Goal: Task Accomplishment & Management: Manage account settings

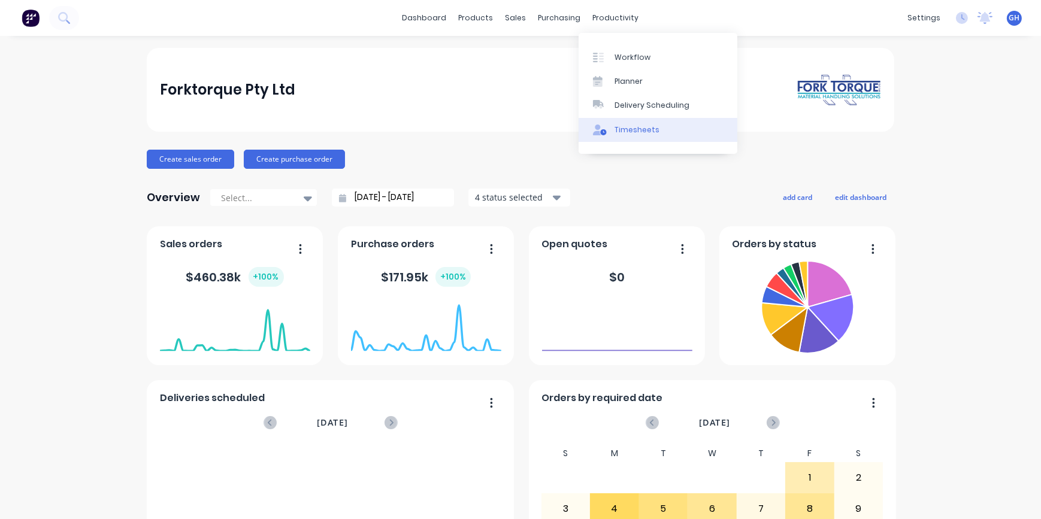
click at [635, 131] on div "Timesheets" at bounding box center [637, 130] width 45 height 11
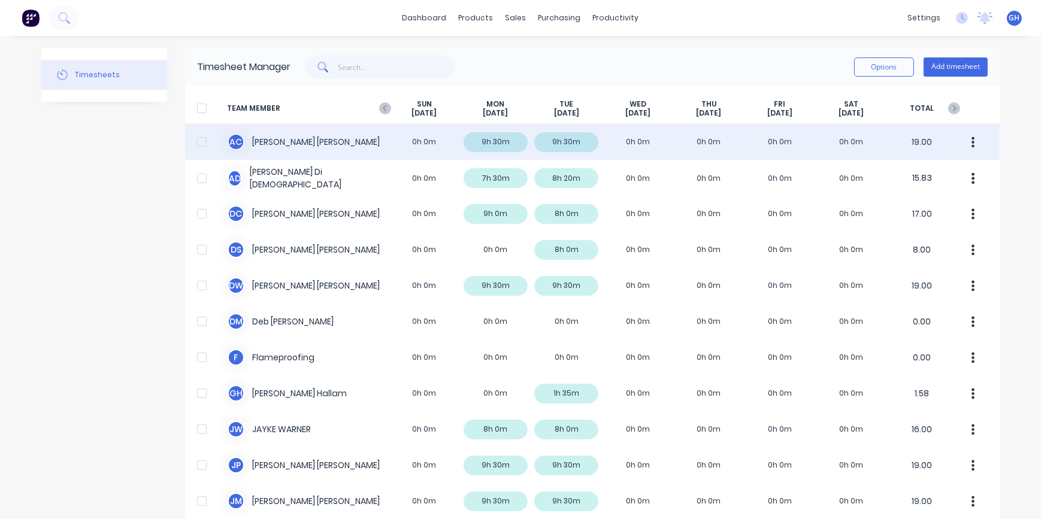
click at [629, 131] on div "A C [PERSON_NAME] 0h 0m 9h 30m 9h 30m 0h 0m 0h 0m 0h 0m 0h 0m 19.00" at bounding box center [592, 142] width 815 height 36
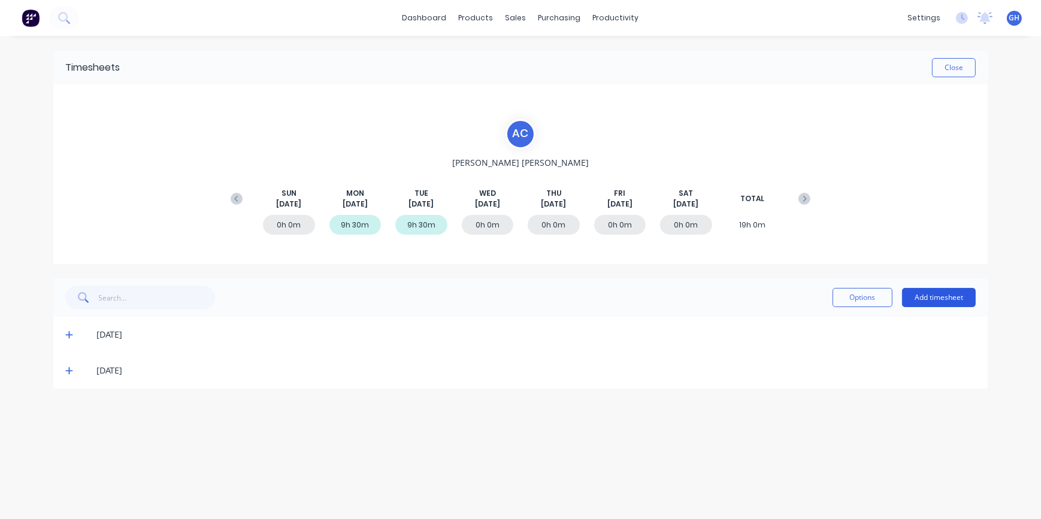
click at [934, 295] on button "Add timesheet" at bounding box center [939, 297] width 74 height 19
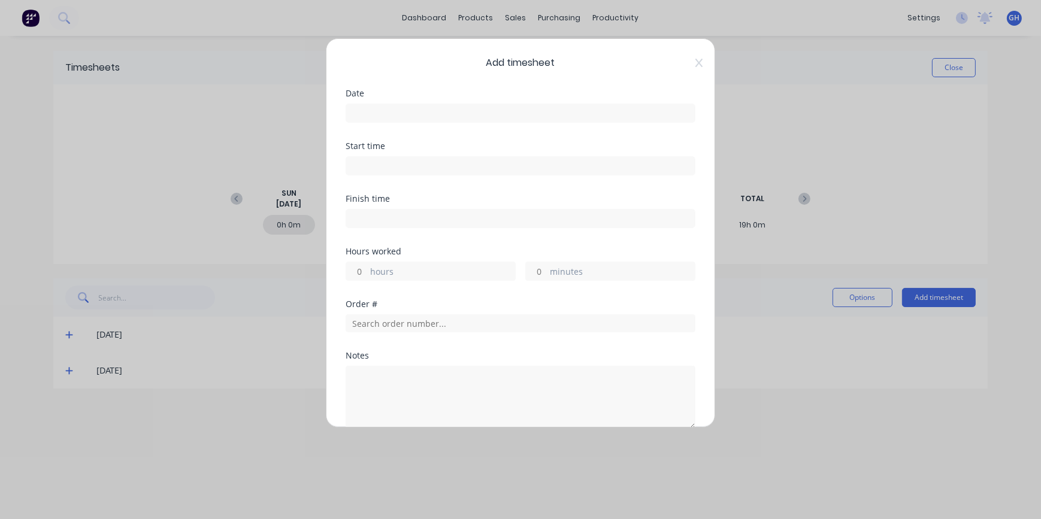
click at [370, 104] on label at bounding box center [521, 113] width 350 height 19
click at [370, 104] on input at bounding box center [520, 113] width 349 height 18
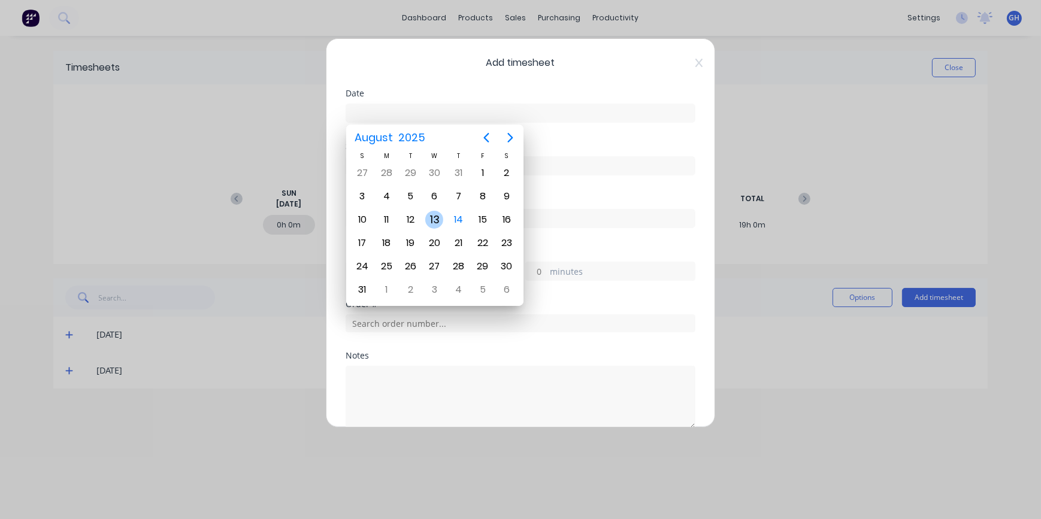
click at [434, 225] on div "13" at bounding box center [434, 220] width 18 height 18
type input "[DATE]"
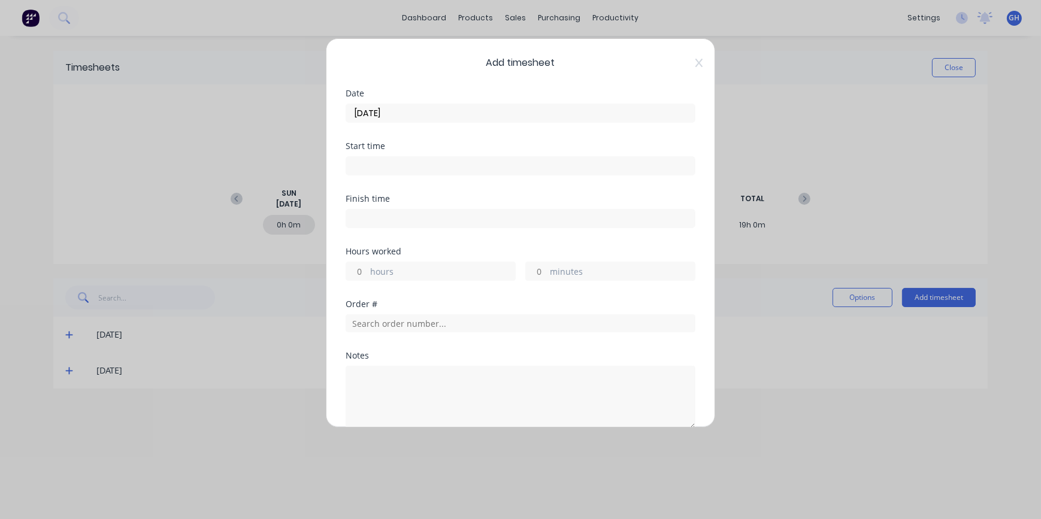
click at [360, 267] on input "hours" at bounding box center [356, 271] width 21 height 18
click at [371, 267] on div "hours" at bounding box center [431, 271] width 170 height 19
type input "6"
click at [540, 269] on input "minutes" at bounding box center [536, 271] width 21 height 18
type input "30"
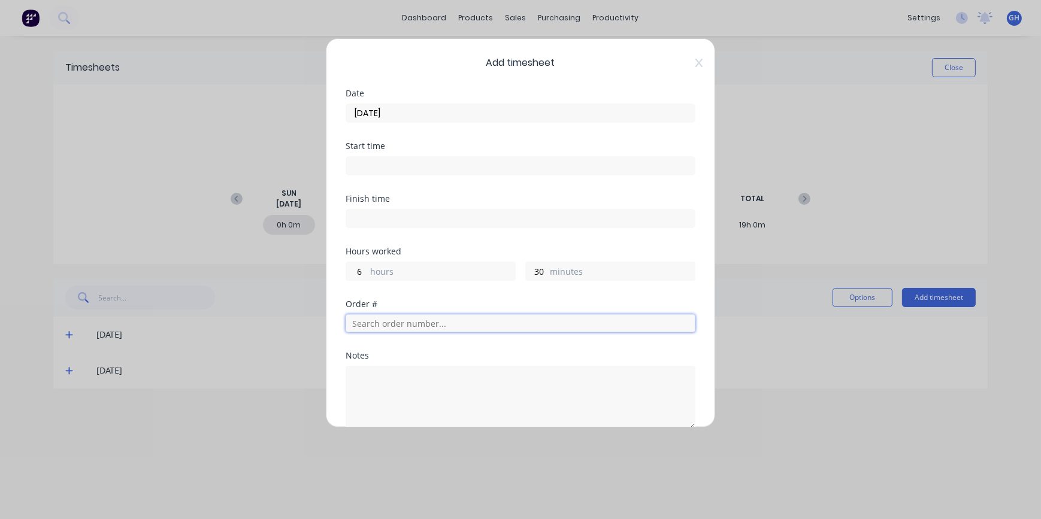
click at [370, 318] on input "text" at bounding box center [521, 324] width 350 height 18
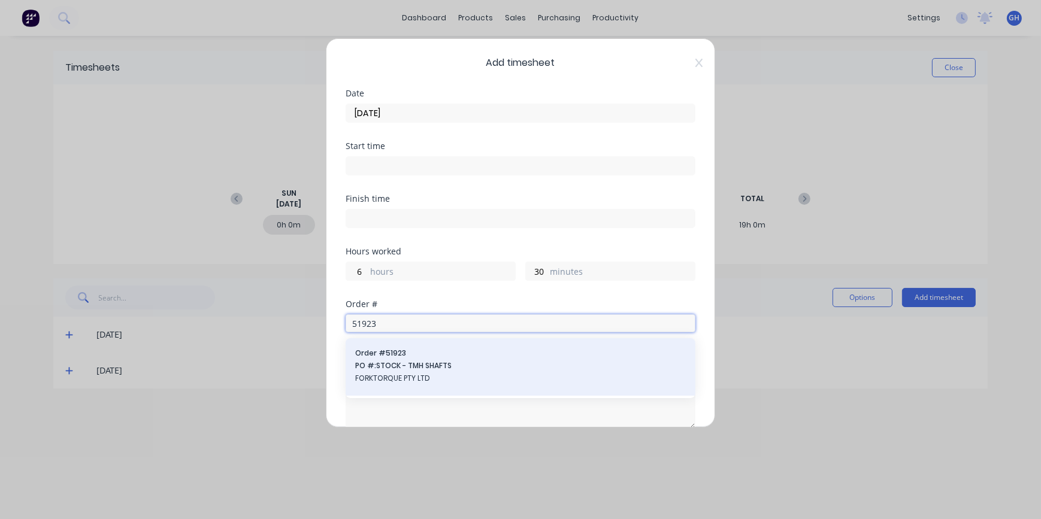
type input "51923"
click at [396, 373] on span "FORKTORQUE PTY LTD" at bounding box center [520, 378] width 331 height 11
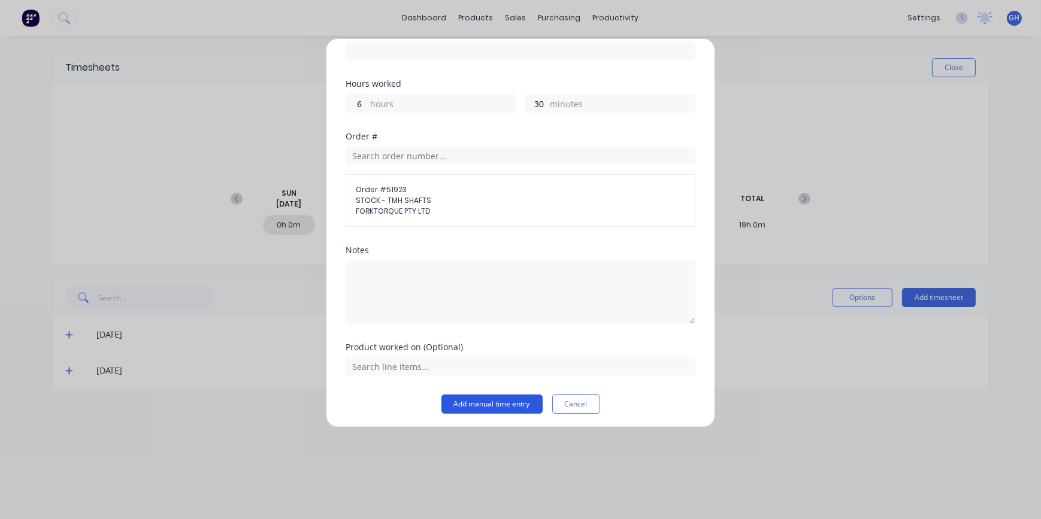
scroll to position [170, 0]
click at [473, 403] on button "Add manual time entry" at bounding box center [492, 402] width 101 height 19
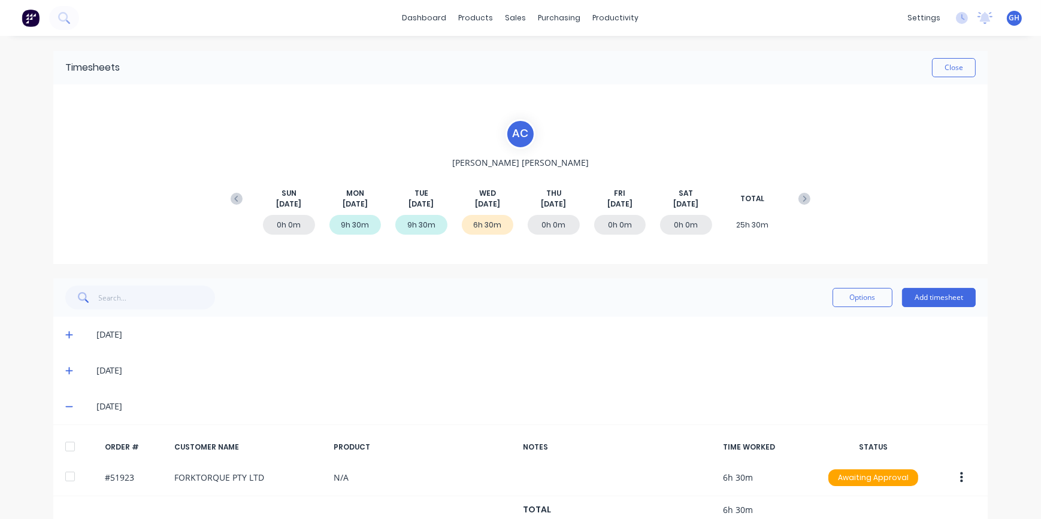
scroll to position [28, 0]
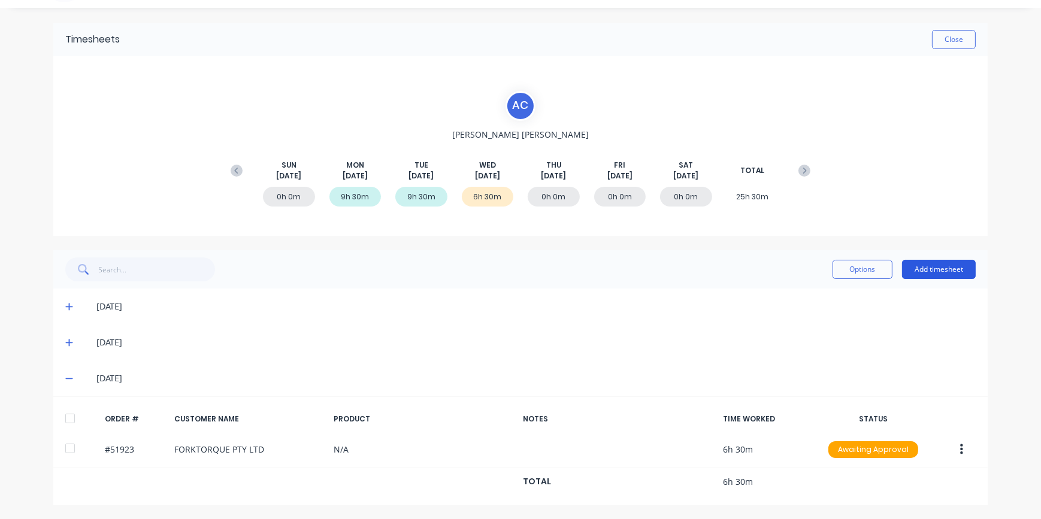
click at [935, 274] on button "Add timesheet" at bounding box center [939, 269] width 74 height 19
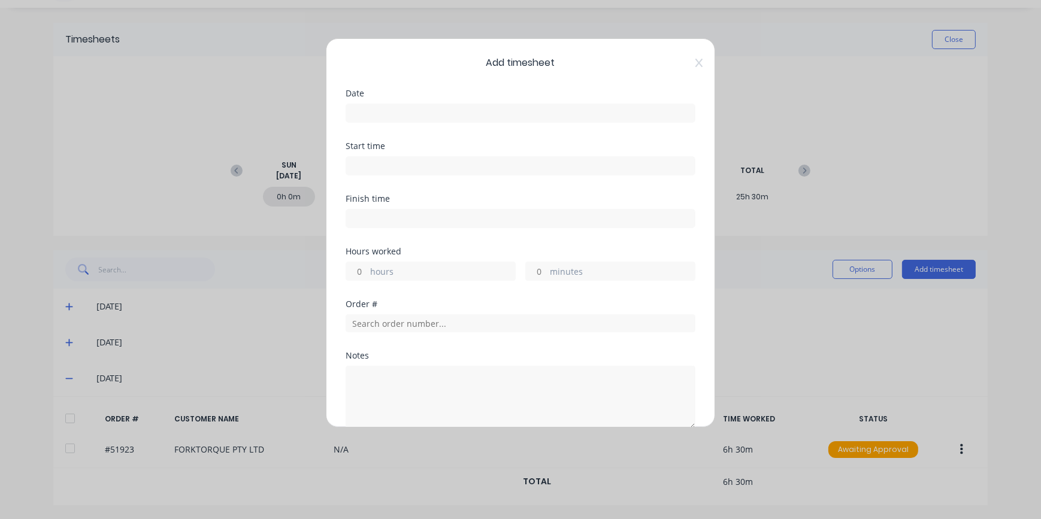
click at [378, 113] on input at bounding box center [520, 113] width 349 height 18
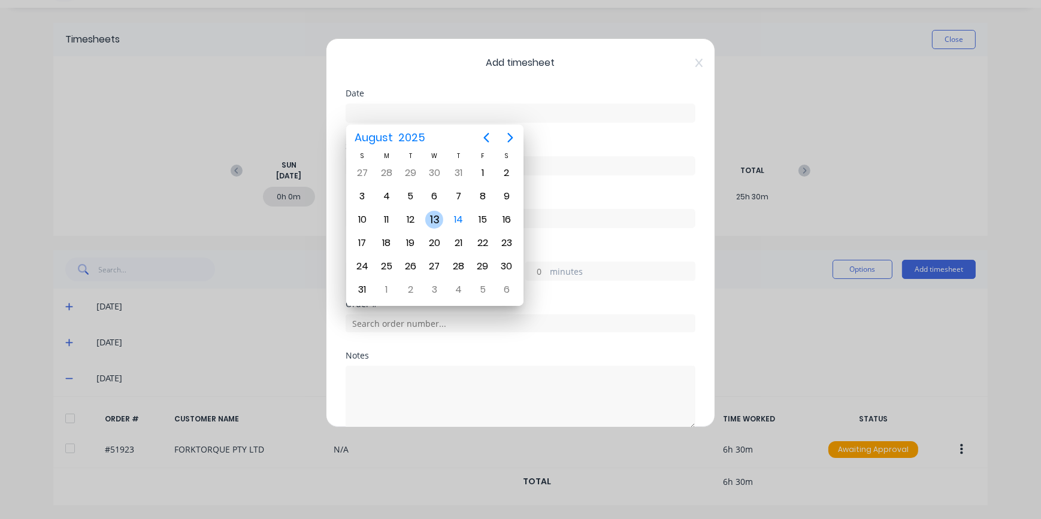
click at [440, 220] on div "13" at bounding box center [434, 220] width 18 height 18
type input "[DATE]"
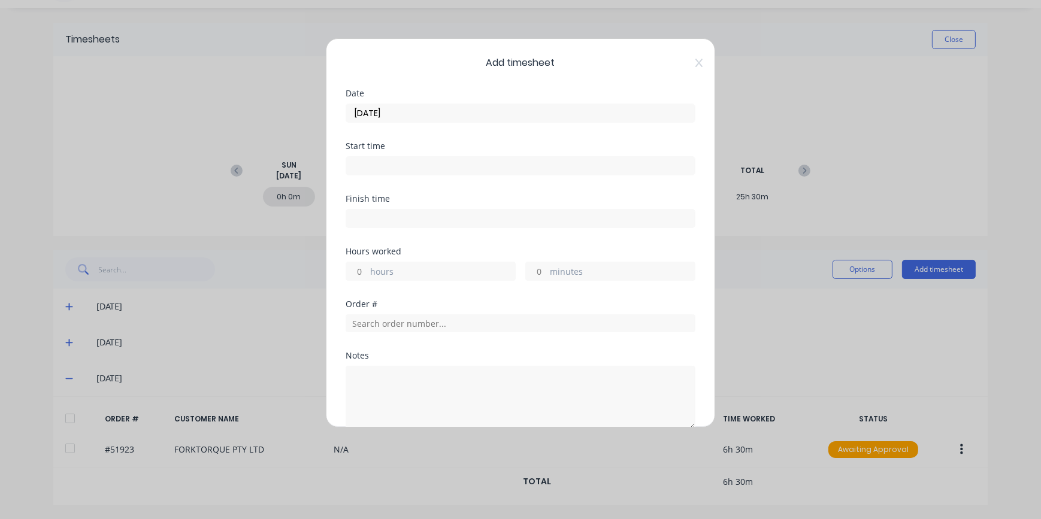
click at [534, 268] on input "minutes" at bounding box center [536, 271] width 21 height 18
type input "30"
click at [696, 65] on icon at bounding box center [699, 63] width 7 height 10
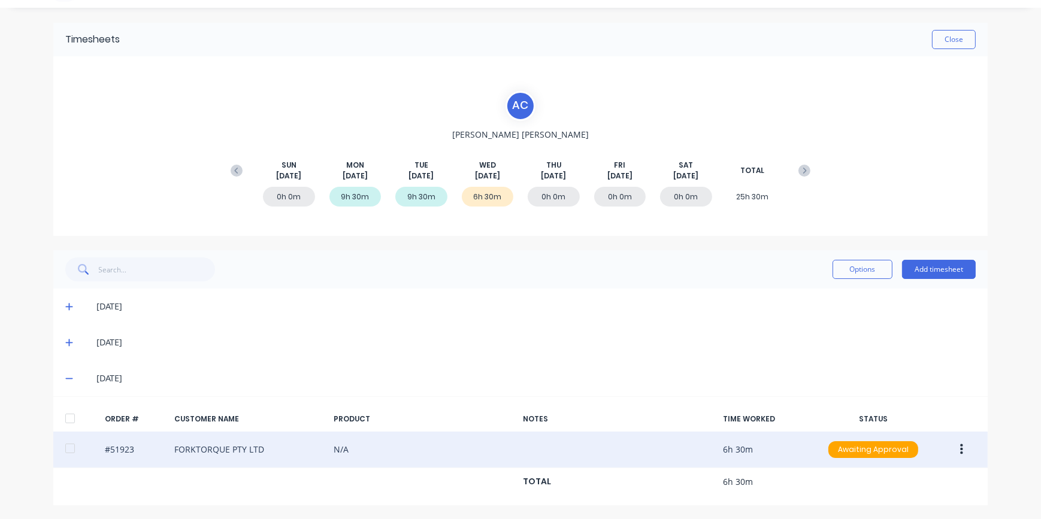
click at [960, 451] on icon "button" at bounding box center [961, 449] width 3 height 13
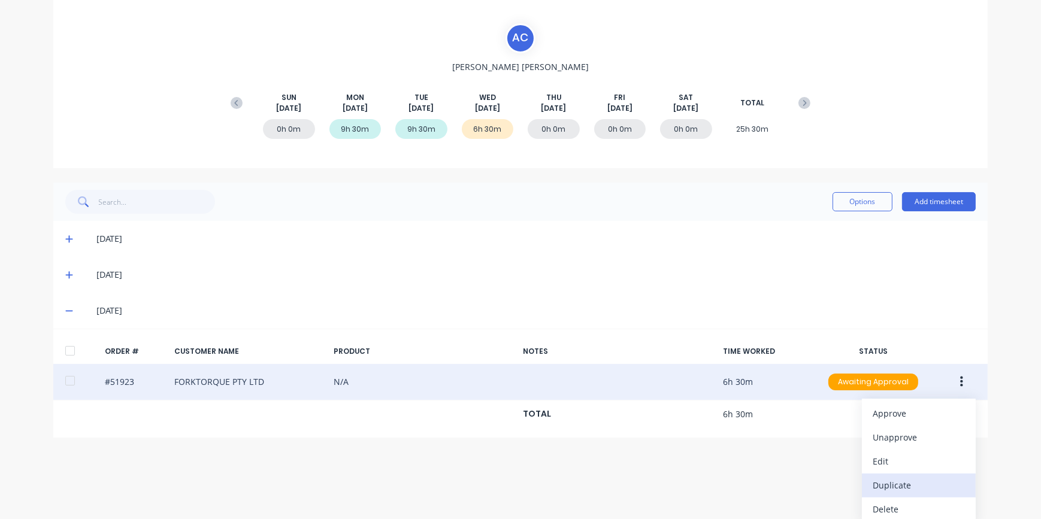
scroll to position [101, 0]
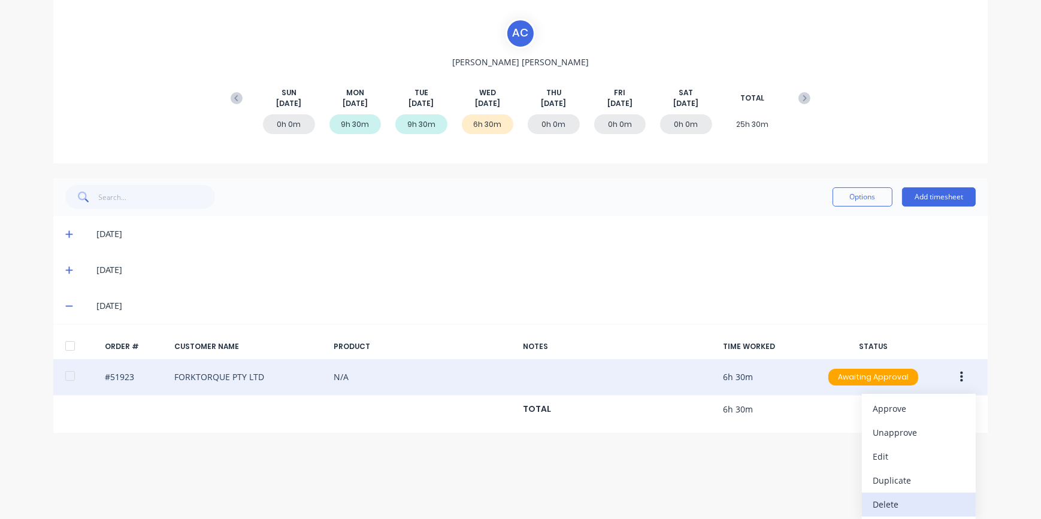
click at [892, 502] on div "Delete" at bounding box center [919, 504] width 92 height 17
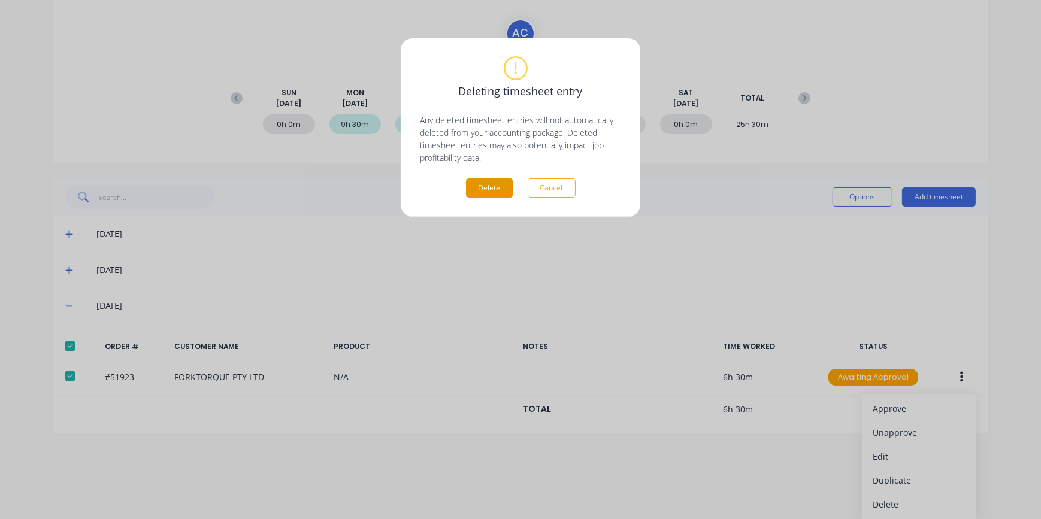
click at [501, 190] on button "Delete" at bounding box center [489, 188] width 47 height 19
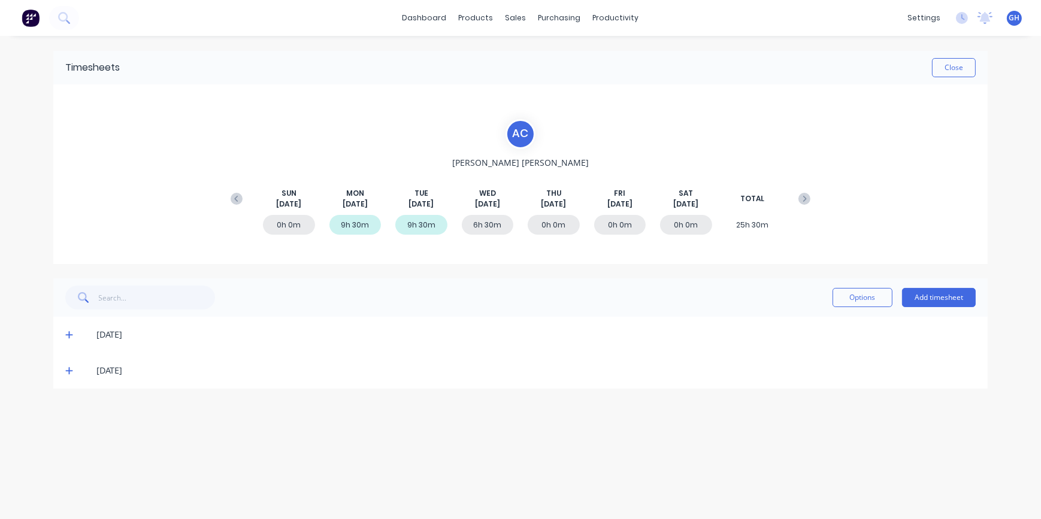
scroll to position [0, 0]
click at [428, 228] on div "9h 30m" at bounding box center [421, 225] width 52 height 20
click at [427, 222] on div "9h 30m" at bounding box center [421, 225] width 52 height 20
click at [68, 370] on icon at bounding box center [68, 371] width 7 height 7
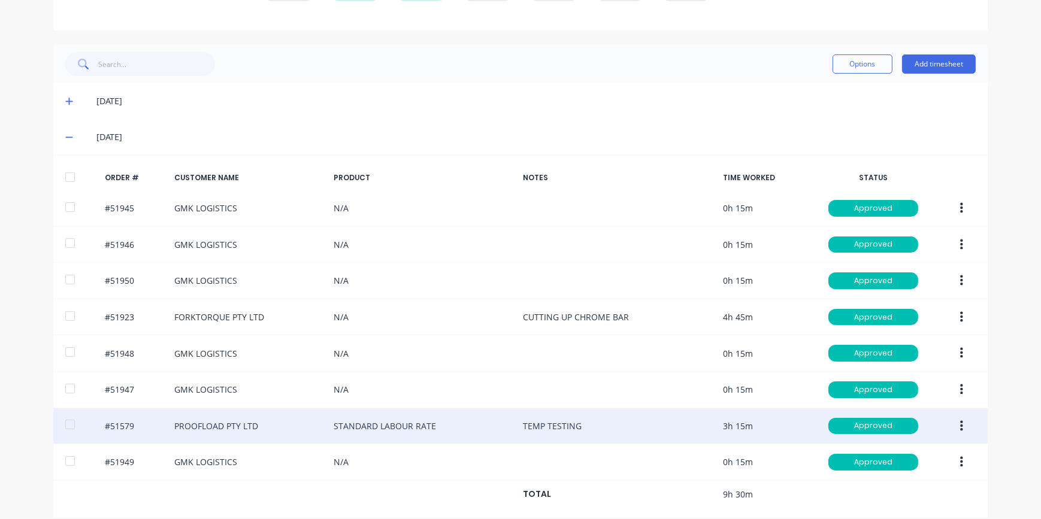
scroll to position [245, 0]
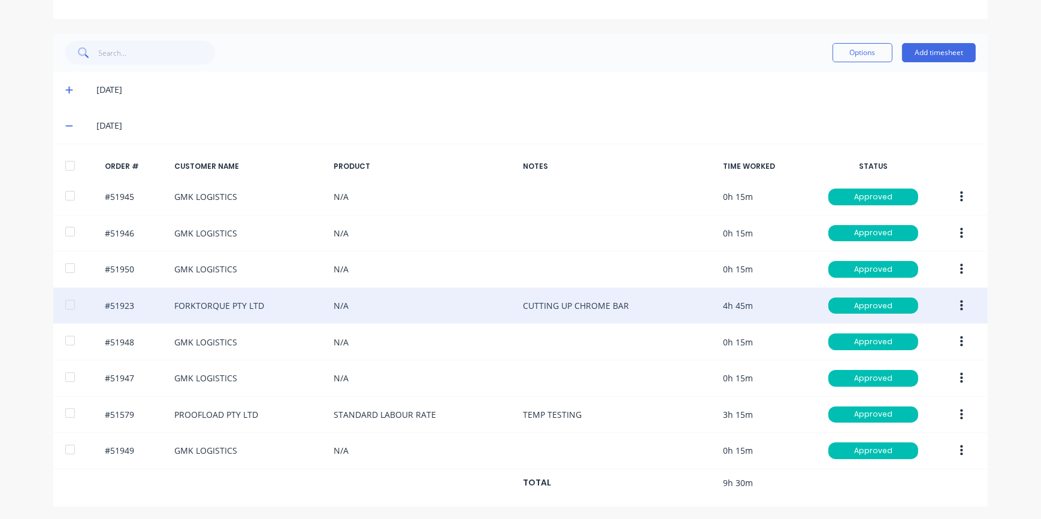
click at [960, 302] on button "button" at bounding box center [962, 306] width 28 height 22
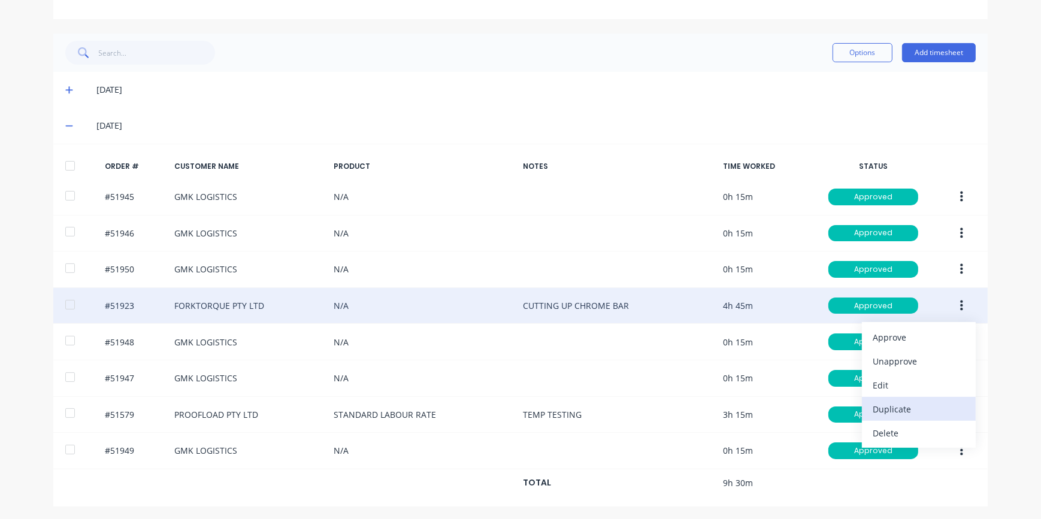
click at [886, 412] on div "Duplicate" at bounding box center [919, 409] width 92 height 17
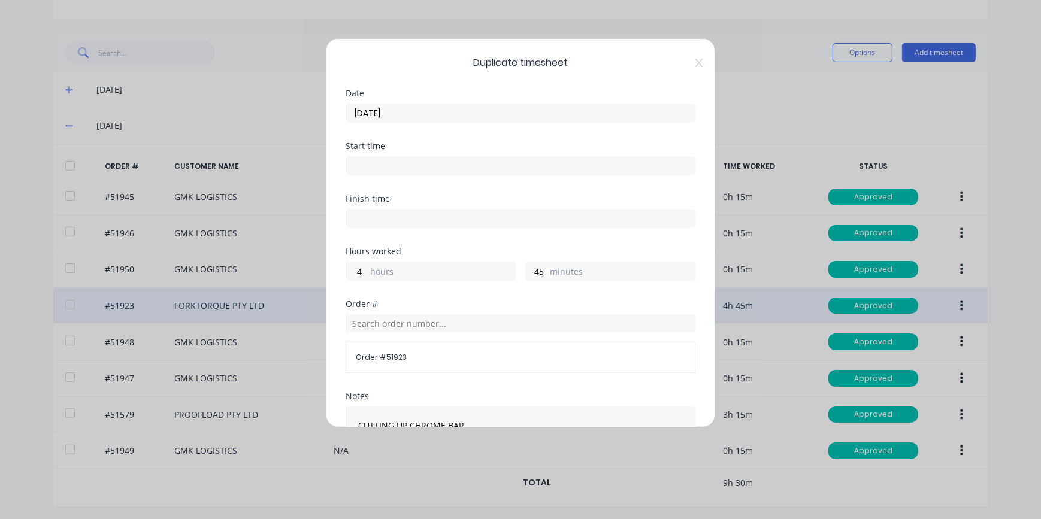
click at [362, 114] on input "[DATE]" at bounding box center [520, 113] width 349 height 18
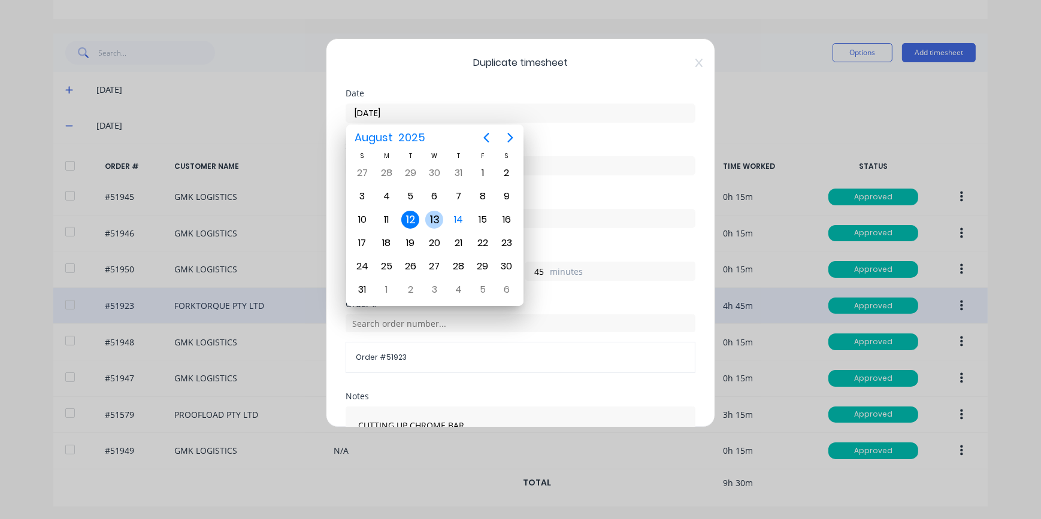
click at [439, 221] on div "13" at bounding box center [434, 220] width 18 height 18
type input "[DATE]"
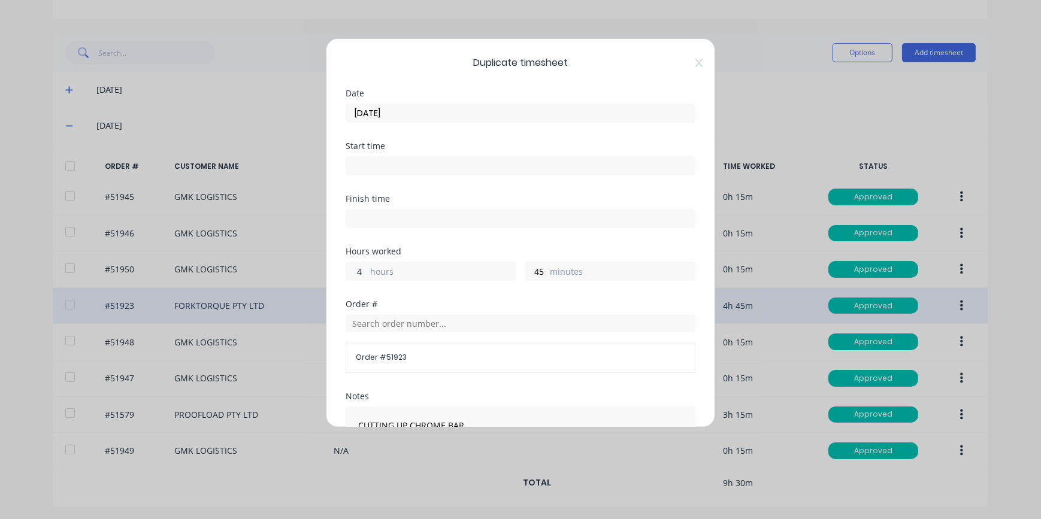
drag, startPoint x: 367, startPoint y: 271, endPoint x: 346, endPoint y: 271, distance: 20.4
click at [346, 271] on input "4" at bounding box center [356, 271] width 21 height 18
type input "6"
click at [551, 268] on label "minutes" at bounding box center [622, 272] width 145 height 15
click at [547, 268] on input "45" at bounding box center [536, 271] width 21 height 18
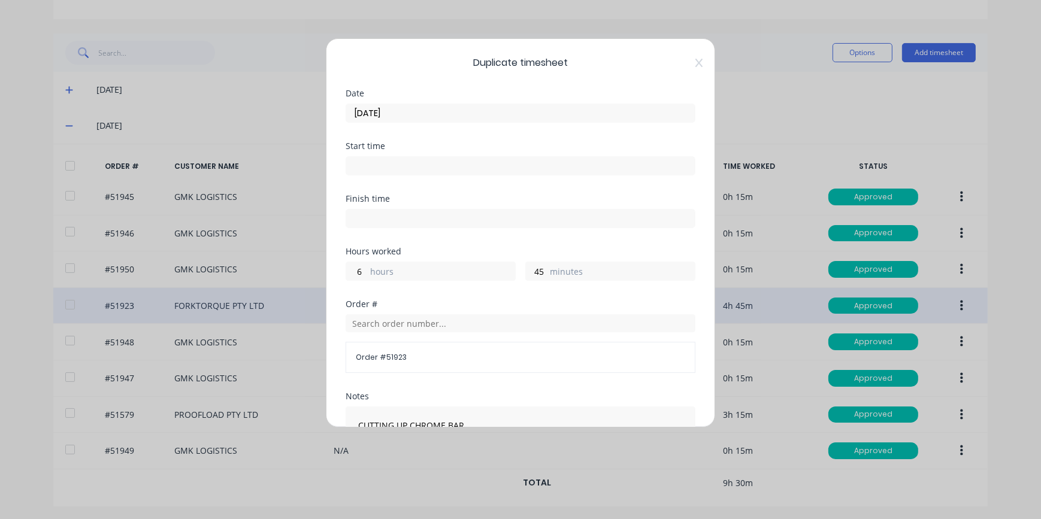
drag, startPoint x: 543, startPoint y: 268, endPoint x: 520, endPoint y: 268, distance: 23.4
click at [520, 268] on div "6 hours 45 minutes" at bounding box center [521, 270] width 350 height 22
drag, startPoint x: 520, startPoint y: 268, endPoint x: 537, endPoint y: 268, distance: 16.8
click at [537, 268] on input "45" at bounding box center [536, 271] width 21 height 18
drag, startPoint x: 528, startPoint y: 269, endPoint x: 559, endPoint y: 271, distance: 30.6
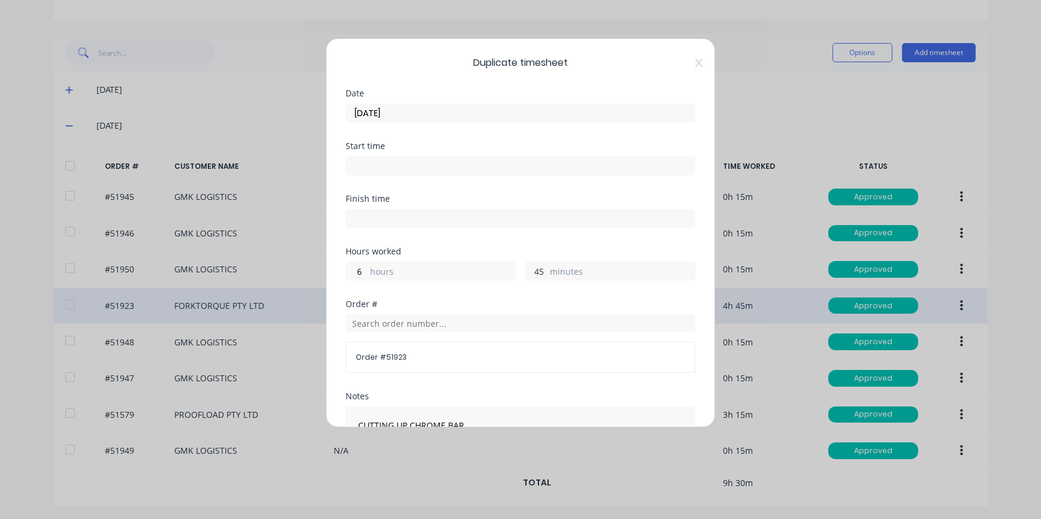
click at [559, 271] on div "45 minutes" at bounding box center [610, 271] width 170 height 19
type input "30"
click at [419, 358] on span "Order # 51923" at bounding box center [521, 357] width 330 height 11
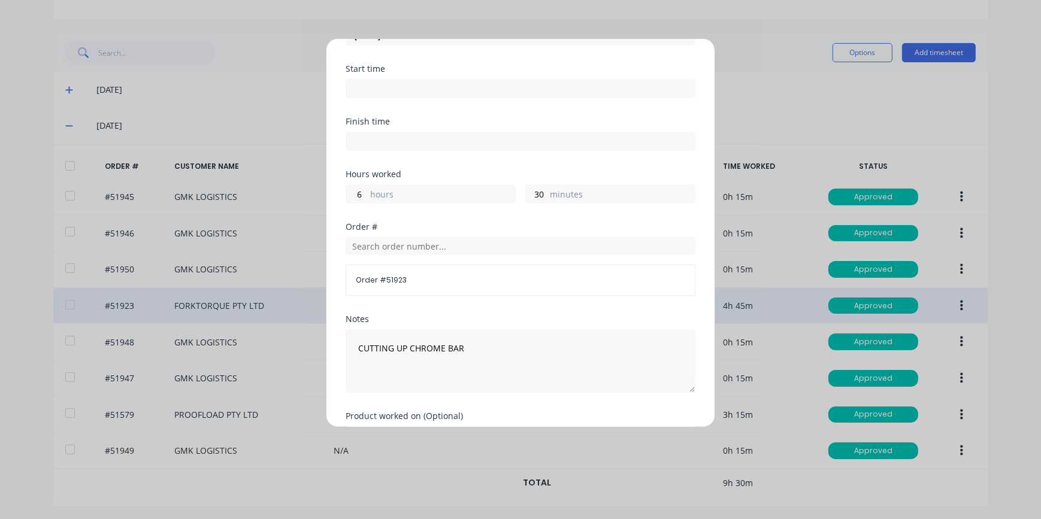
scroll to position [189, 0]
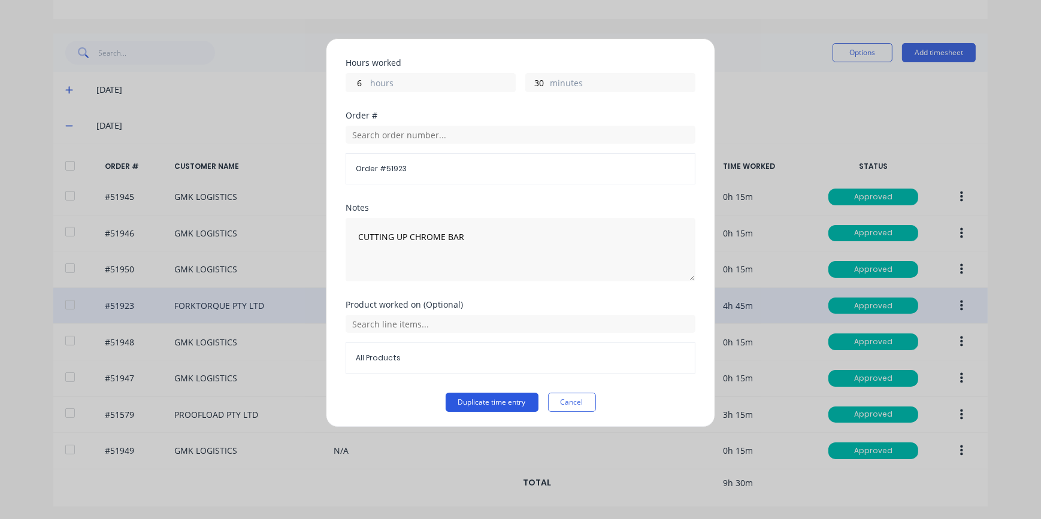
click at [510, 407] on button "Duplicate time entry" at bounding box center [492, 402] width 93 height 19
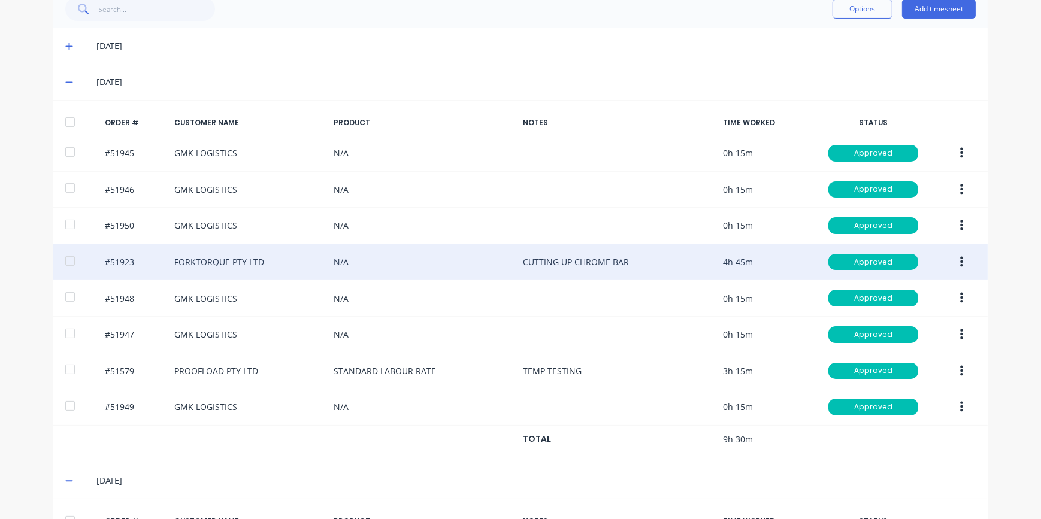
scroll to position [281, 0]
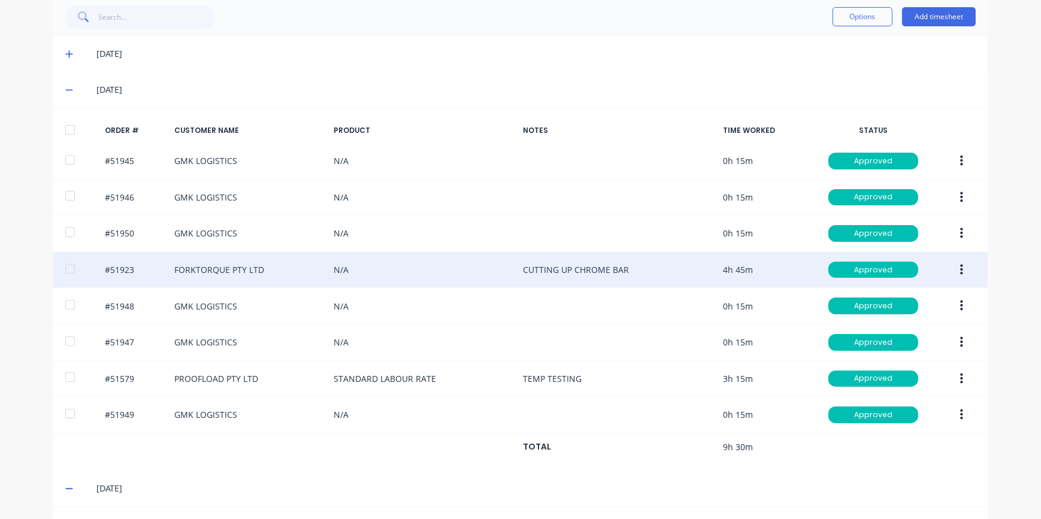
click at [65, 90] on icon at bounding box center [69, 90] width 8 height 8
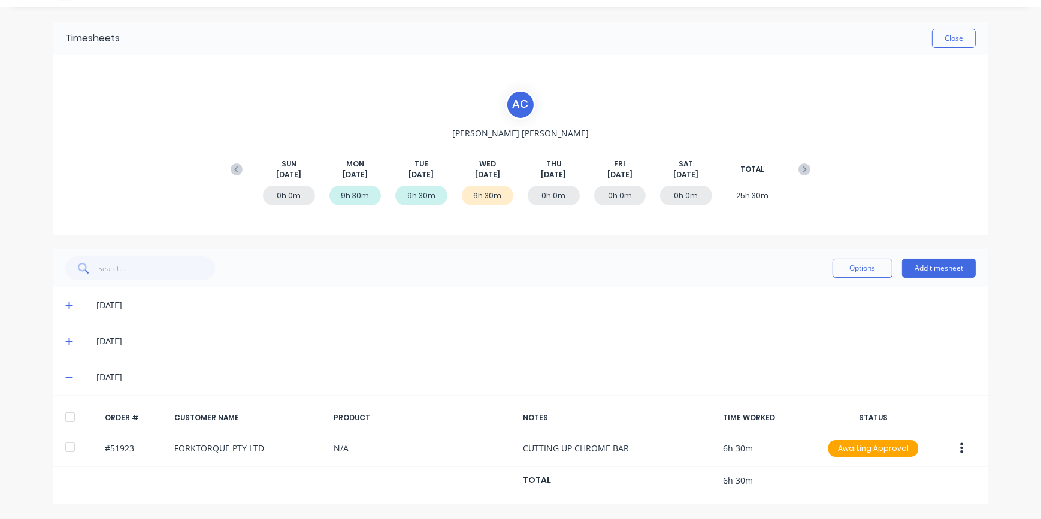
scroll to position [28, 0]
click at [944, 270] on button "Add timesheet" at bounding box center [939, 269] width 74 height 19
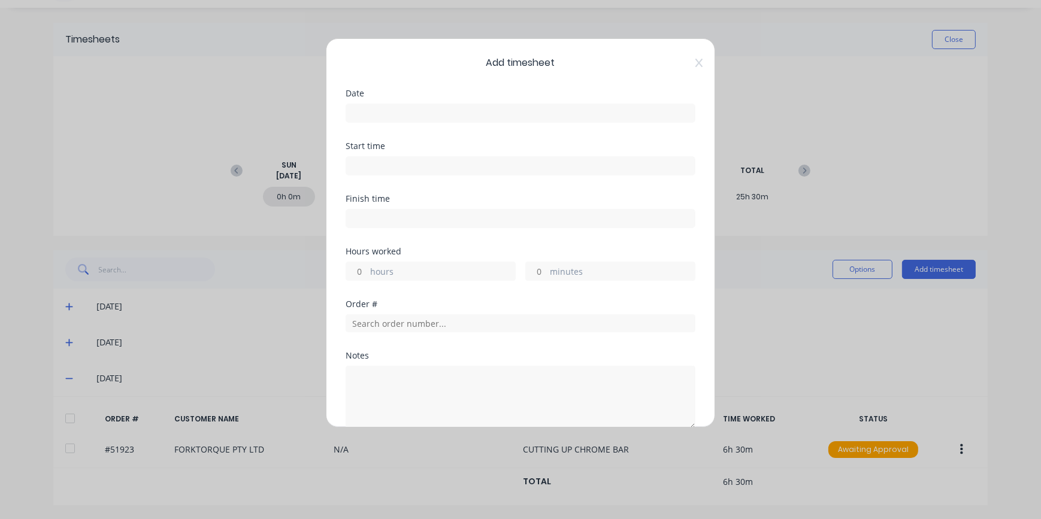
click at [354, 117] on input at bounding box center [520, 113] width 349 height 18
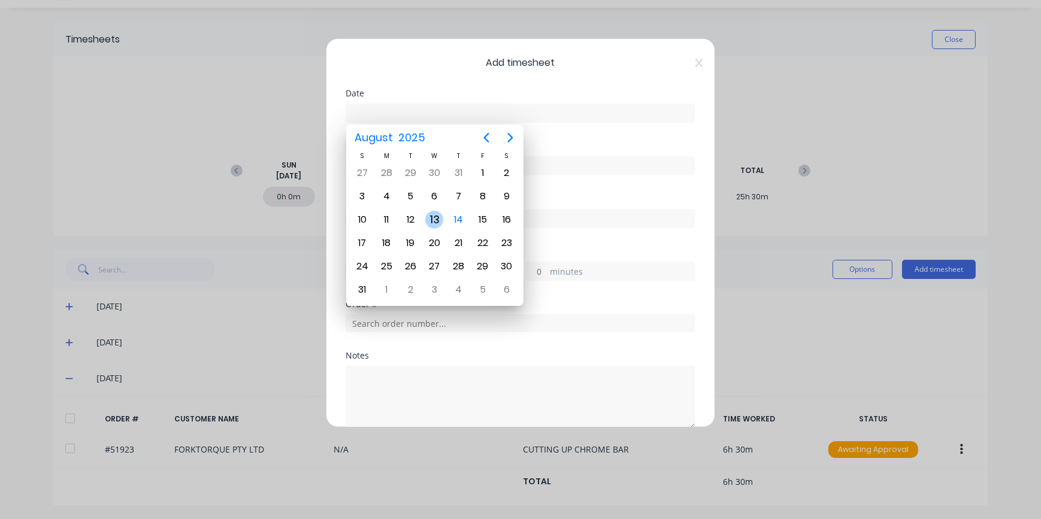
click at [437, 222] on div "13" at bounding box center [434, 220] width 18 height 18
type input "[DATE]"
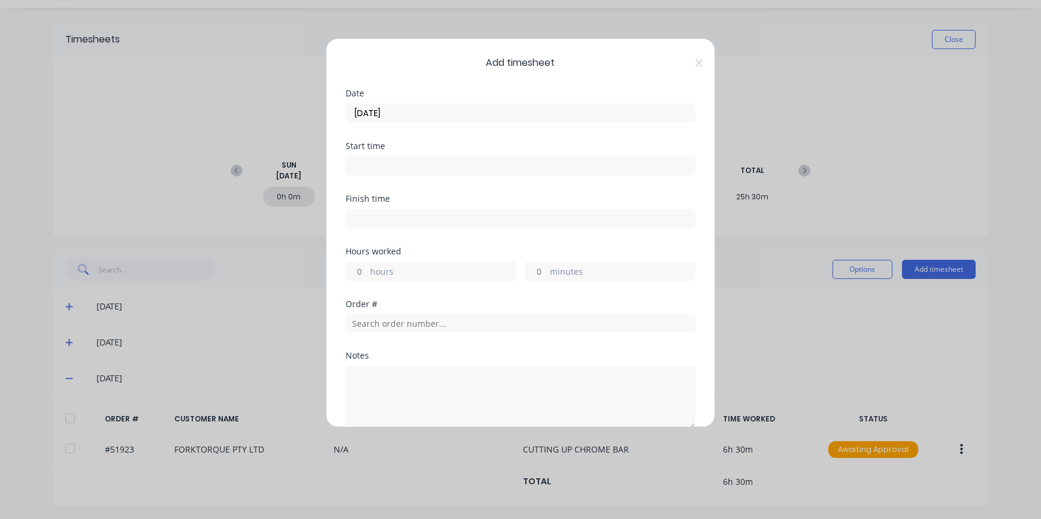
click at [533, 270] on input "minutes" at bounding box center [536, 271] width 21 height 18
type input "30"
click at [388, 323] on input "text" at bounding box center [521, 324] width 350 height 18
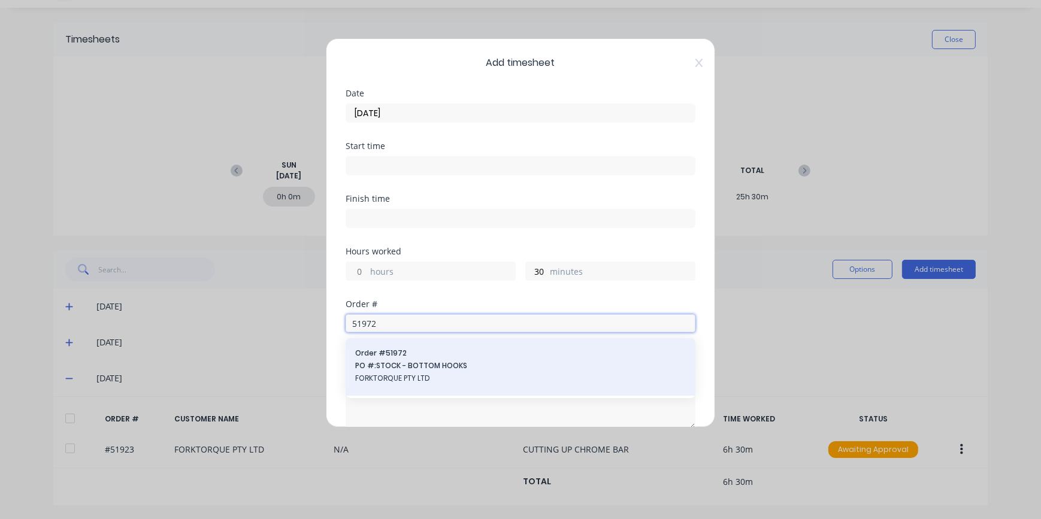
type input "51972"
click at [418, 380] on span "FORKTORQUE PTY LTD" at bounding box center [520, 378] width 331 height 11
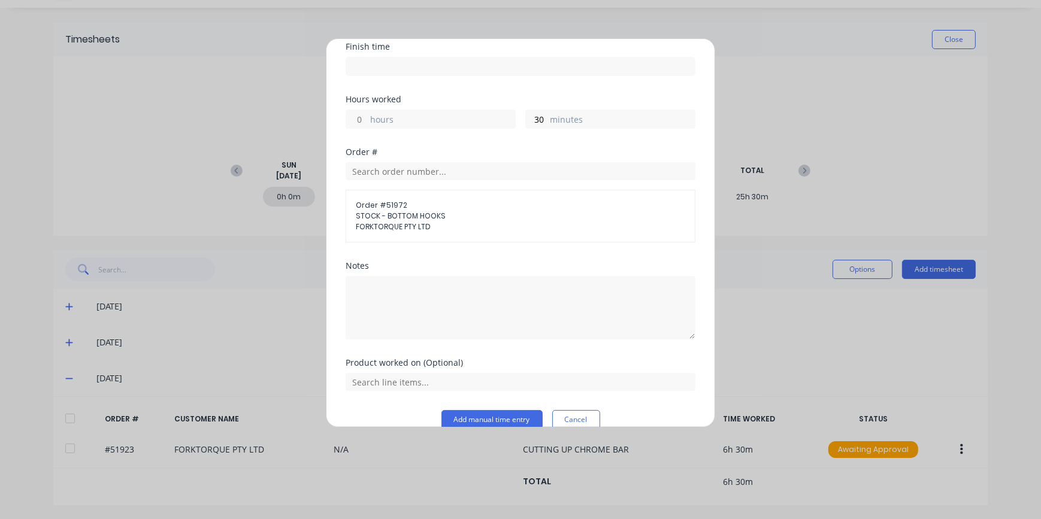
scroll to position [163, 0]
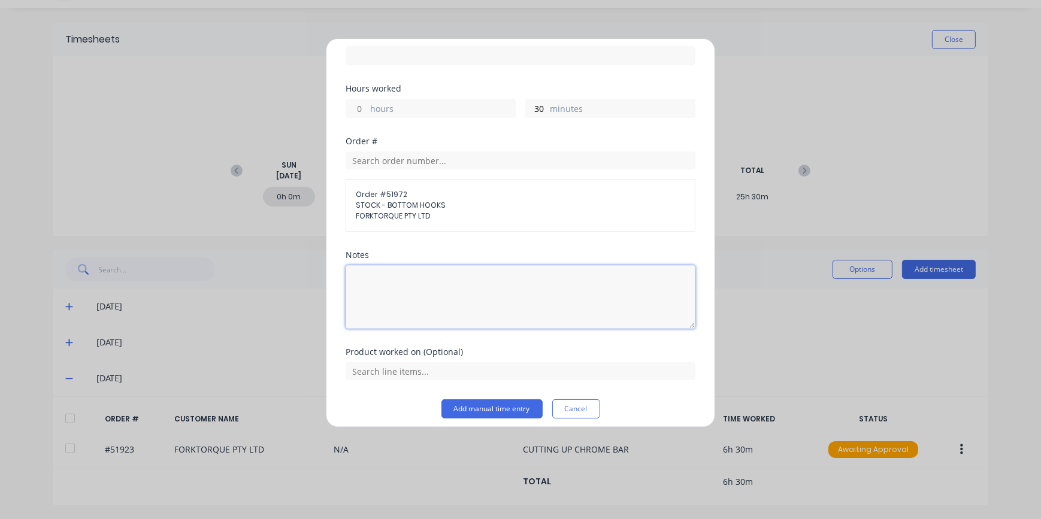
click at [380, 286] on textarea at bounding box center [521, 297] width 350 height 64
type textarea "c"
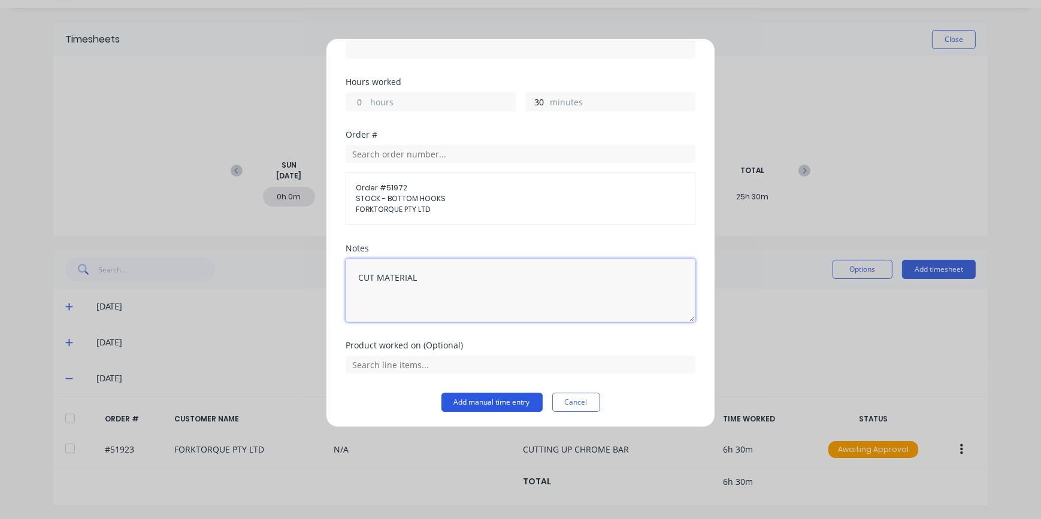
type textarea "CUT MATERIAL"
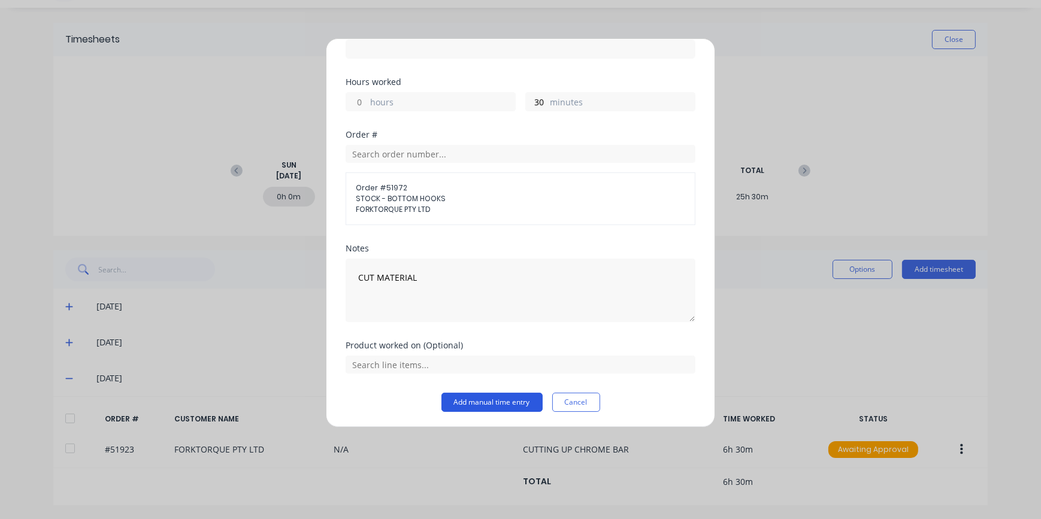
click at [491, 403] on button "Add manual time entry" at bounding box center [492, 402] width 101 height 19
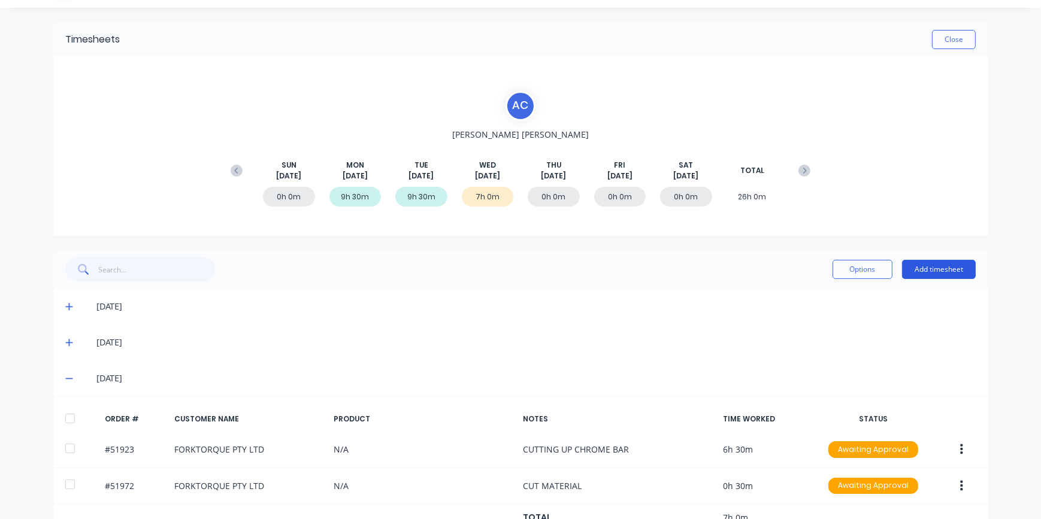
click at [938, 270] on button "Add timesheet" at bounding box center [939, 269] width 74 height 19
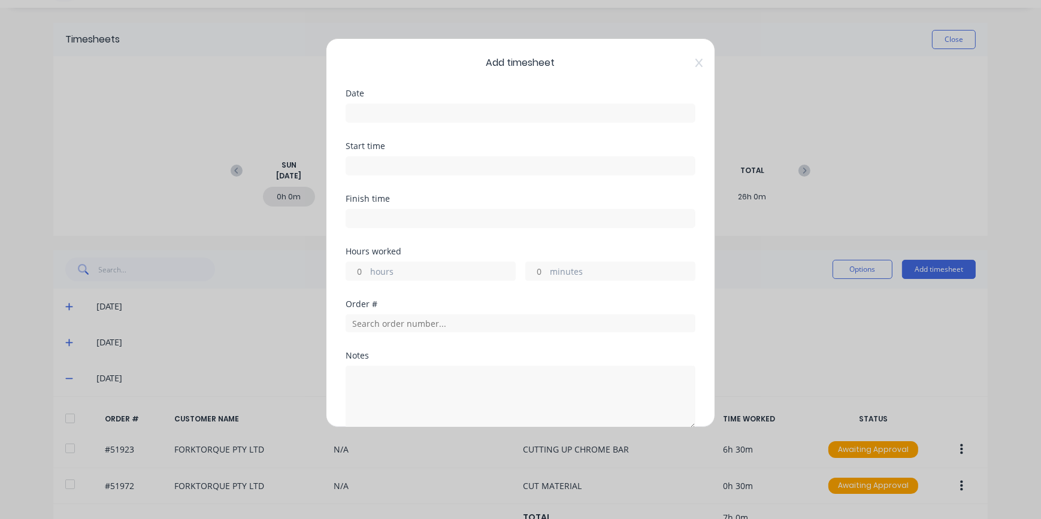
click at [384, 109] on input at bounding box center [520, 113] width 349 height 18
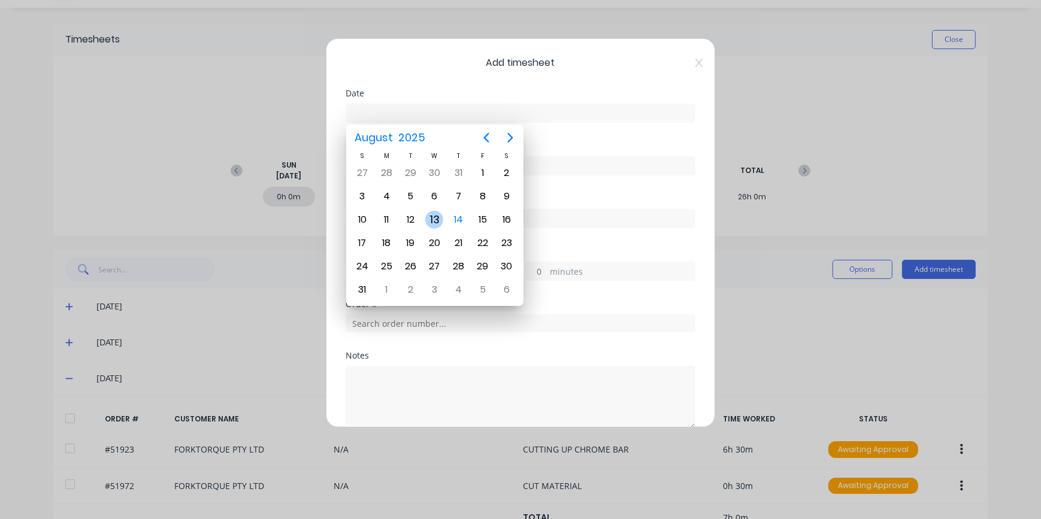
click at [431, 220] on div "13" at bounding box center [434, 220] width 18 height 18
type input "[DATE]"
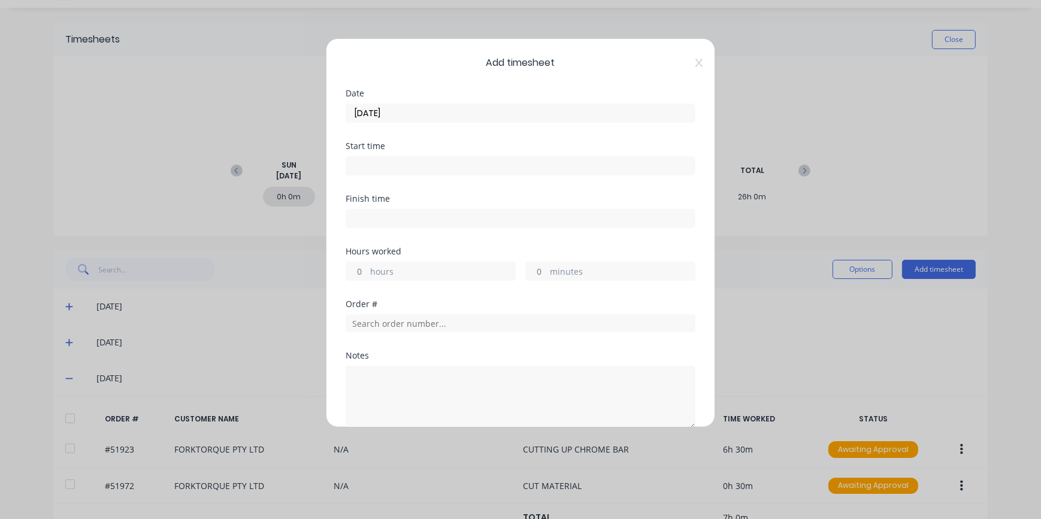
click at [534, 273] on input "minutes" at bounding box center [536, 271] width 21 height 18
type input "30"
click at [371, 322] on input "text" at bounding box center [521, 324] width 350 height 18
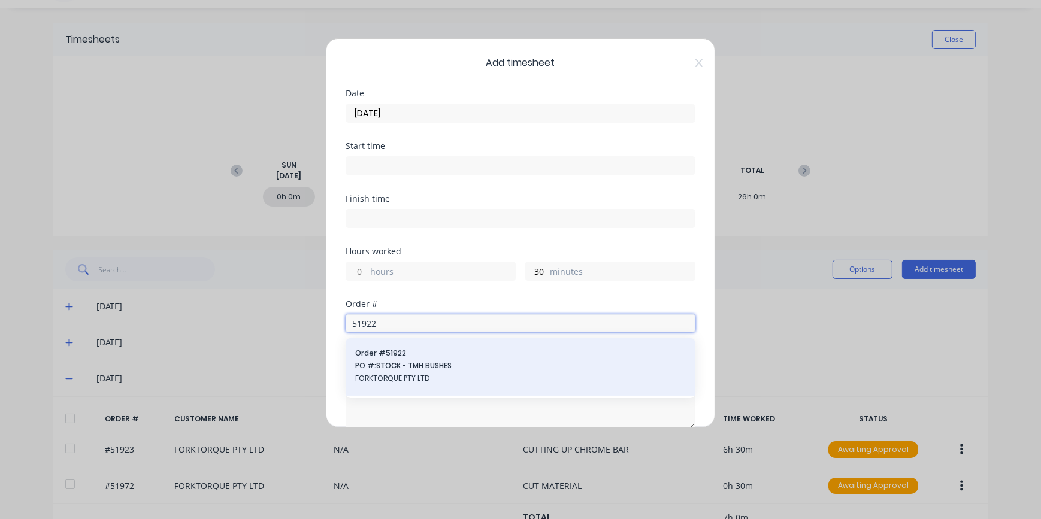
type input "51922"
click at [413, 383] on span "FORKTORQUE PTY LTD" at bounding box center [520, 378] width 331 height 11
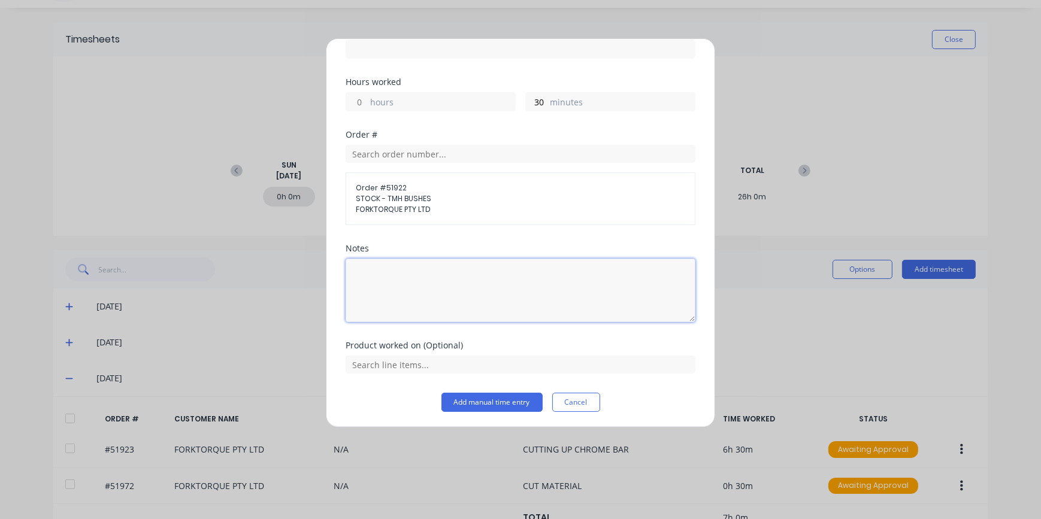
click at [394, 277] on textarea at bounding box center [521, 291] width 350 height 64
type textarea "CUT MATERIAL"
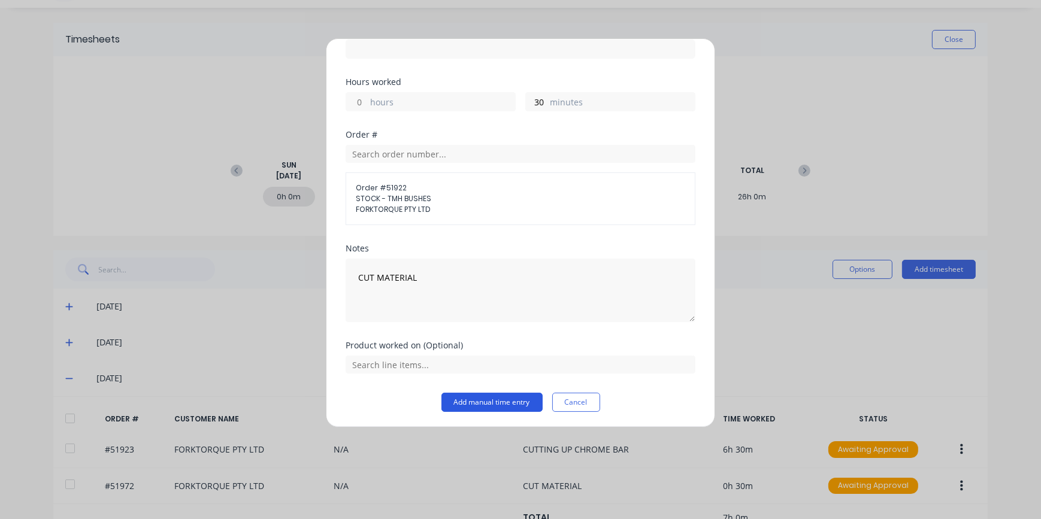
click at [486, 401] on button "Add manual time entry" at bounding box center [492, 402] width 101 height 19
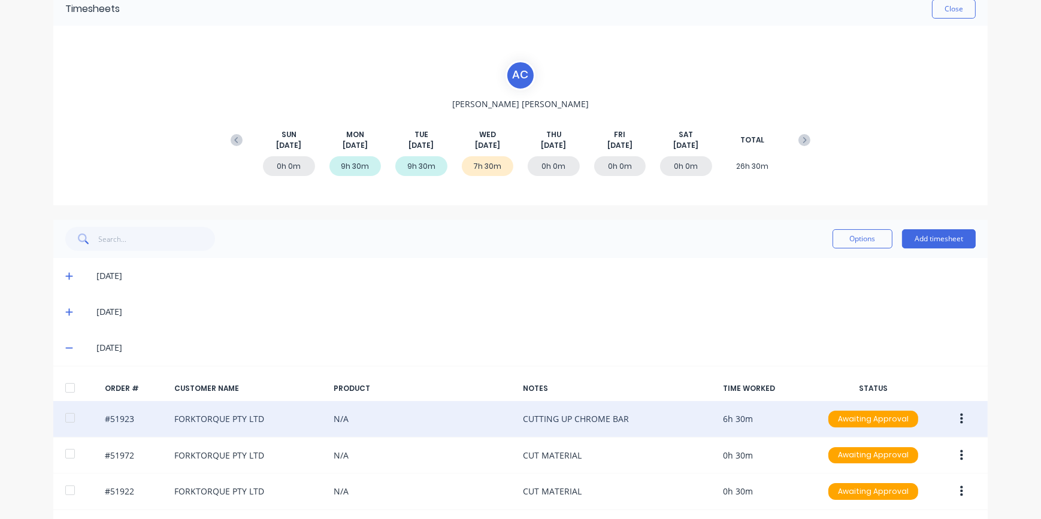
scroll to position [101, 0]
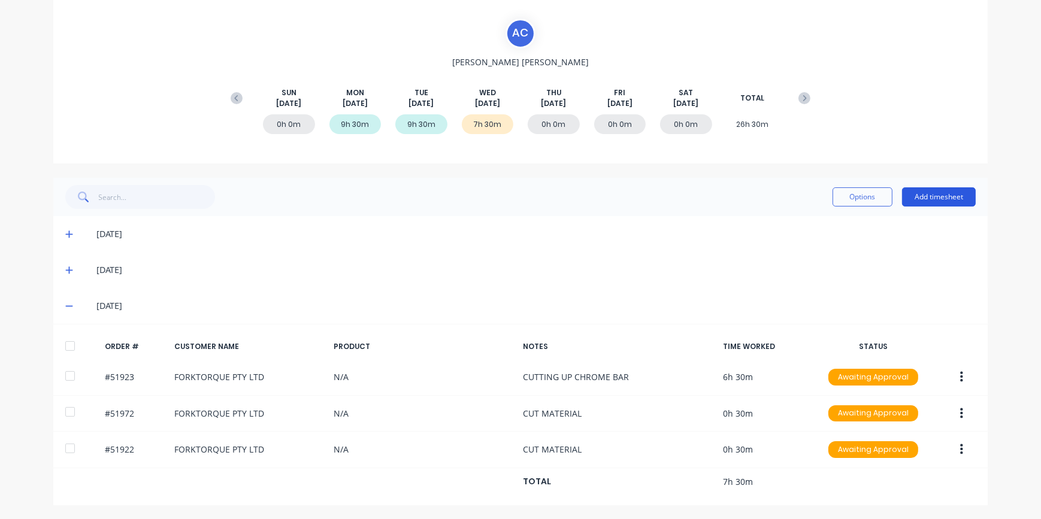
click at [936, 197] on button "Add timesheet" at bounding box center [939, 197] width 74 height 19
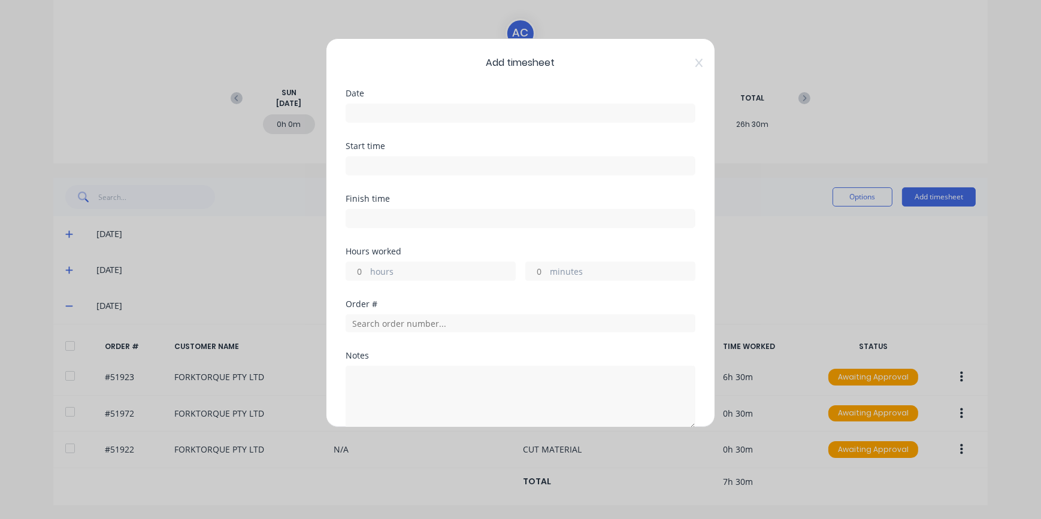
click at [359, 111] on input at bounding box center [520, 113] width 349 height 18
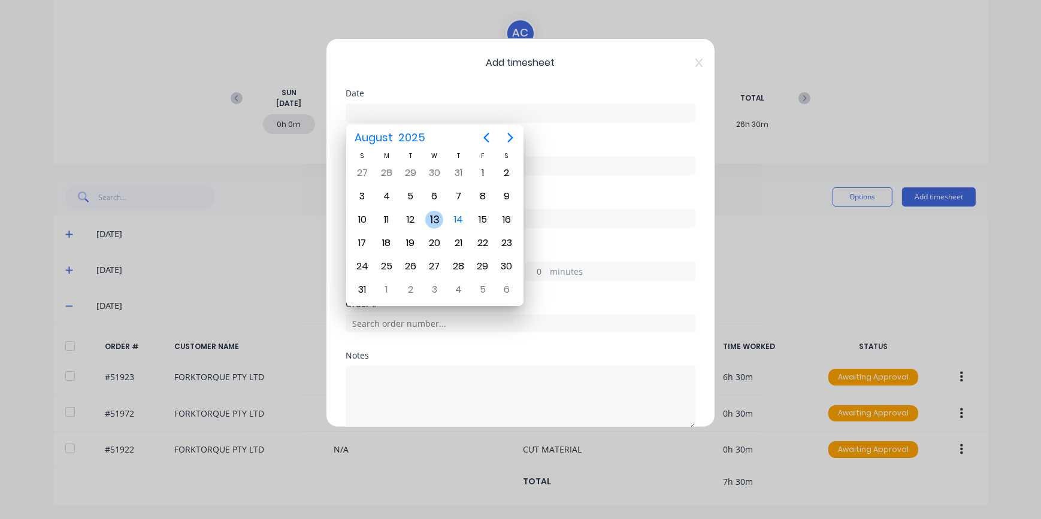
click at [440, 217] on div "13" at bounding box center [434, 220] width 18 height 18
type input "[DATE]"
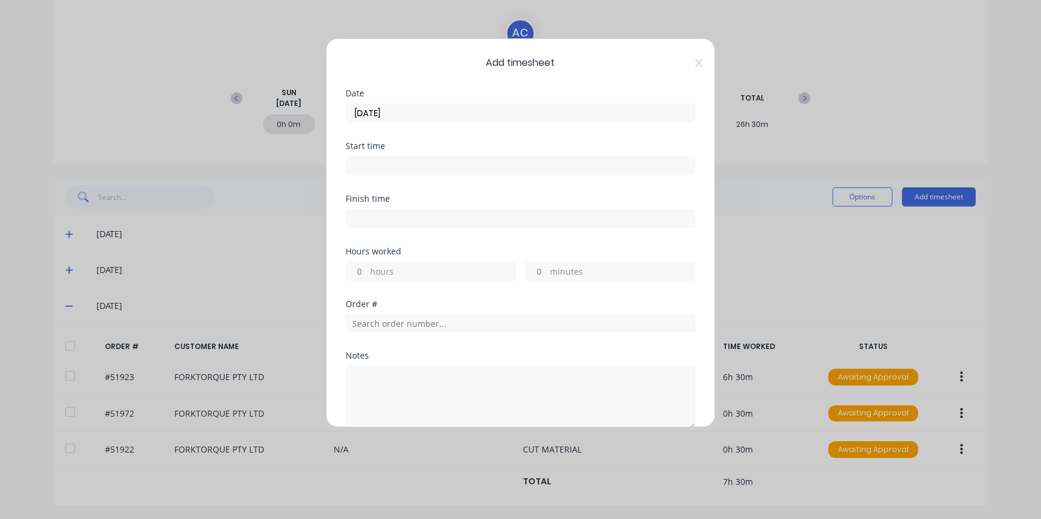
click at [537, 270] on input "minutes" at bounding box center [536, 271] width 21 height 18
type input "30"
click at [365, 323] on input "text" at bounding box center [521, 324] width 350 height 18
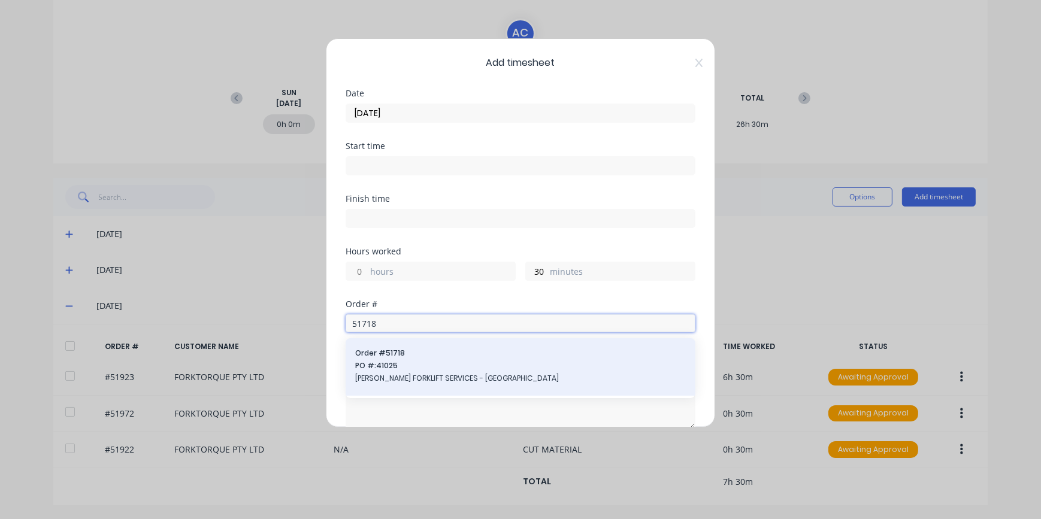
type input "51718"
click at [426, 364] on span "PO #: 41025" at bounding box center [520, 366] width 331 height 11
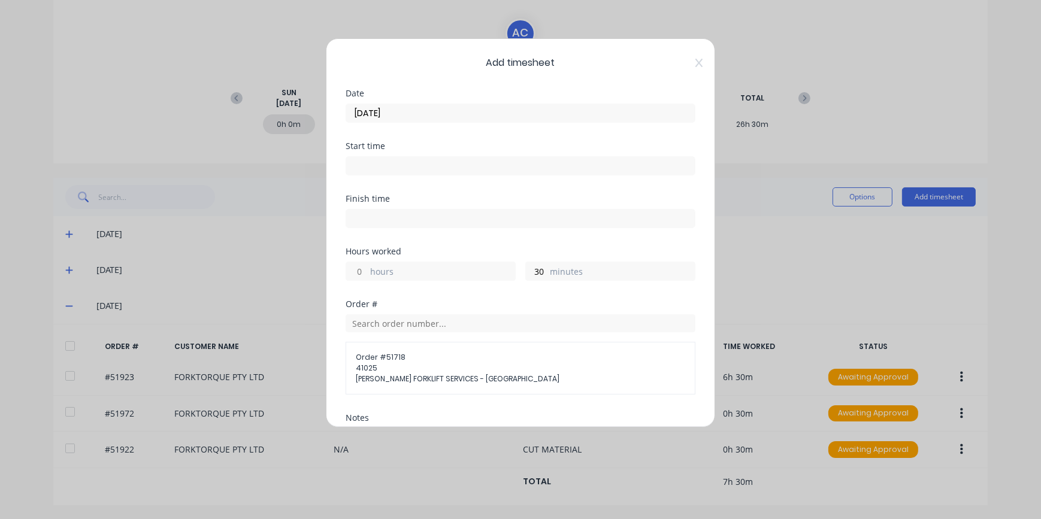
click at [425, 376] on span "[PERSON_NAME] FORKLIFT SERVICES - [GEOGRAPHIC_DATA]" at bounding box center [521, 379] width 330 height 11
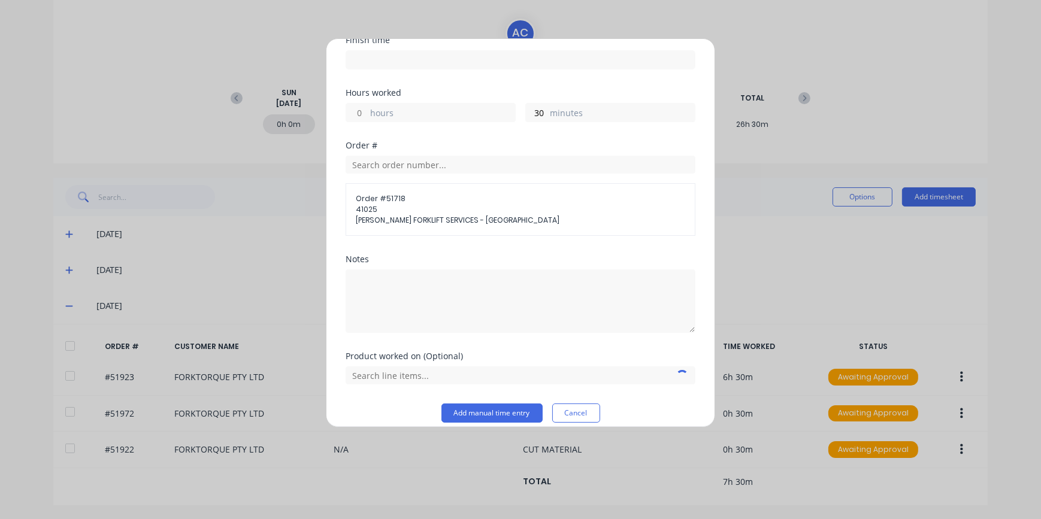
scroll to position [163, 0]
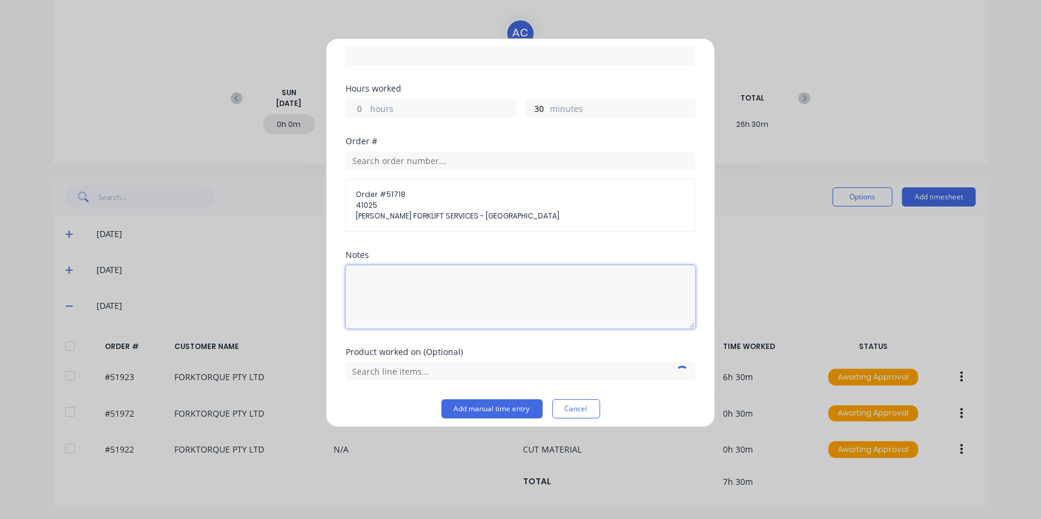
click at [380, 277] on textarea at bounding box center [521, 297] width 350 height 64
type textarea "BRAKE TEMP TEST"
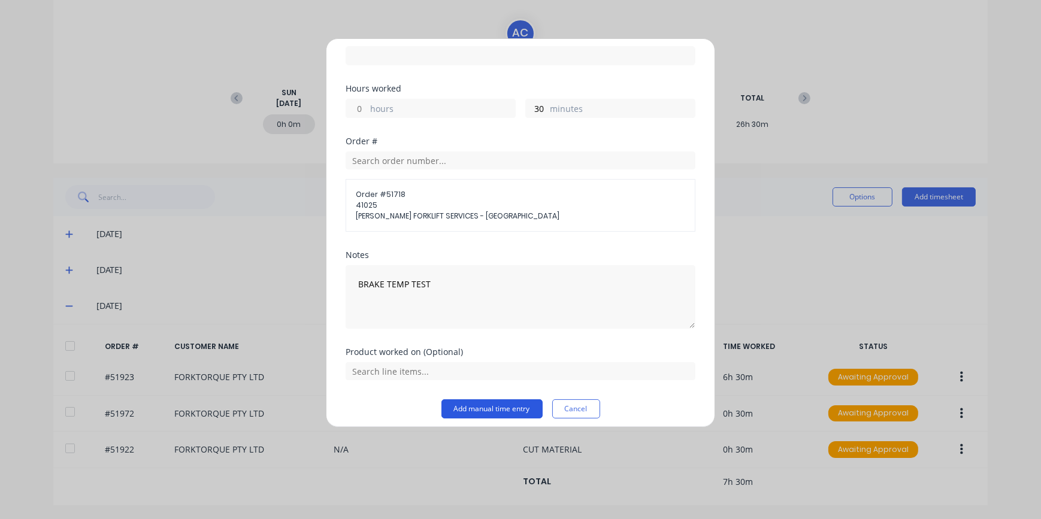
click at [527, 409] on button "Add manual time entry" at bounding box center [492, 409] width 101 height 19
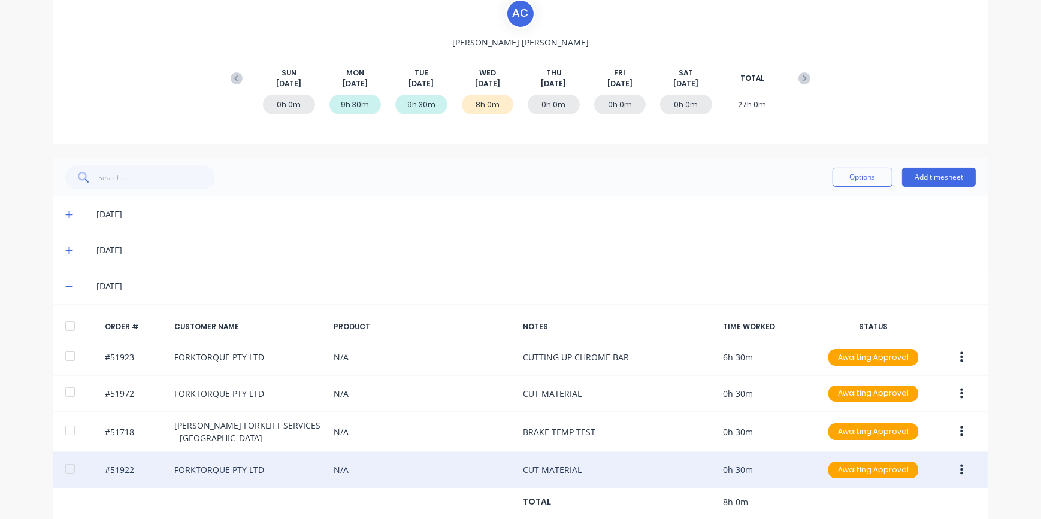
scroll to position [141, 0]
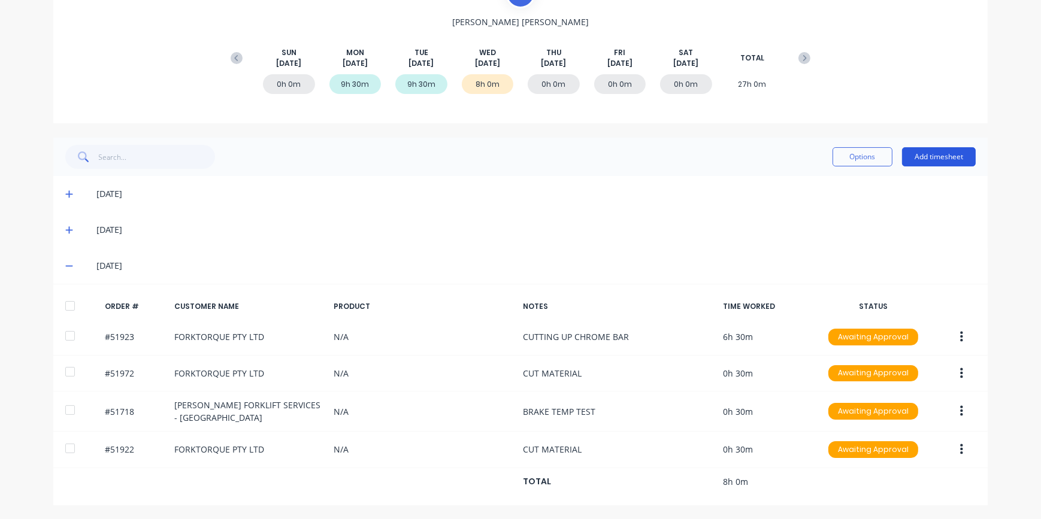
click at [942, 161] on button "Add timesheet" at bounding box center [939, 156] width 74 height 19
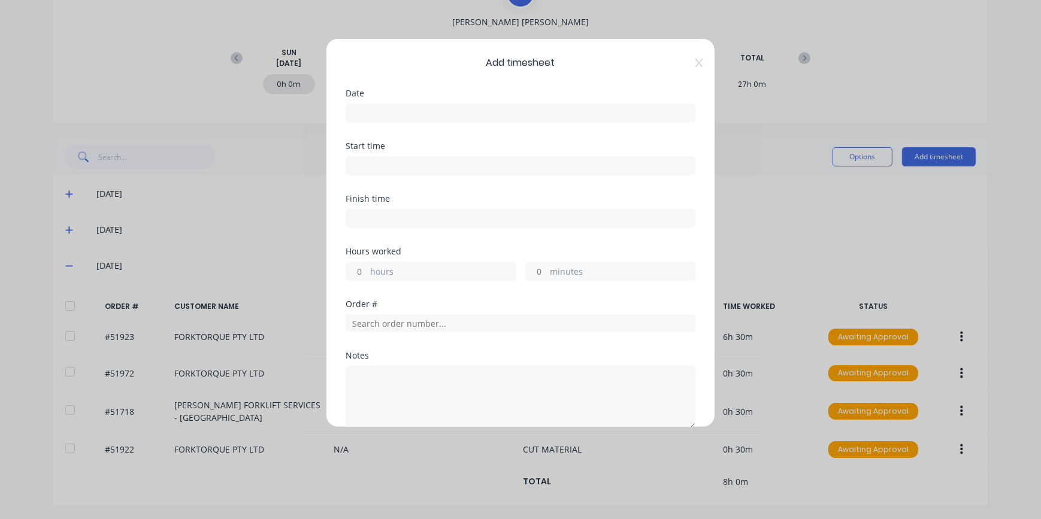
click at [404, 102] on div at bounding box center [521, 112] width 350 height 22
click at [400, 109] on input at bounding box center [520, 113] width 349 height 18
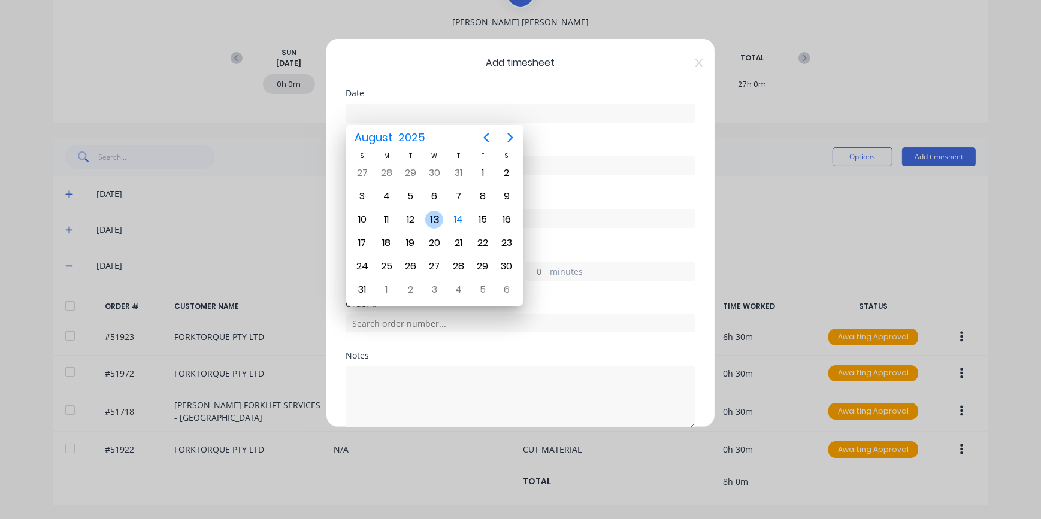
click at [444, 220] on div "13" at bounding box center [434, 220] width 24 height 23
type input "[DATE]"
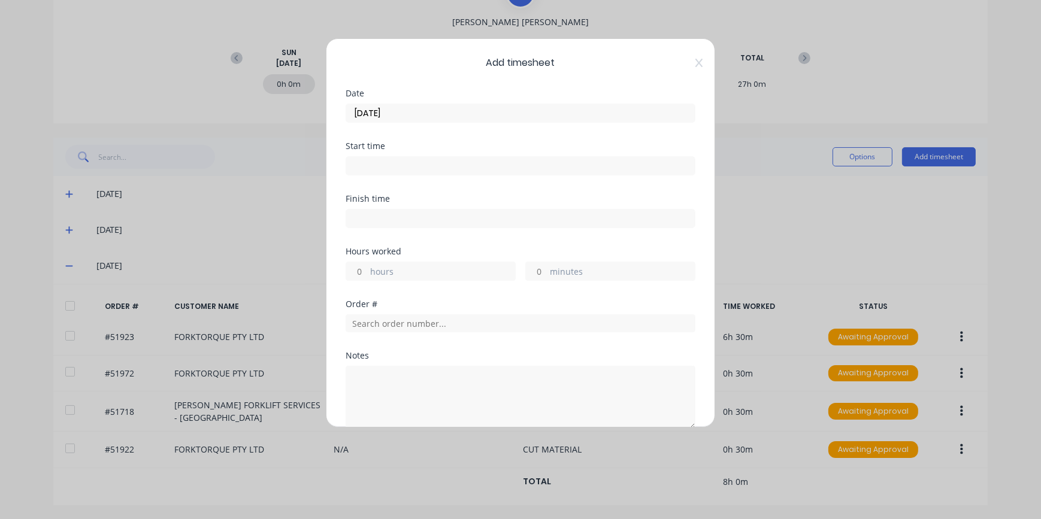
click at [543, 276] on div "minutes" at bounding box center [610, 271] width 170 height 19
click at [542, 271] on input "minutes" at bounding box center [536, 271] width 21 height 18
type input "30"
click at [373, 324] on input "text" at bounding box center [521, 324] width 350 height 18
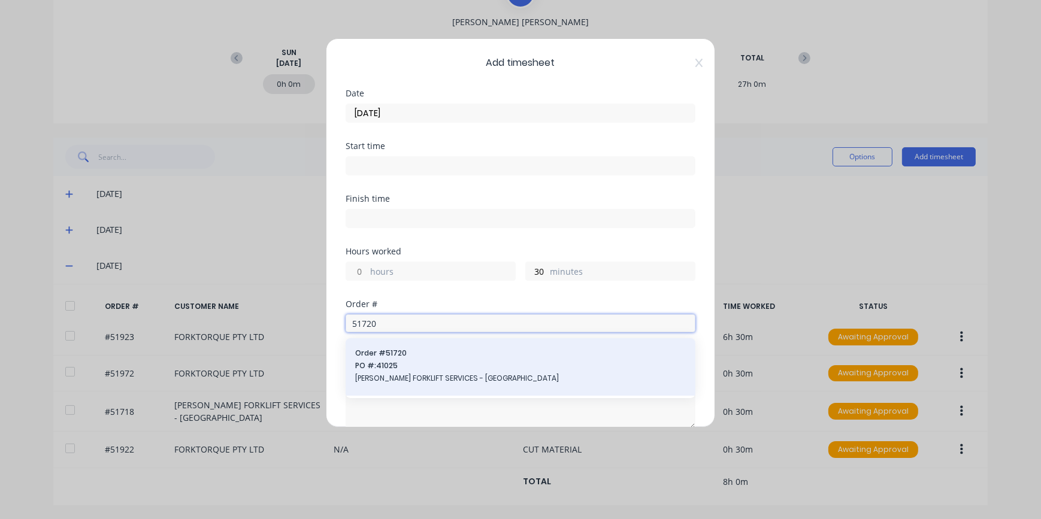
type input "51720"
click at [397, 377] on span "[PERSON_NAME] FORKLIFT SERVICES - [GEOGRAPHIC_DATA]" at bounding box center [520, 378] width 331 height 11
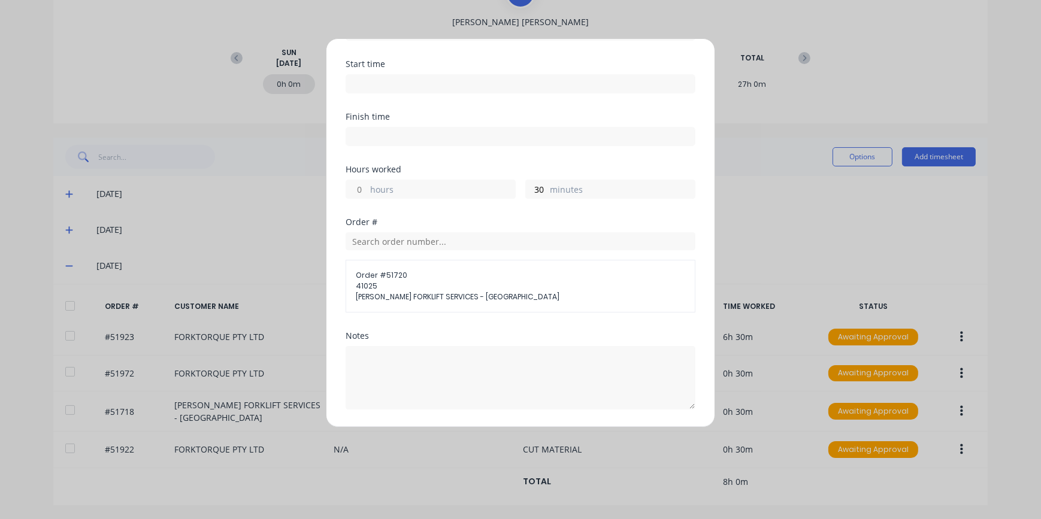
scroll to position [163, 0]
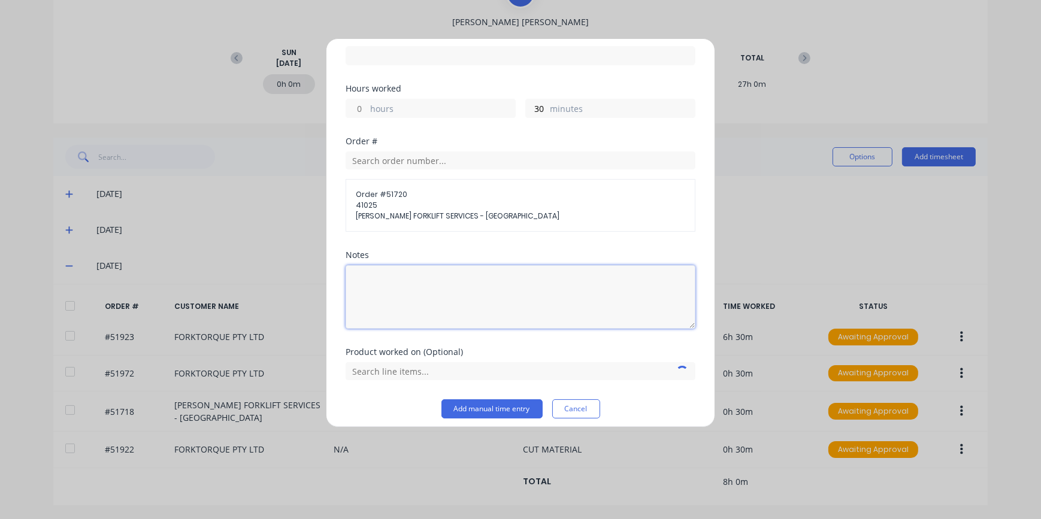
click at [374, 275] on textarea at bounding box center [521, 297] width 350 height 64
type textarea "BRAKE TEMP TEST"
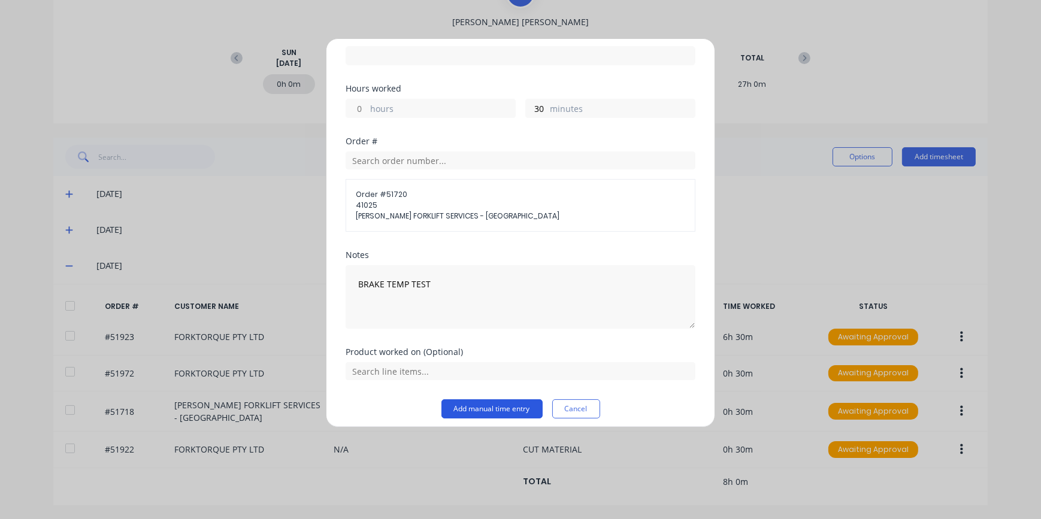
click at [500, 410] on button "Add manual time entry" at bounding box center [492, 409] width 101 height 19
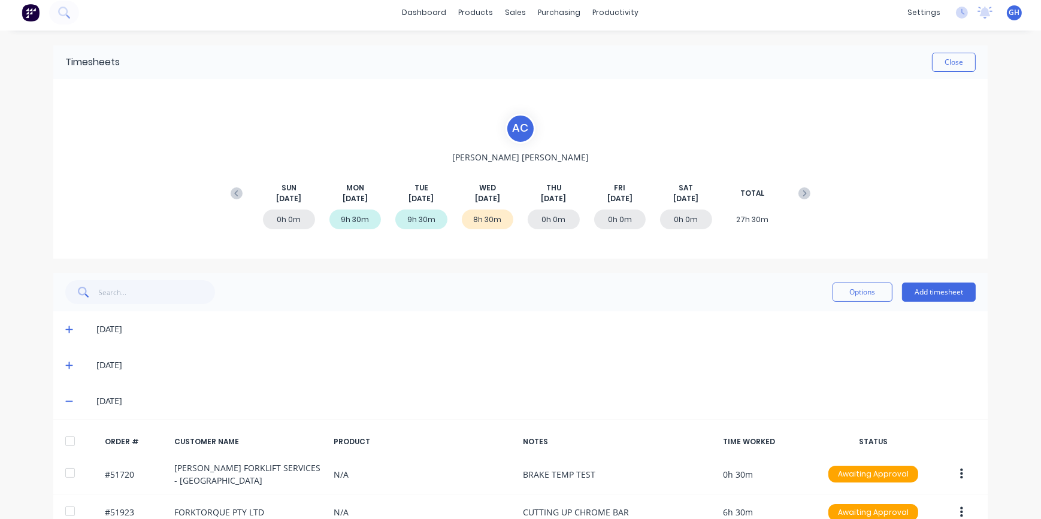
scroll to position [0, 0]
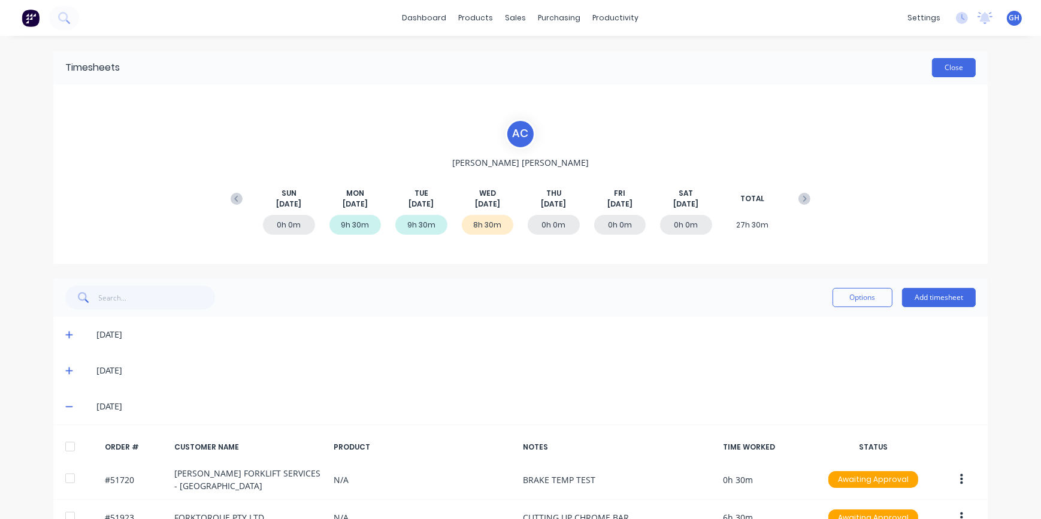
click at [955, 71] on button "Close" at bounding box center [954, 67] width 44 height 19
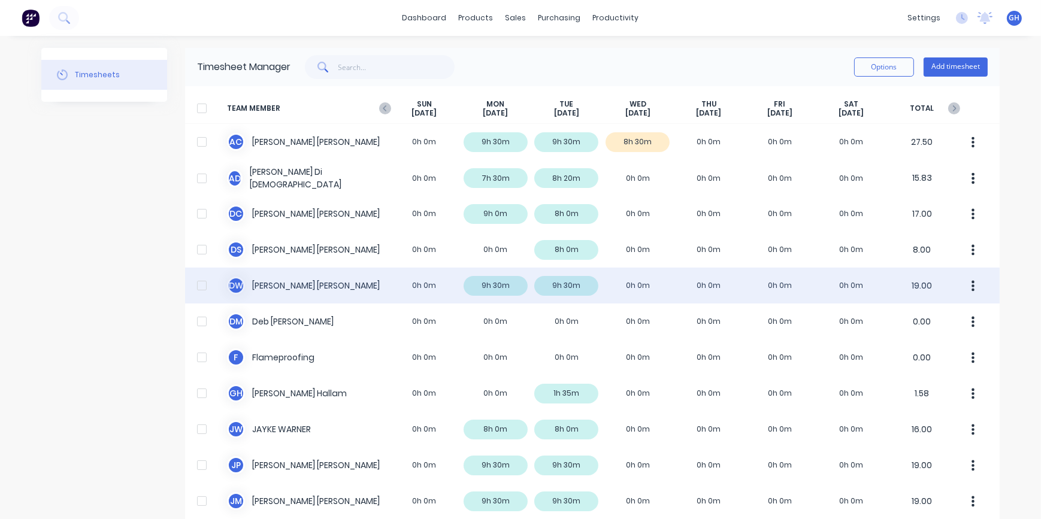
click at [312, 286] on div "D W [PERSON_NAME] 0h 0m 9h 30m 9h 30m 0h 0m 0h 0m 0h 0m 0h 0m 19.00" at bounding box center [592, 286] width 815 height 36
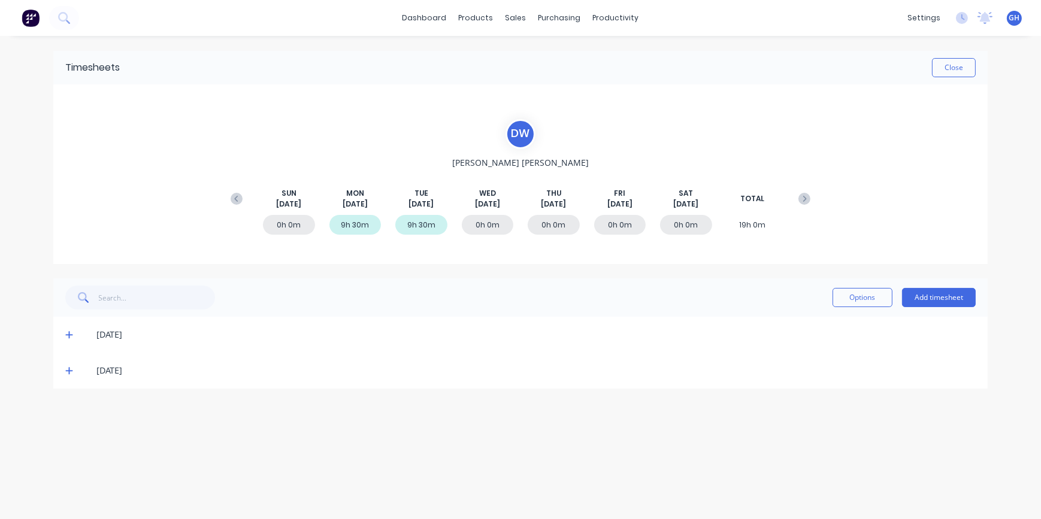
click at [67, 367] on icon at bounding box center [69, 371] width 8 height 8
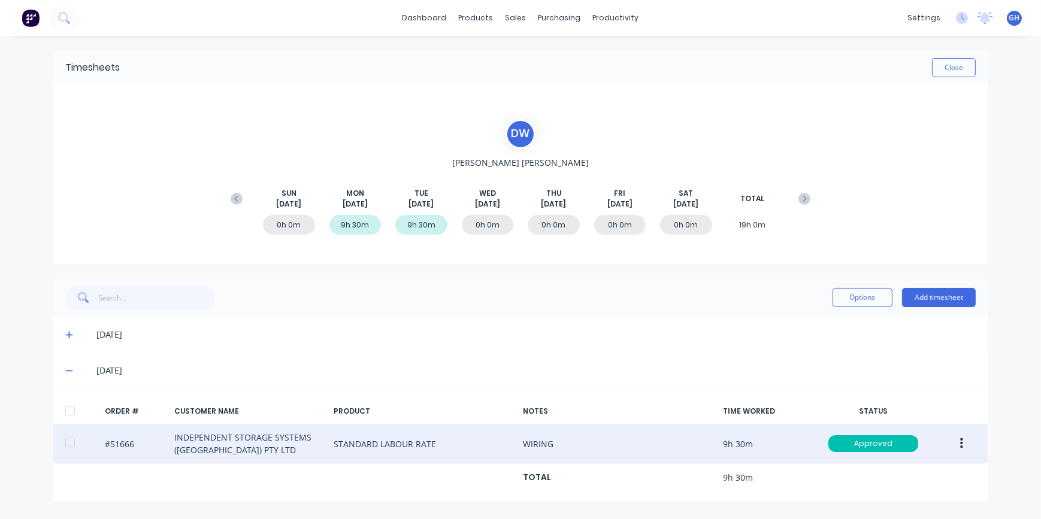
click at [960, 446] on icon "button" at bounding box center [961, 443] width 3 height 13
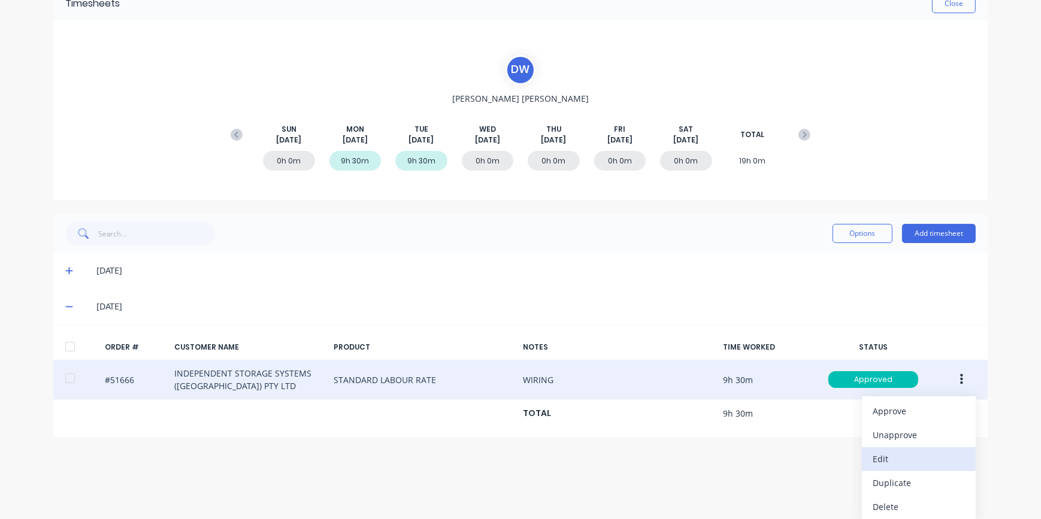
scroll to position [66, 0]
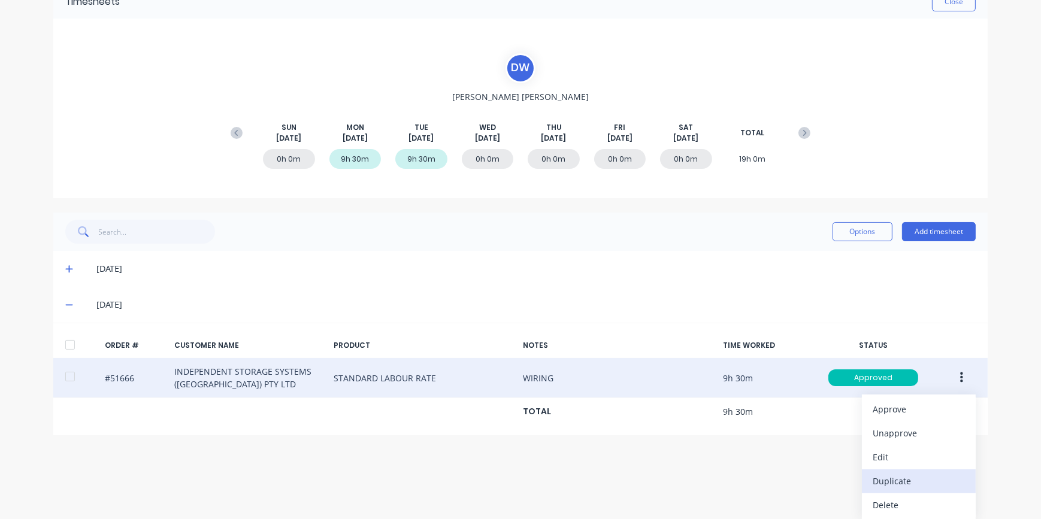
click at [884, 479] on div "Duplicate" at bounding box center [919, 481] width 92 height 17
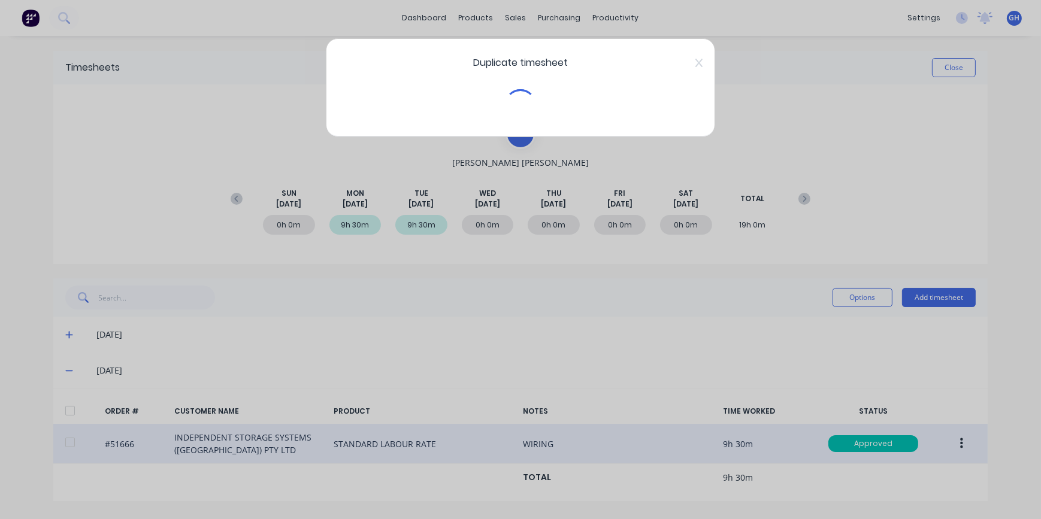
scroll to position [0, 0]
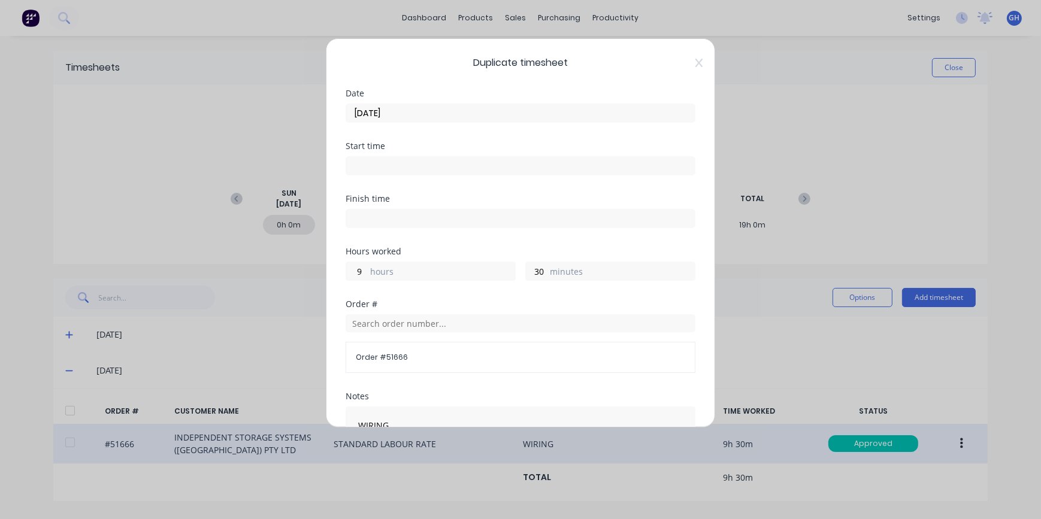
click at [358, 109] on input "[DATE]" at bounding box center [520, 113] width 349 height 18
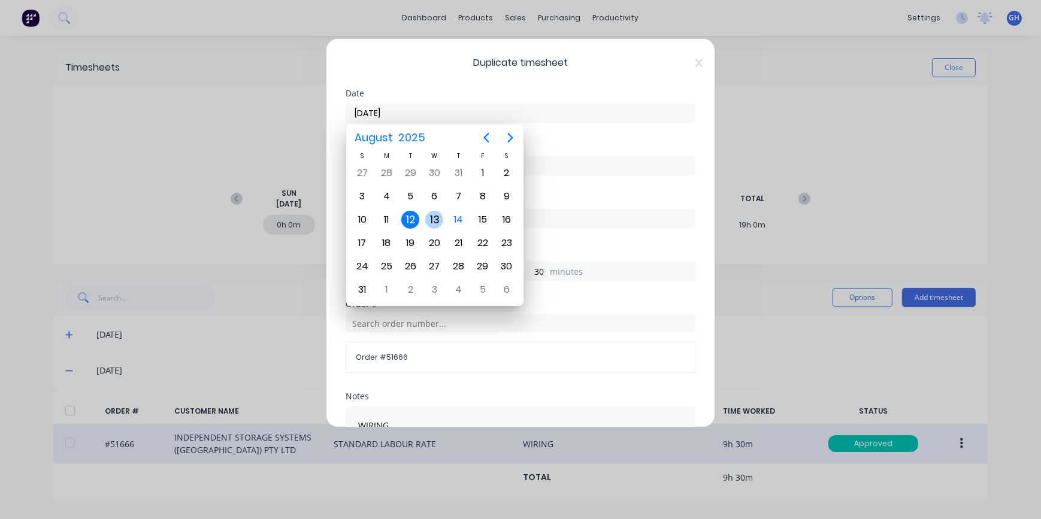
click at [430, 221] on div "13" at bounding box center [434, 220] width 18 height 18
type input "[DATE]"
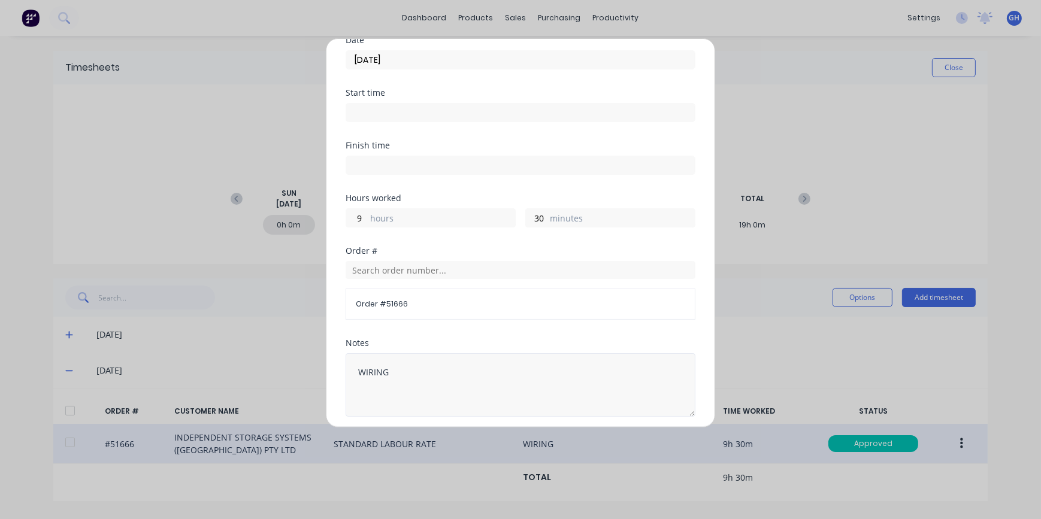
scroll to position [189, 0]
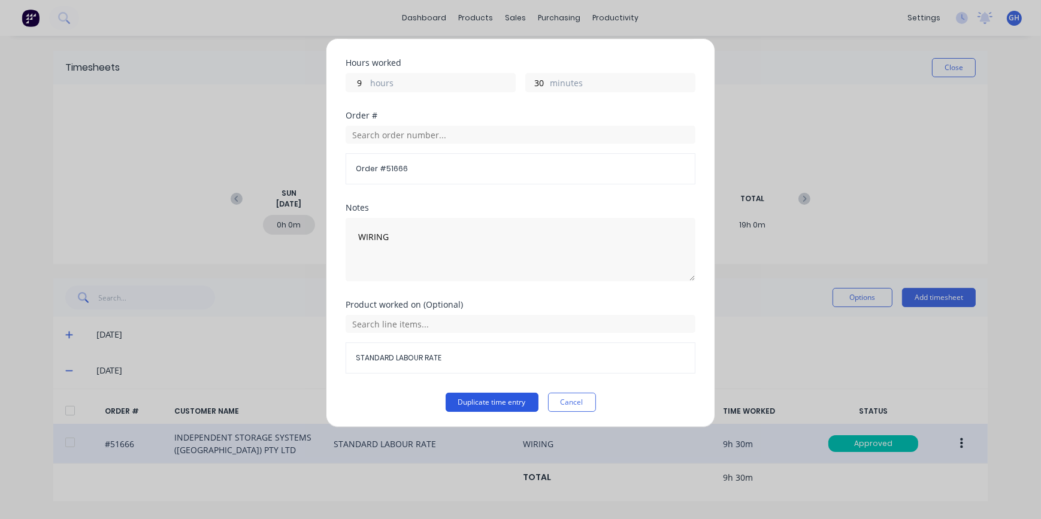
click at [491, 404] on button "Duplicate time entry" at bounding box center [492, 402] width 93 height 19
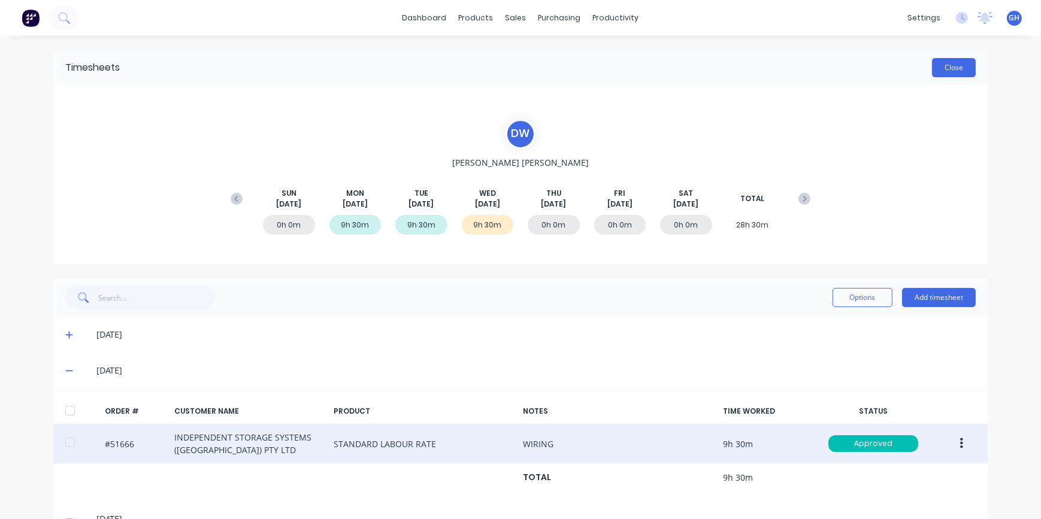
click at [942, 70] on button "Close" at bounding box center [954, 67] width 44 height 19
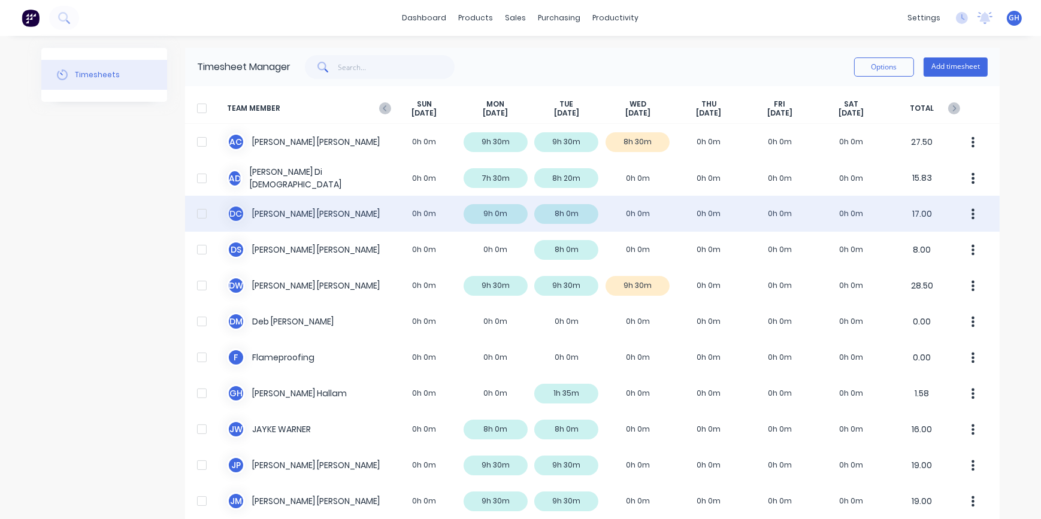
click at [608, 211] on div "D C [PERSON_NAME] 0h 0m 9h 0m 8h 0m 0h 0m 0h 0m 0h 0m 0h 0m 17.00" at bounding box center [592, 214] width 815 height 36
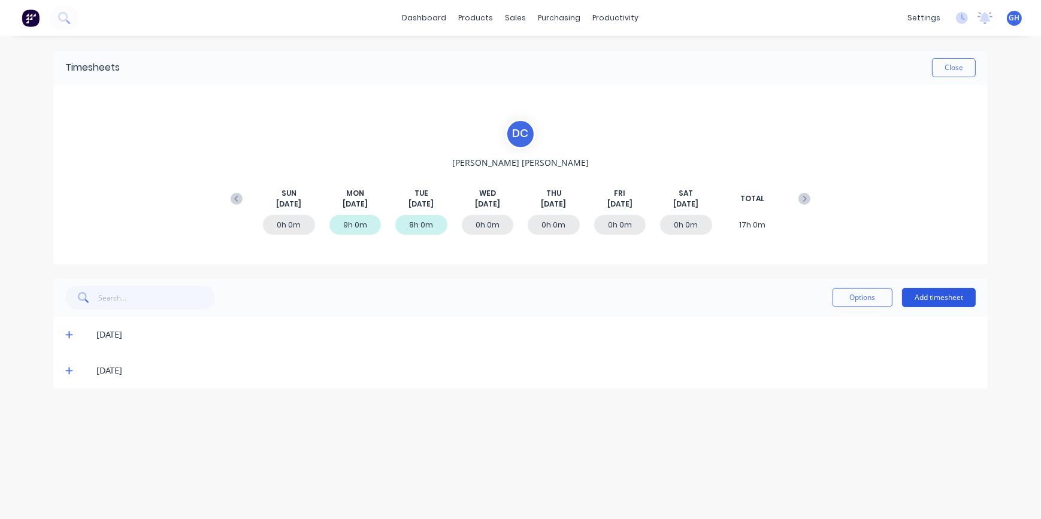
click at [929, 301] on button "Add timesheet" at bounding box center [939, 297] width 74 height 19
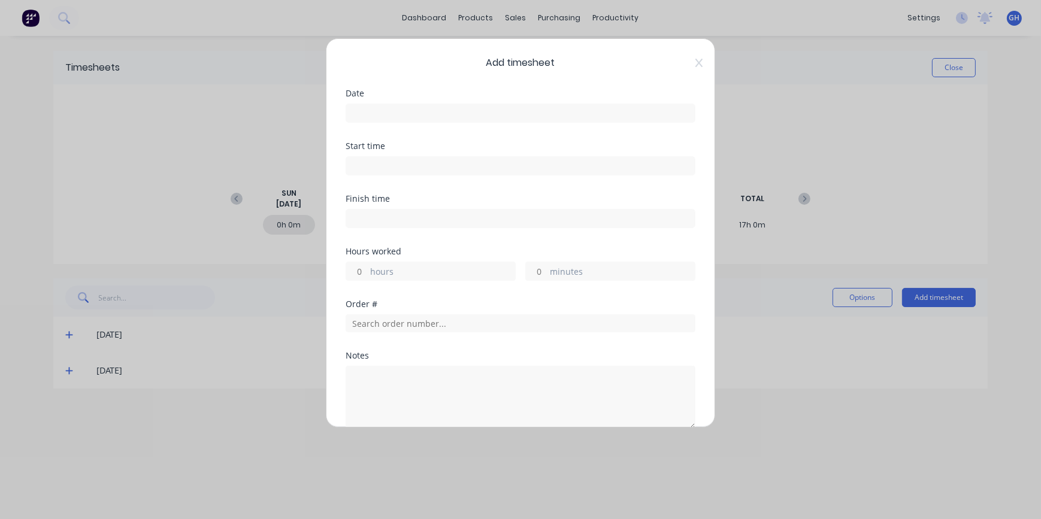
click at [371, 112] on input at bounding box center [520, 113] width 349 height 18
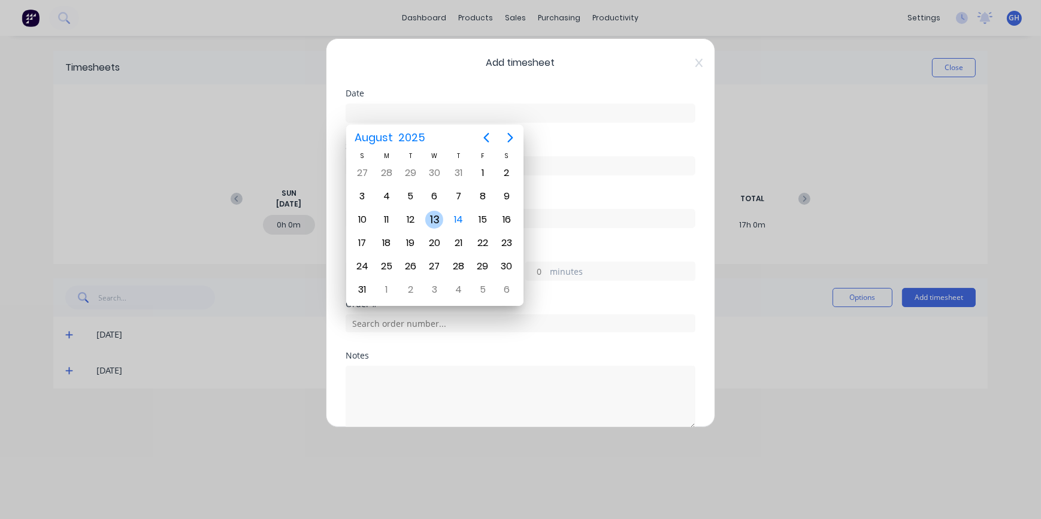
click at [431, 220] on div "13" at bounding box center [434, 220] width 18 height 18
type input "[DATE]"
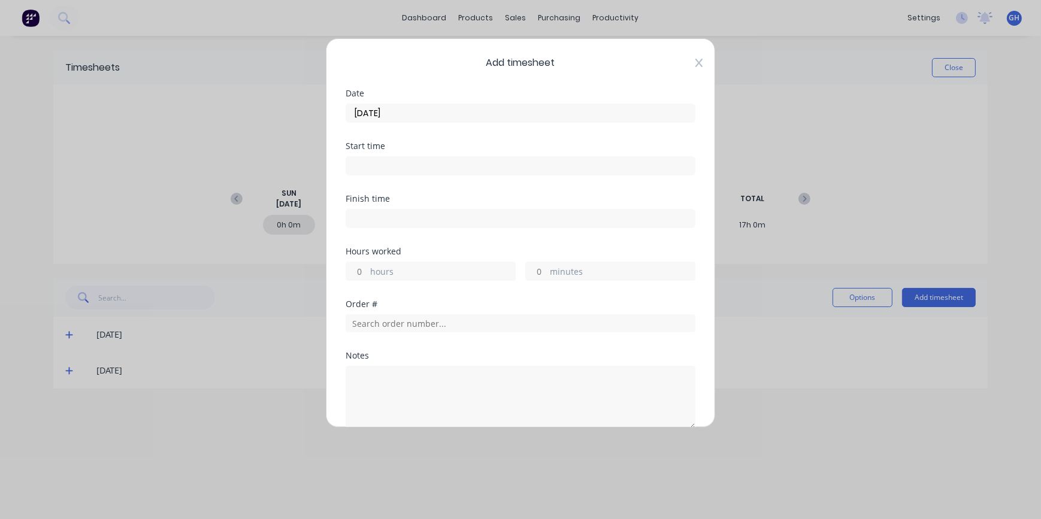
click at [696, 64] on icon at bounding box center [699, 63] width 7 height 8
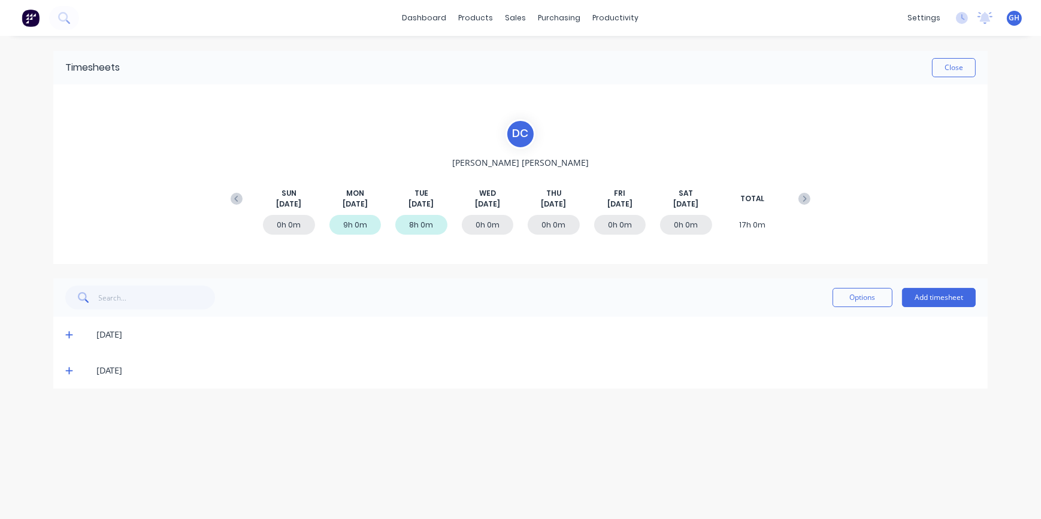
click at [65, 371] on icon at bounding box center [69, 371] width 8 height 8
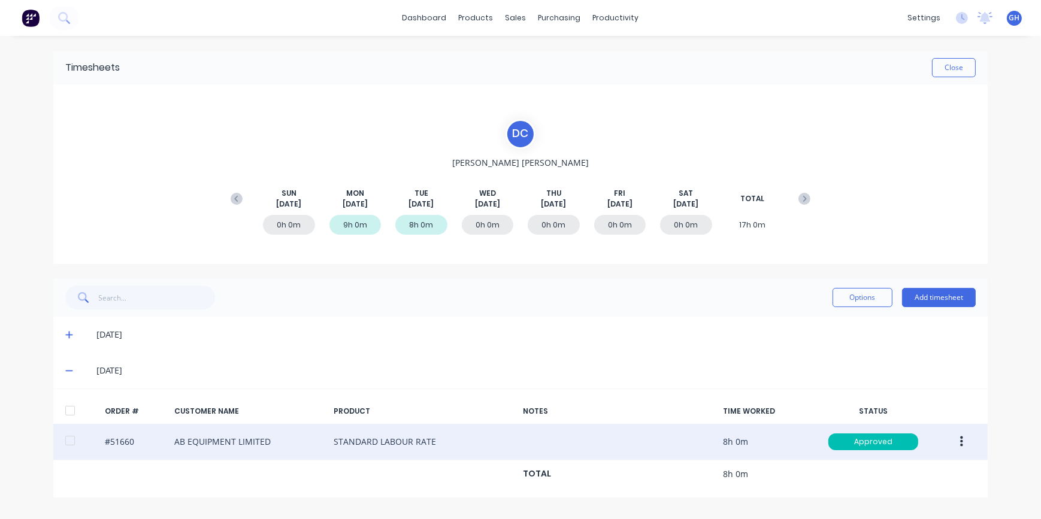
click at [962, 439] on icon "button" at bounding box center [961, 442] width 3 height 13
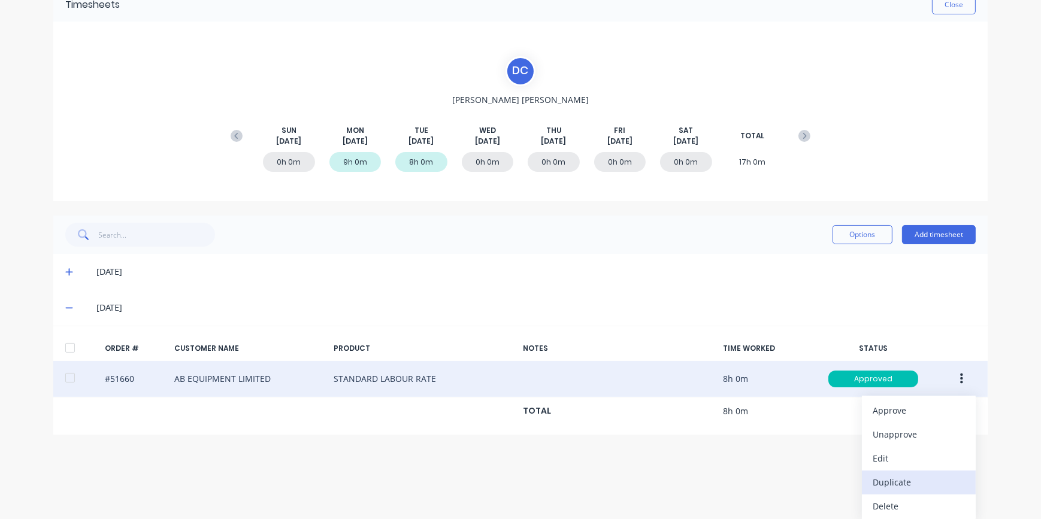
scroll to position [65, 0]
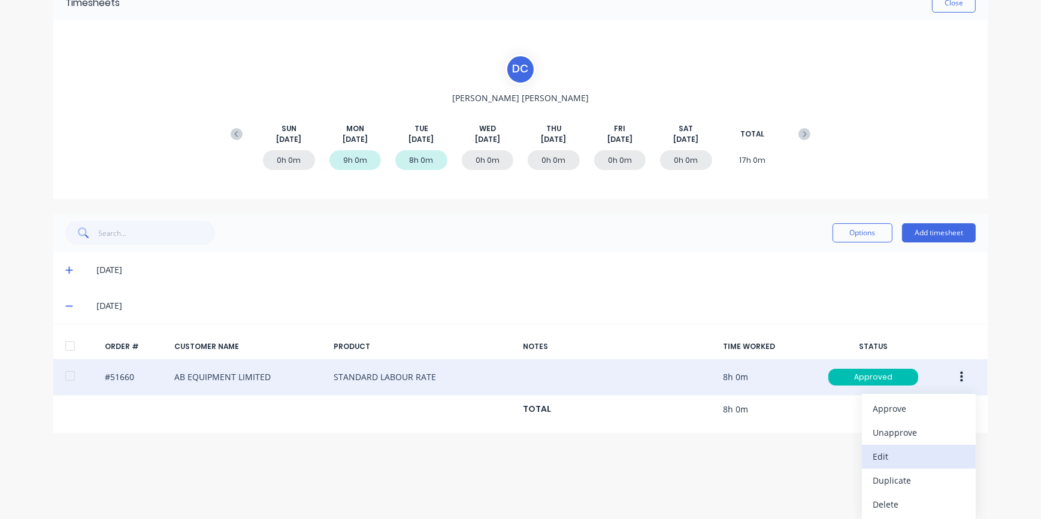
click at [884, 459] on div "Edit" at bounding box center [919, 456] width 92 height 17
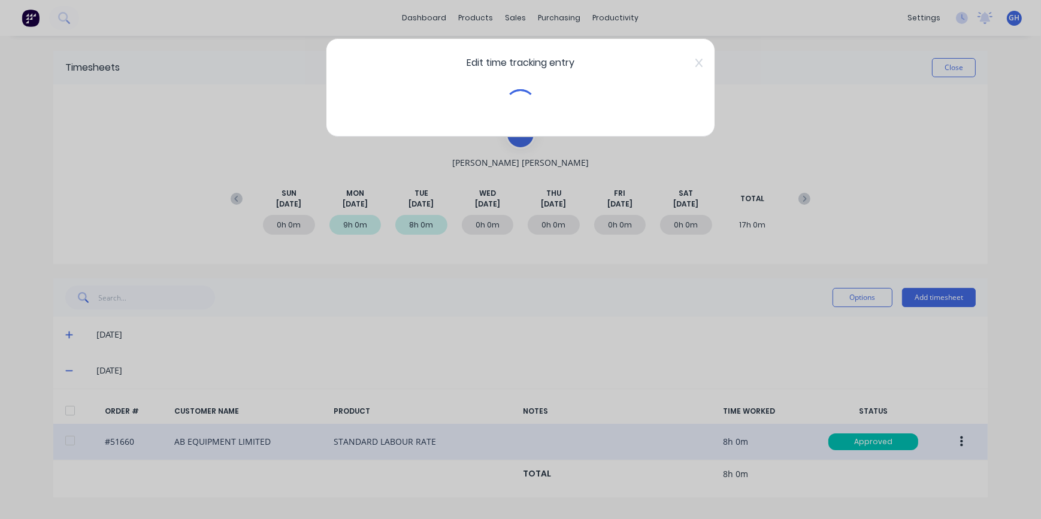
scroll to position [0, 0]
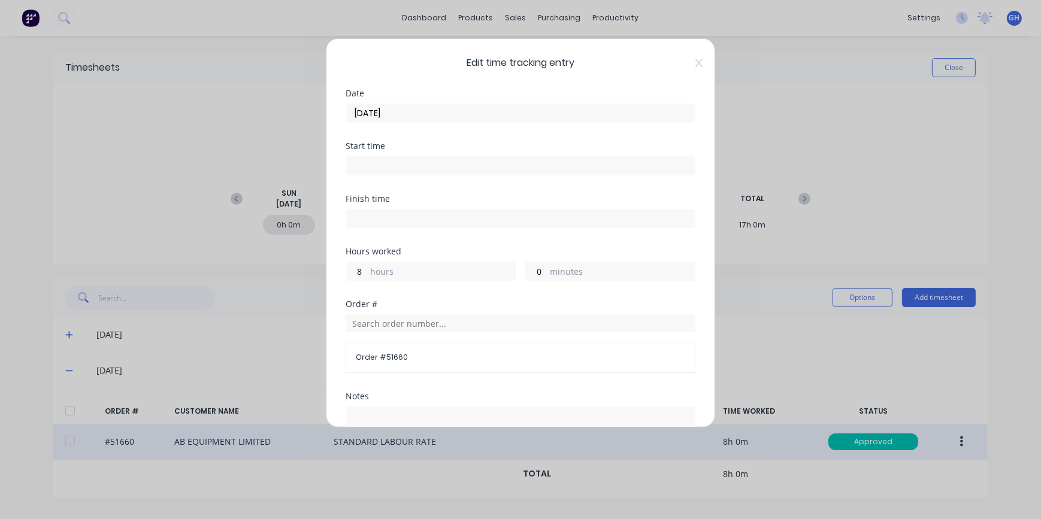
click at [380, 111] on input "[DATE]" at bounding box center [520, 113] width 349 height 18
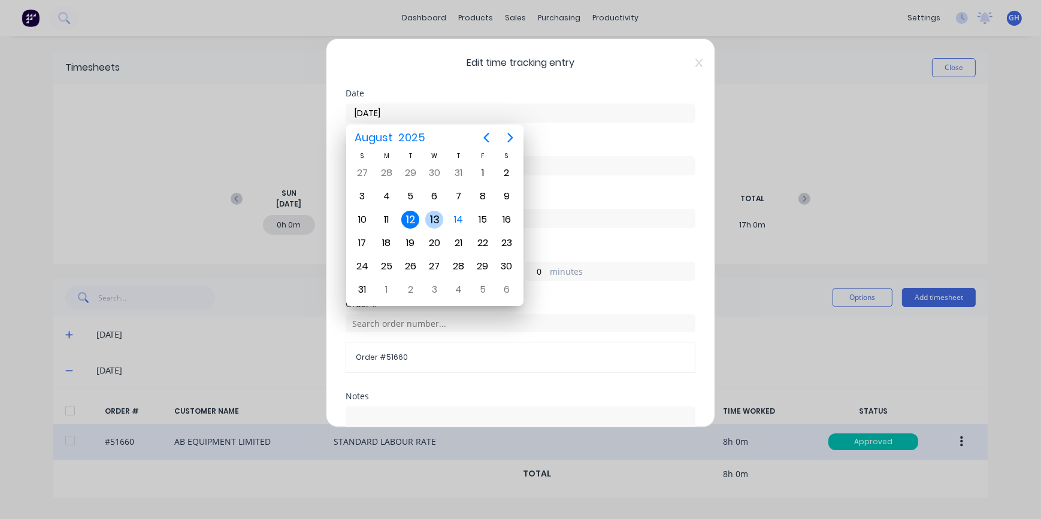
click at [437, 223] on div "13" at bounding box center [434, 220] width 18 height 18
type input "[DATE]"
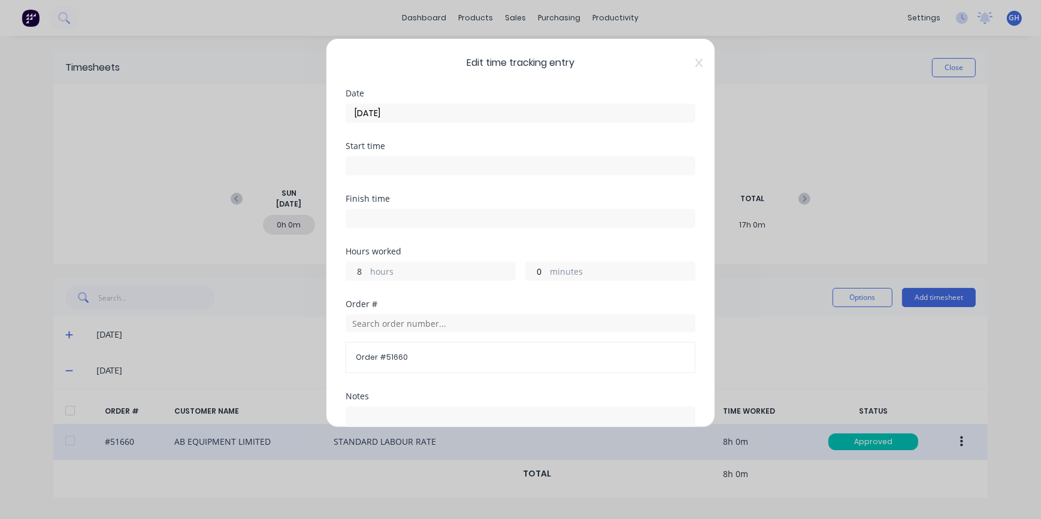
drag, startPoint x: 364, startPoint y: 270, endPoint x: 354, endPoint y: 270, distance: 9.6
click at [354, 270] on input "8" at bounding box center [356, 271] width 21 height 18
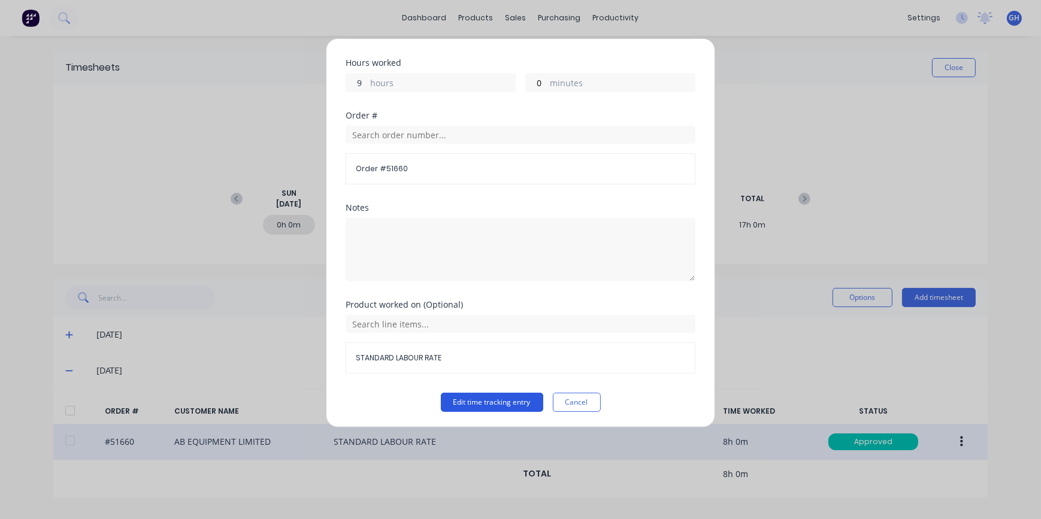
type input "9"
click at [499, 397] on button "Edit time tracking entry" at bounding box center [492, 402] width 102 height 19
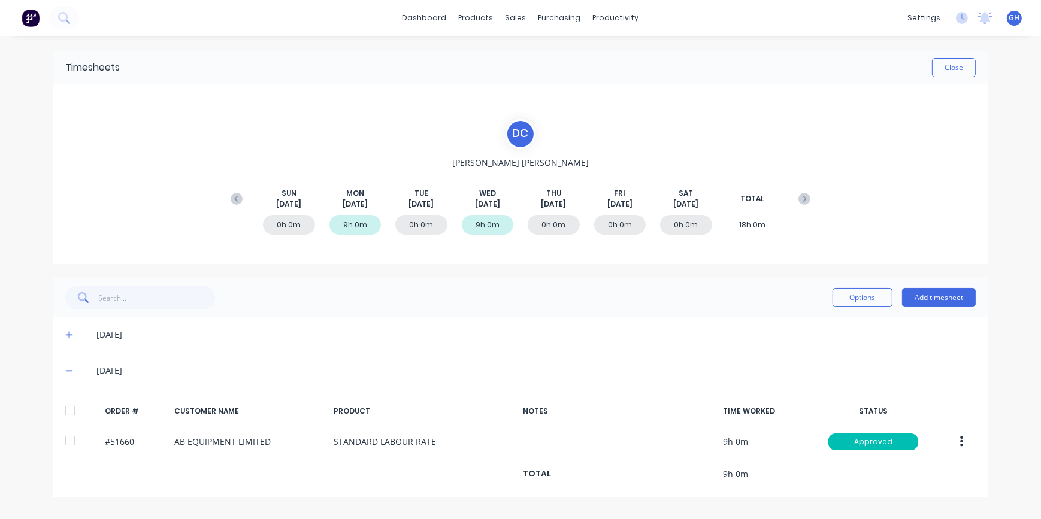
click at [77, 372] on div "[DATE]" at bounding box center [526, 370] width 899 height 13
click at [71, 371] on icon at bounding box center [69, 371] width 8 height 8
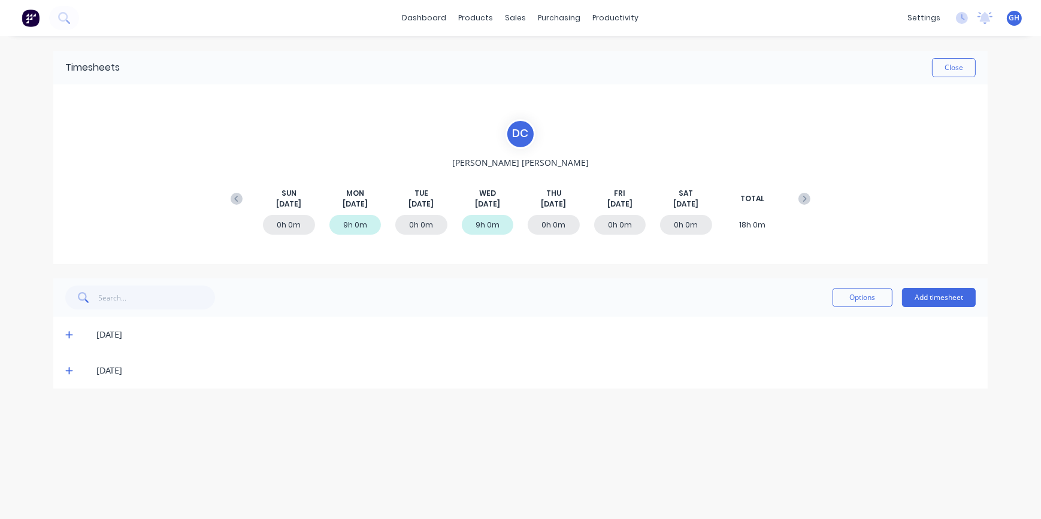
click at [484, 223] on div "9h 0m" at bounding box center [488, 225] width 52 height 20
click at [414, 224] on div "0h 0m" at bounding box center [421, 225] width 52 height 20
click at [65, 371] on icon at bounding box center [68, 371] width 7 height 7
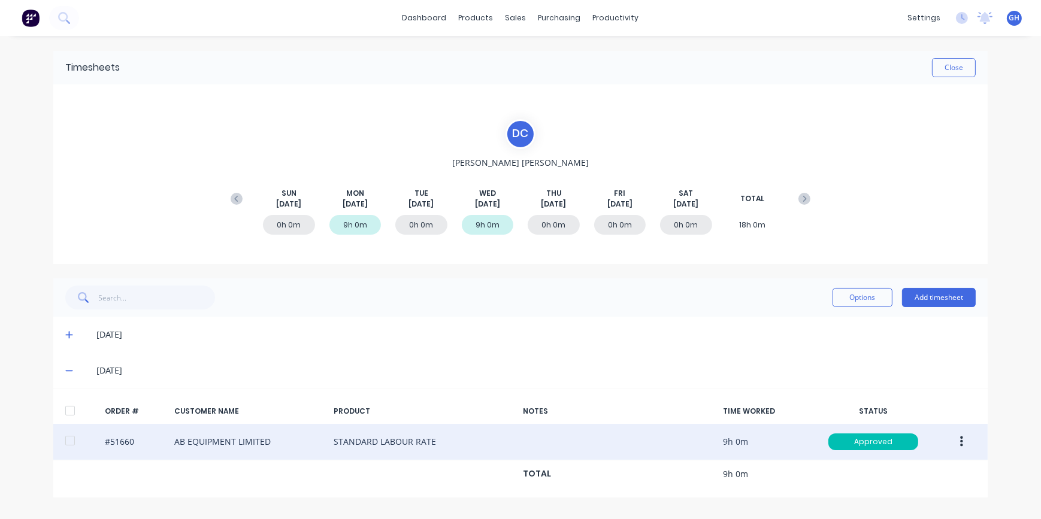
click at [961, 442] on icon "button" at bounding box center [961, 442] width 3 height 11
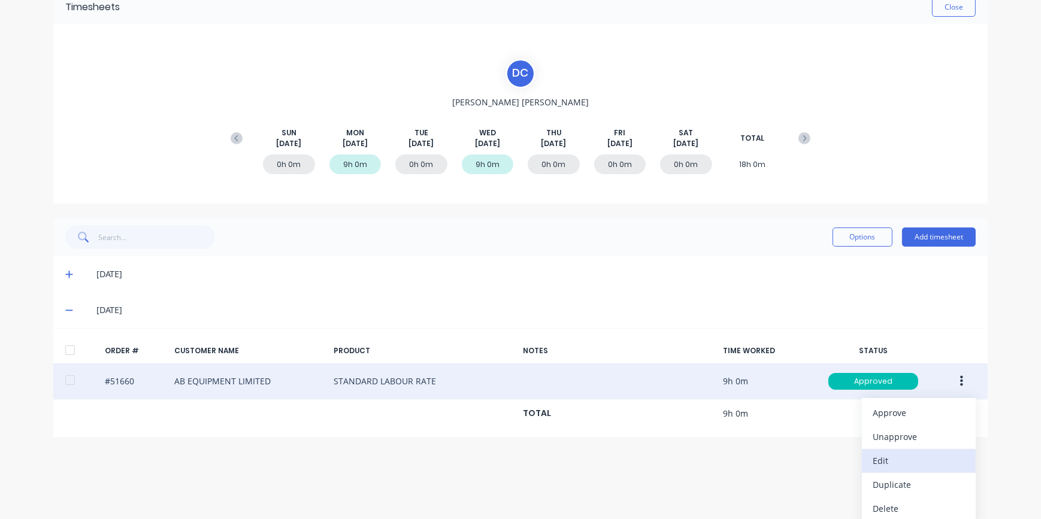
scroll to position [65, 0]
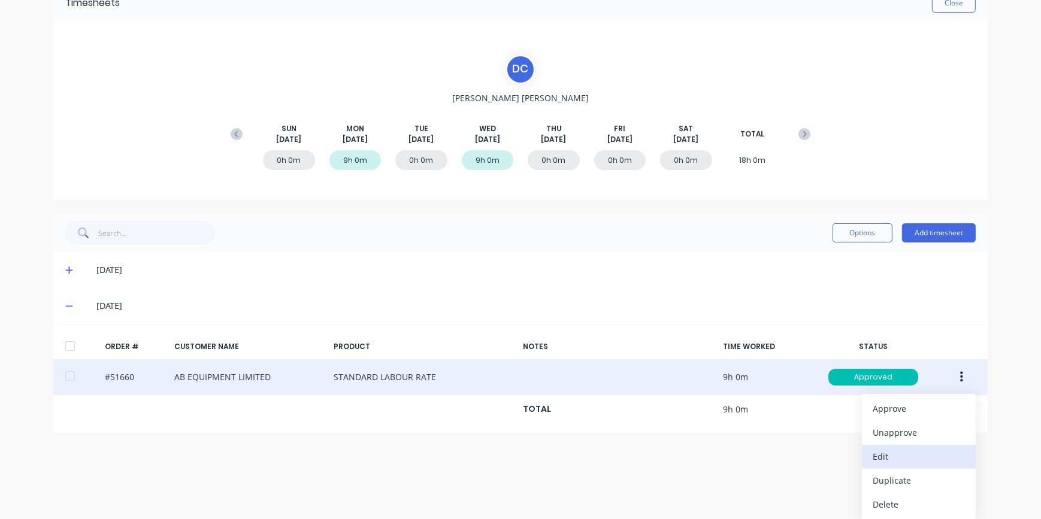
click at [901, 455] on div "Edit" at bounding box center [919, 456] width 92 height 17
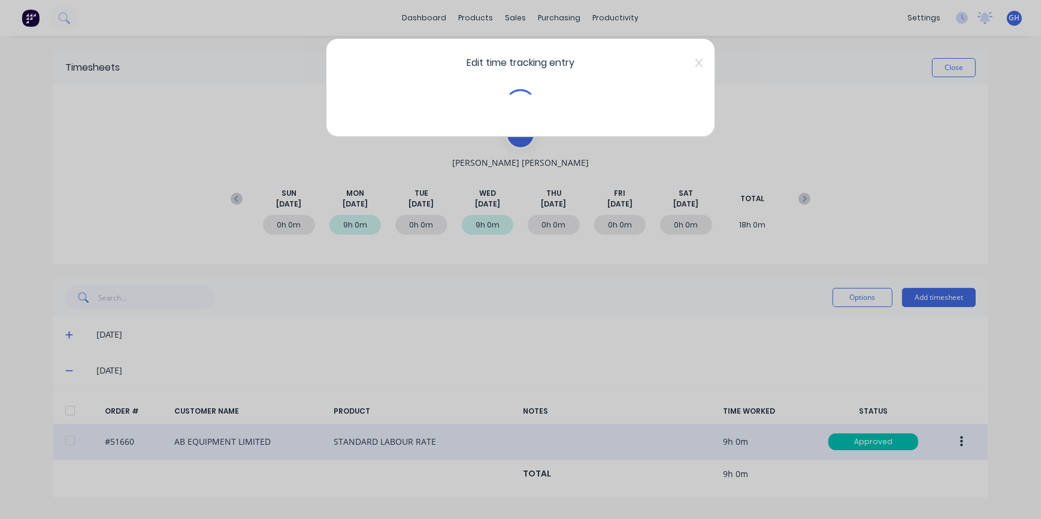
scroll to position [0, 0]
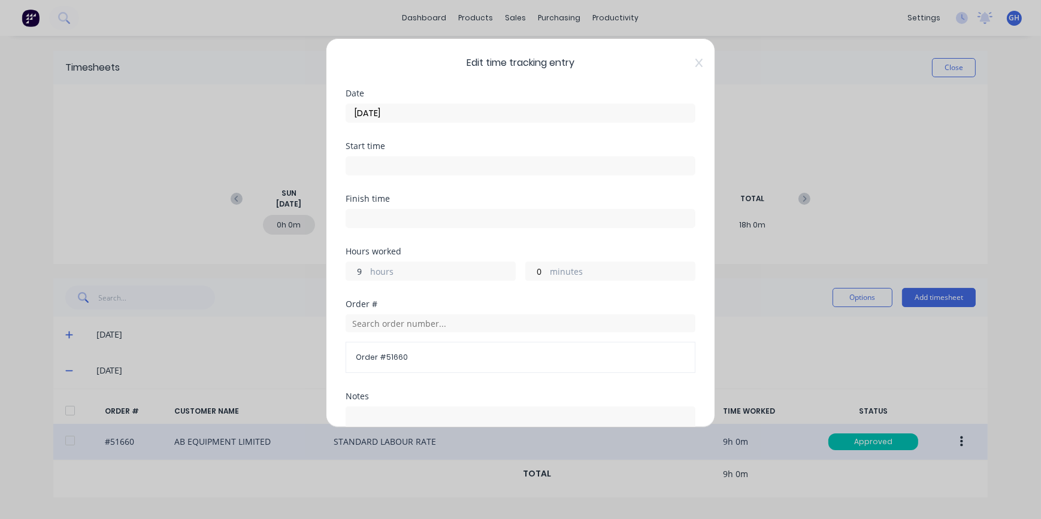
drag, startPoint x: 362, startPoint y: 270, endPoint x: 352, endPoint y: 269, distance: 10.3
click at [352, 269] on input "9" at bounding box center [356, 271] width 21 height 18
type input "8"
click at [368, 110] on input "[DATE]" at bounding box center [520, 113] width 349 height 18
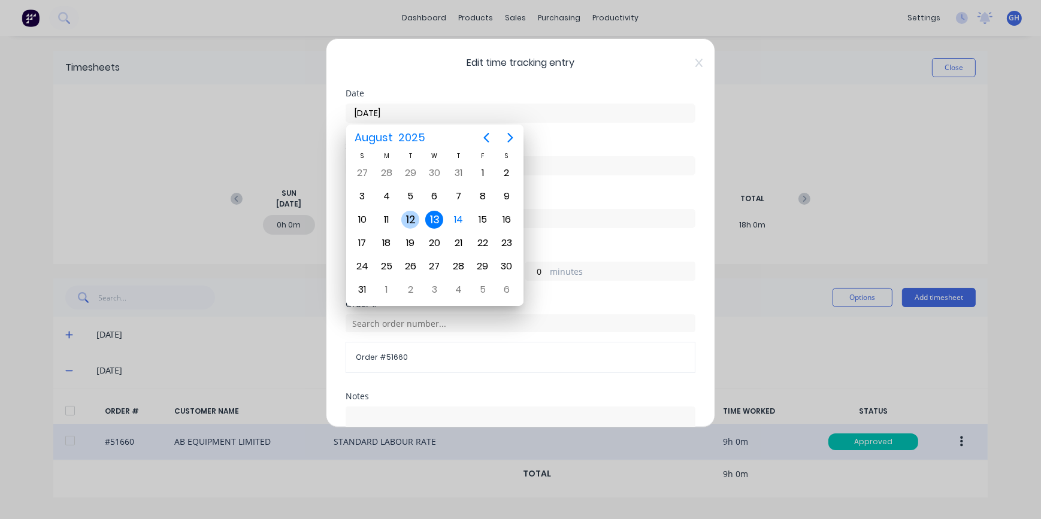
click at [410, 216] on div "12" at bounding box center [410, 220] width 18 height 18
type input "[DATE]"
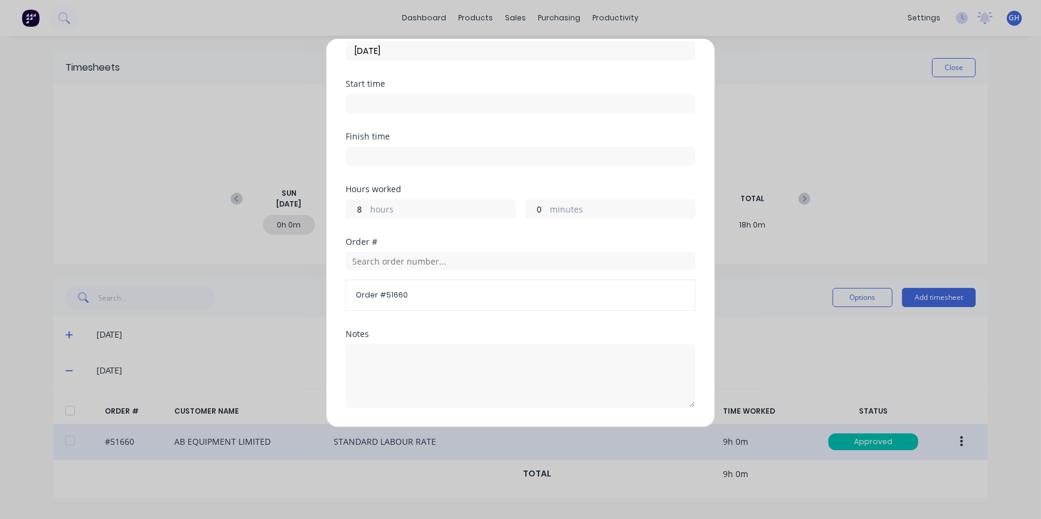
scroll to position [189, 0]
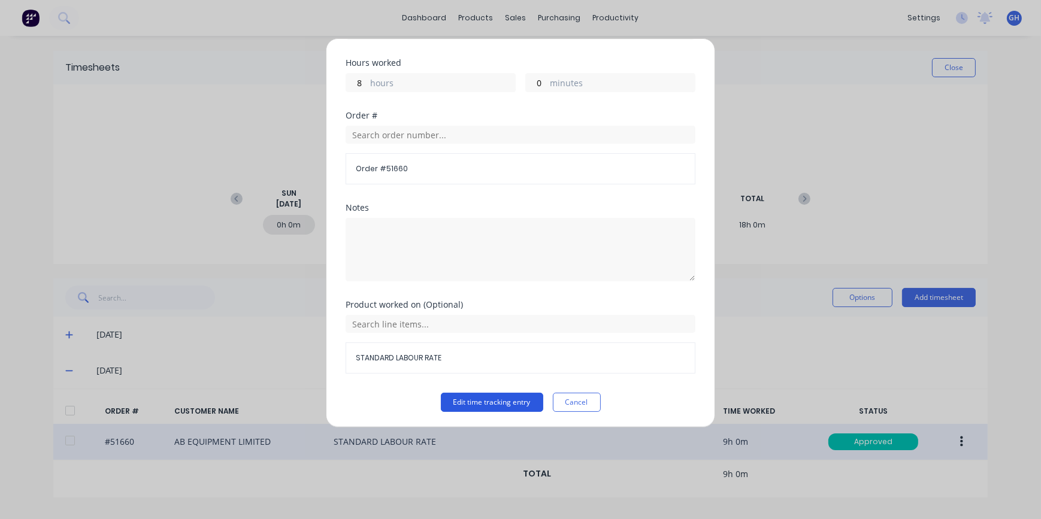
click at [510, 400] on button "Edit time tracking entry" at bounding box center [492, 402] width 102 height 19
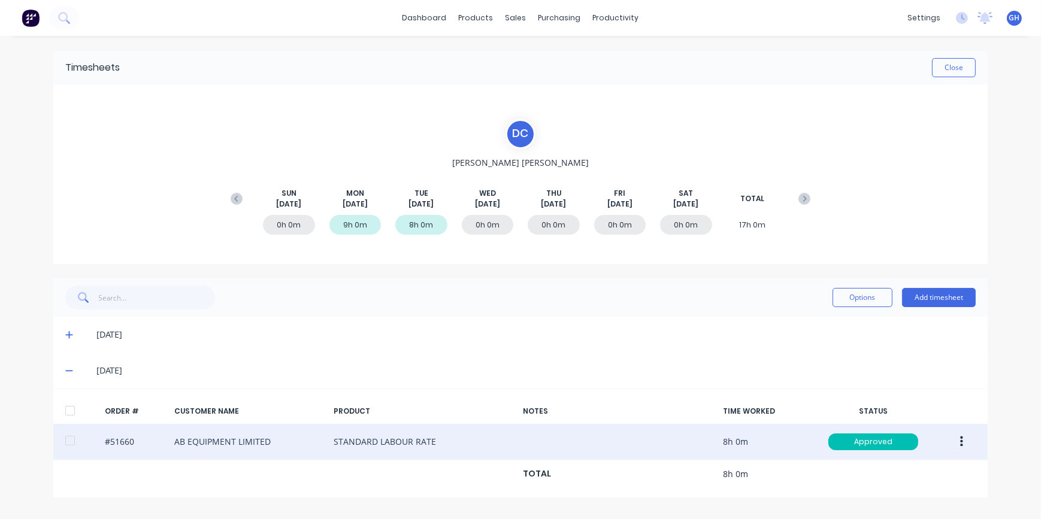
click at [966, 442] on button "button" at bounding box center [962, 442] width 28 height 22
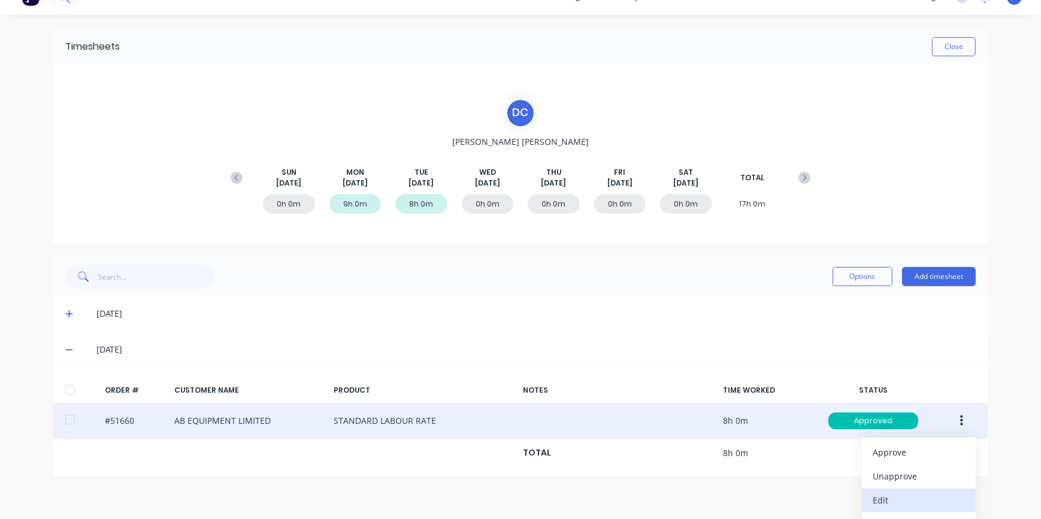
scroll to position [65, 0]
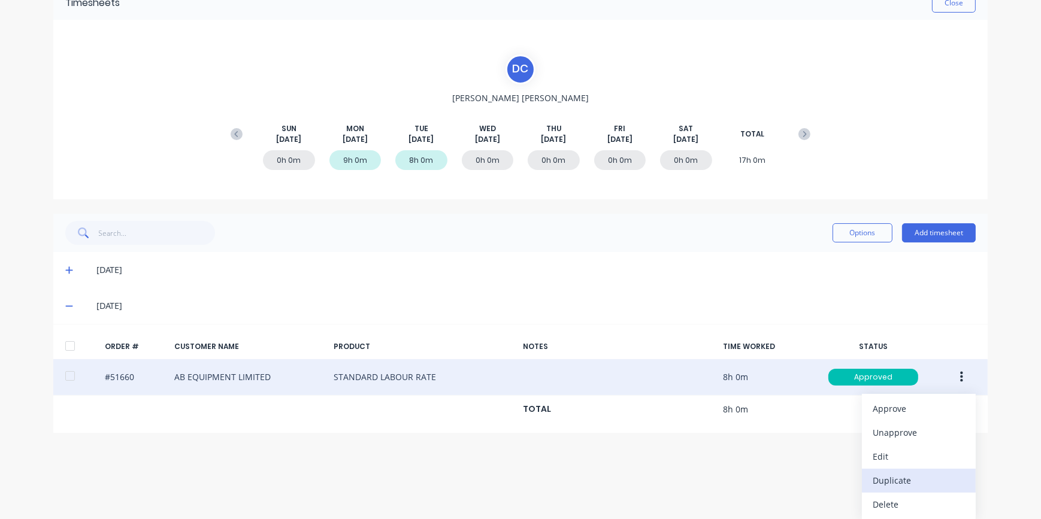
click at [890, 485] on div "Duplicate" at bounding box center [919, 480] width 92 height 17
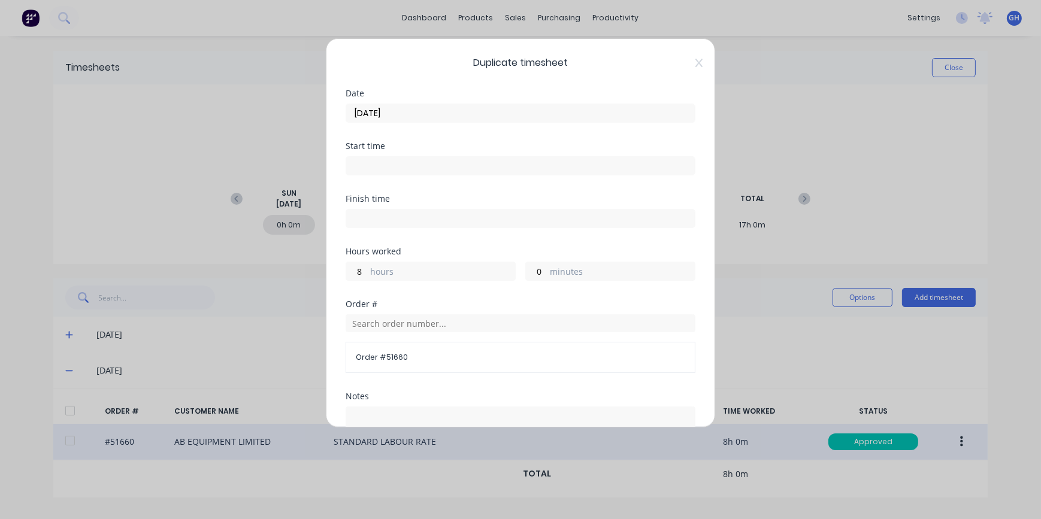
click at [370, 113] on input "[DATE]" at bounding box center [520, 113] width 349 height 18
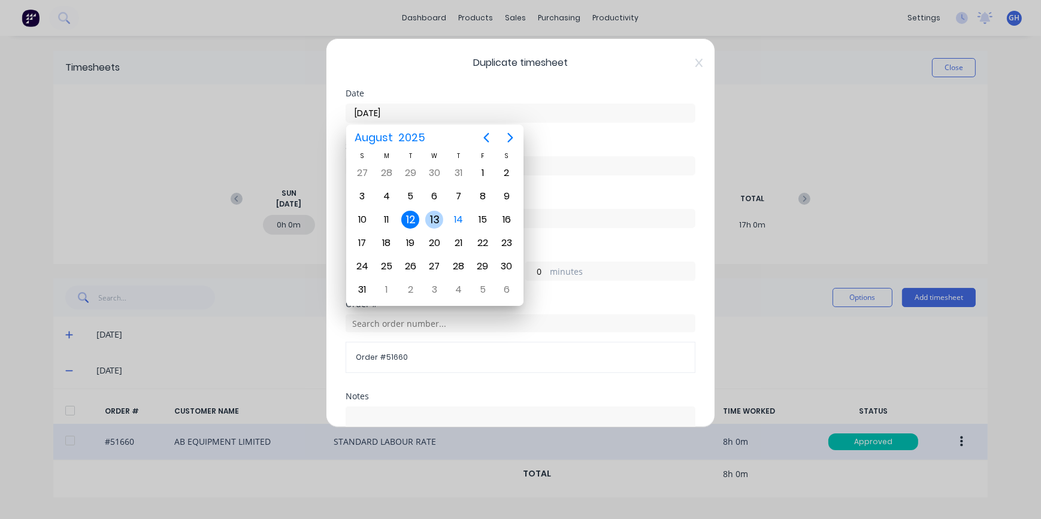
click at [434, 222] on div "13" at bounding box center [434, 220] width 18 height 18
type input "[DATE]"
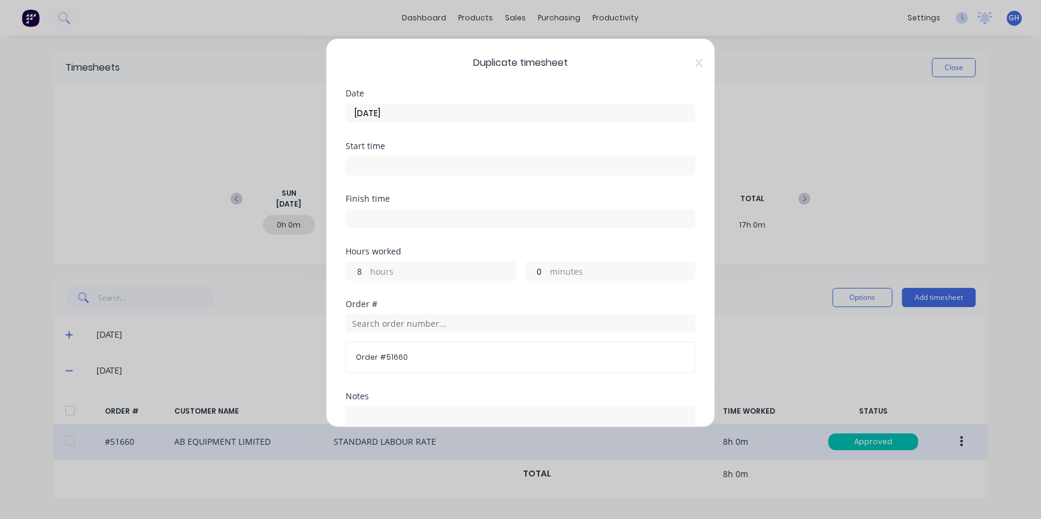
drag, startPoint x: 363, startPoint y: 271, endPoint x: 342, endPoint y: 270, distance: 21.6
click at [346, 270] on input "8" at bounding box center [356, 271] width 21 height 18
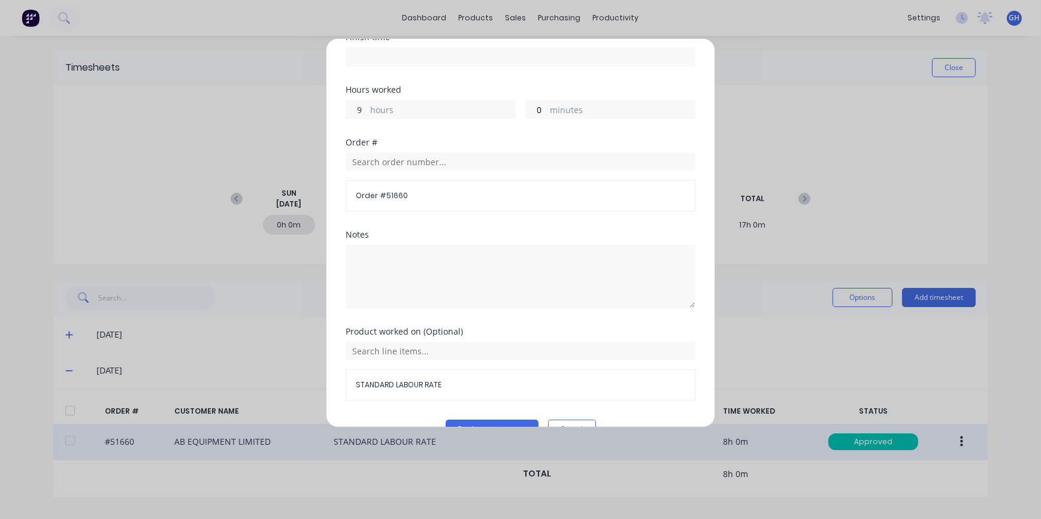
scroll to position [189, 0]
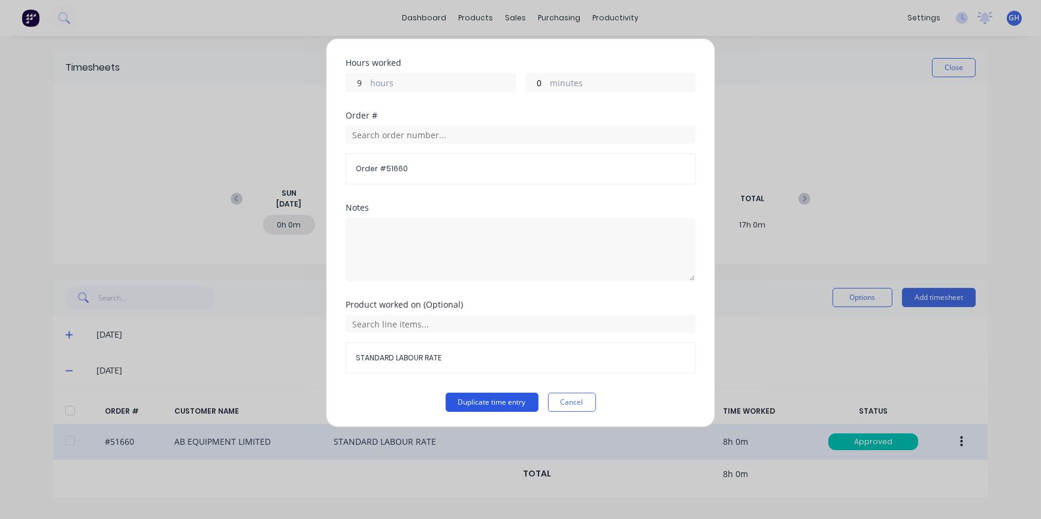
type input "9"
click at [475, 401] on button "Duplicate time entry" at bounding box center [492, 402] width 93 height 19
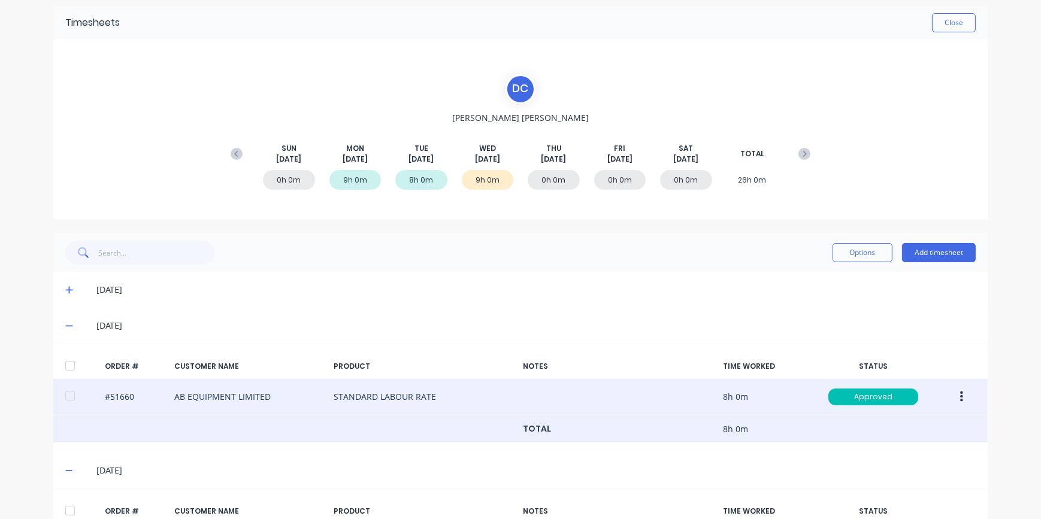
scroll to position [137, 0]
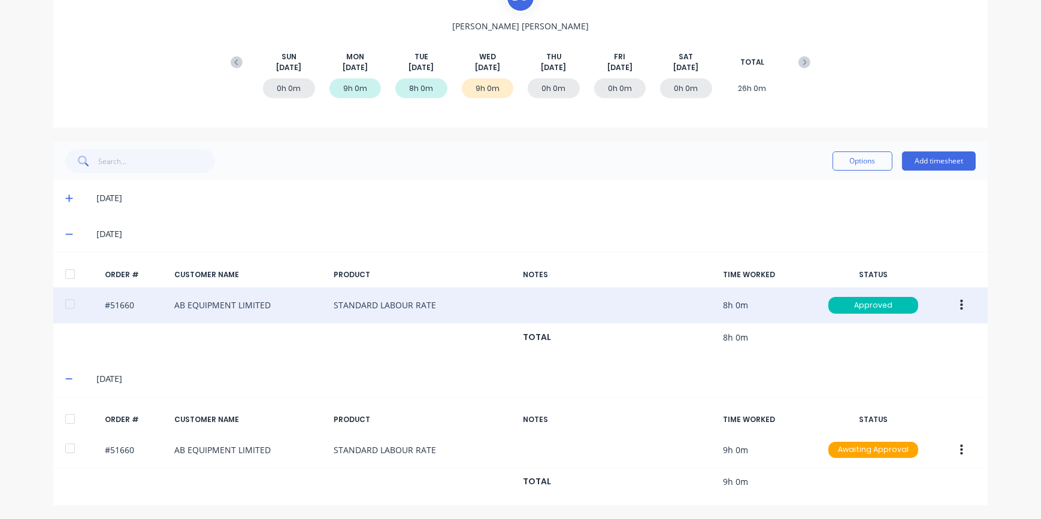
click at [65, 235] on icon at bounding box center [69, 234] width 8 height 8
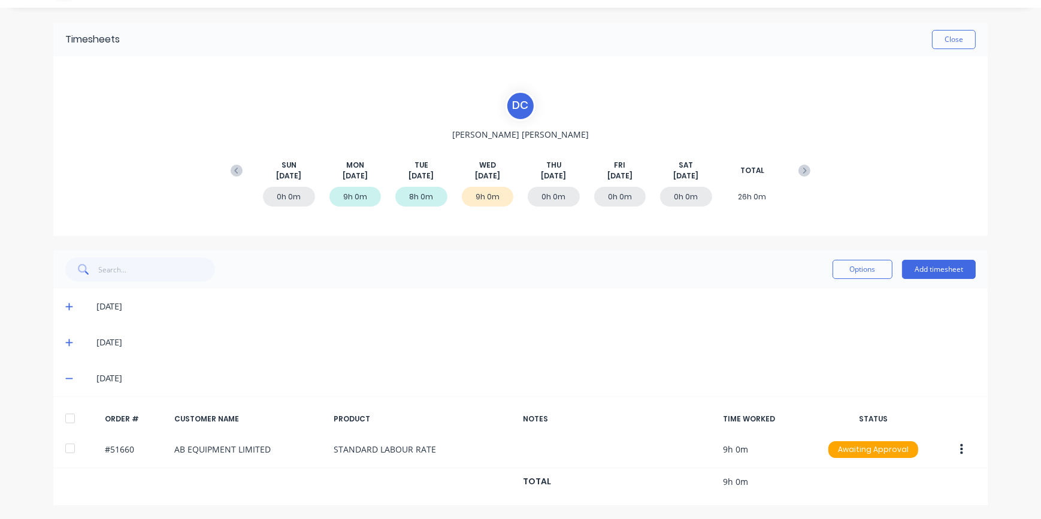
click at [65, 379] on icon at bounding box center [68, 379] width 7 height 1
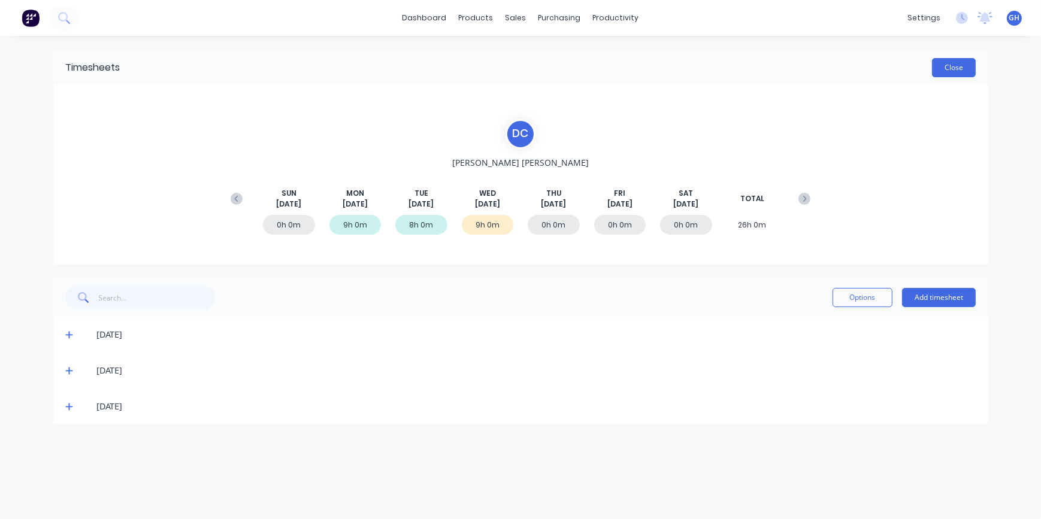
click at [951, 71] on button "Close" at bounding box center [954, 67] width 44 height 19
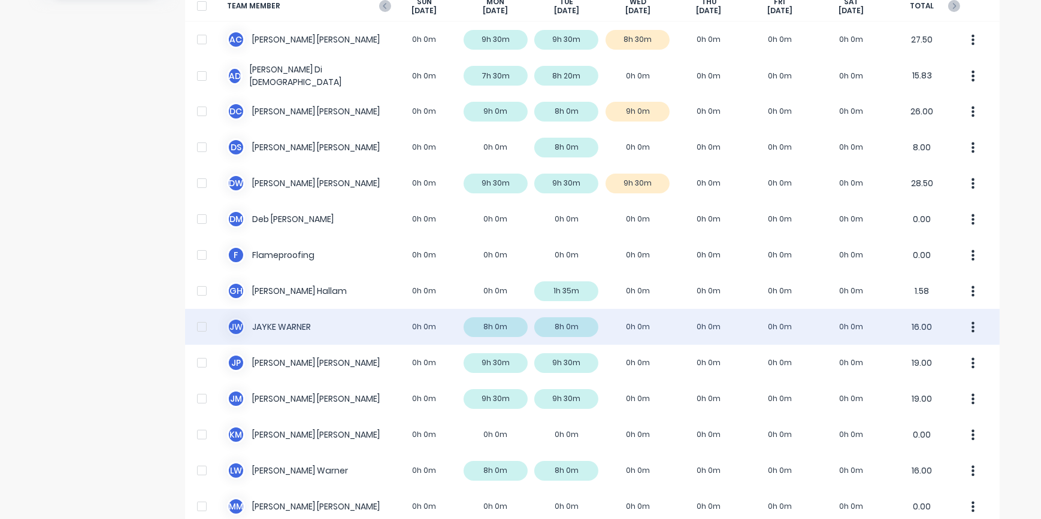
scroll to position [106, 0]
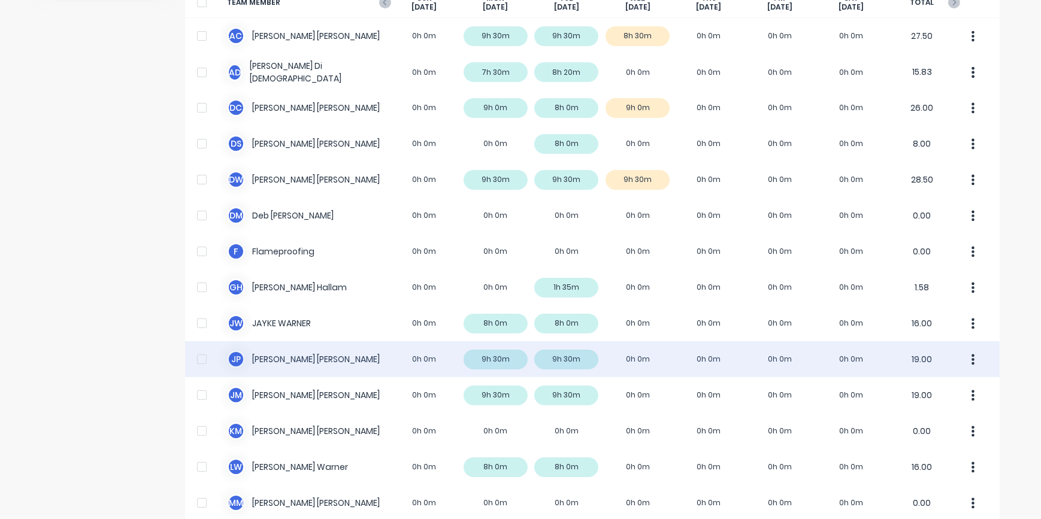
click at [642, 355] on div "J P [PERSON_NAME] 0h 0m 9h 30m 9h 30m 0h 0m 0h 0m 0h 0m 0h 0m 19.00" at bounding box center [592, 360] width 815 height 36
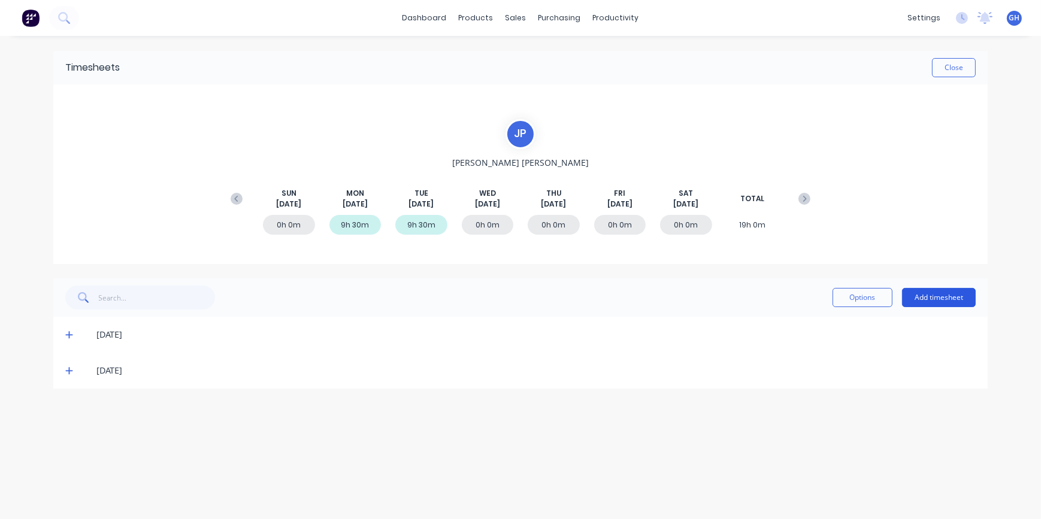
click at [932, 300] on button "Add timesheet" at bounding box center [939, 297] width 74 height 19
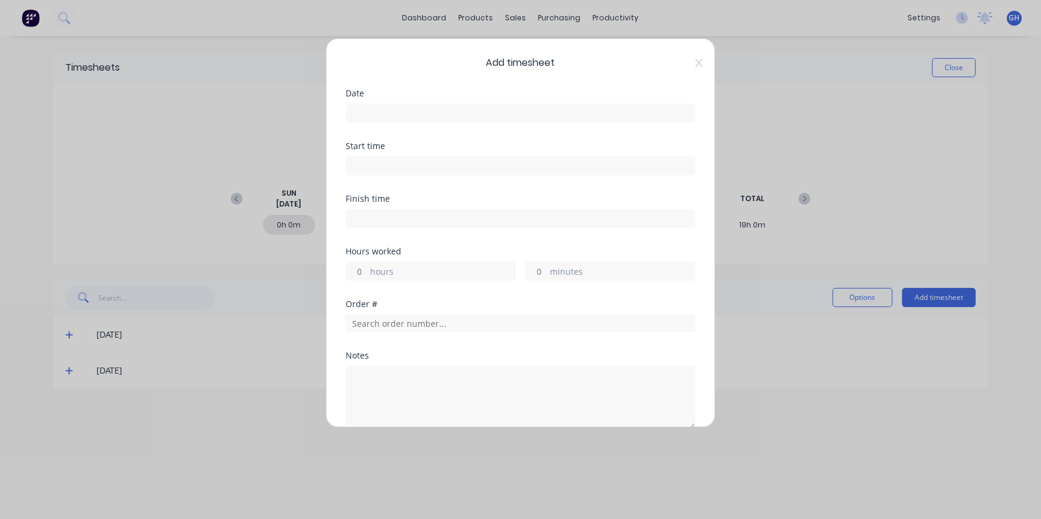
drag, startPoint x: 388, startPoint y: 118, endPoint x: 391, endPoint y: 125, distance: 7.6
click at [388, 117] on input at bounding box center [520, 113] width 349 height 18
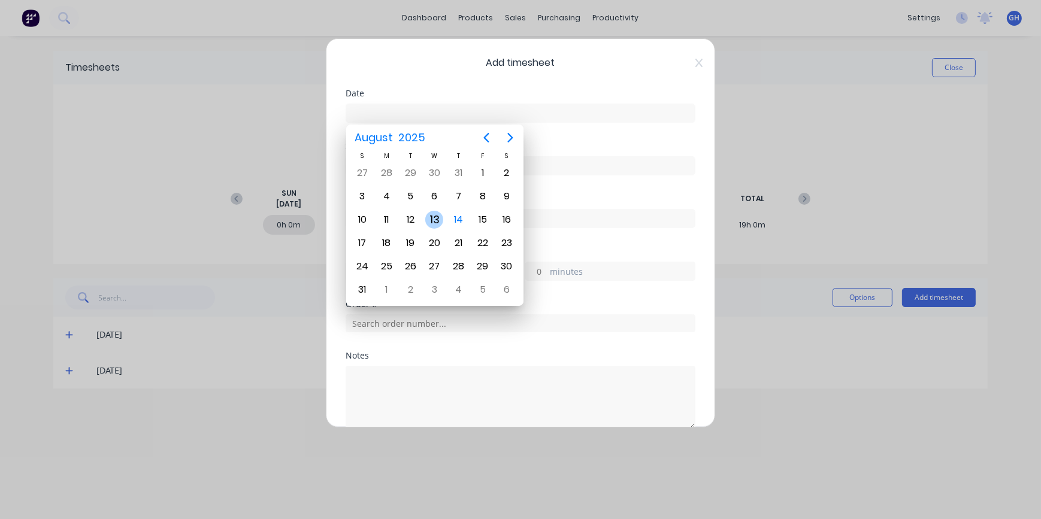
click at [437, 219] on div "13" at bounding box center [434, 220] width 18 height 18
type input "[DATE]"
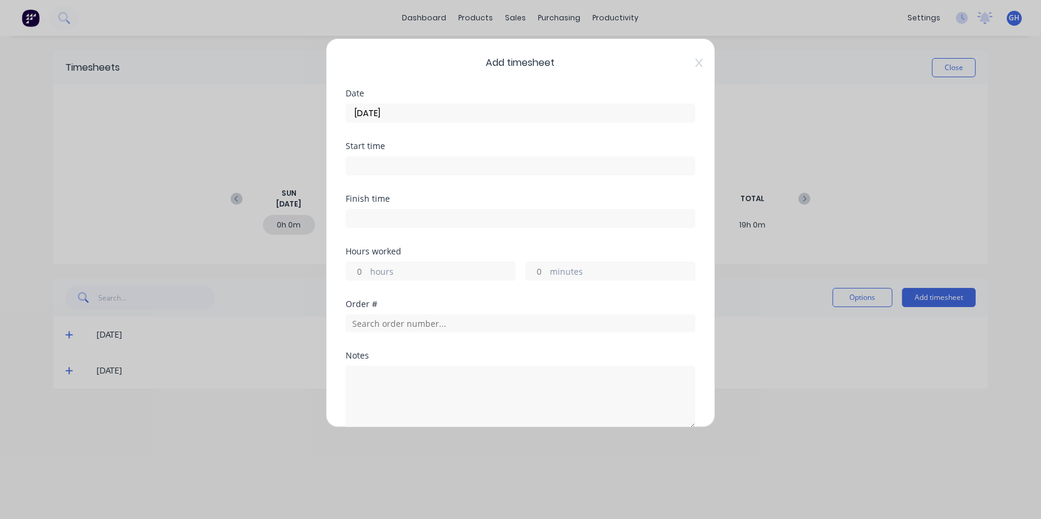
click at [363, 267] on input "hours" at bounding box center [356, 271] width 21 height 18
type input "8"
click at [367, 325] on input "text" at bounding box center [521, 324] width 350 height 18
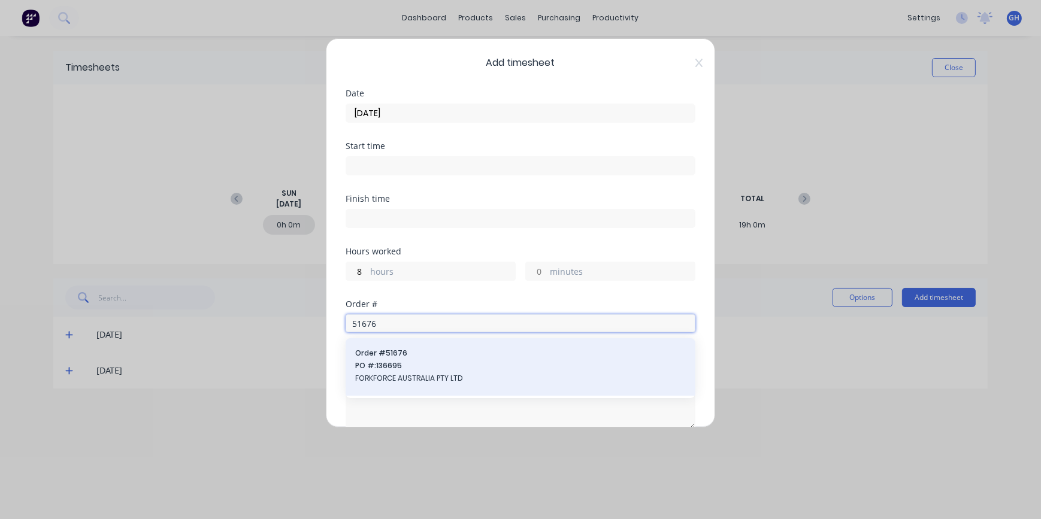
type input "51676"
click at [411, 374] on span "FORKFORCE AUSTRALIA PTY LTD" at bounding box center [520, 378] width 331 height 11
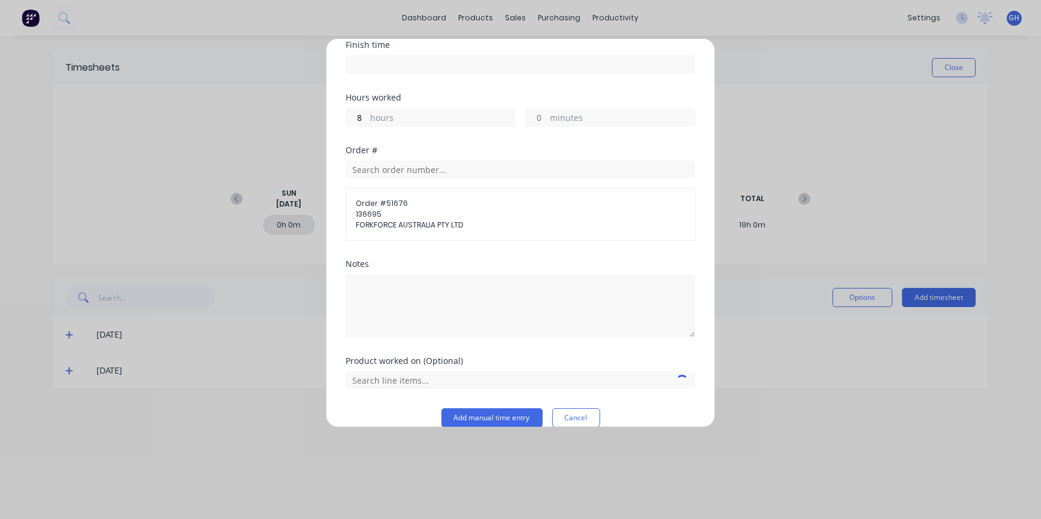
scroll to position [170, 0]
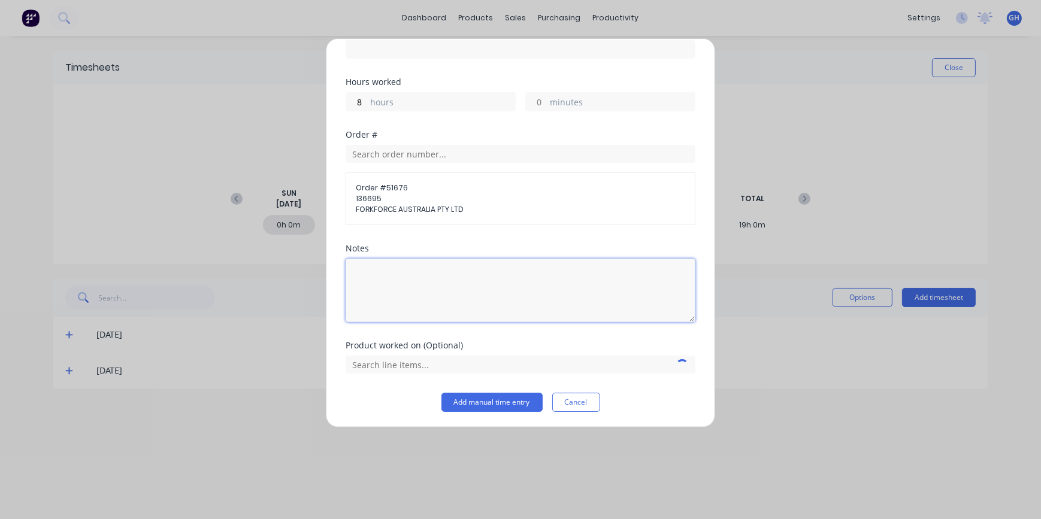
click at [377, 264] on textarea at bounding box center [521, 291] width 350 height 64
type textarea "MOTORS"
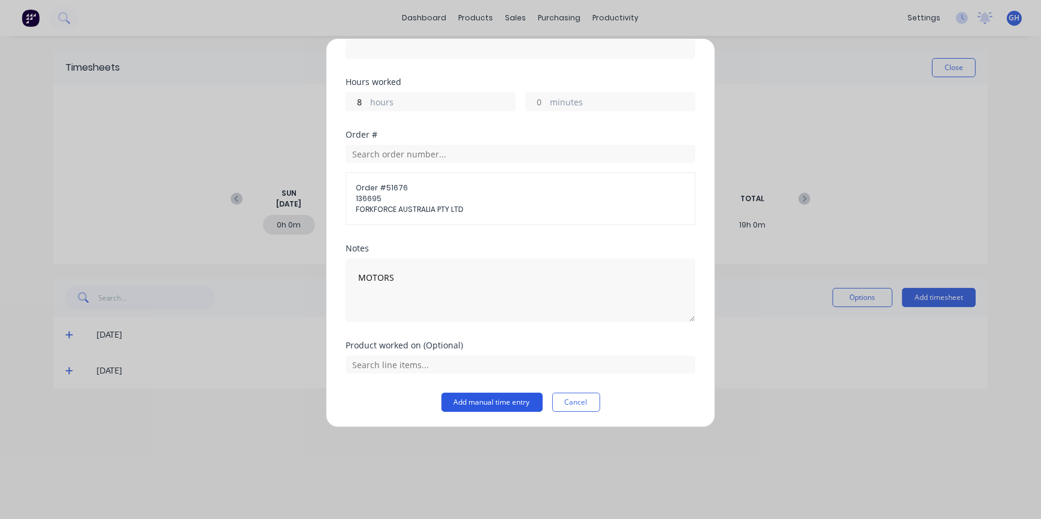
click at [494, 401] on button "Add manual time entry" at bounding box center [492, 402] width 101 height 19
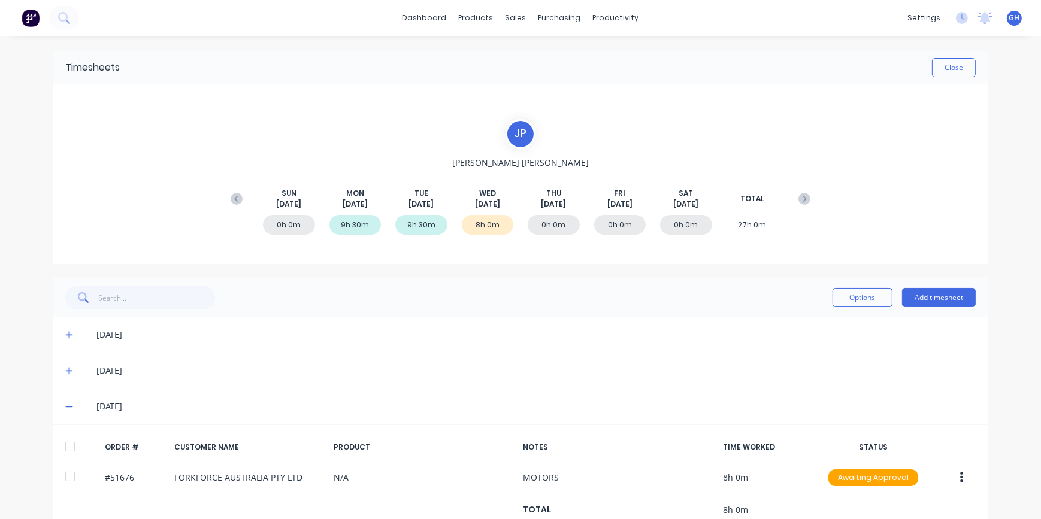
scroll to position [28, 0]
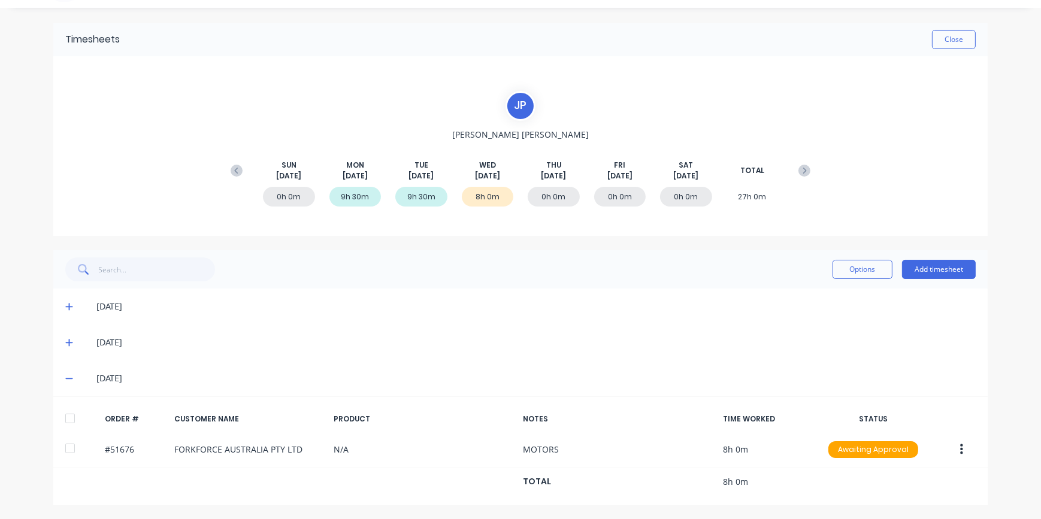
click at [67, 379] on icon at bounding box center [68, 379] width 7 height 1
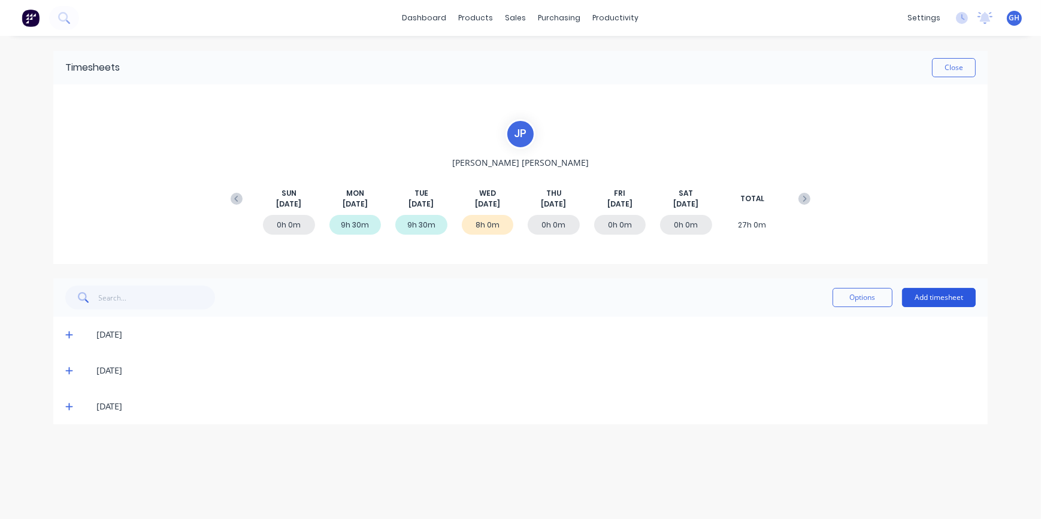
click at [925, 300] on button "Add timesheet" at bounding box center [939, 297] width 74 height 19
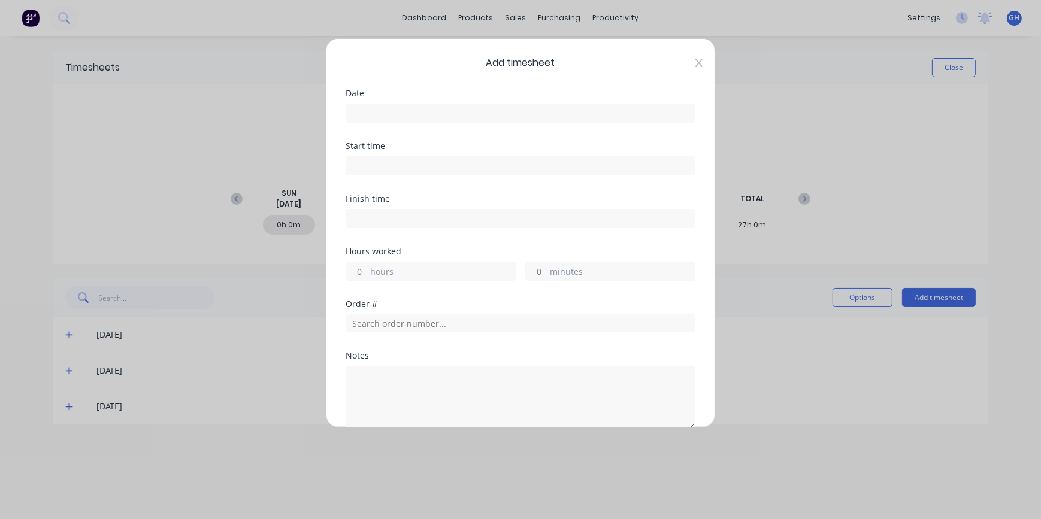
click at [696, 64] on icon at bounding box center [699, 63] width 7 height 10
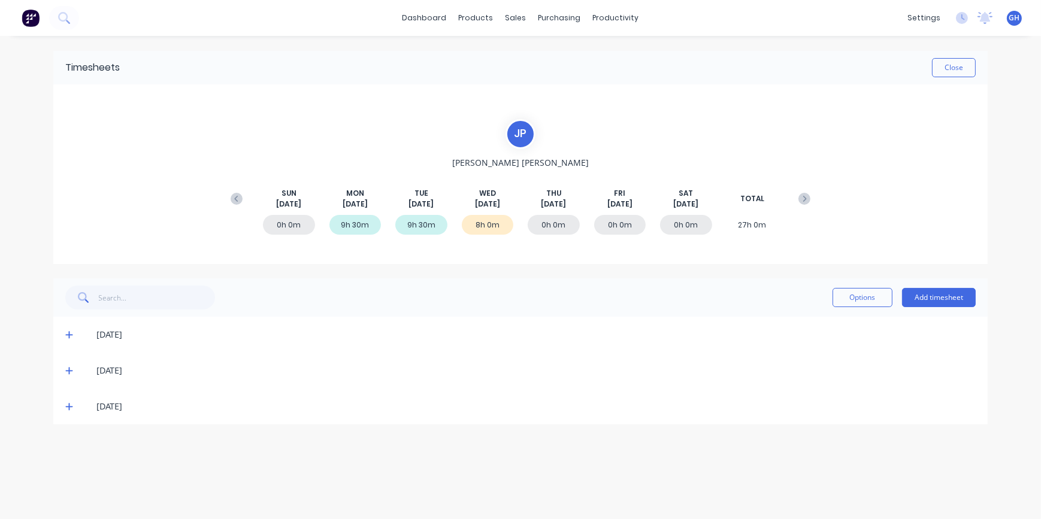
click at [68, 403] on icon at bounding box center [69, 407] width 8 height 8
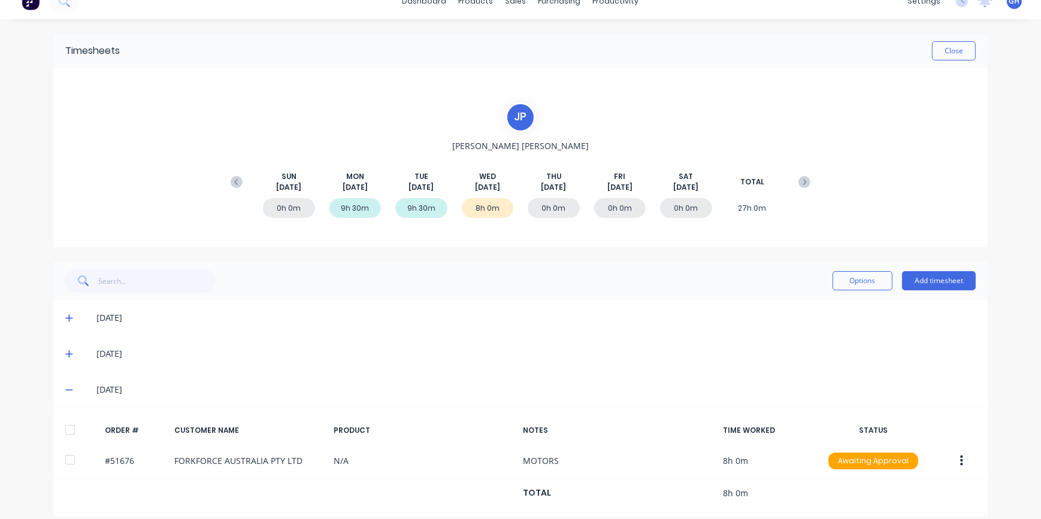
scroll to position [28, 0]
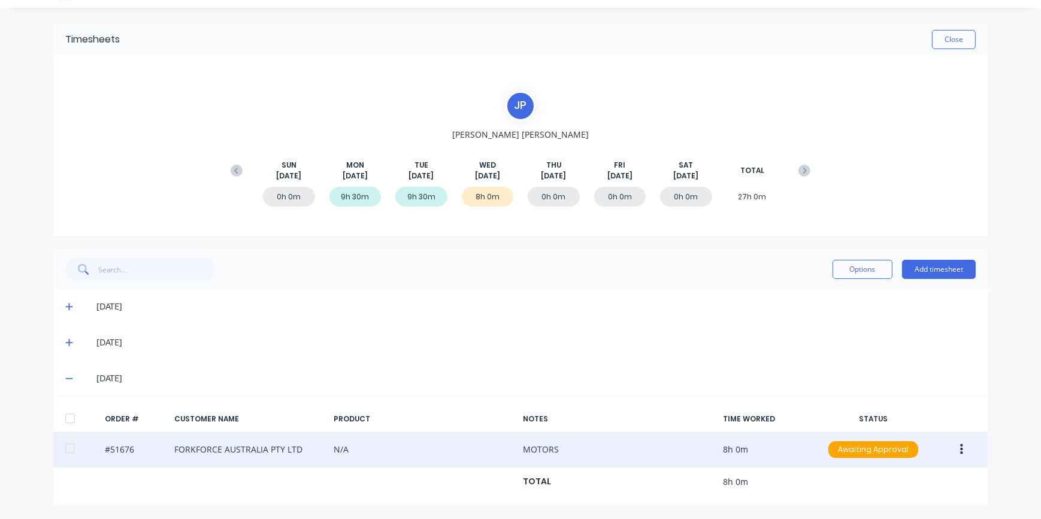
click at [960, 449] on icon "button" at bounding box center [961, 450] width 3 height 11
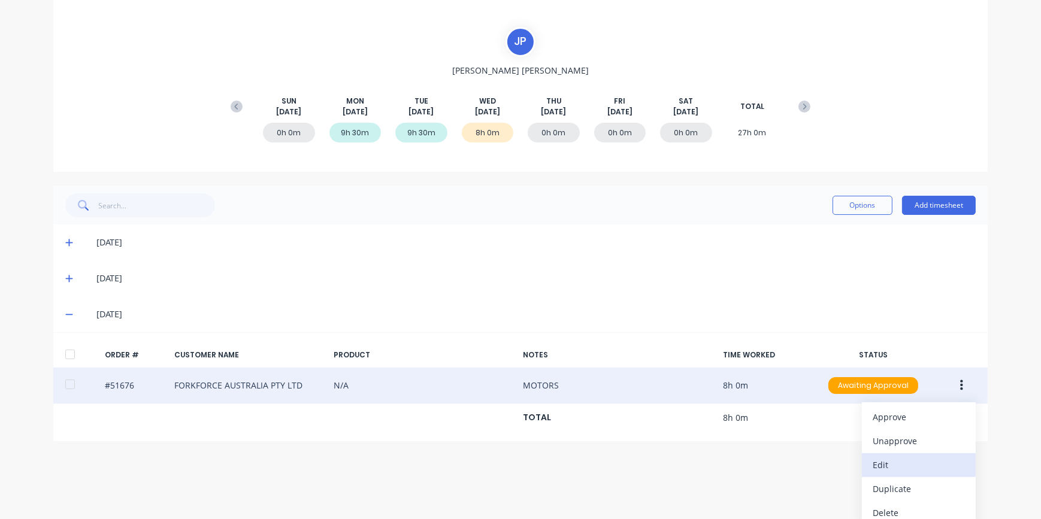
scroll to position [101, 0]
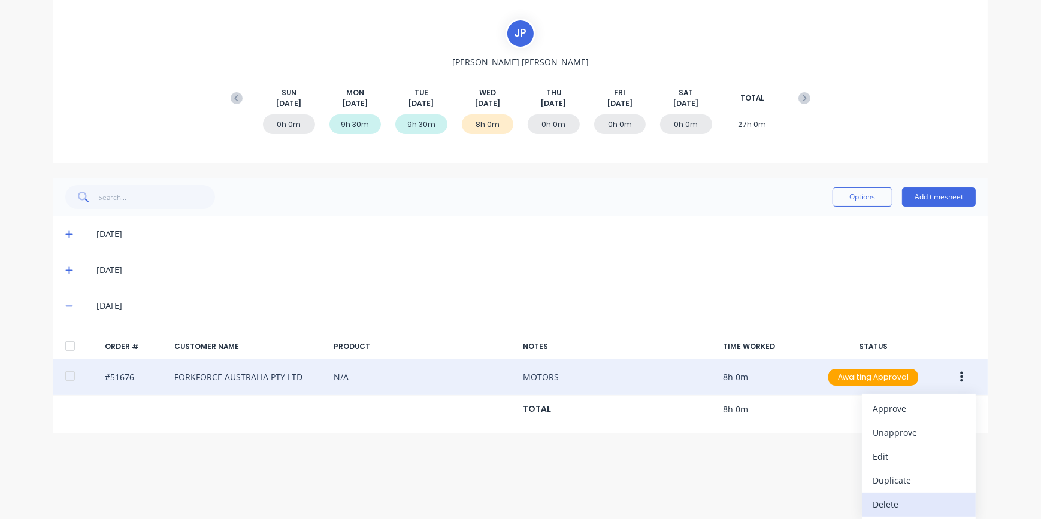
click at [900, 501] on div "Delete" at bounding box center [919, 504] width 92 height 17
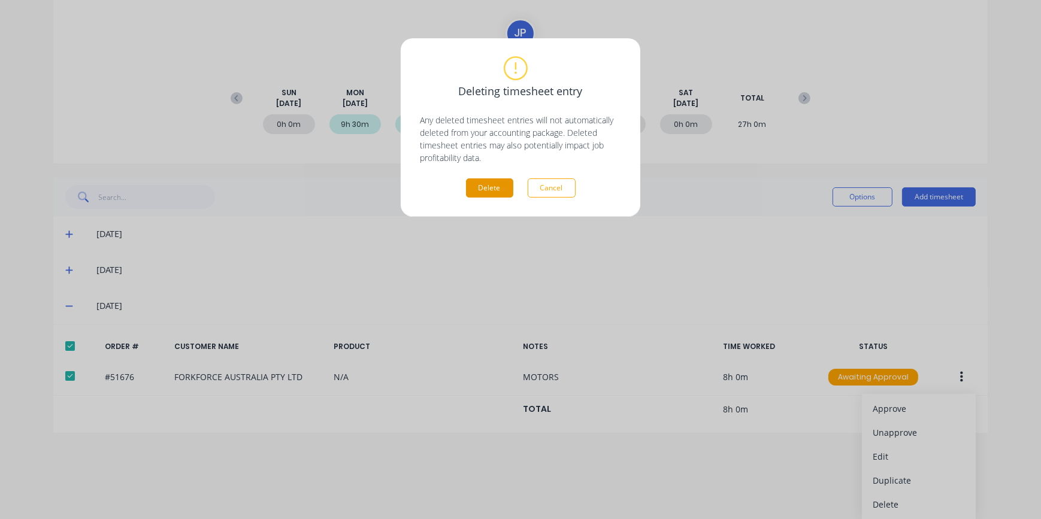
scroll to position [28, 0]
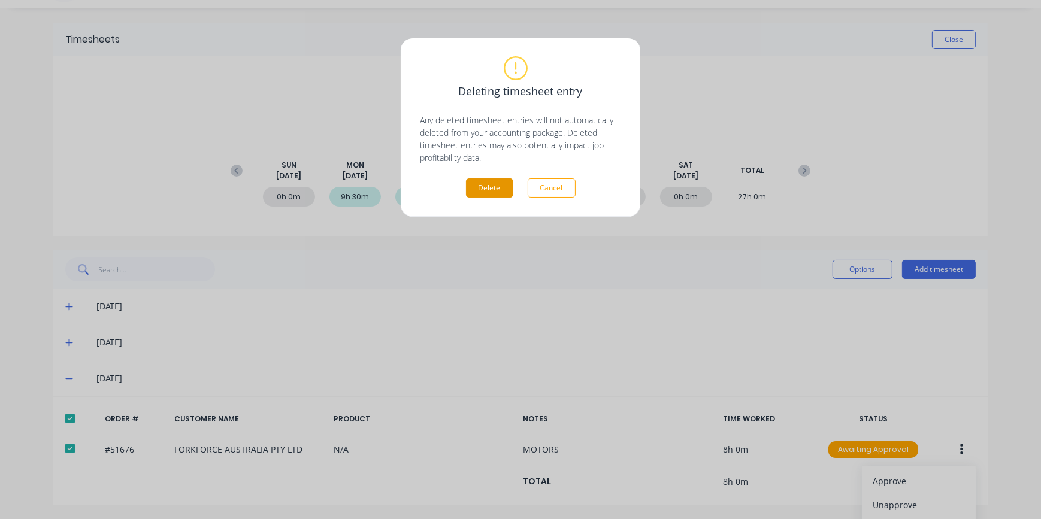
click at [476, 181] on button "Delete" at bounding box center [489, 188] width 47 height 19
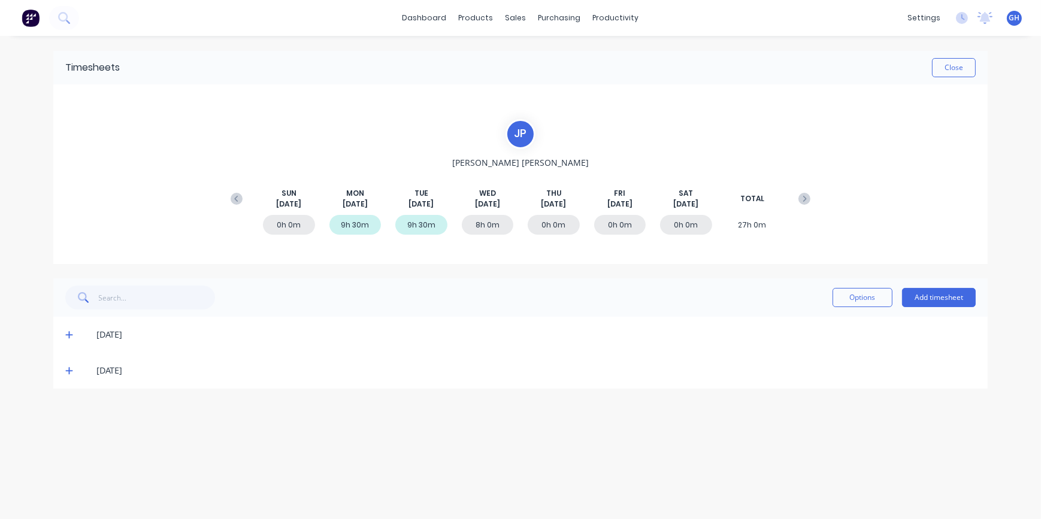
scroll to position [0, 0]
click at [70, 371] on icon at bounding box center [69, 371] width 8 height 8
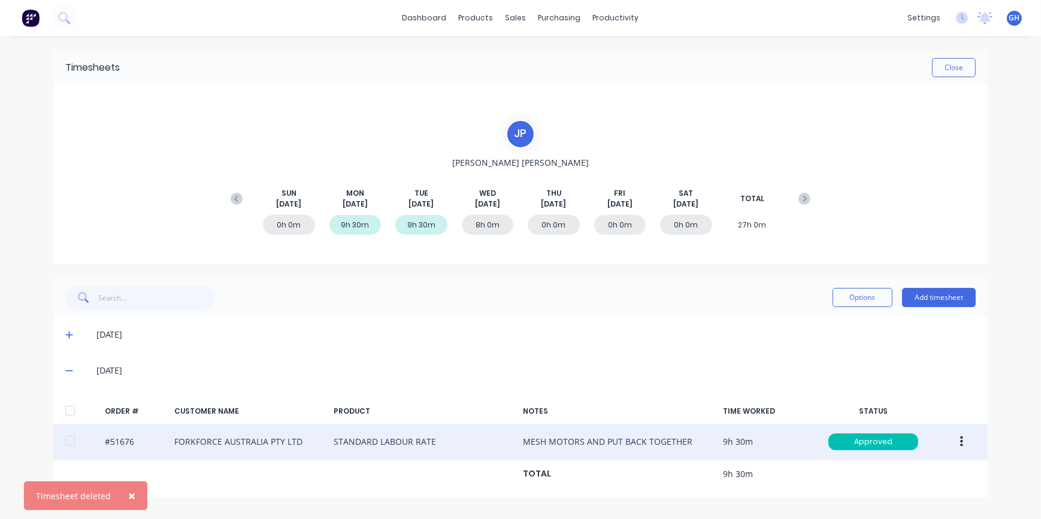
click at [965, 445] on button "button" at bounding box center [962, 442] width 28 height 22
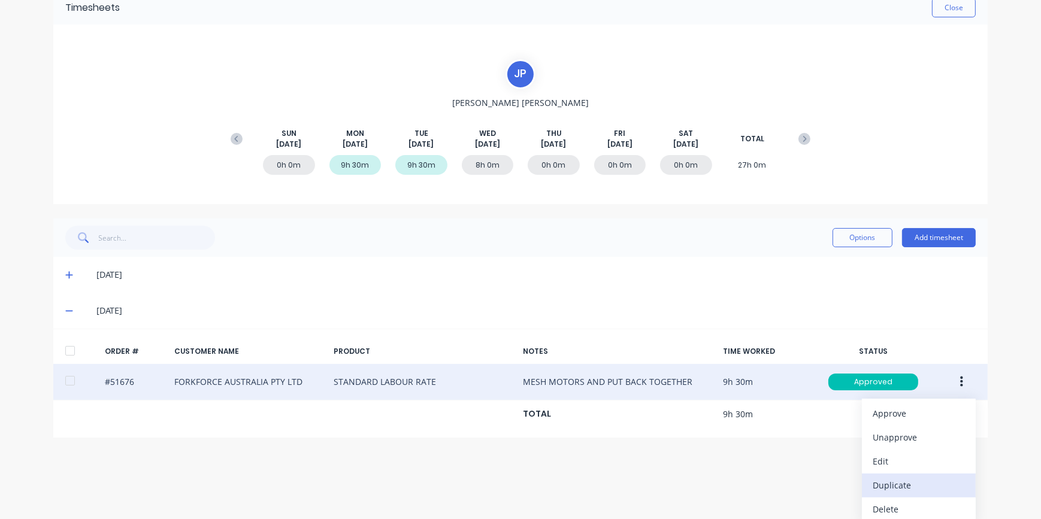
scroll to position [65, 0]
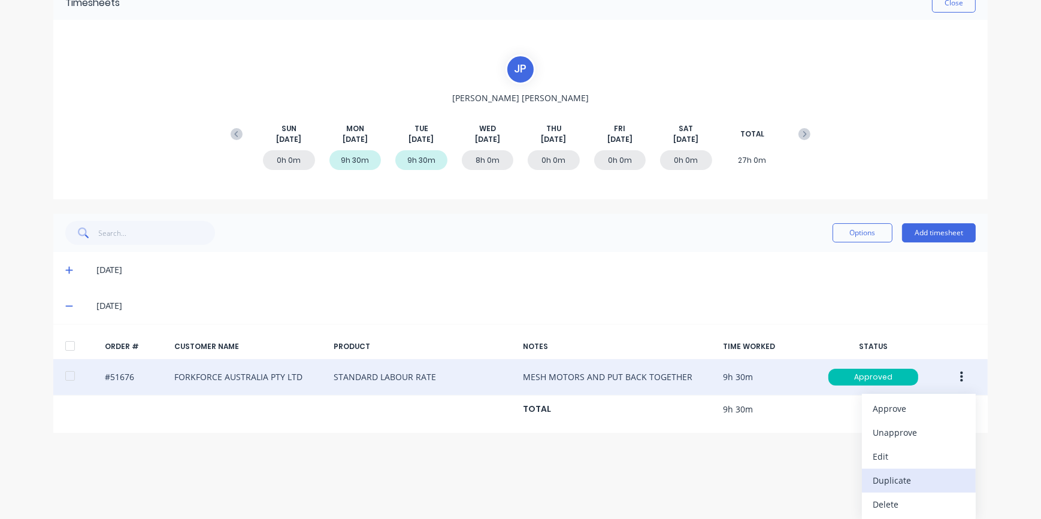
click at [901, 486] on div "Duplicate" at bounding box center [919, 480] width 92 height 17
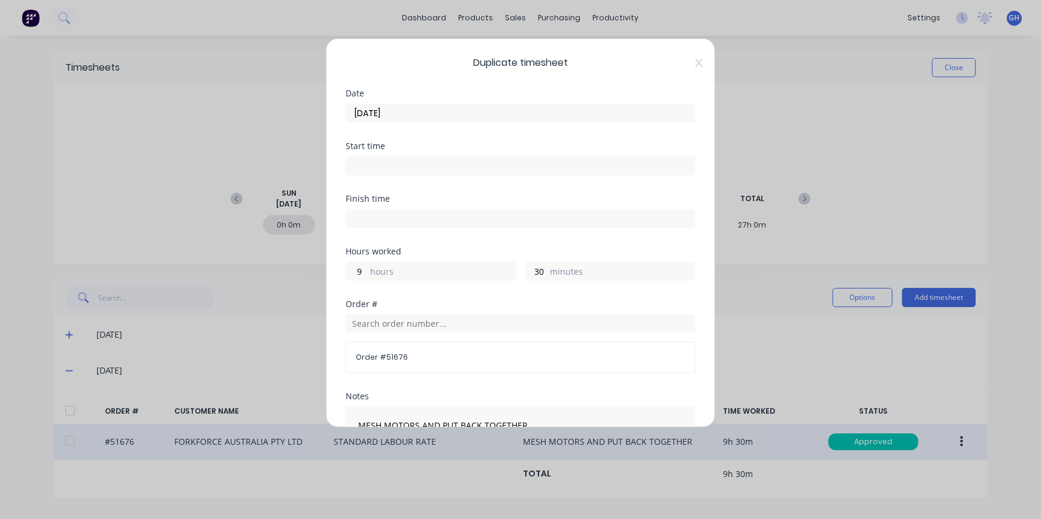
click at [401, 113] on input "[DATE]" at bounding box center [520, 113] width 349 height 18
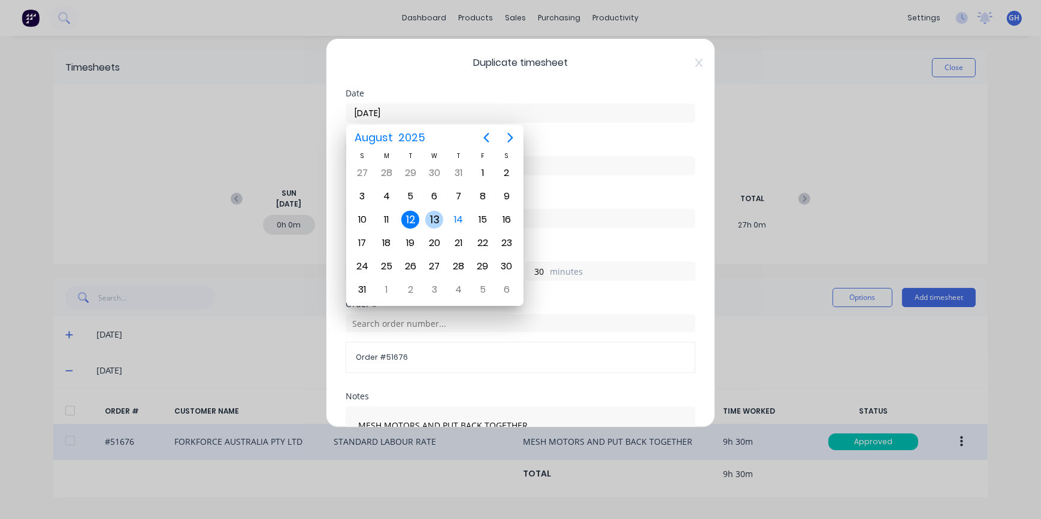
click at [433, 222] on div "13" at bounding box center [434, 220] width 18 height 18
type input "[DATE]"
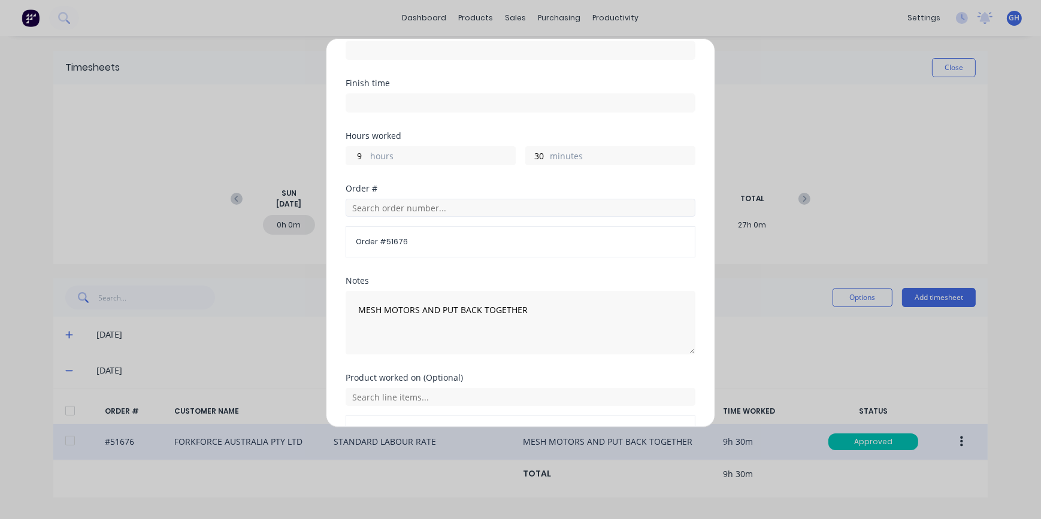
scroll to position [163, 0]
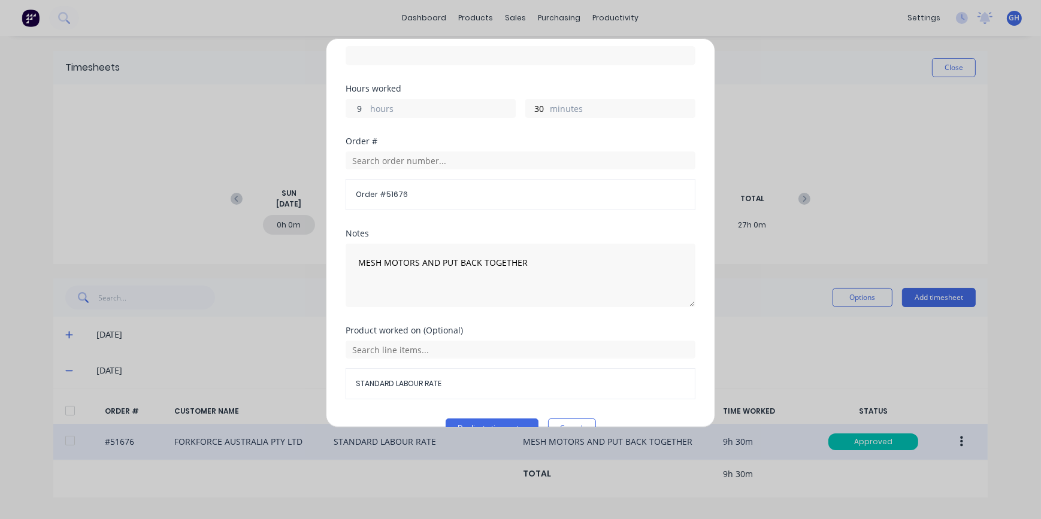
drag, startPoint x: 365, startPoint y: 105, endPoint x: 342, endPoint y: 104, distance: 23.4
click at [351, 104] on input "9" at bounding box center [356, 108] width 21 height 18
type input "8"
drag, startPoint x: 539, startPoint y: 105, endPoint x: 508, endPoint y: 106, distance: 31.2
click at [530, 105] on input "30" at bounding box center [536, 108] width 21 height 18
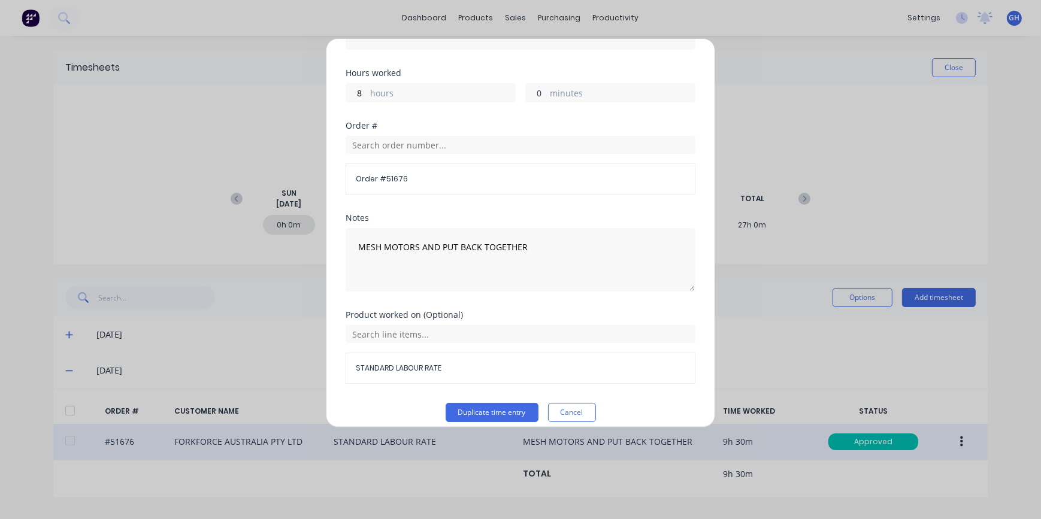
scroll to position [189, 0]
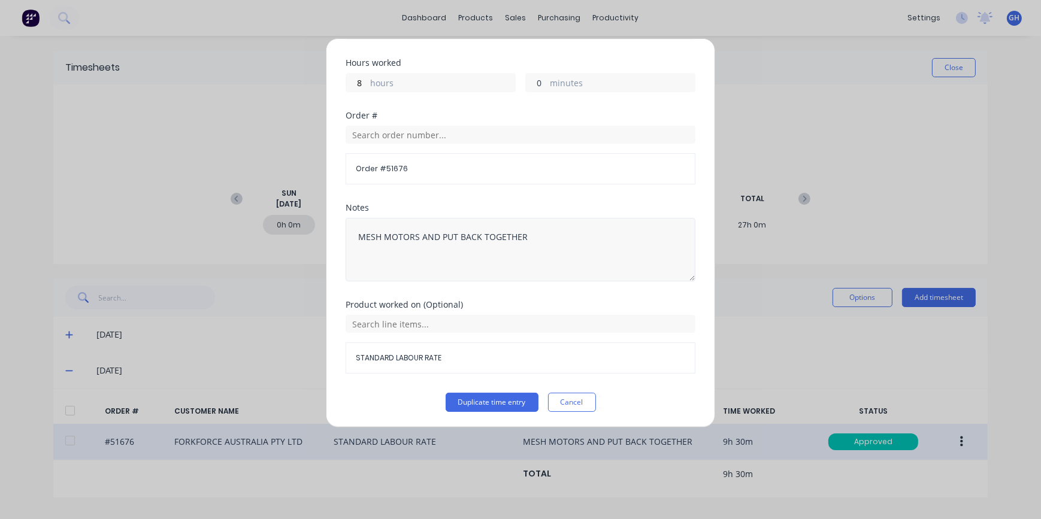
type input "0"
drag, startPoint x: 524, startPoint y: 234, endPoint x: 267, endPoint y: 230, distance: 256.5
click at [267, 230] on div "Duplicate timesheet Date [DATE] Start time Finish time Hours worked 8 hours 0 m…" at bounding box center [520, 259] width 1041 height 519
type textarea "MOTORS"
click at [512, 402] on button "Duplicate time entry" at bounding box center [492, 402] width 93 height 19
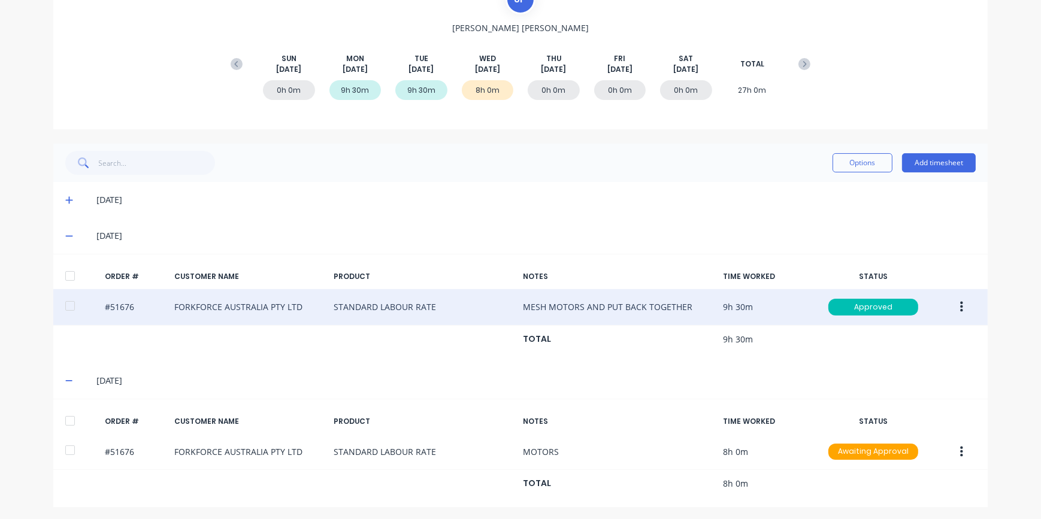
scroll to position [137, 0]
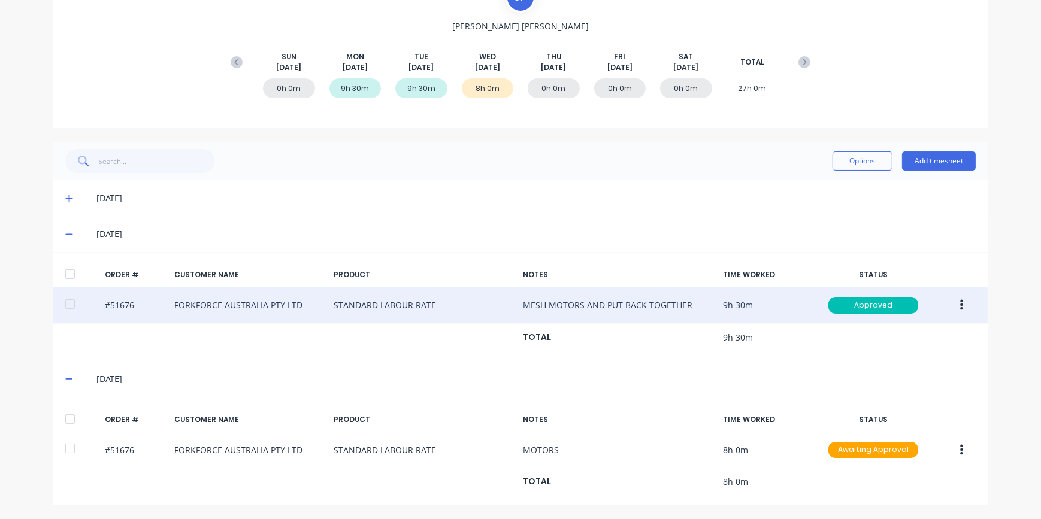
click at [65, 234] on icon at bounding box center [68, 234] width 7 height 1
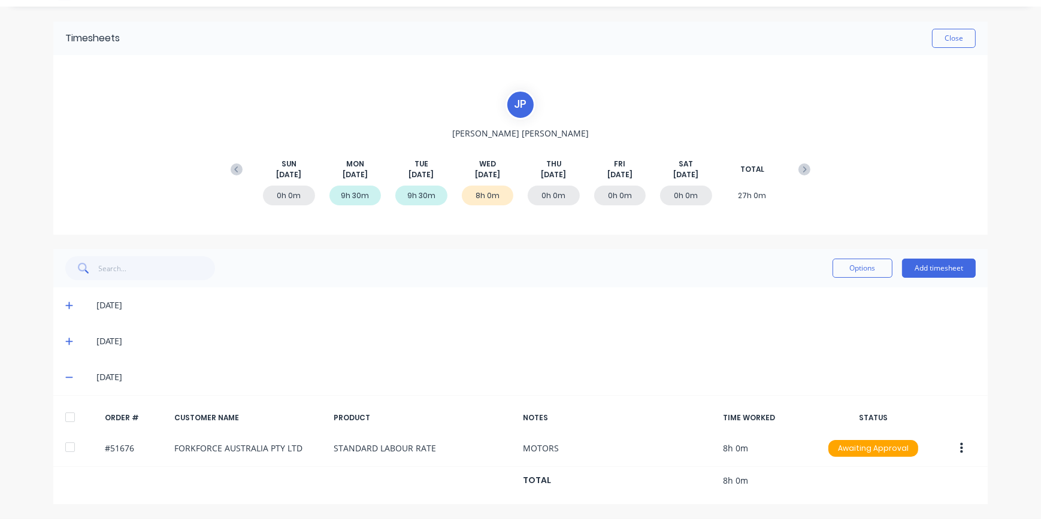
scroll to position [28, 0]
click at [923, 271] on button "Add timesheet" at bounding box center [939, 269] width 74 height 19
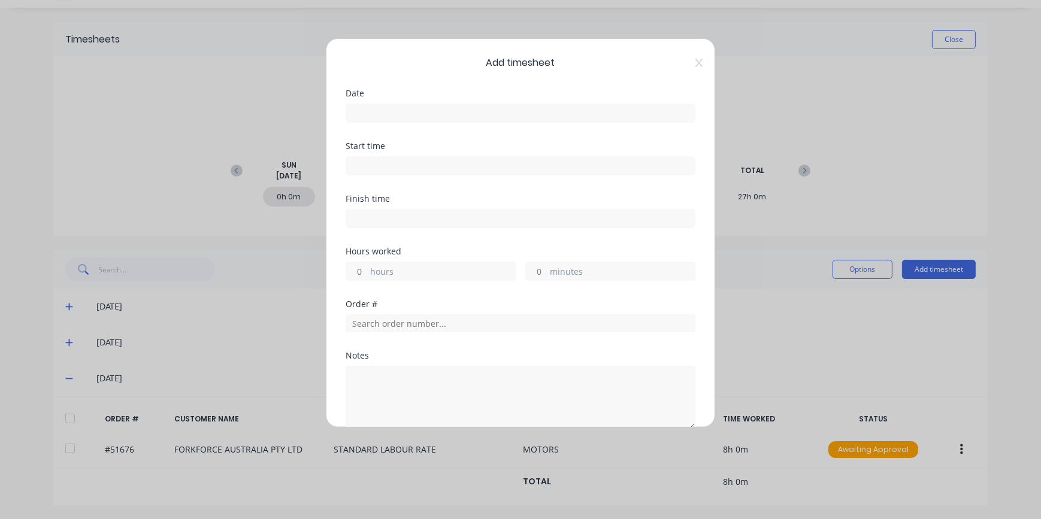
click at [417, 113] on input at bounding box center [520, 113] width 349 height 18
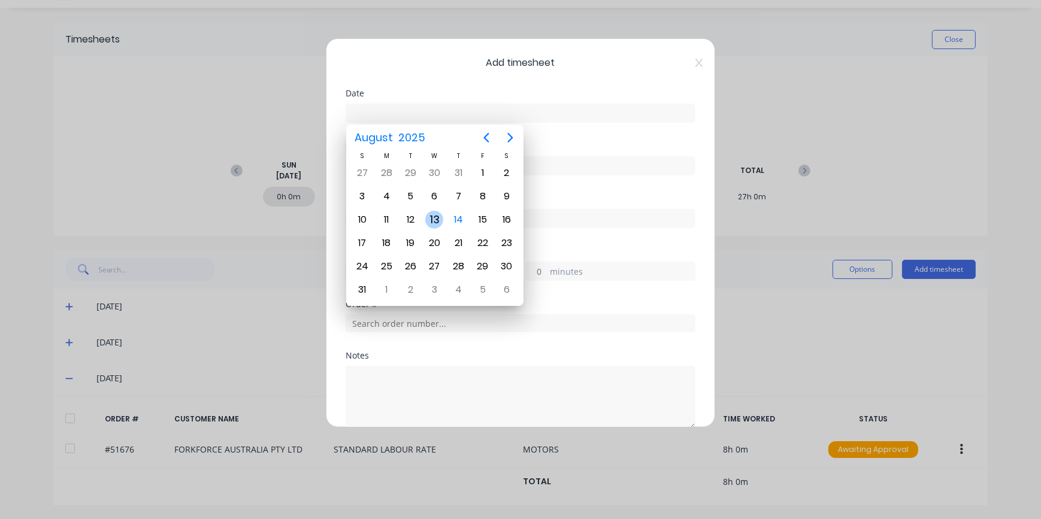
click at [438, 221] on div "13" at bounding box center [434, 220] width 18 height 18
type input "[DATE]"
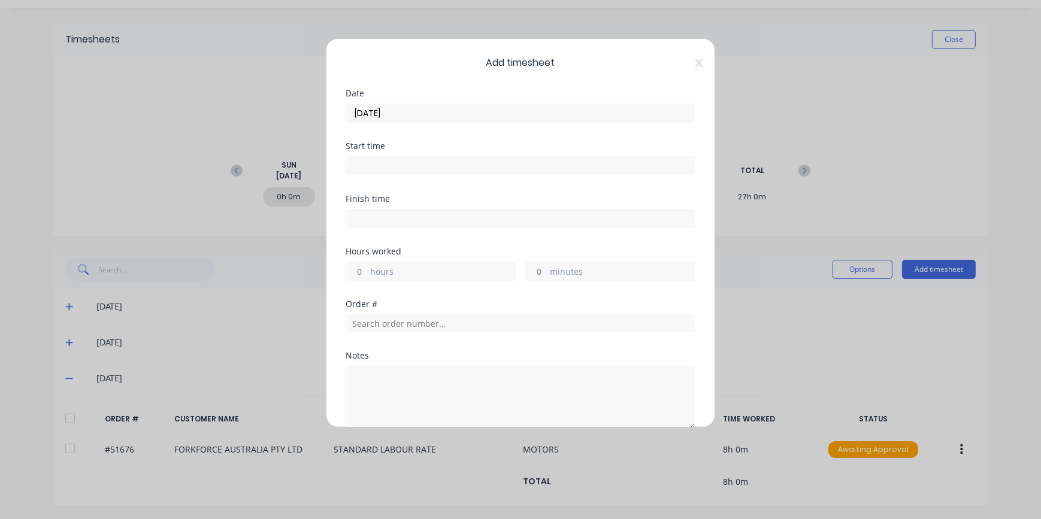
click at [372, 269] on label "hours" at bounding box center [442, 272] width 145 height 15
click at [367, 269] on input "hours" at bounding box center [356, 271] width 21 height 18
click at [355, 269] on input "hours" at bounding box center [356, 271] width 21 height 18
type input "1"
click at [543, 269] on div "minutes" at bounding box center [610, 271] width 170 height 19
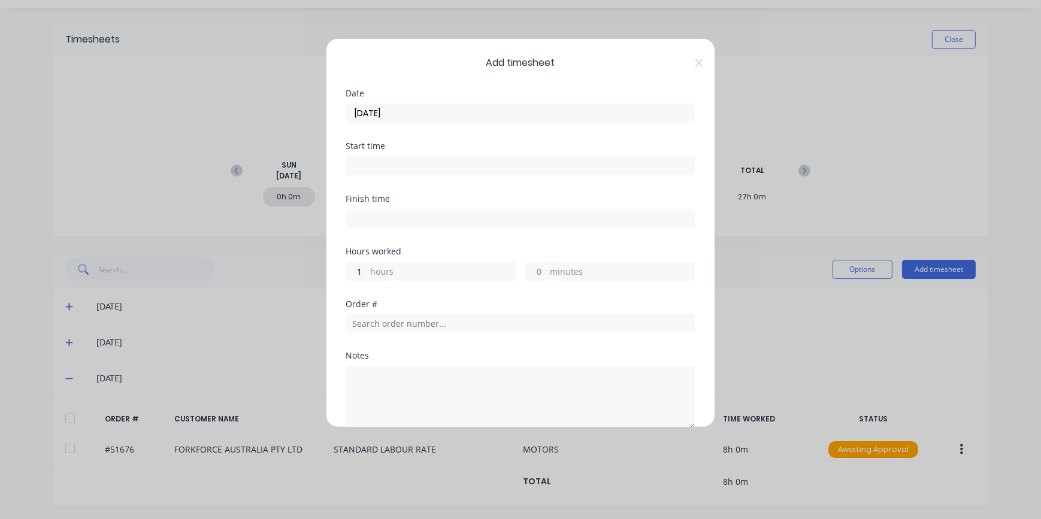
click at [535, 269] on input "minutes" at bounding box center [536, 271] width 21 height 18
type input "30"
click at [404, 323] on input "text" at bounding box center [521, 324] width 350 height 18
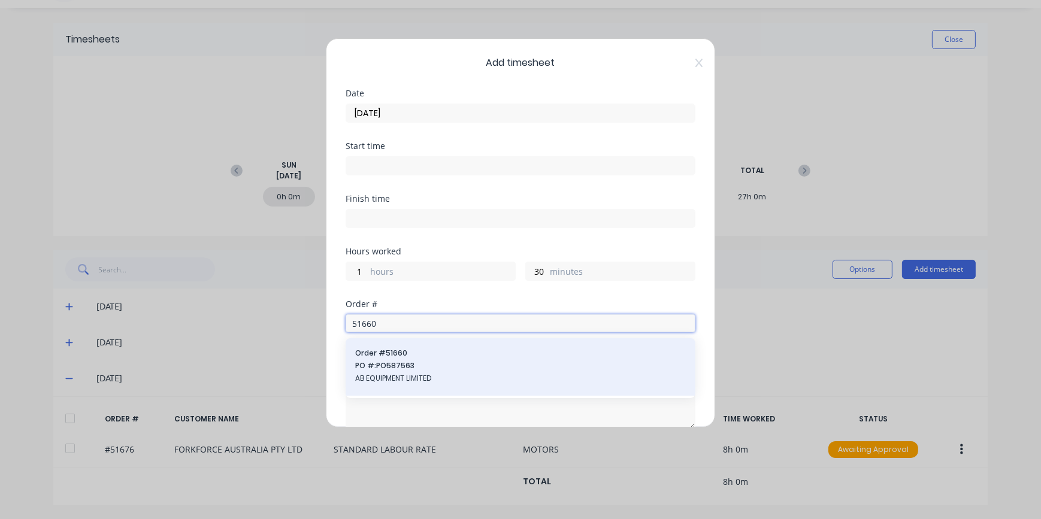
type input "51660"
click at [411, 374] on span "AB EQUIPMENT LIMITED" at bounding box center [520, 378] width 331 height 11
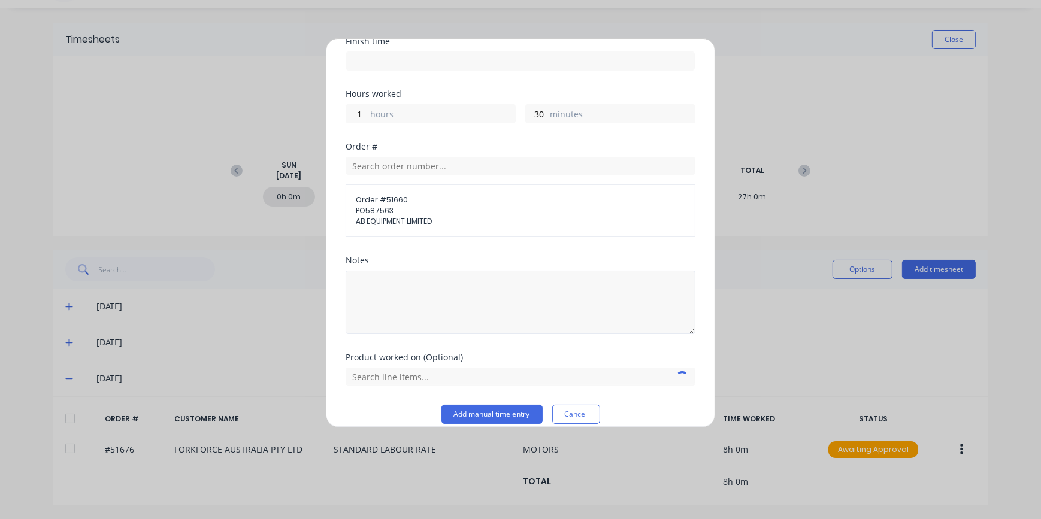
scroll to position [163, 0]
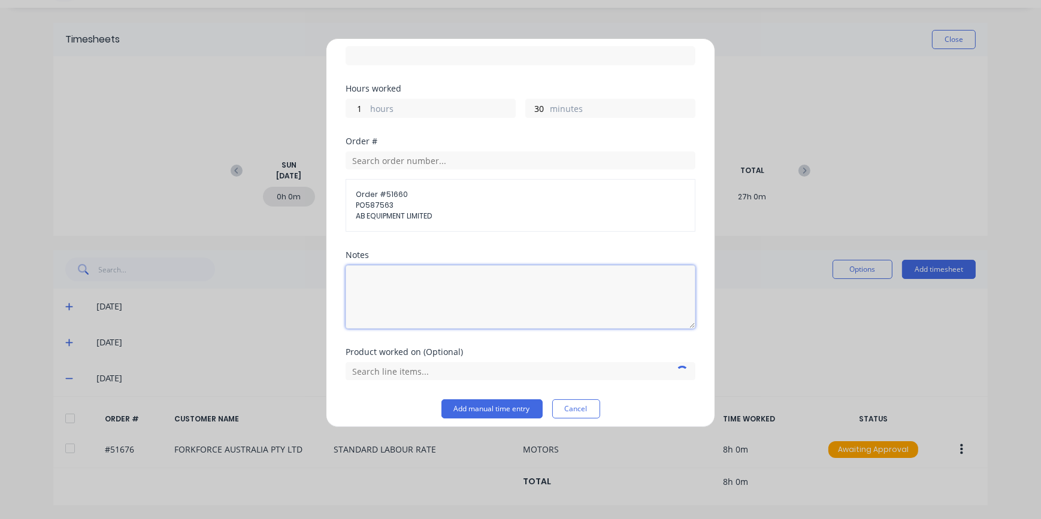
click at [397, 269] on textarea at bounding box center [521, 297] width 350 height 64
type textarea "TIG SCRUBBER TANK"
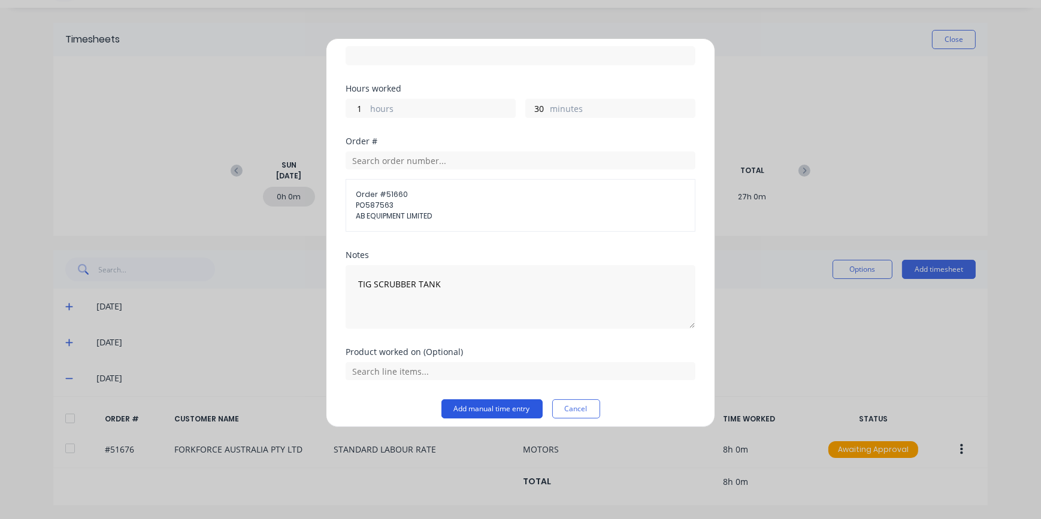
click at [494, 410] on button "Add manual time entry" at bounding box center [492, 409] width 101 height 19
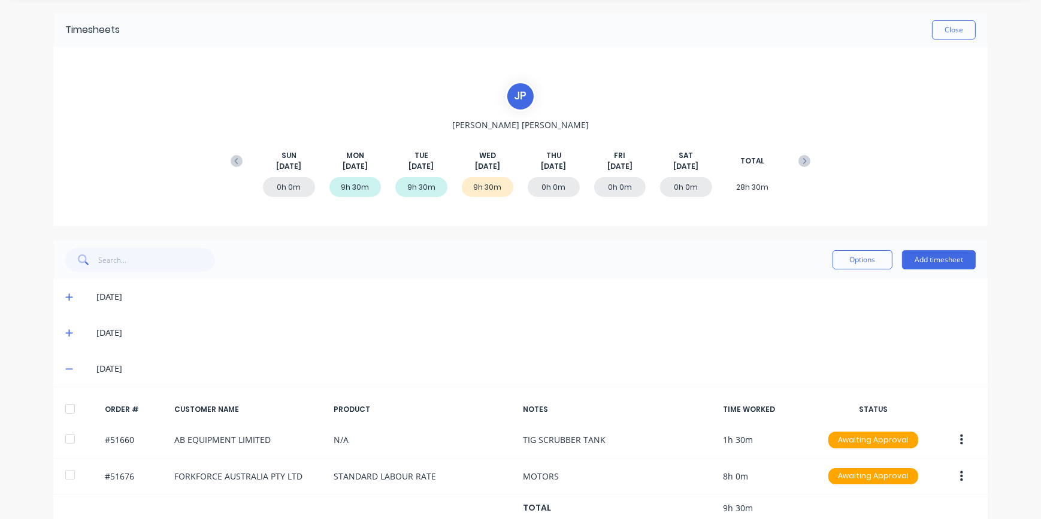
scroll to position [0, 0]
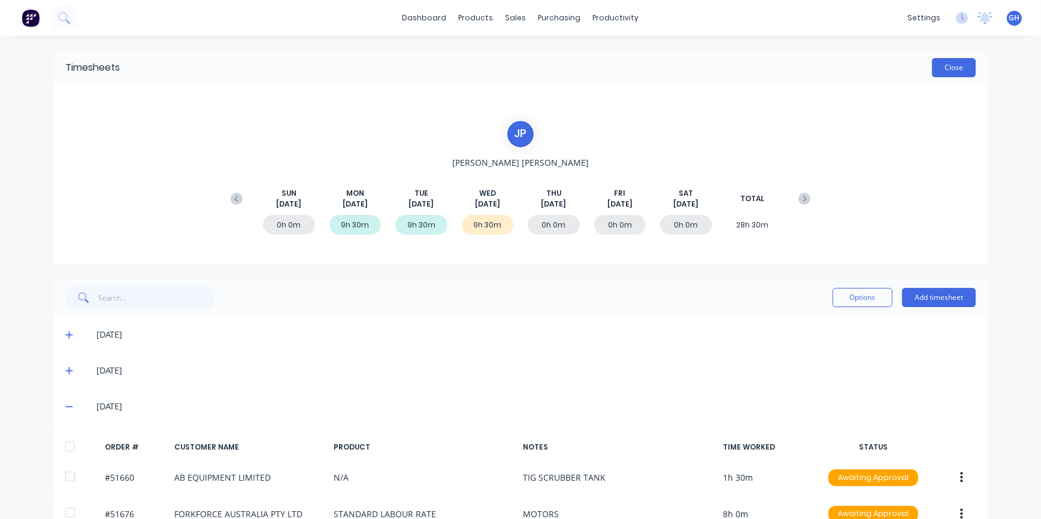
click at [945, 72] on button "Close" at bounding box center [954, 67] width 44 height 19
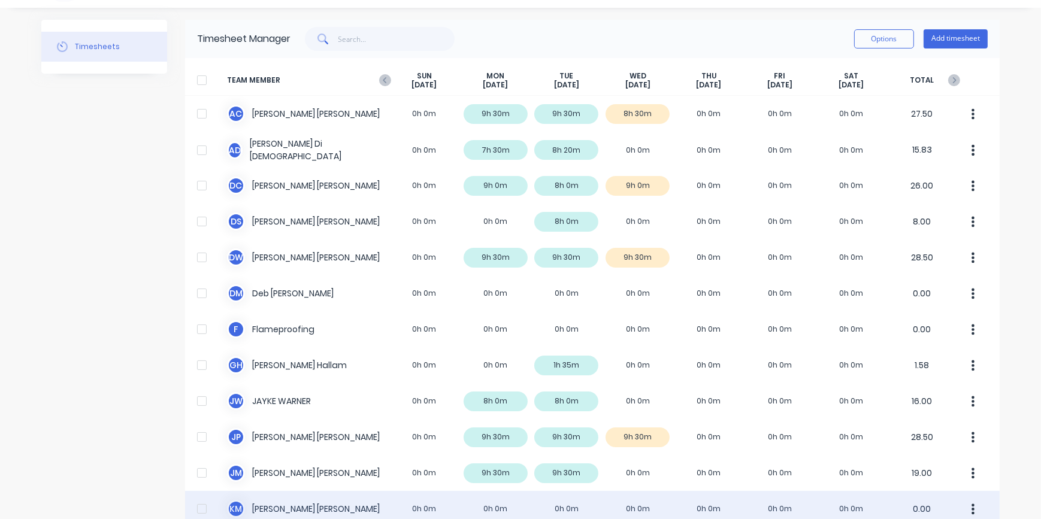
scroll to position [108, 0]
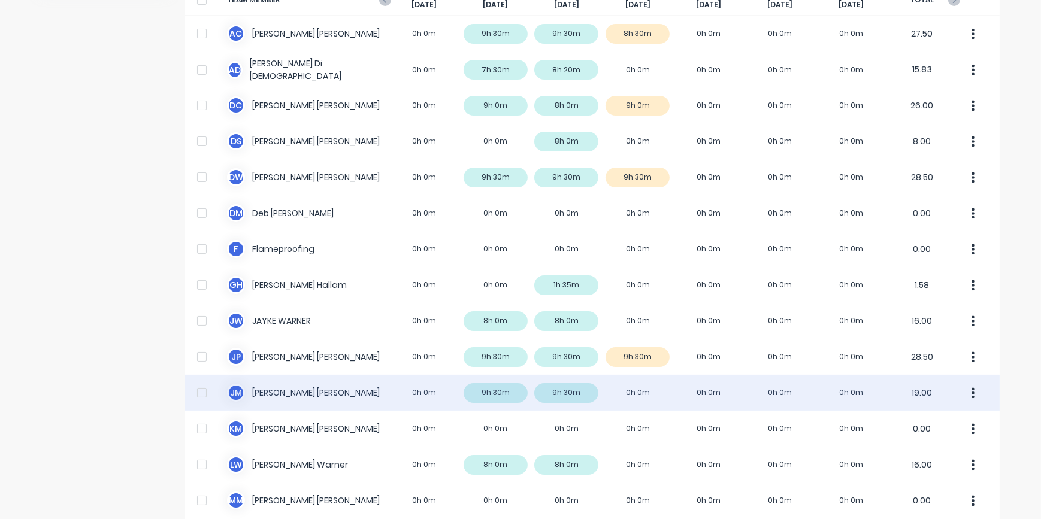
click at [642, 395] on div "[PERSON_NAME] [PERSON_NAME] 0h 0m 9h 30m 9h 30m 0h 0m 0h 0m 0h 0m 0h 0m 19.00" at bounding box center [592, 393] width 815 height 36
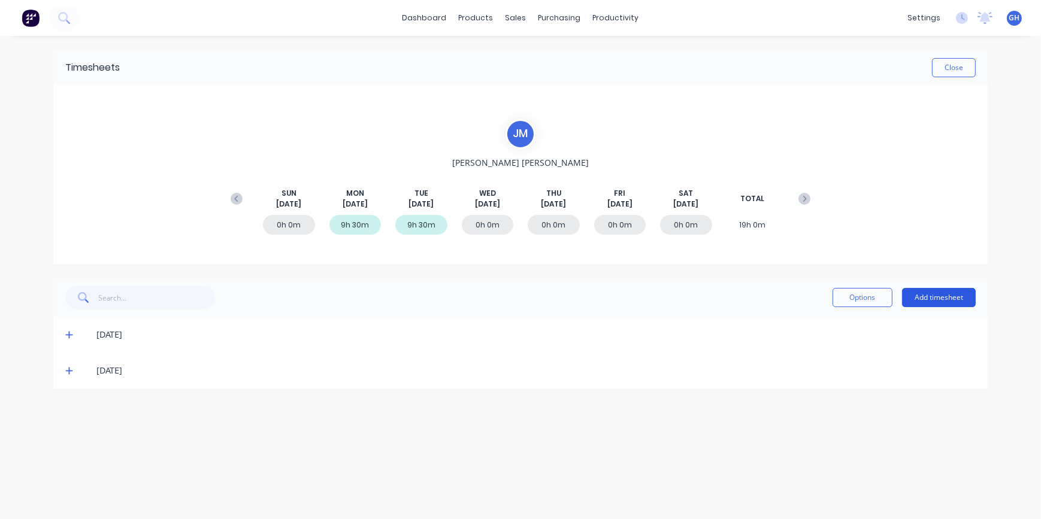
click at [936, 295] on button "Add timesheet" at bounding box center [939, 297] width 74 height 19
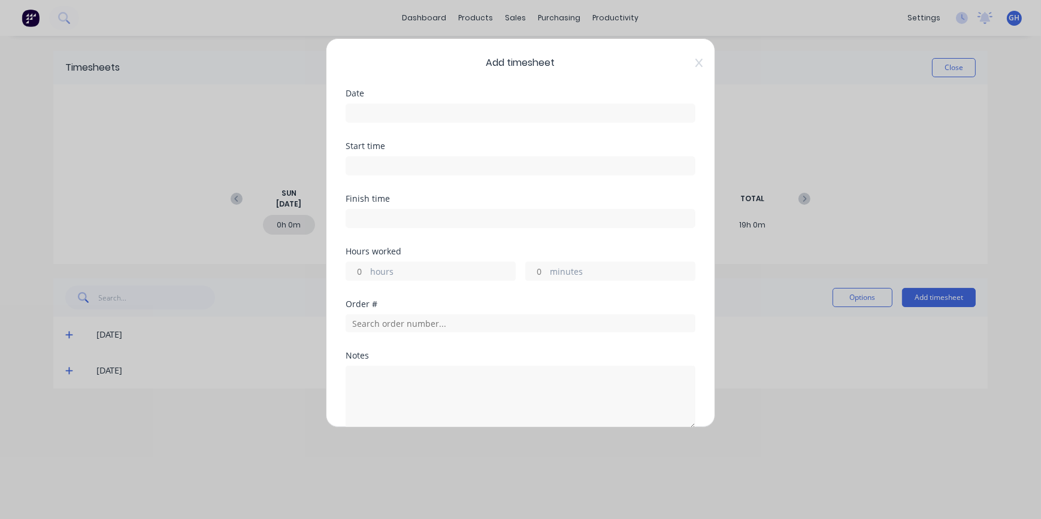
click at [362, 112] on input at bounding box center [520, 113] width 349 height 18
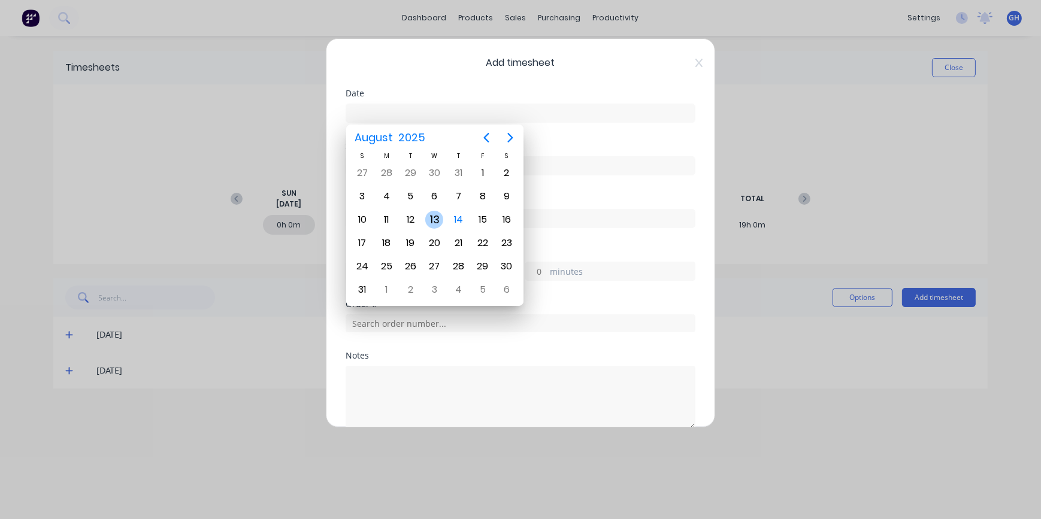
click at [437, 223] on div "13" at bounding box center [434, 220] width 18 height 18
type input "[DATE]"
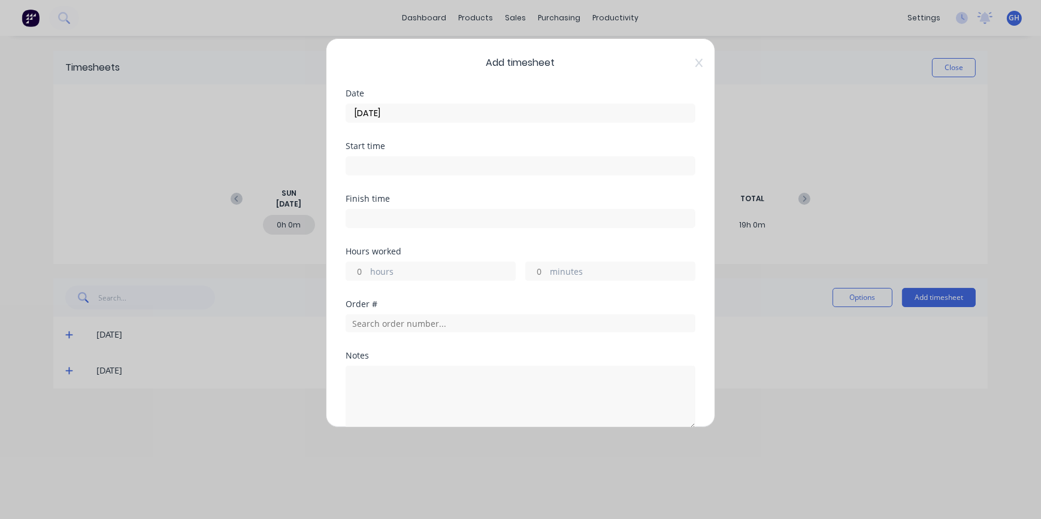
click at [364, 267] on input "hours" at bounding box center [356, 271] width 21 height 18
type input "3"
click at [537, 273] on input "minutes" at bounding box center [536, 271] width 21 height 18
type input "15"
click at [397, 324] on input "text" at bounding box center [521, 324] width 350 height 18
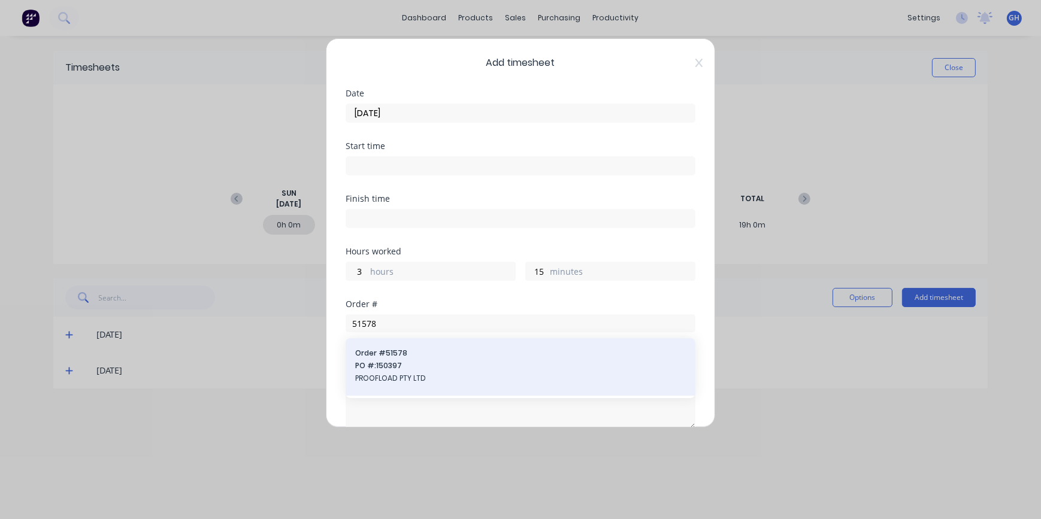
click at [412, 371] on div "Order # 51578 PO #: 150397 PROOFLOAD PTY LTD" at bounding box center [521, 369] width 350 height 60
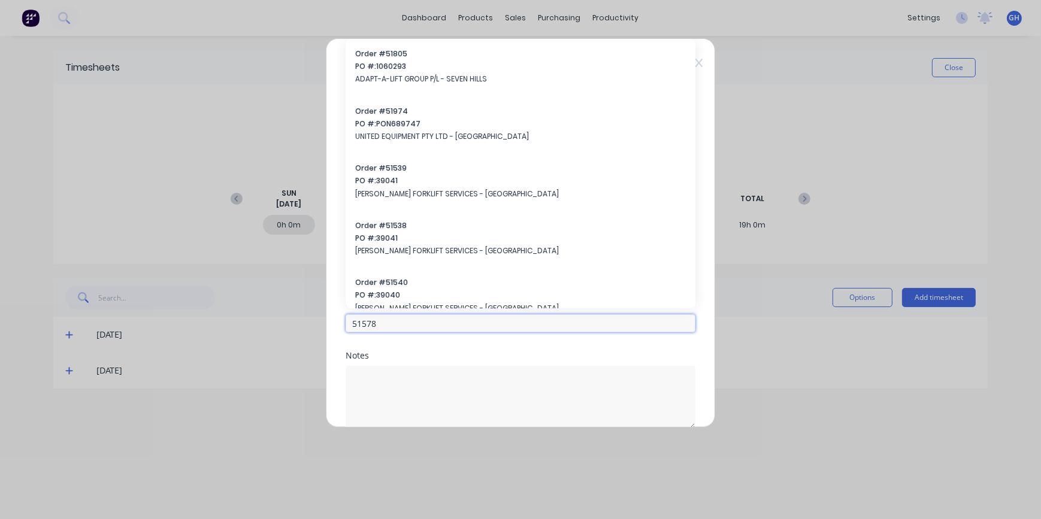
click at [379, 321] on input "51578" at bounding box center [521, 324] width 350 height 18
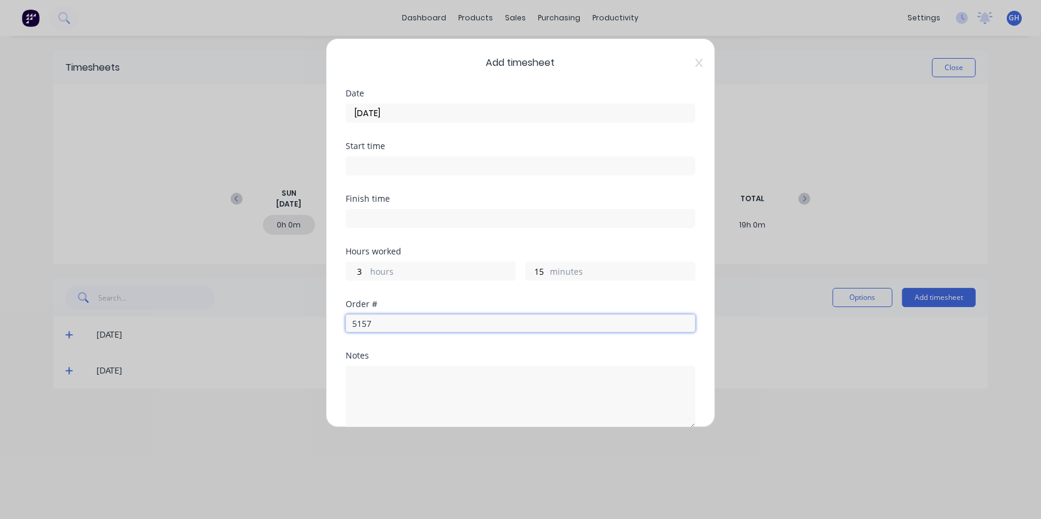
type input "51578"
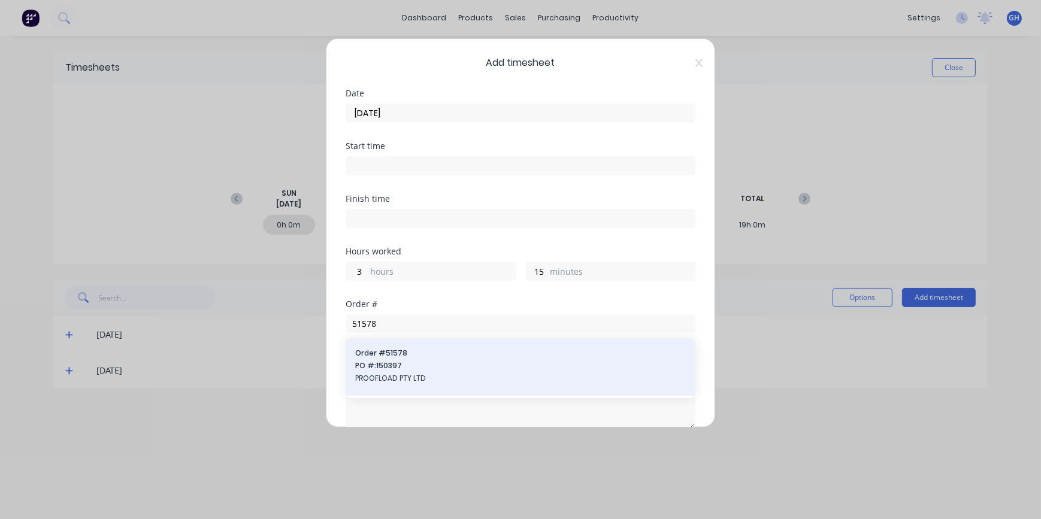
click at [389, 382] on span "PROOFLOAD PTY LTD" at bounding box center [520, 378] width 331 height 11
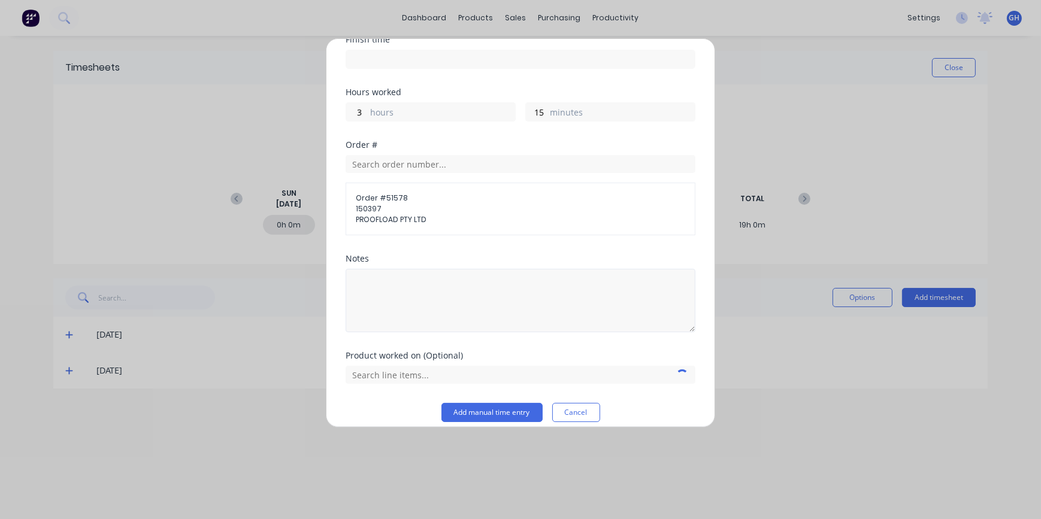
scroll to position [163, 0]
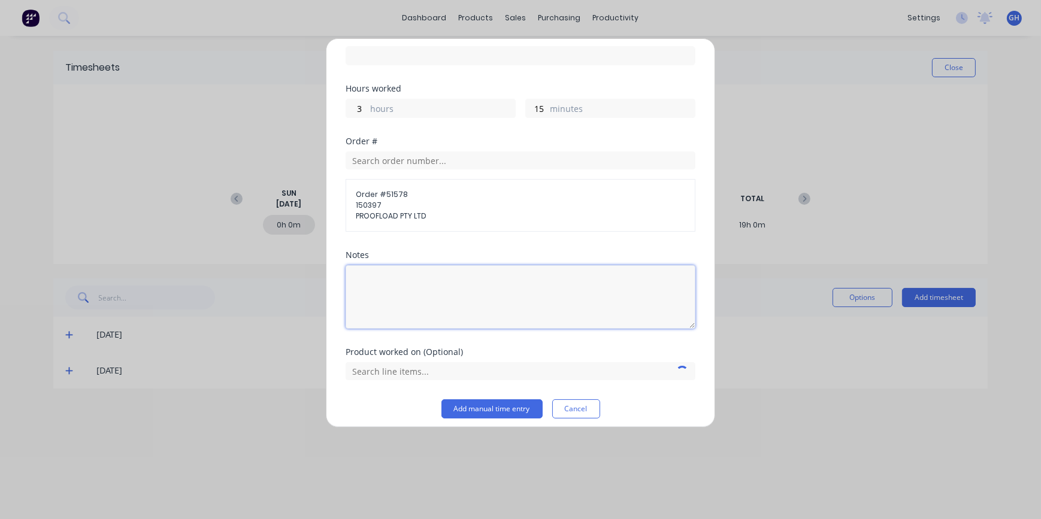
click at [395, 286] on textarea at bounding box center [521, 297] width 350 height 64
type textarea "FINISH TRUCKS"
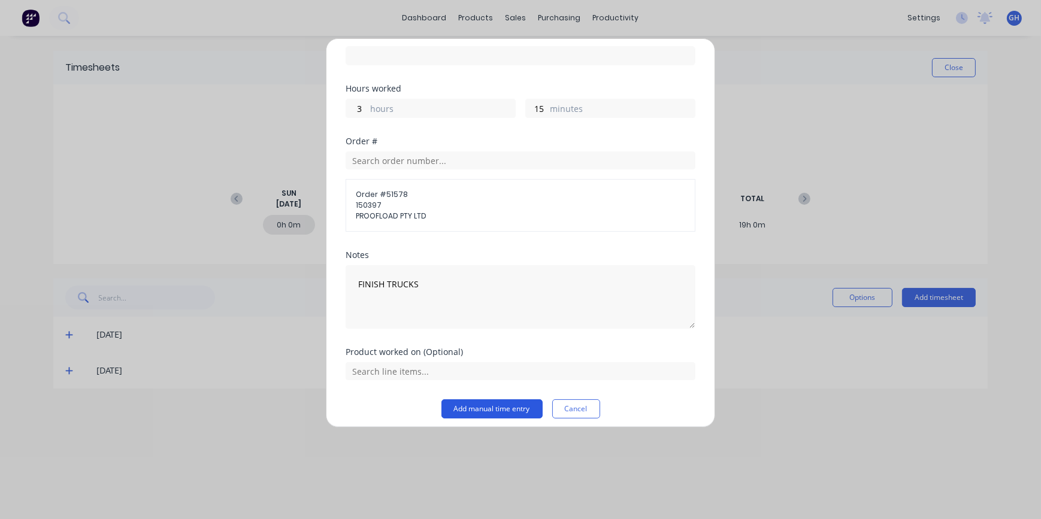
click at [499, 416] on button "Add manual time entry" at bounding box center [492, 409] width 101 height 19
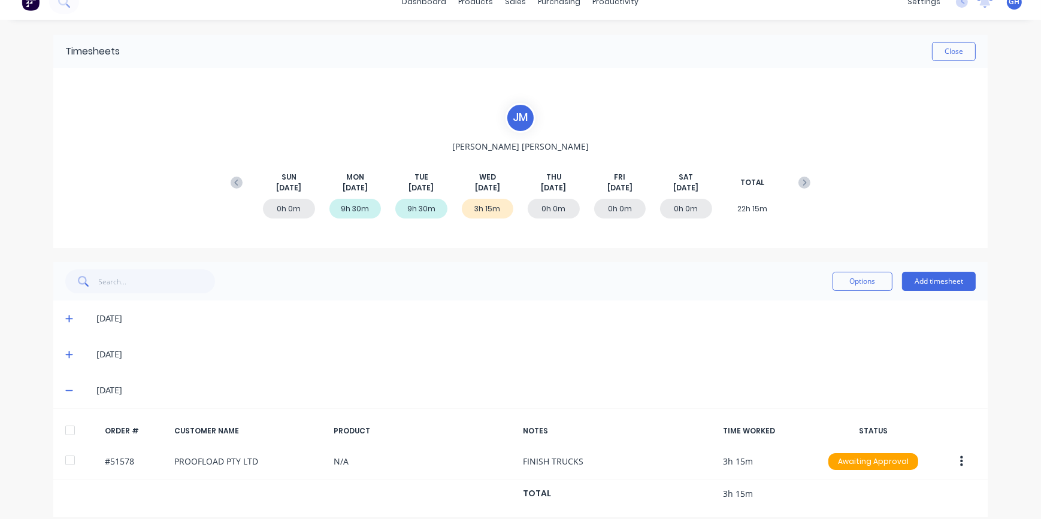
scroll to position [28, 0]
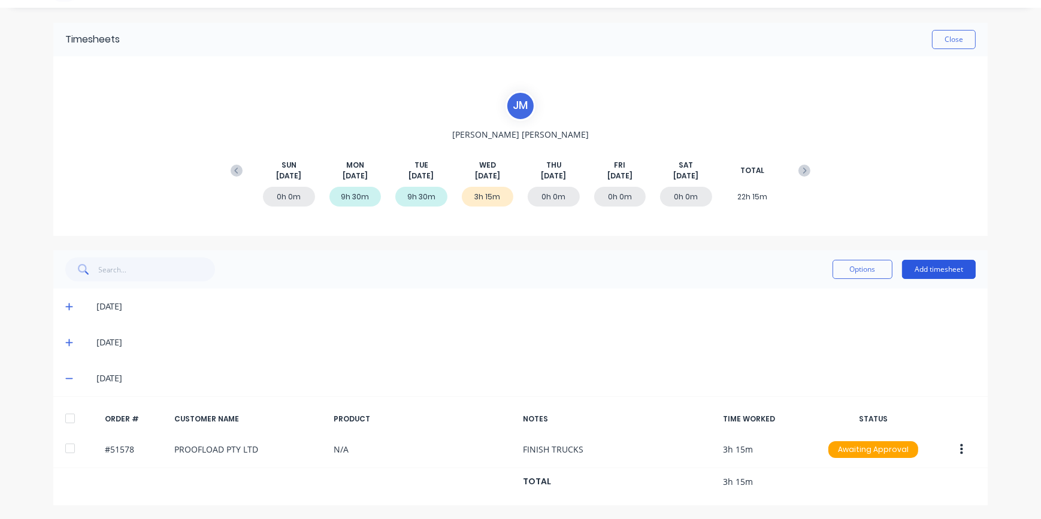
click at [933, 271] on button "Add timesheet" at bounding box center [939, 269] width 74 height 19
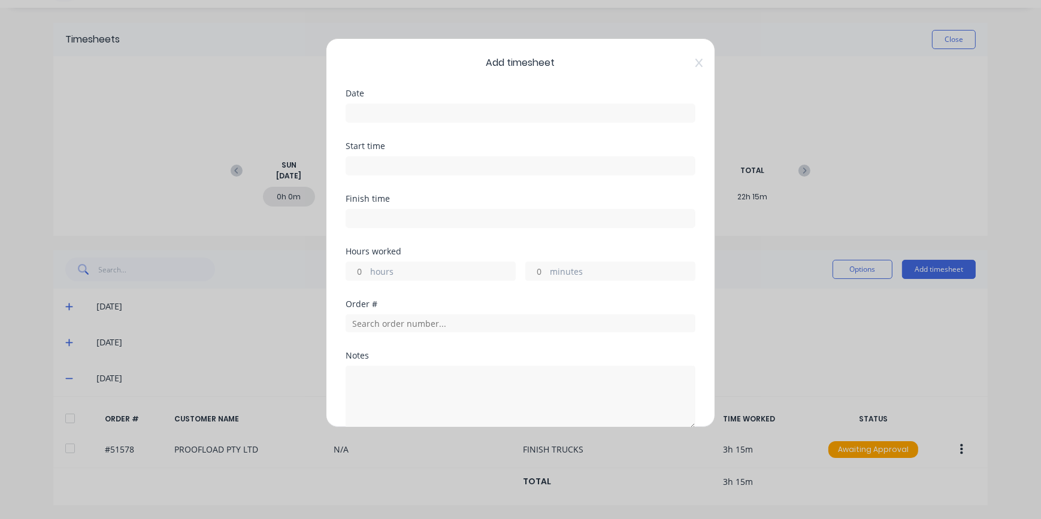
click at [367, 112] on input at bounding box center [520, 113] width 349 height 18
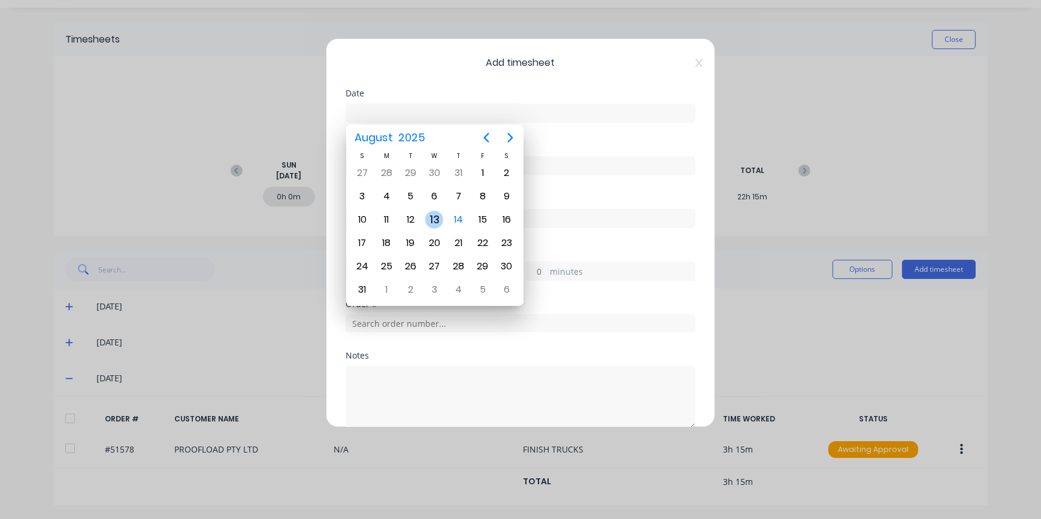
click at [439, 221] on div "13" at bounding box center [434, 220] width 18 height 18
type input "[DATE]"
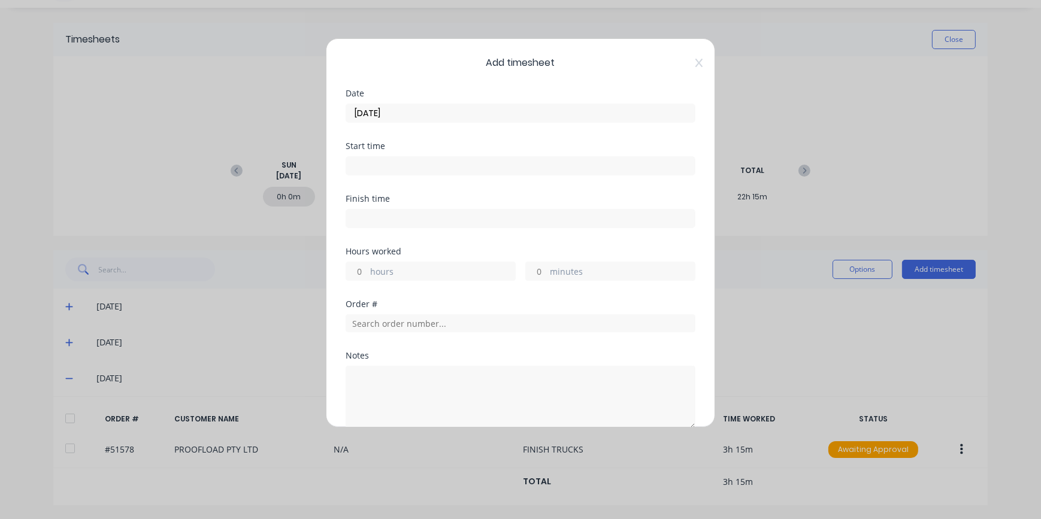
click at [359, 269] on input "hours" at bounding box center [356, 271] width 21 height 18
type input "3"
type input "15"
click at [377, 322] on input "text" at bounding box center [521, 324] width 350 height 18
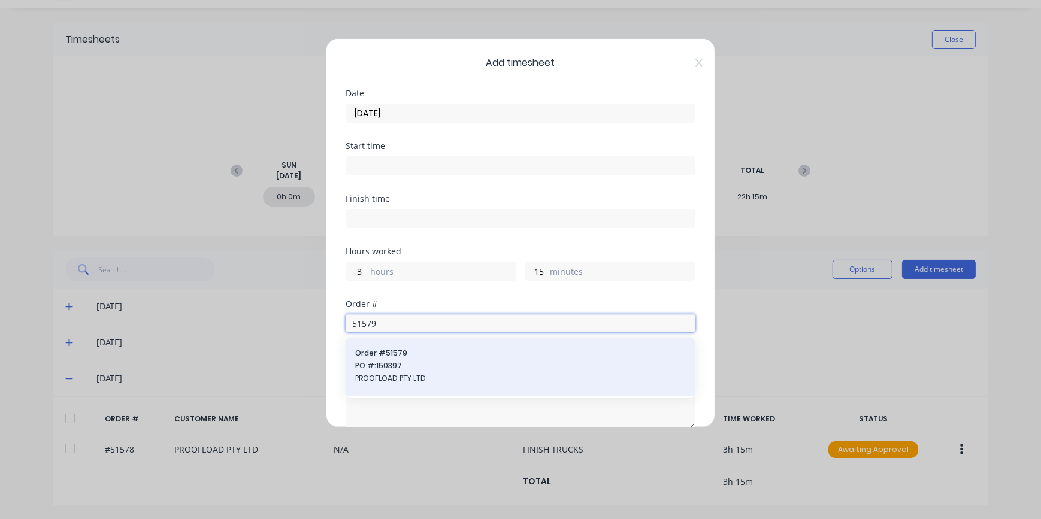
type input "51579"
click at [412, 380] on span "PROOFLOAD PTY LTD" at bounding box center [520, 378] width 331 height 11
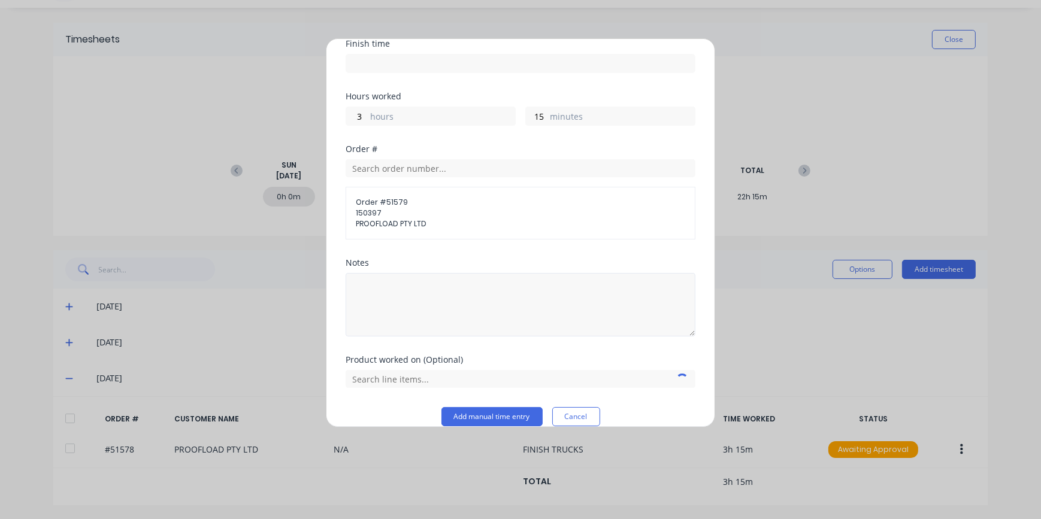
scroll to position [170, 0]
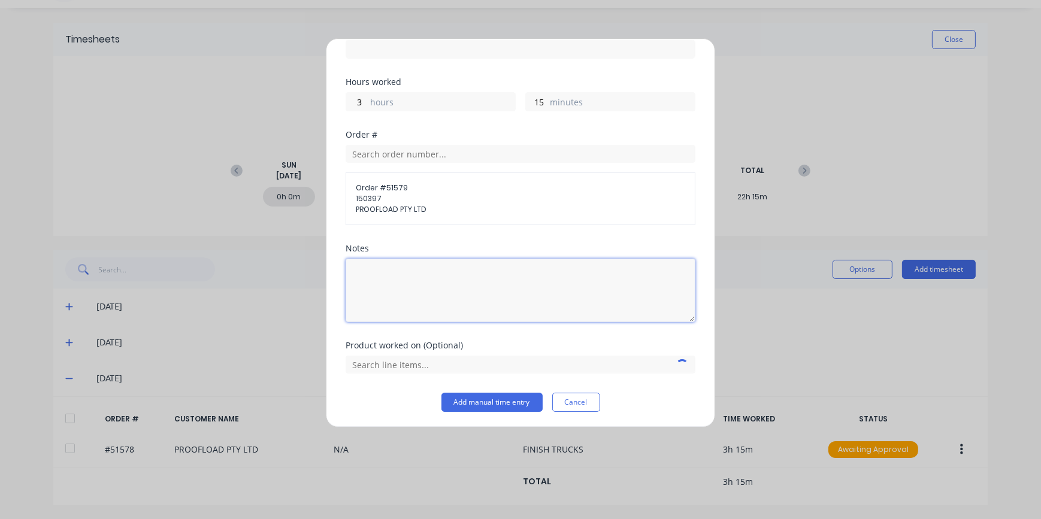
click at [407, 270] on textarea at bounding box center [521, 291] width 350 height 64
type textarea "FINISH TRUCKS"
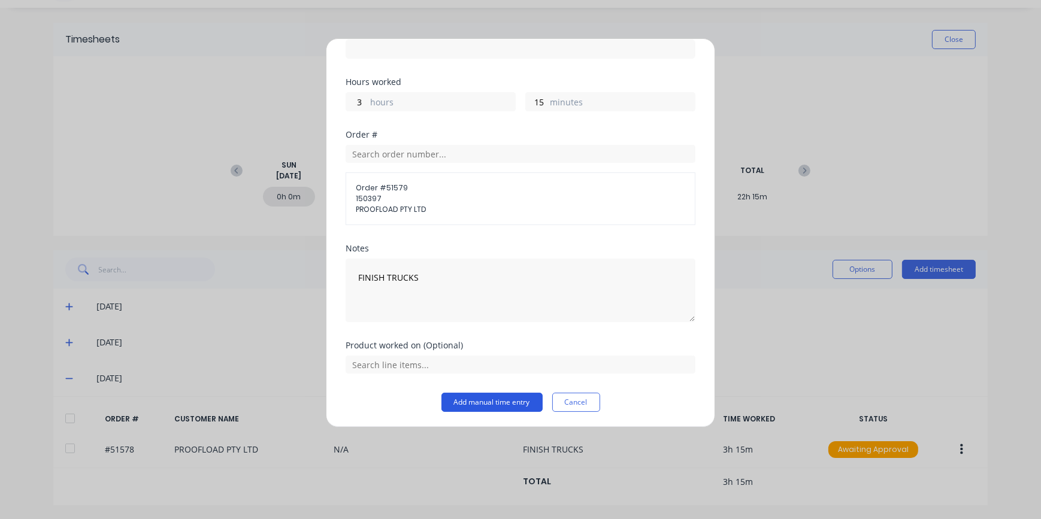
click at [478, 405] on button "Add manual time entry" at bounding box center [492, 402] width 101 height 19
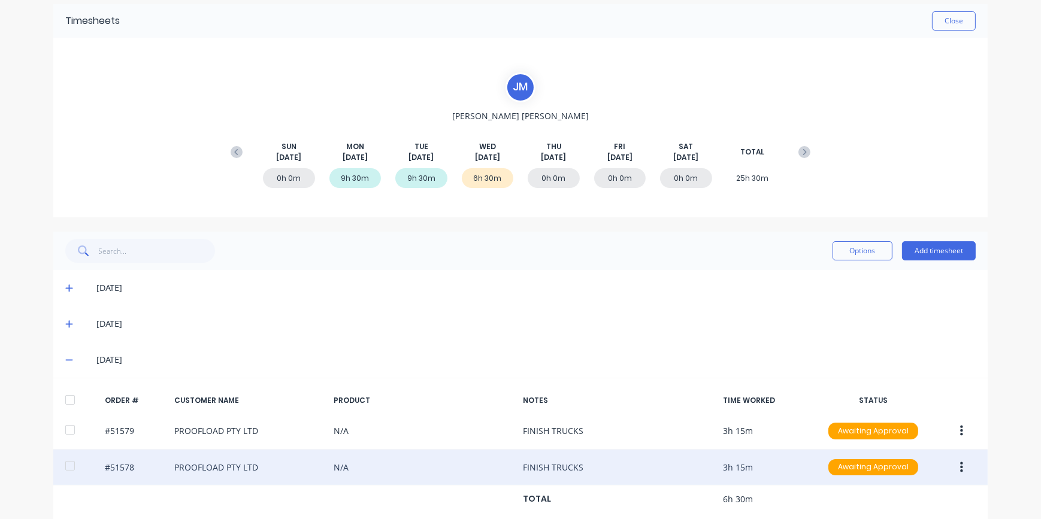
scroll to position [65, 0]
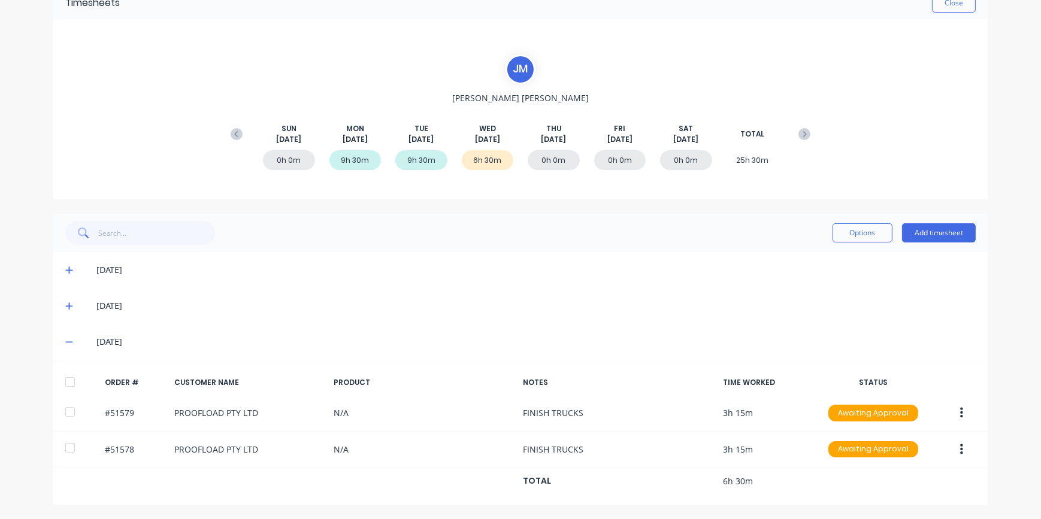
click at [422, 160] on div "9h 30m" at bounding box center [421, 160] width 52 height 20
click at [65, 308] on icon at bounding box center [69, 306] width 8 height 8
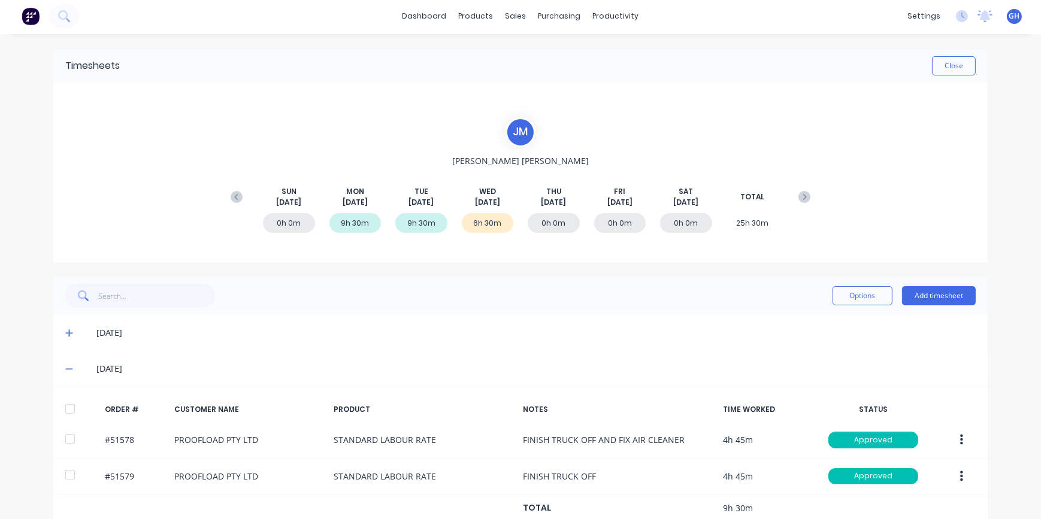
scroll to position [0, 0]
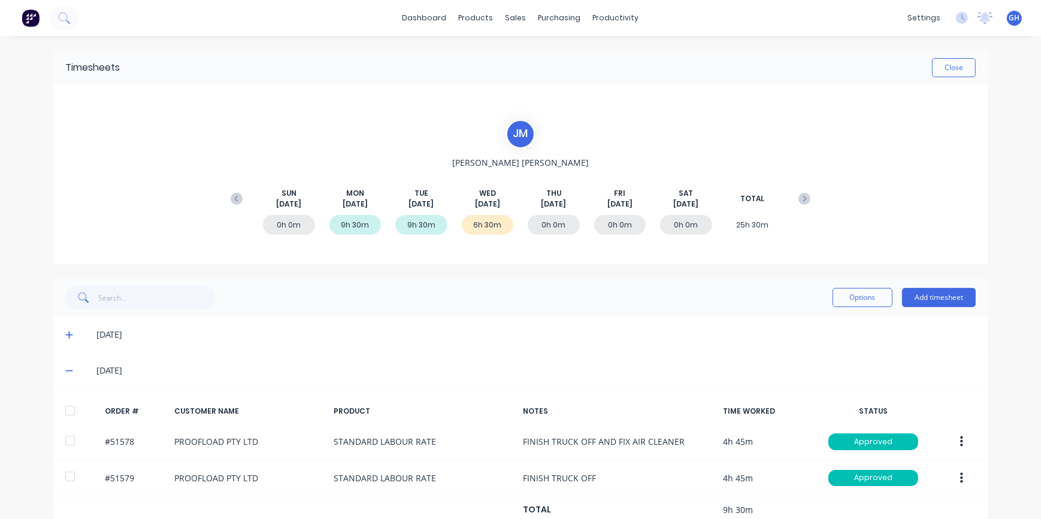
click at [65, 373] on icon at bounding box center [69, 371] width 8 height 8
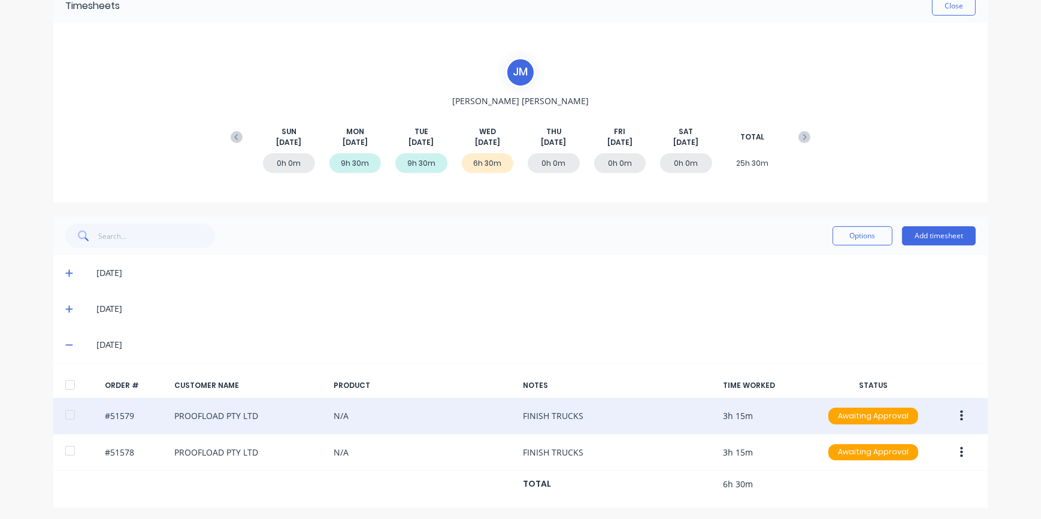
scroll to position [65, 0]
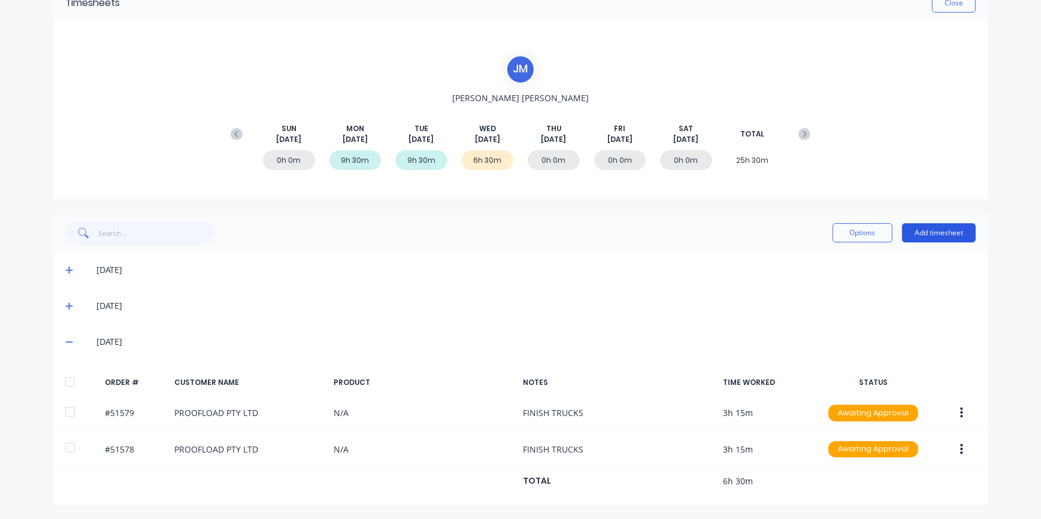
click at [920, 234] on button "Add timesheet" at bounding box center [939, 232] width 74 height 19
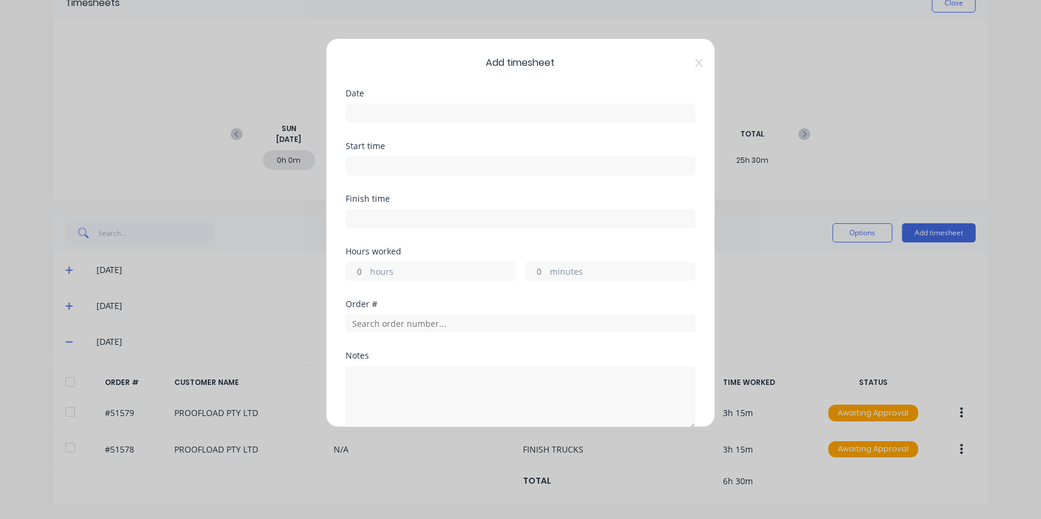
click at [376, 109] on input at bounding box center [520, 113] width 349 height 18
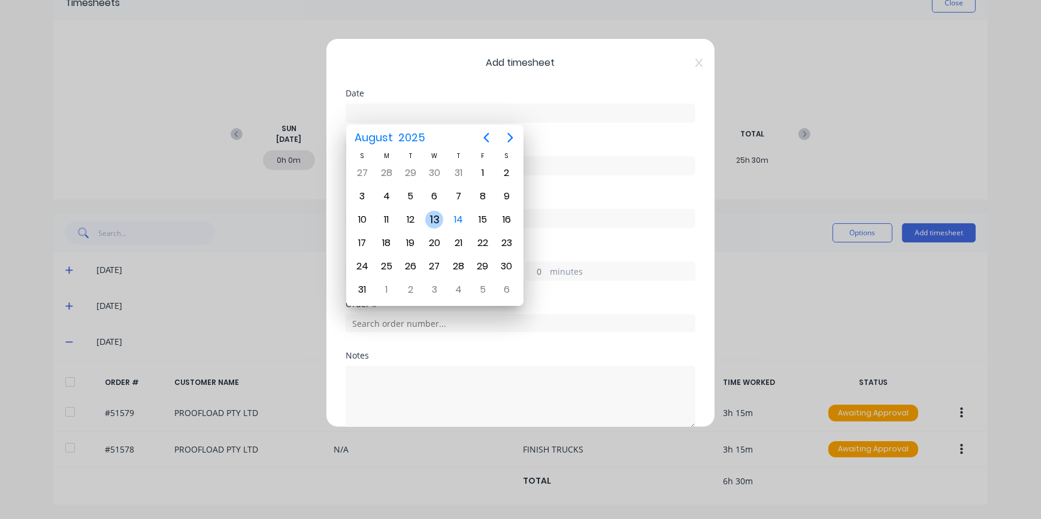
click at [433, 221] on div "13" at bounding box center [434, 220] width 18 height 18
type input "[DATE]"
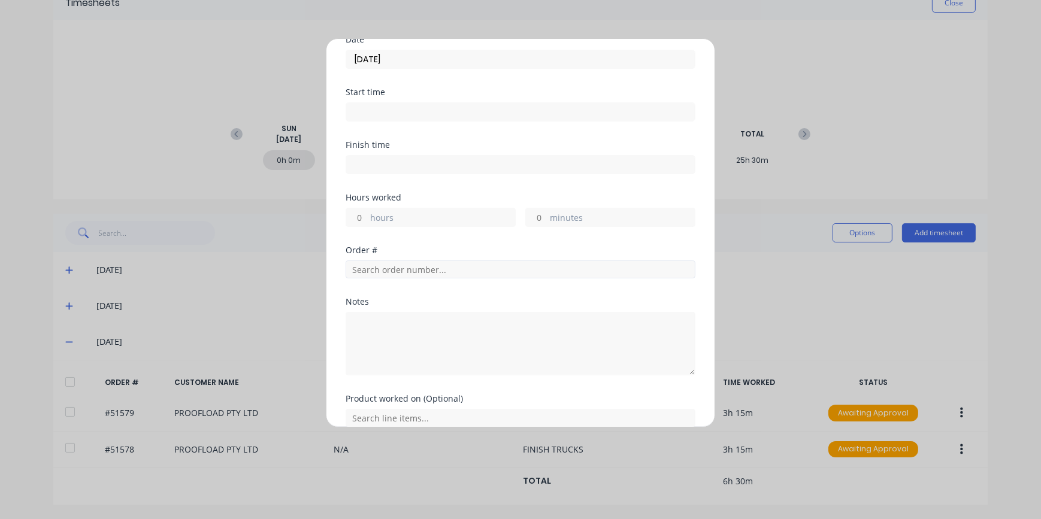
scroll to position [0, 0]
click at [359, 270] on input "hours" at bounding box center [356, 271] width 21 height 18
type input "3"
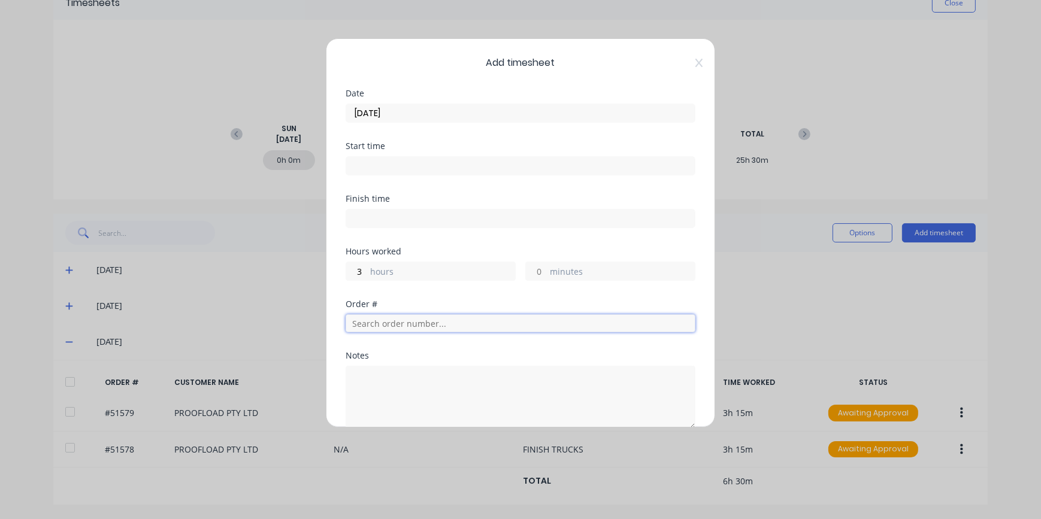
click at [377, 321] on input "text" at bounding box center [521, 324] width 350 height 18
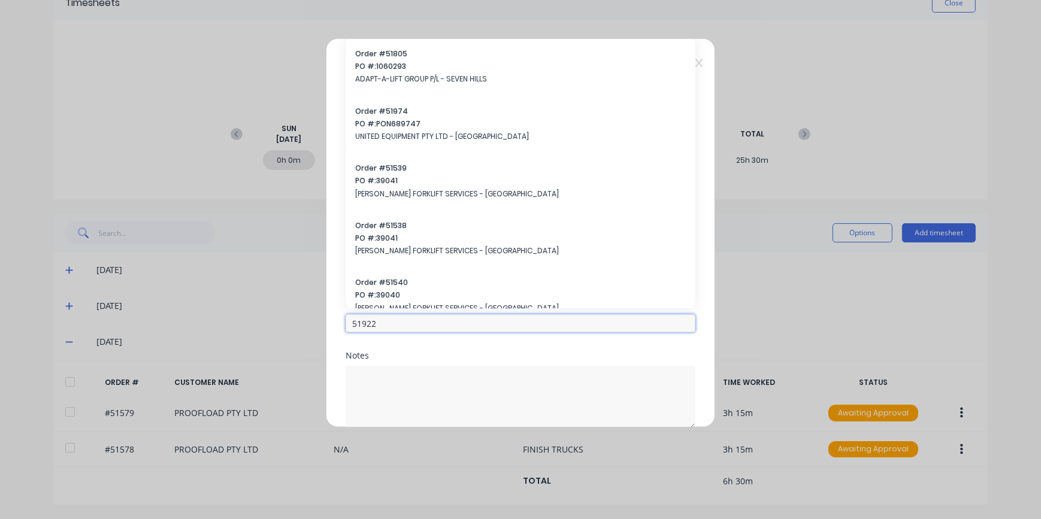
click at [376, 326] on input "51922" at bounding box center [521, 324] width 350 height 18
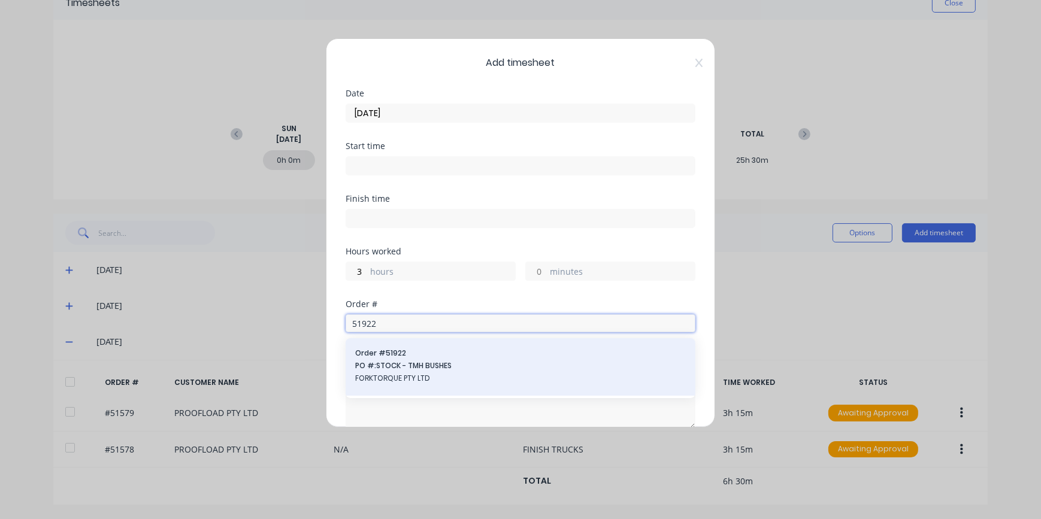
type input "51922"
click at [395, 382] on span "FORKTORQUE PTY LTD" at bounding box center [520, 378] width 331 height 11
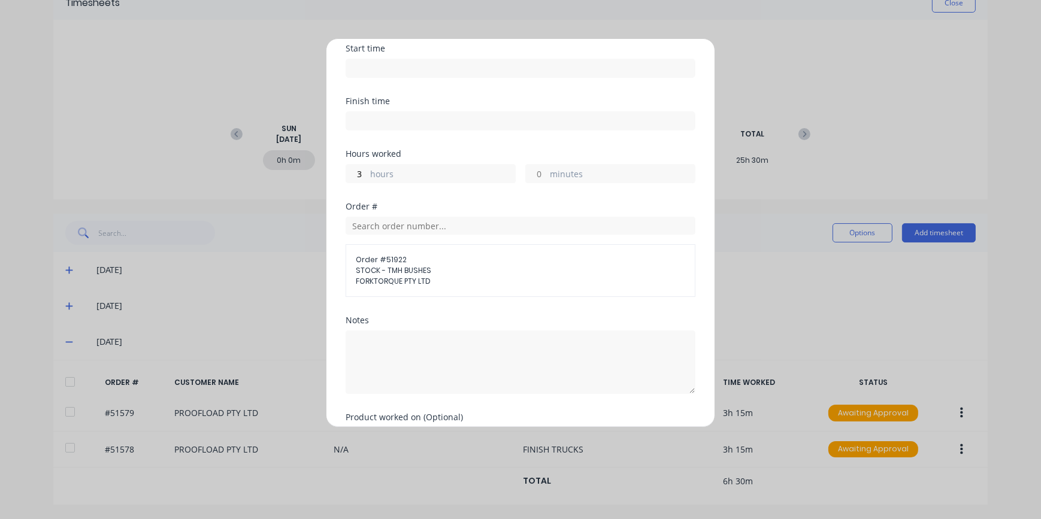
scroll to position [163, 0]
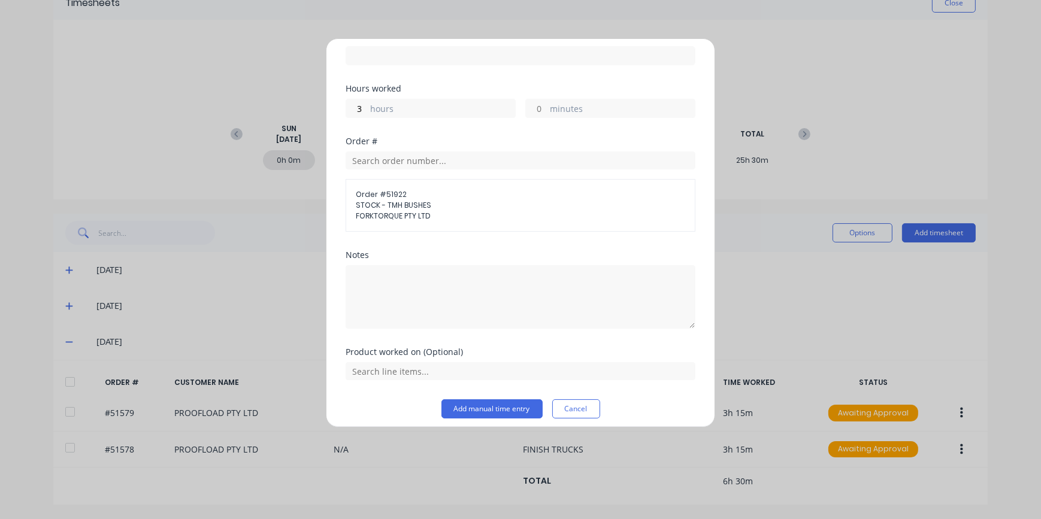
click at [390, 260] on div "Notes" at bounding box center [521, 290] width 350 height 78
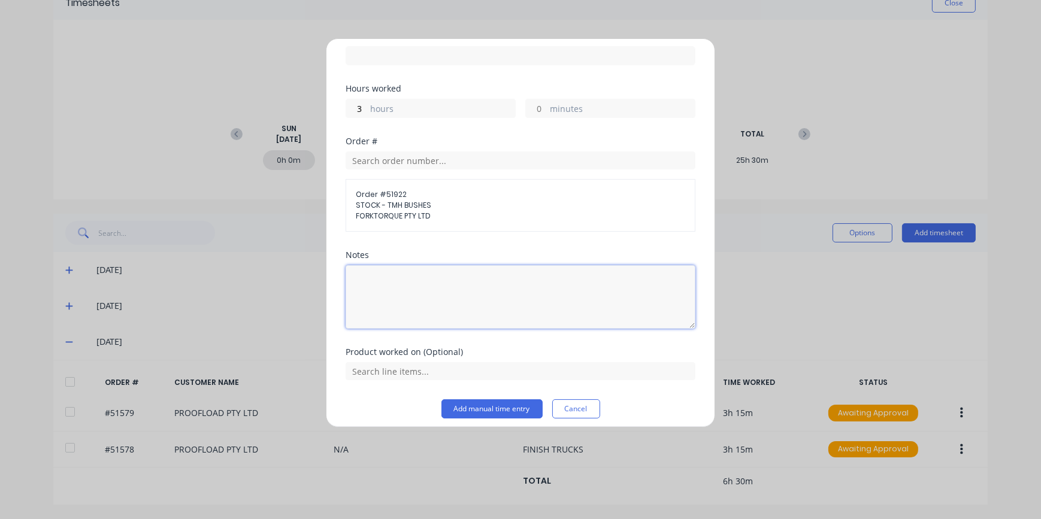
click at [391, 273] on textarea at bounding box center [521, 297] width 350 height 64
type textarea "SET UP CNC"
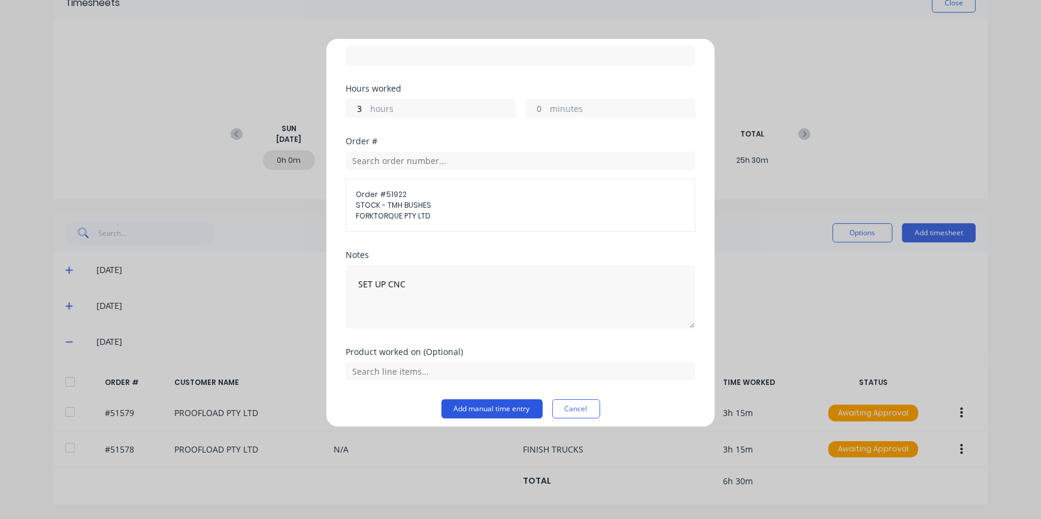
click at [478, 410] on button "Add manual time entry" at bounding box center [492, 409] width 101 height 19
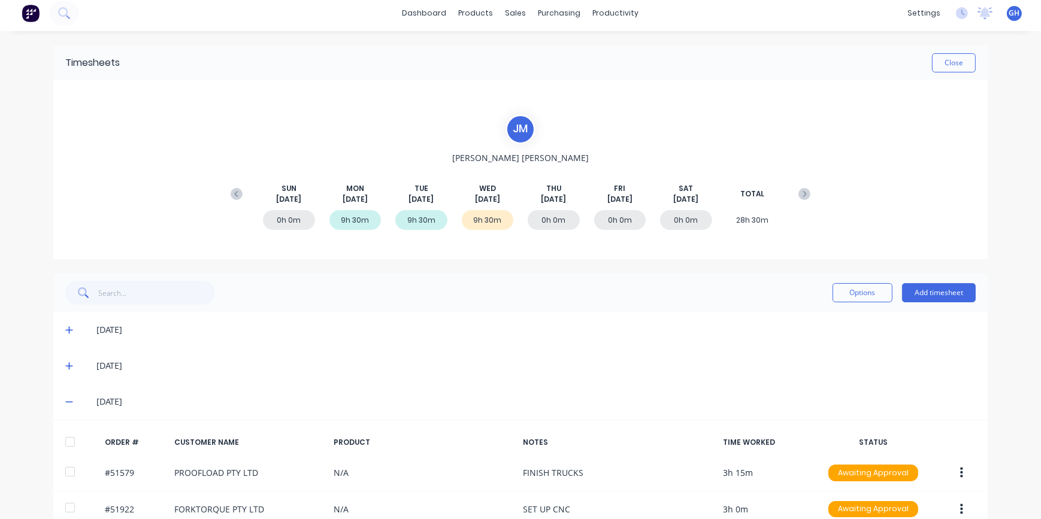
scroll to position [0, 0]
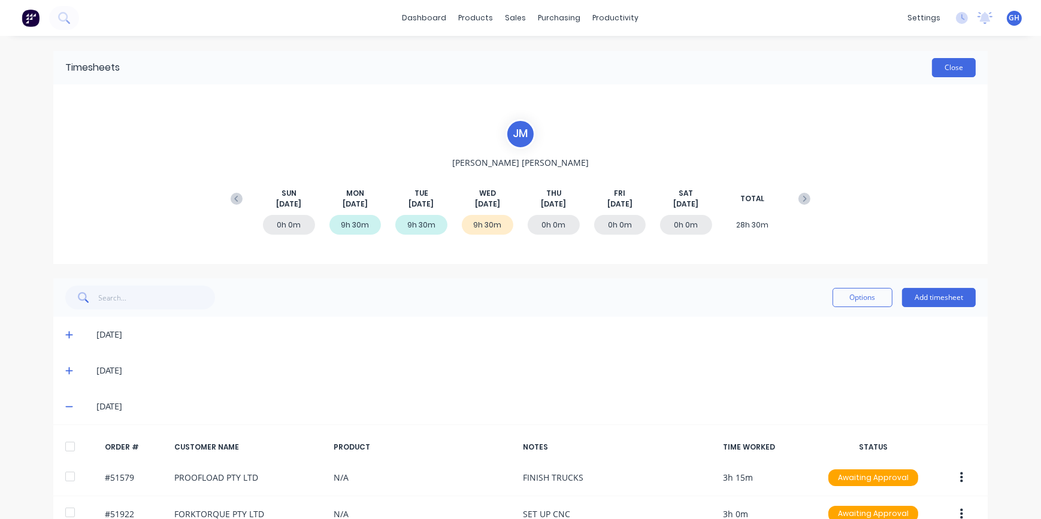
click at [947, 81] on div "Timesheets Close" at bounding box center [520, 68] width 935 height 34
click at [949, 72] on button "Close" at bounding box center [954, 67] width 44 height 19
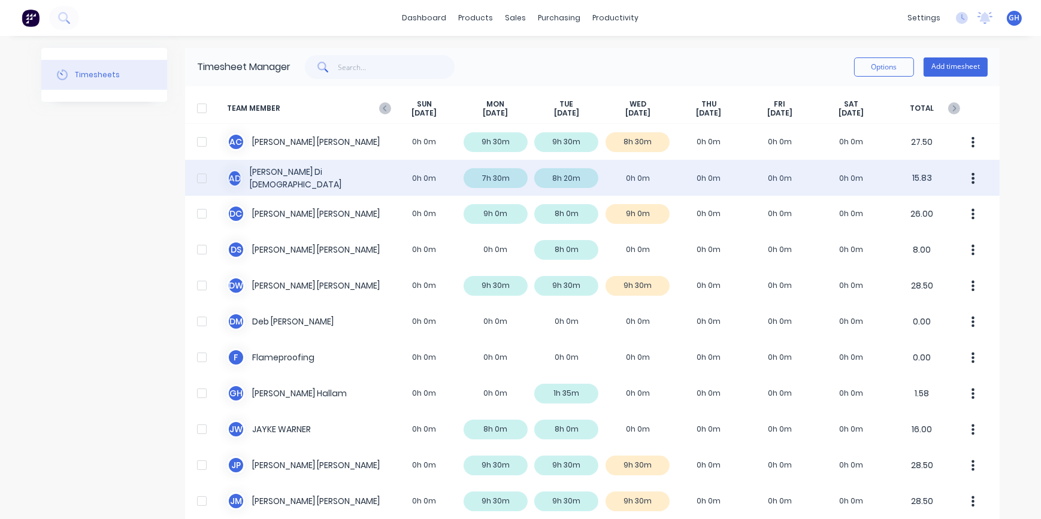
click at [647, 176] on div "A D [PERSON_NAME] 0h 0m 7h 30m 8h 20m 0h 0m 0h 0m 0h 0m 0h 0m 15.83" at bounding box center [592, 178] width 815 height 36
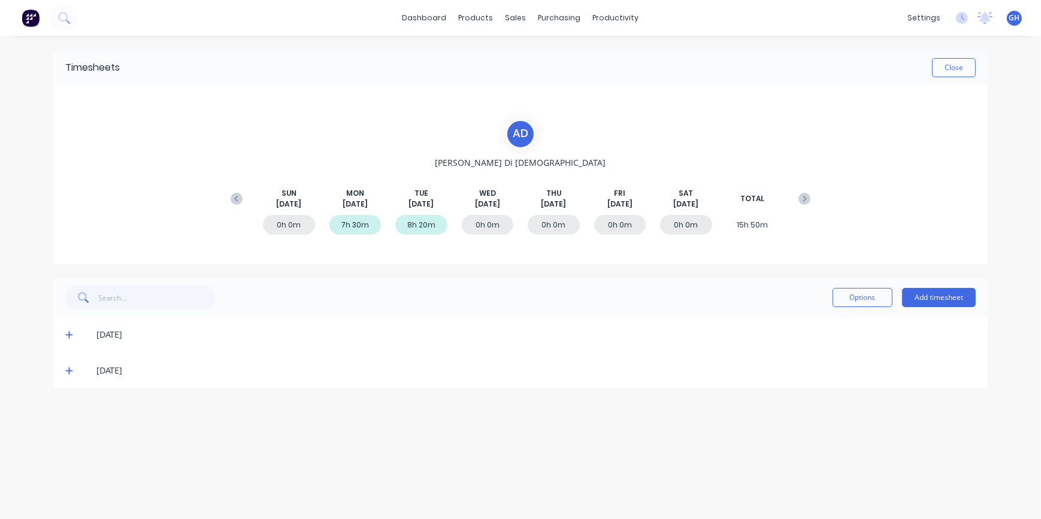
click at [71, 372] on icon at bounding box center [69, 371] width 8 height 8
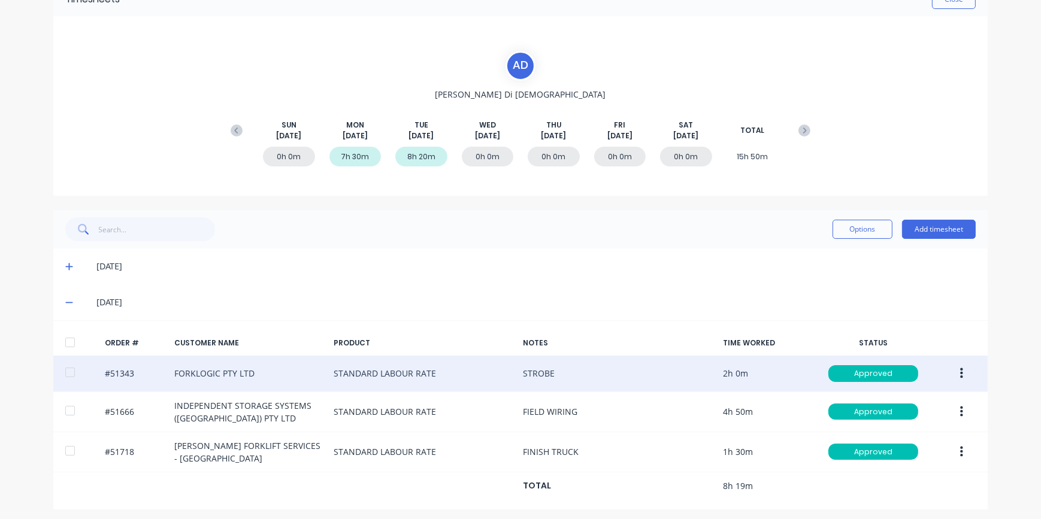
scroll to position [72, 0]
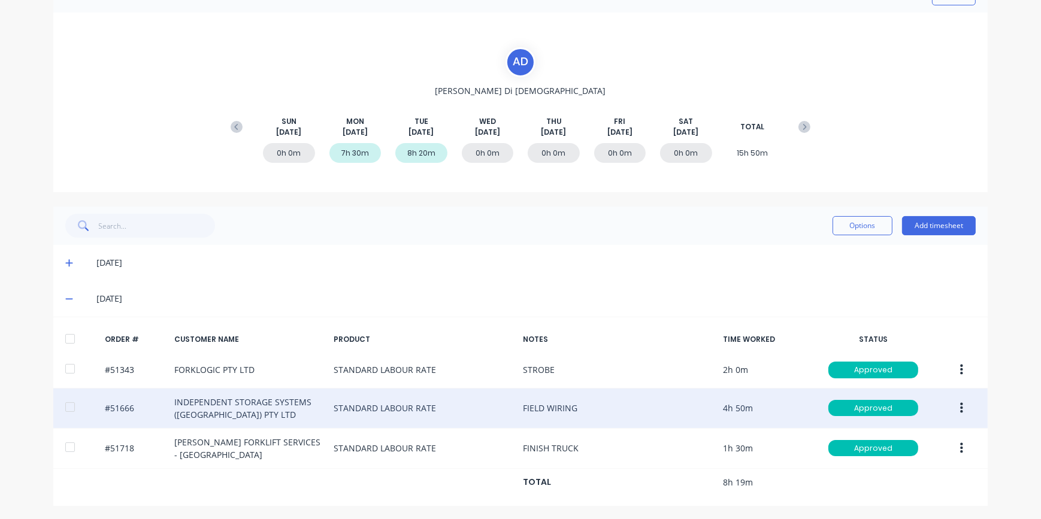
click at [960, 409] on icon "button" at bounding box center [961, 408] width 3 height 13
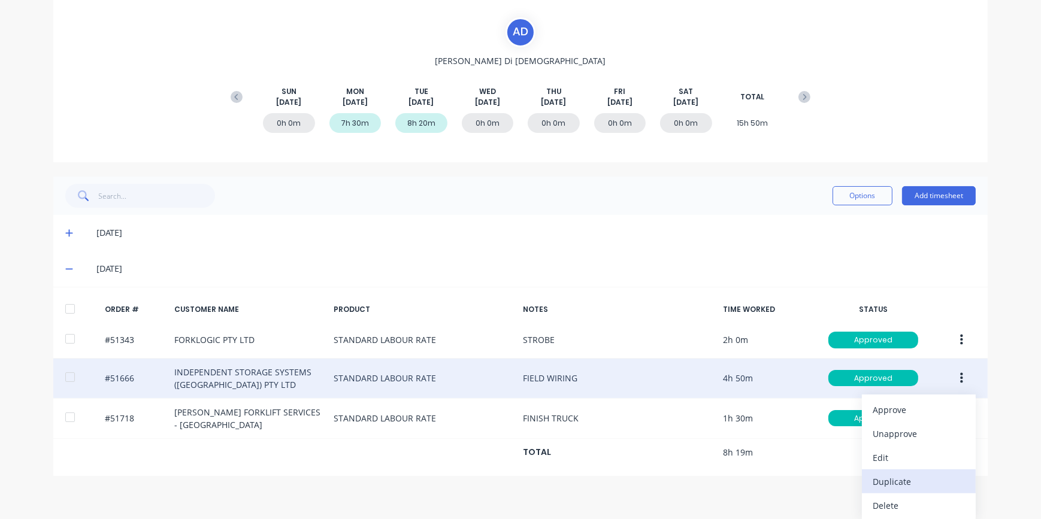
click at [890, 484] on div "Duplicate" at bounding box center [919, 481] width 92 height 17
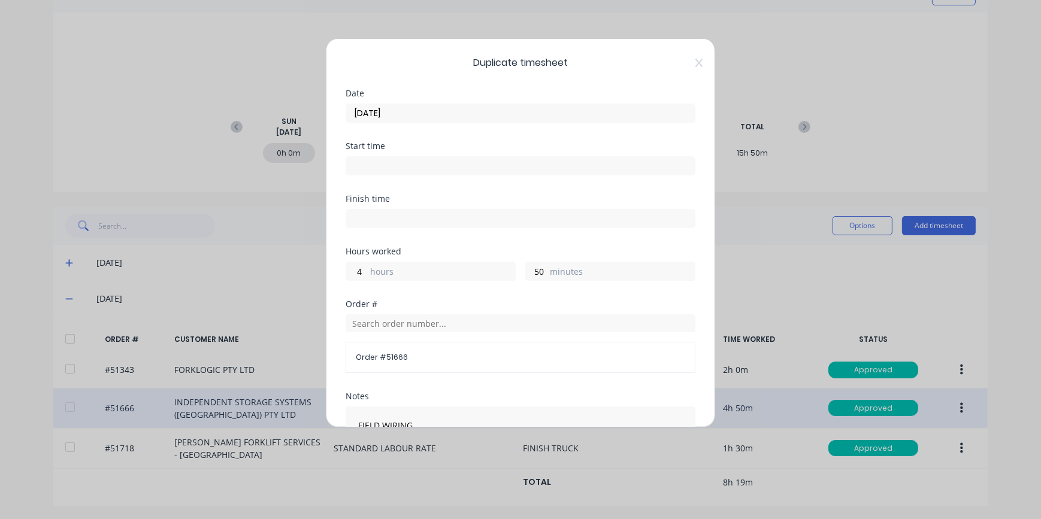
click at [371, 110] on input "[DATE]" at bounding box center [520, 113] width 349 height 18
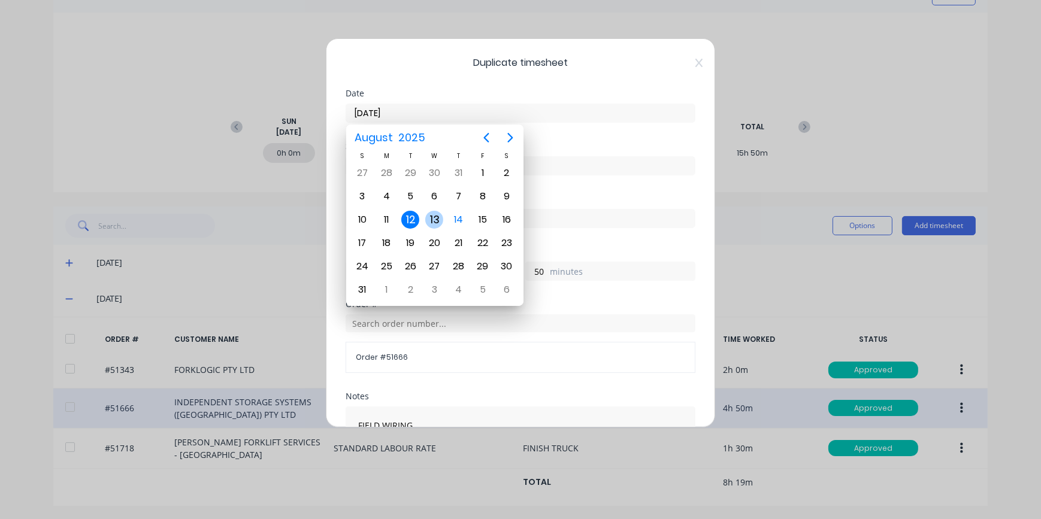
click at [437, 221] on div "13" at bounding box center [434, 220] width 18 height 18
type input "[DATE]"
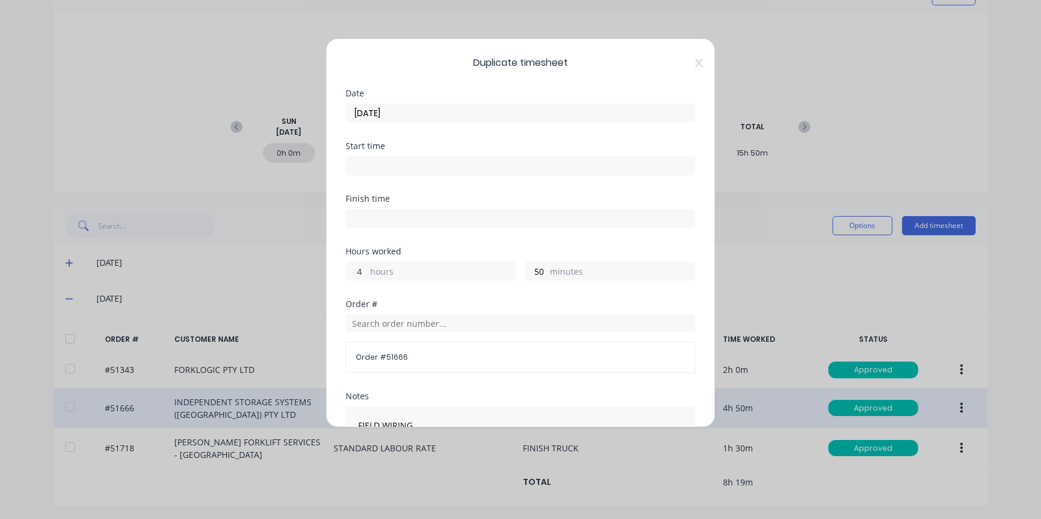
drag, startPoint x: 363, startPoint y: 270, endPoint x: 339, endPoint y: 271, distance: 24.6
click at [339, 271] on div "Duplicate timesheet Date [DATE] Start time Finish time Hours worked 4 hours 50 …" at bounding box center [520, 232] width 389 height 389
type input "5"
drag, startPoint x: 543, startPoint y: 269, endPoint x: 529, endPoint y: 269, distance: 13.8
click at [529, 269] on div "50 minutes" at bounding box center [610, 271] width 170 height 19
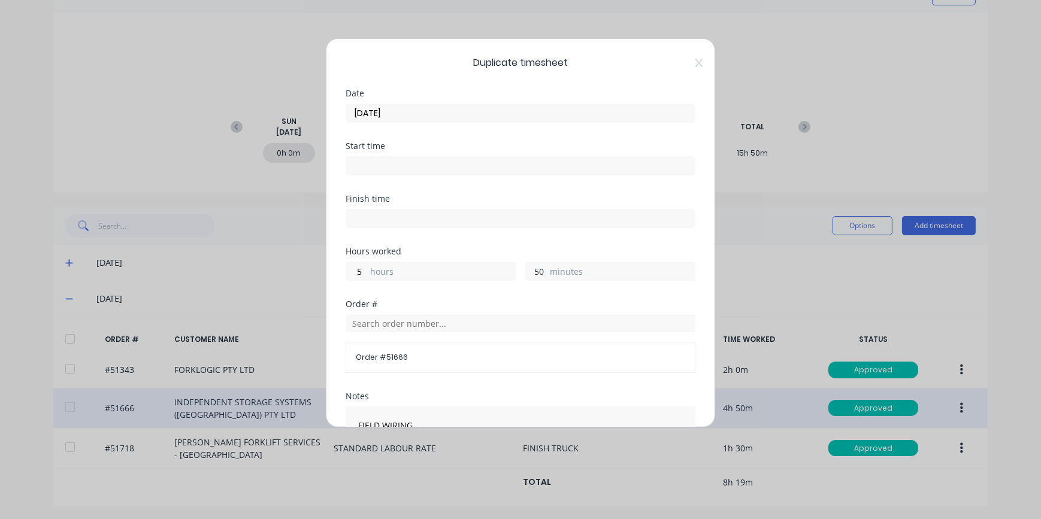
click at [535, 270] on input "50" at bounding box center [536, 271] width 21 height 18
type input "0"
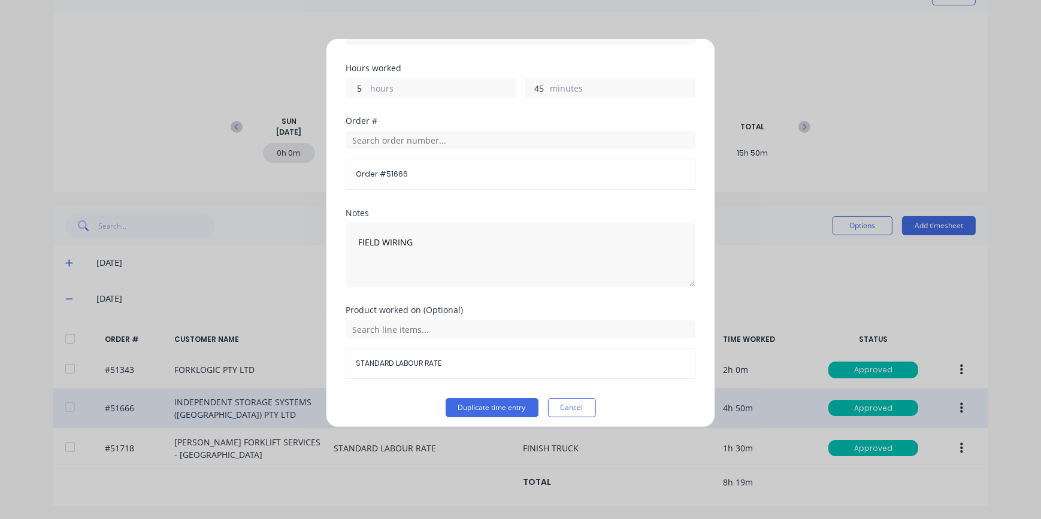
scroll to position [189, 0]
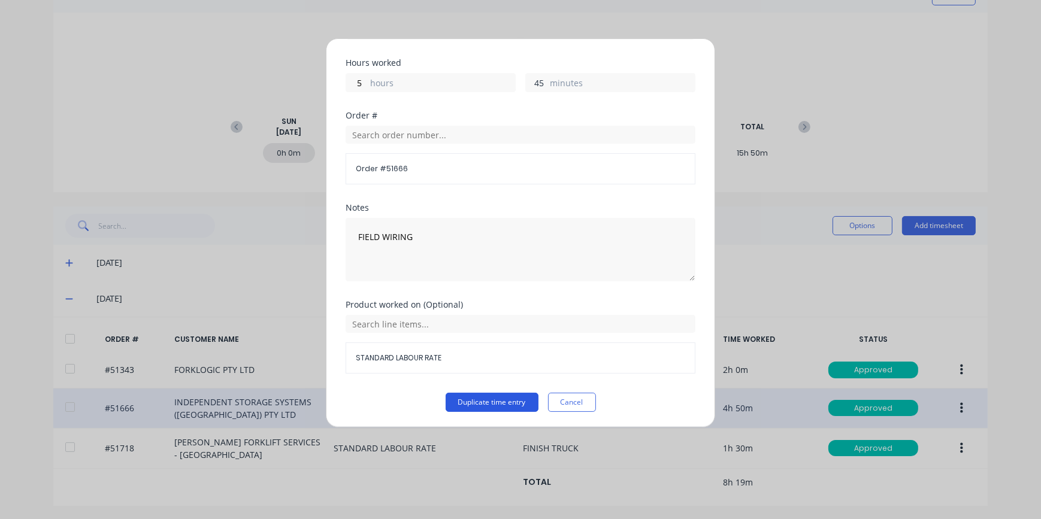
type input "45"
click at [521, 407] on button "Duplicate time entry" at bounding box center [492, 402] width 93 height 19
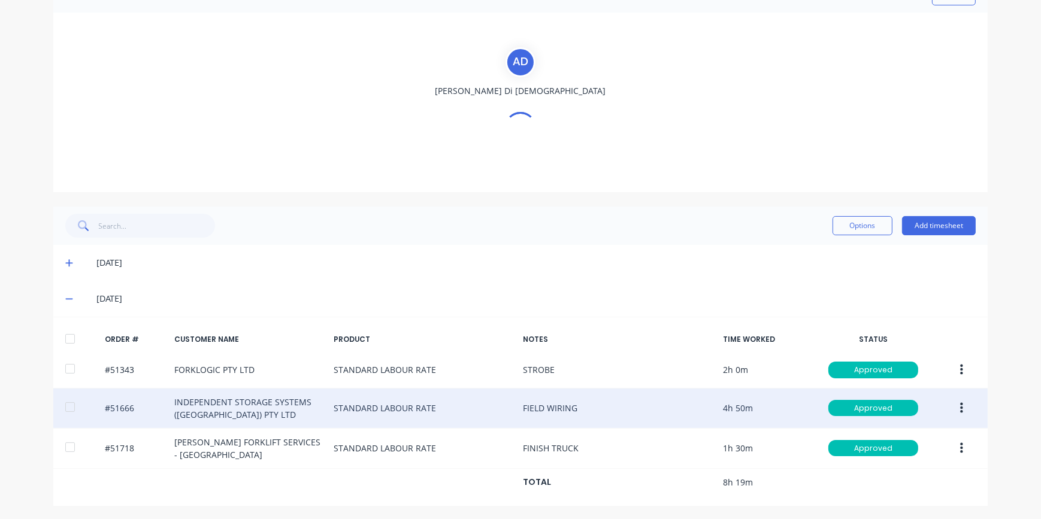
scroll to position [102, 0]
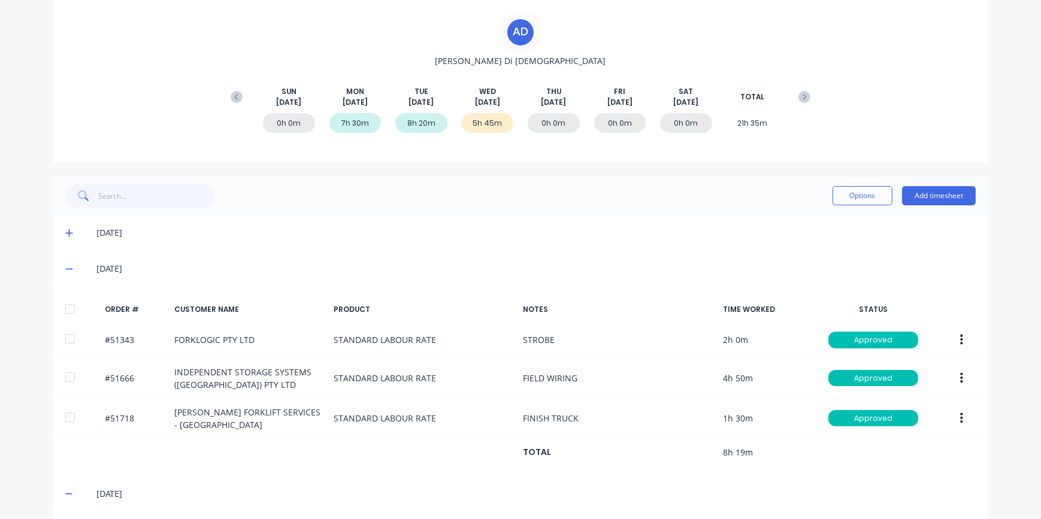
click at [65, 269] on icon at bounding box center [69, 269] width 8 height 8
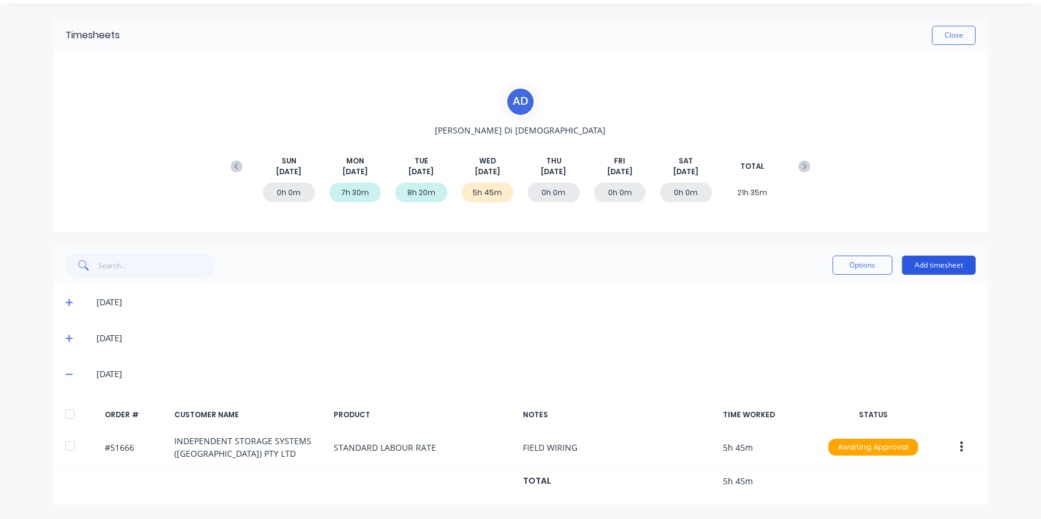
click at [937, 269] on button "Add timesheet" at bounding box center [939, 265] width 74 height 19
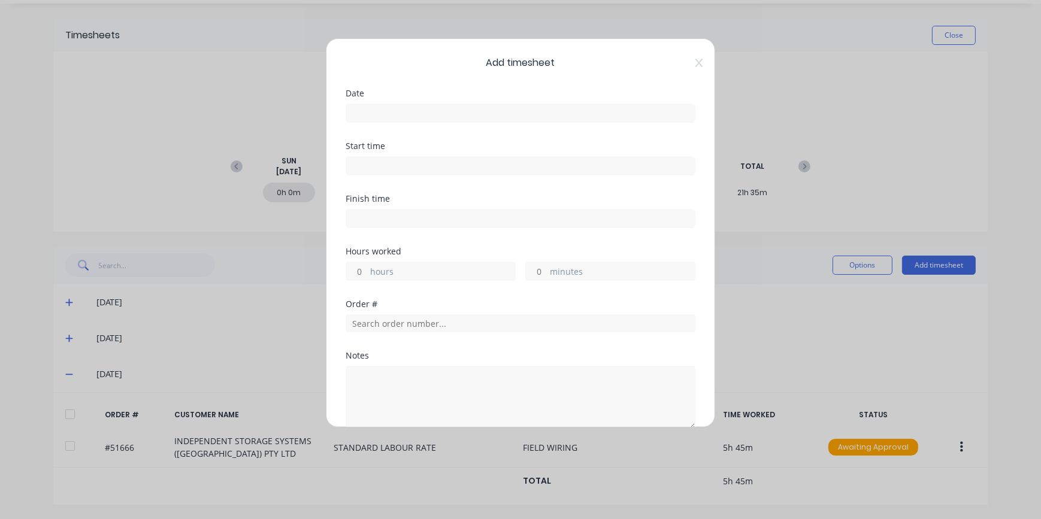
click at [354, 110] on input at bounding box center [520, 113] width 349 height 18
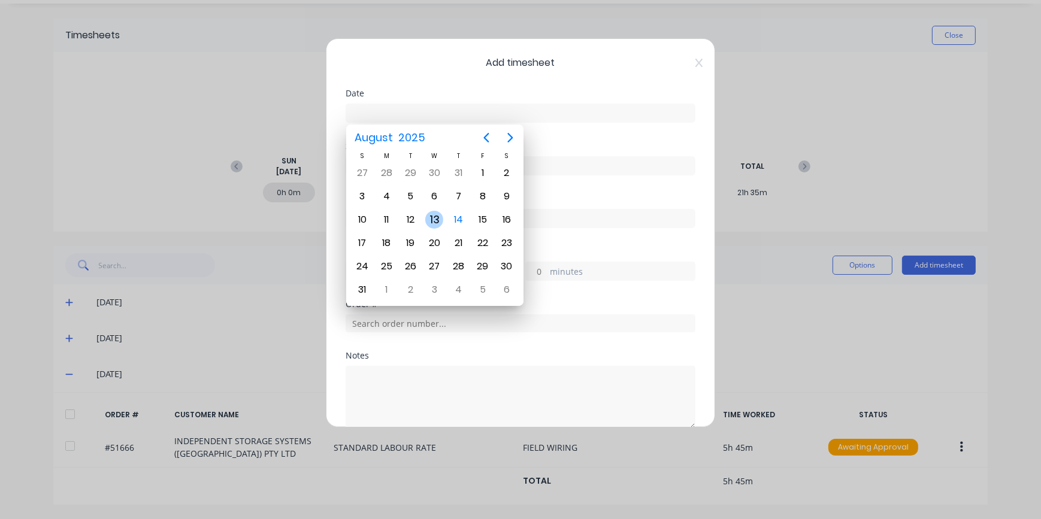
click at [437, 222] on div "13" at bounding box center [434, 220] width 18 height 18
type input "[DATE]"
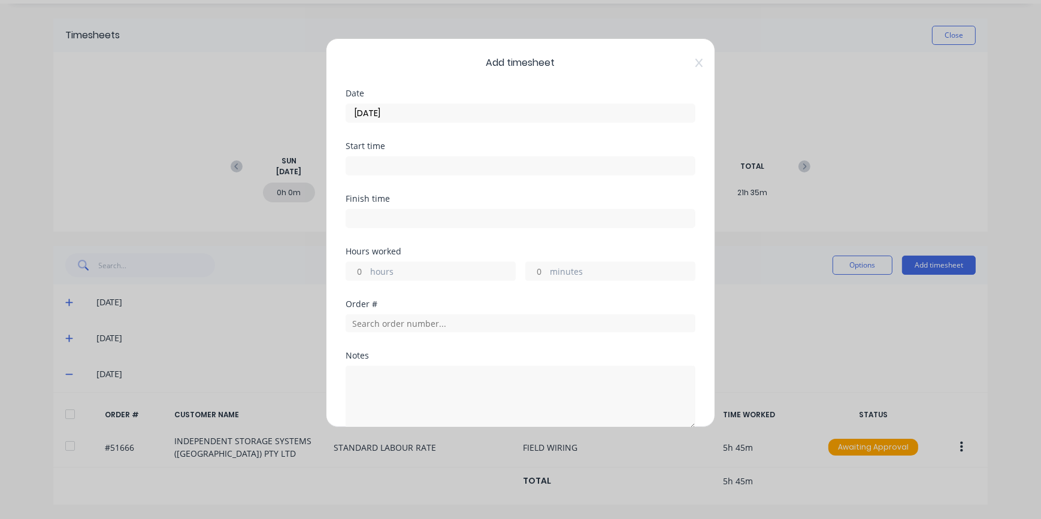
click at [360, 269] on input "hours" at bounding box center [356, 271] width 21 height 18
type input "3"
drag, startPoint x: 531, startPoint y: 270, endPoint x: 521, endPoint y: 270, distance: 10.8
click at [521, 270] on div "3 hours minutes" at bounding box center [521, 270] width 350 height 22
type input "45"
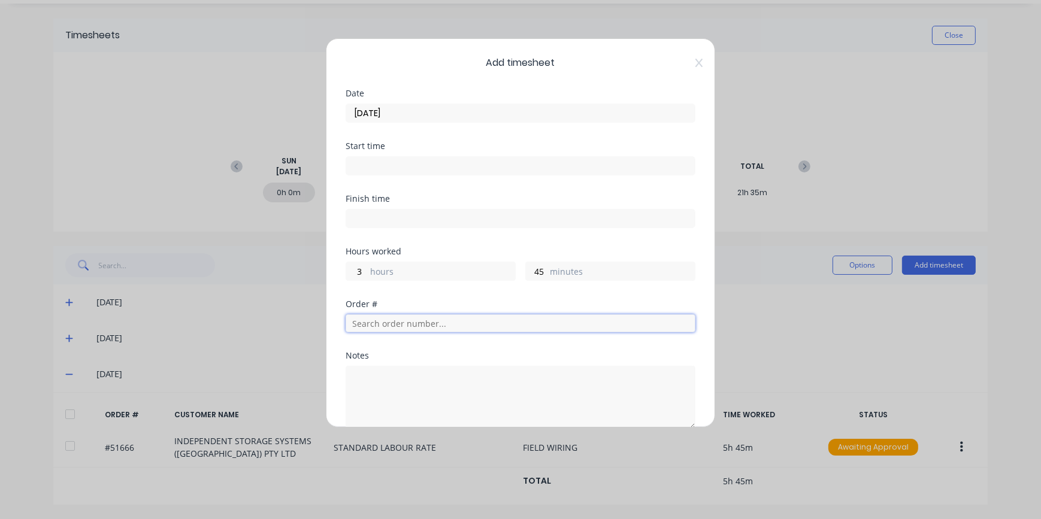
click at [401, 322] on input "text" at bounding box center [521, 324] width 350 height 18
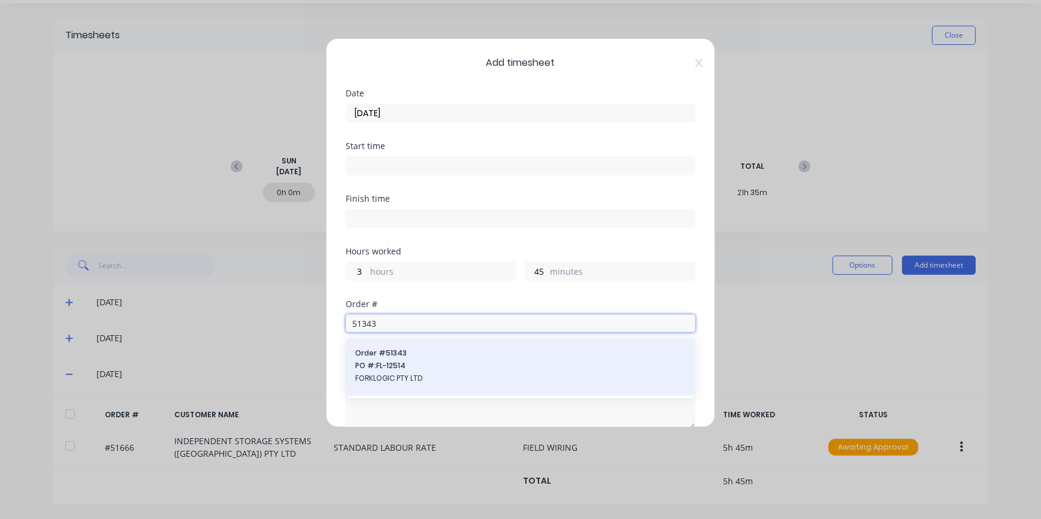
type input "51343"
click at [377, 377] on span "FORKLOGIC PTY LTD" at bounding box center [520, 378] width 331 height 11
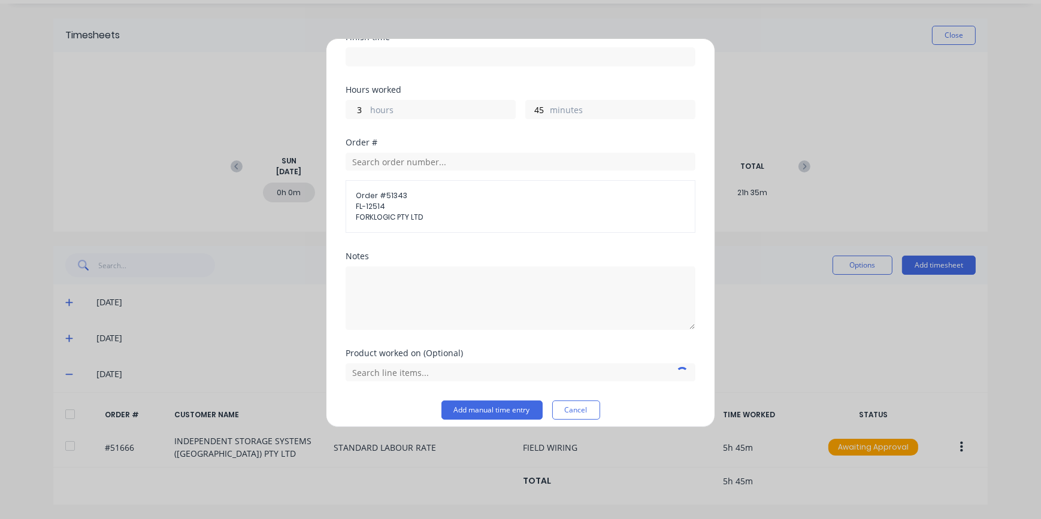
scroll to position [163, 0]
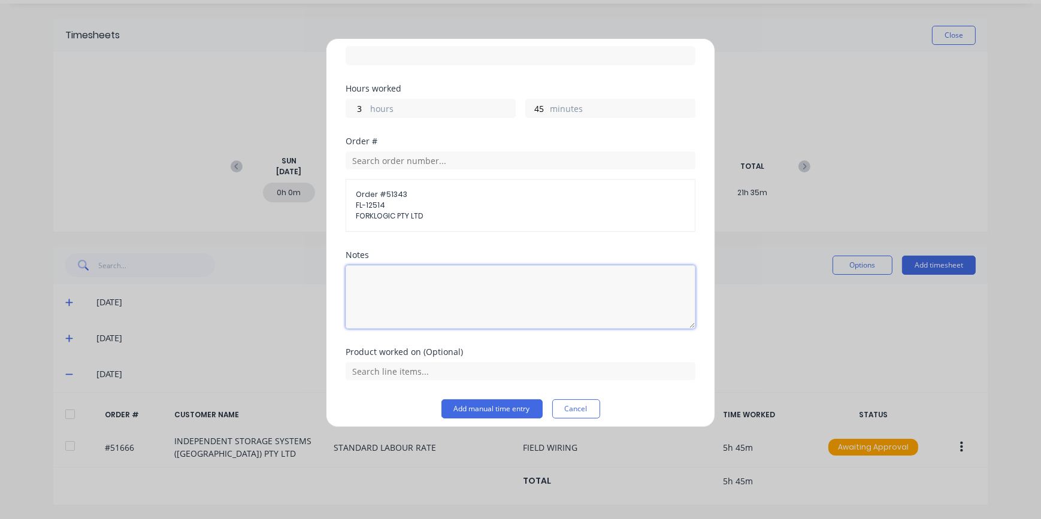
click at [392, 271] on textarea at bounding box center [521, 297] width 350 height 64
type textarea "WELD UP BOX"
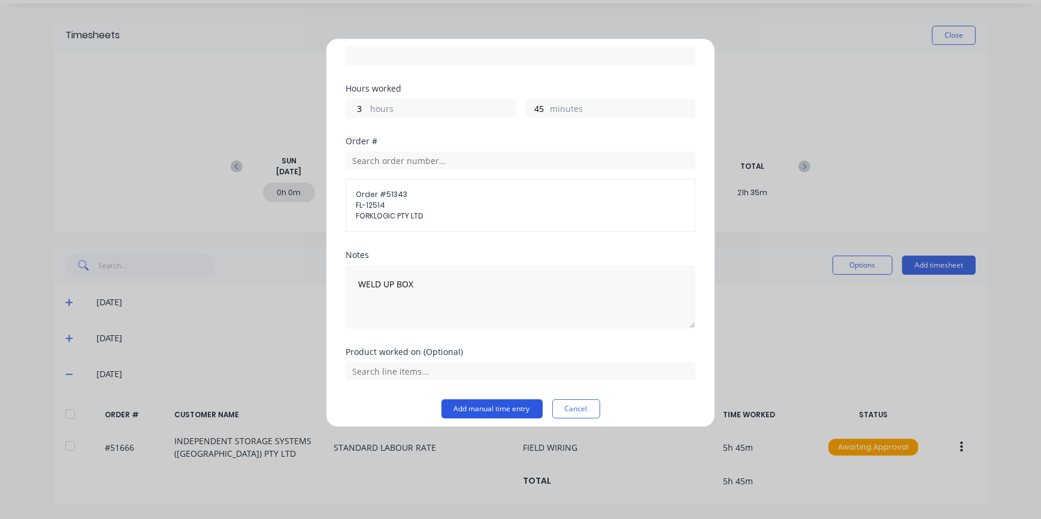
click at [474, 411] on button "Add manual time entry" at bounding box center [492, 409] width 101 height 19
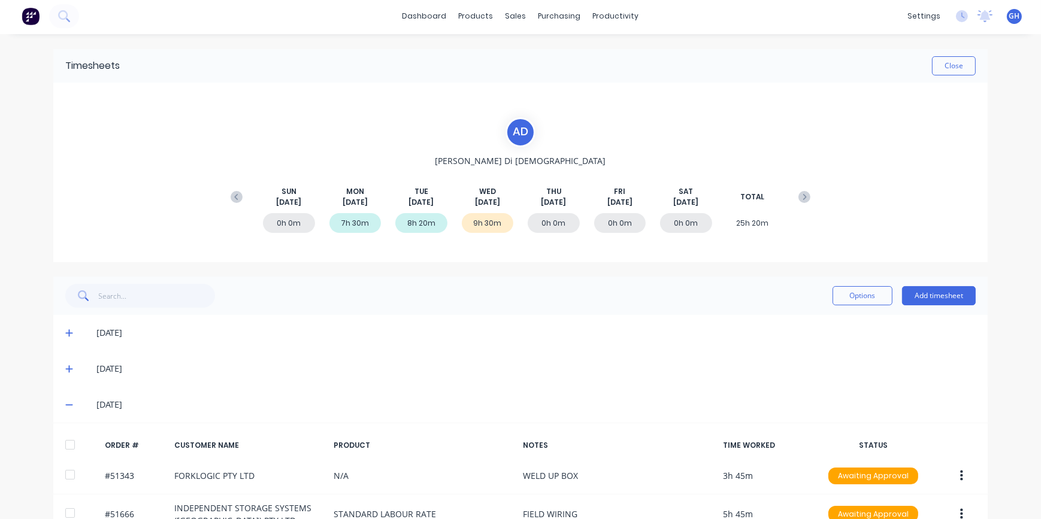
scroll to position [0, 0]
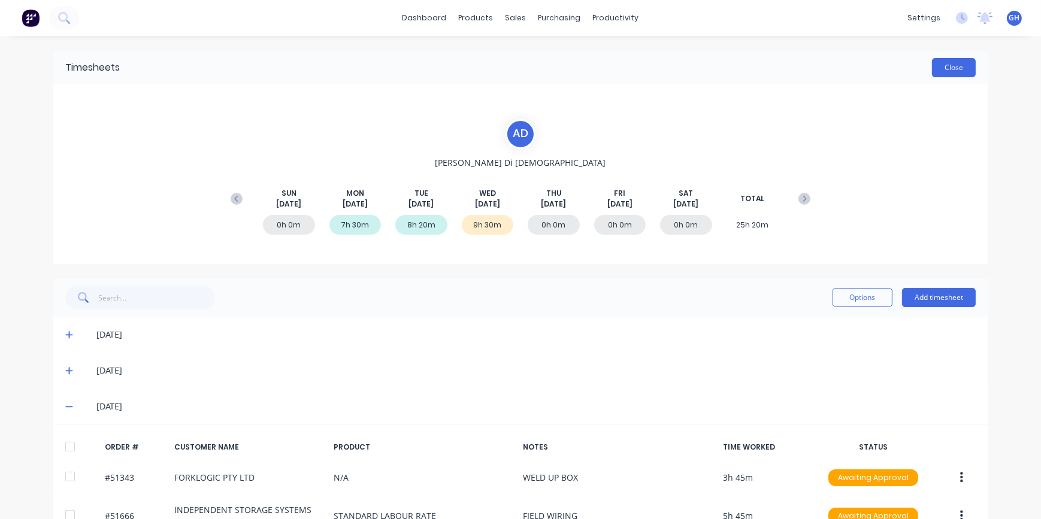
click at [953, 71] on button "Close" at bounding box center [954, 67] width 44 height 19
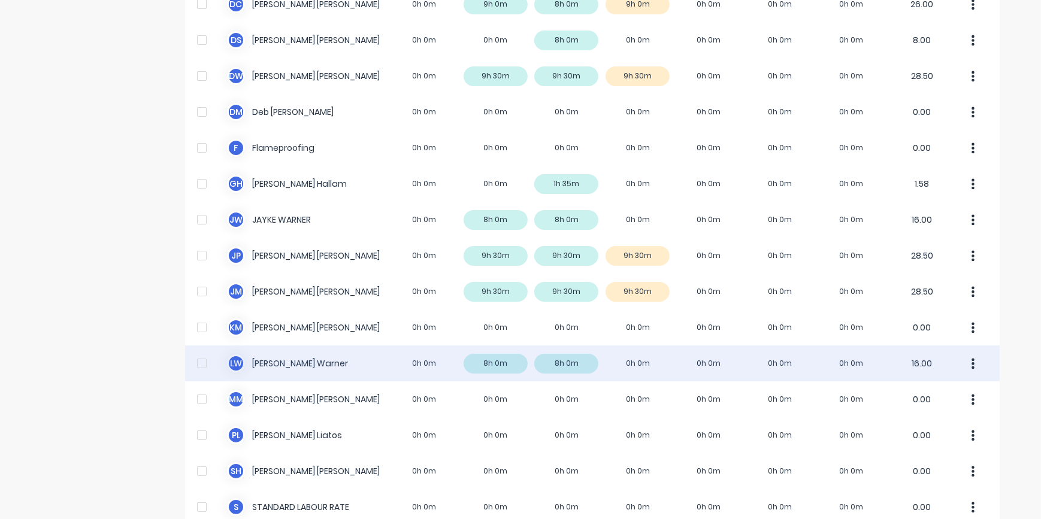
scroll to position [217, 0]
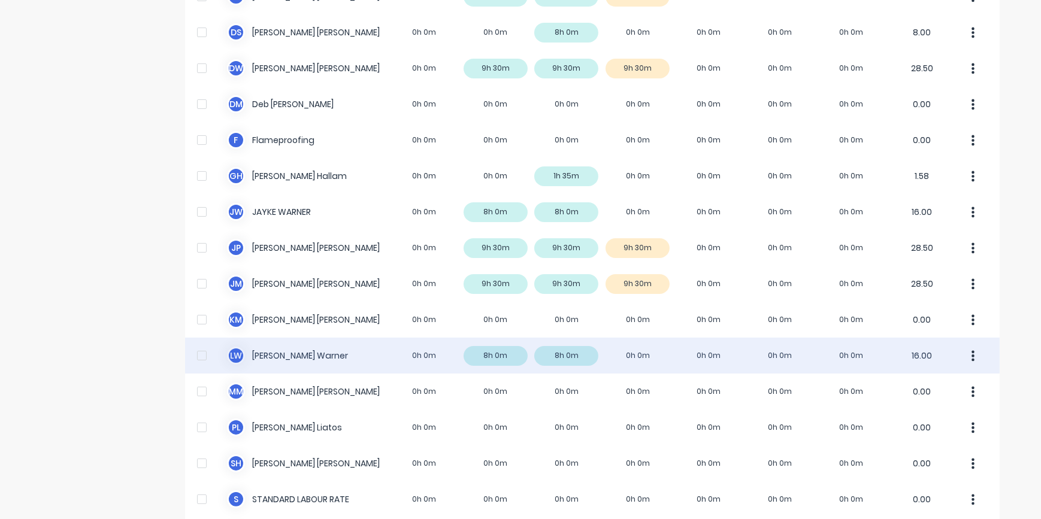
click at [623, 359] on div "[PERSON_NAME] 0h 0m 8h 0m 8h 0m 0h 0m 0h 0m 0h 0m 0h 0m 16.00" at bounding box center [592, 356] width 815 height 36
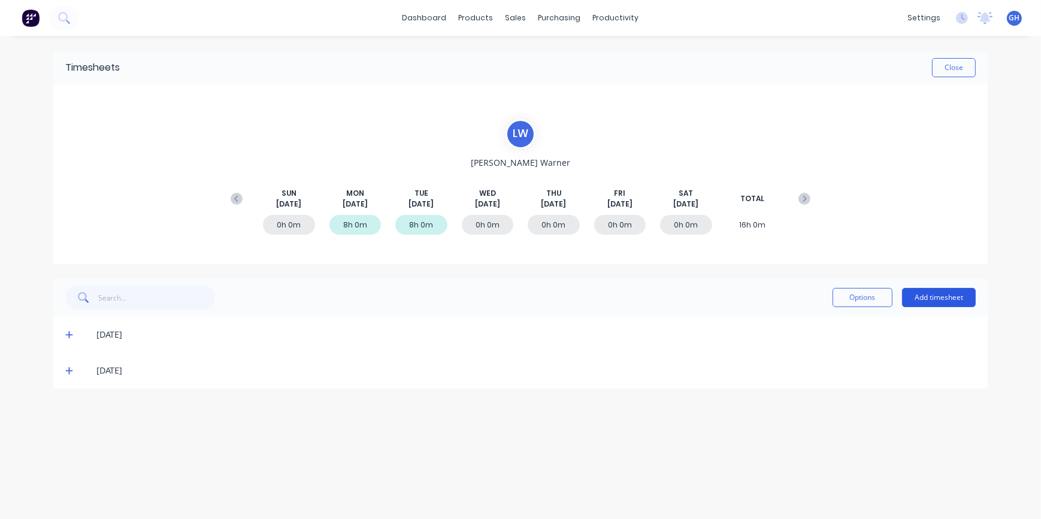
click at [921, 304] on button "Add timesheet" at bounding box center [939, 297] width 74 height 19
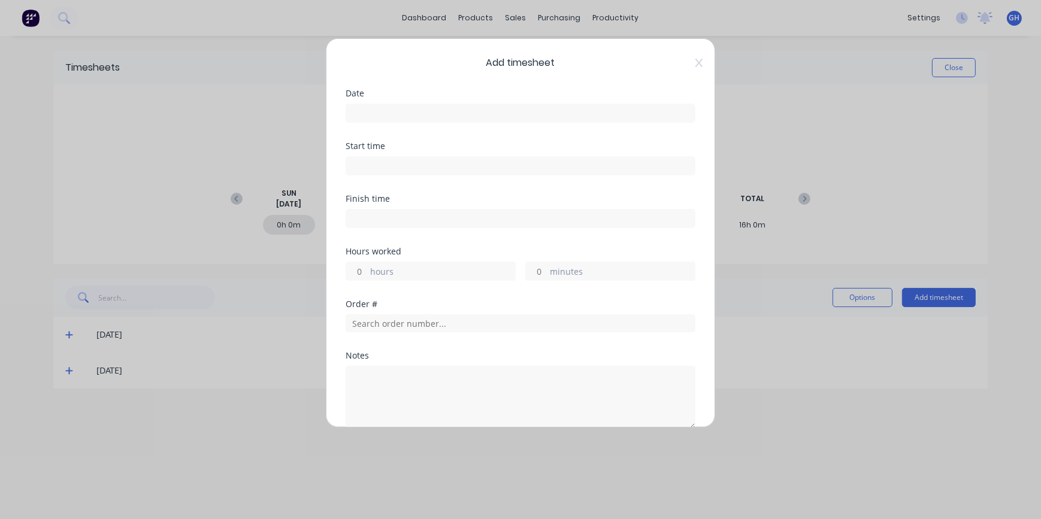
click at [357, 110] on input at bounding box center [520, 113] width 349 height 18
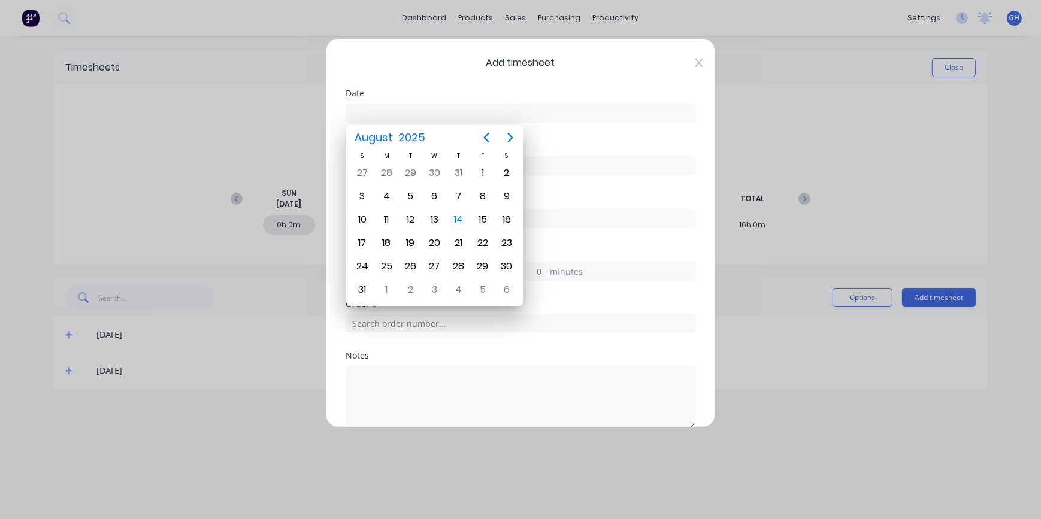
click at [696, 64] on icon at bounding box center [699, 63] width 7 height 10
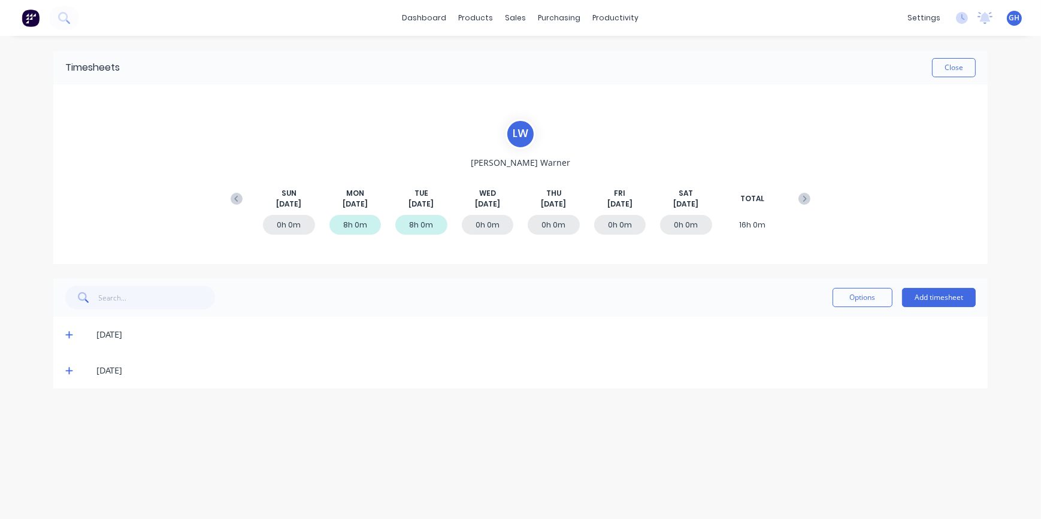
click at [68, 372] on icon at bounding box center [69, 371] width 8 height 8
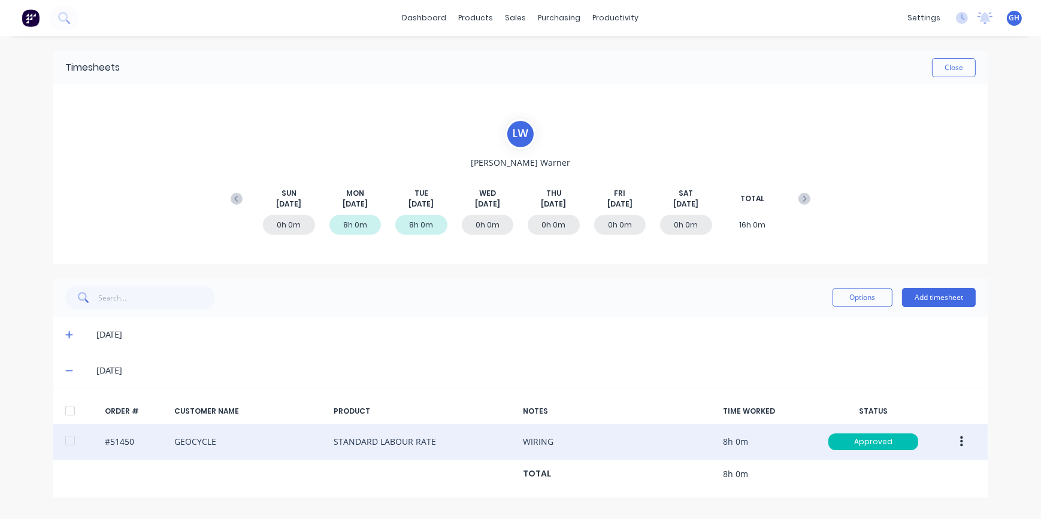
click at [960, 443] on icon "button" at bounding box center [961, 442] width 3 height 13
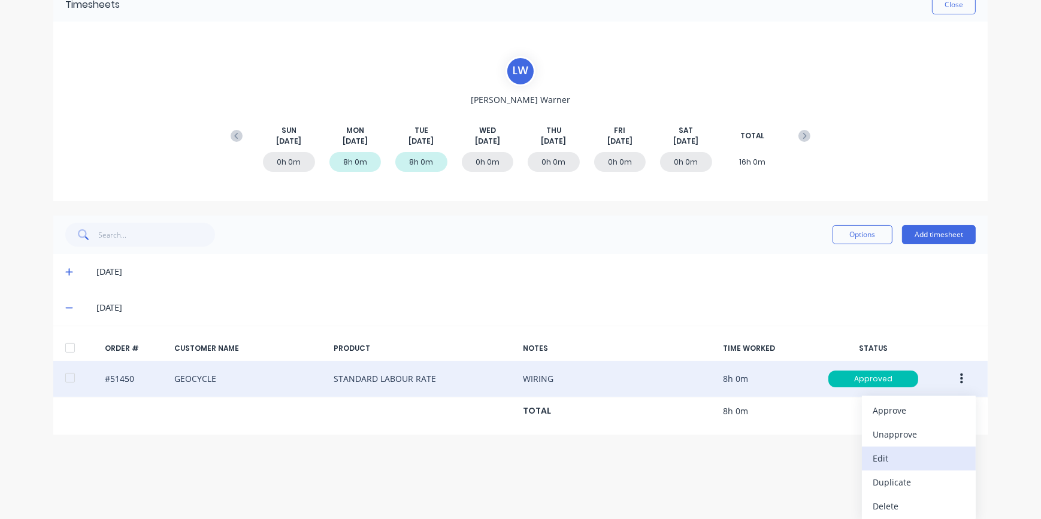
scroll to position [65, 0]
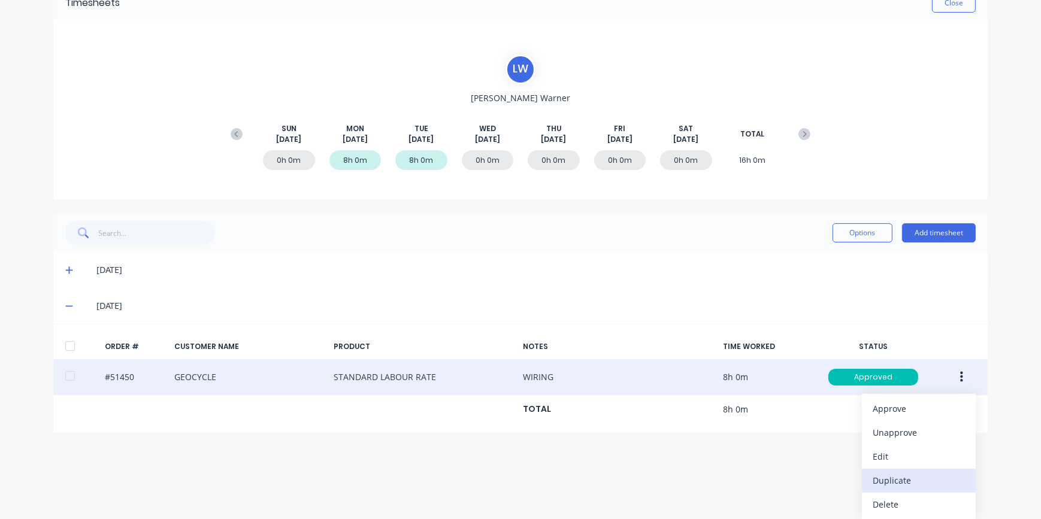
click at [897, 485] on div "Duplicate" at bounding box center [919, 480] width 92 height 17
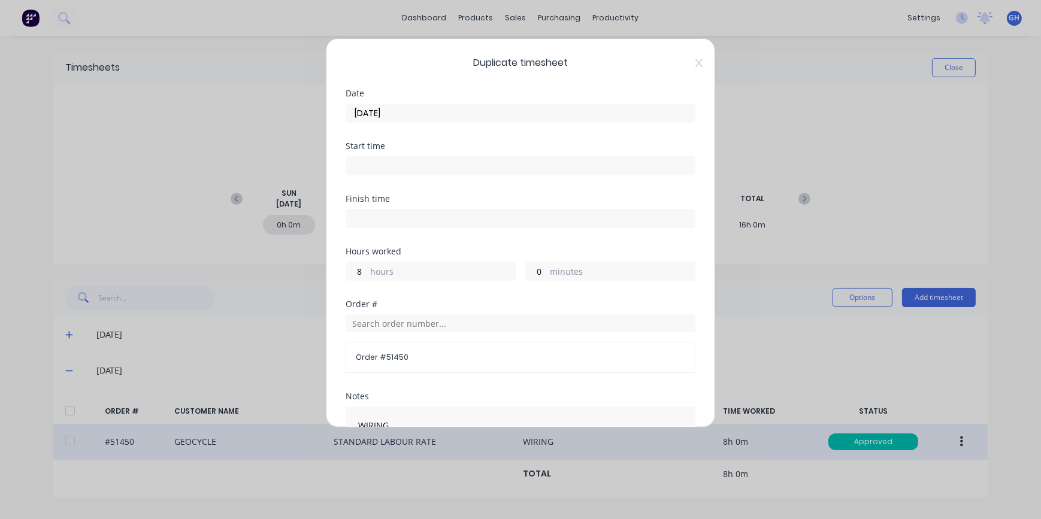
scroll to position [0, 0]
click at [382, 111] on input "[DATE]" at bounding box center [520, 113] width 349 height 18
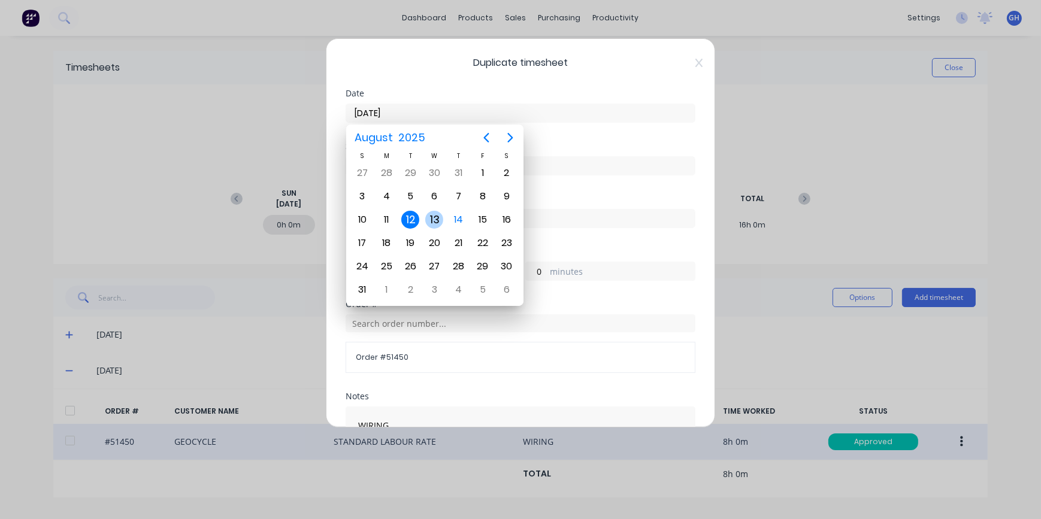
click at [435, 222] on div "13" at bounding box center [434, 220] width 18 height 18
type input "[DATE]"
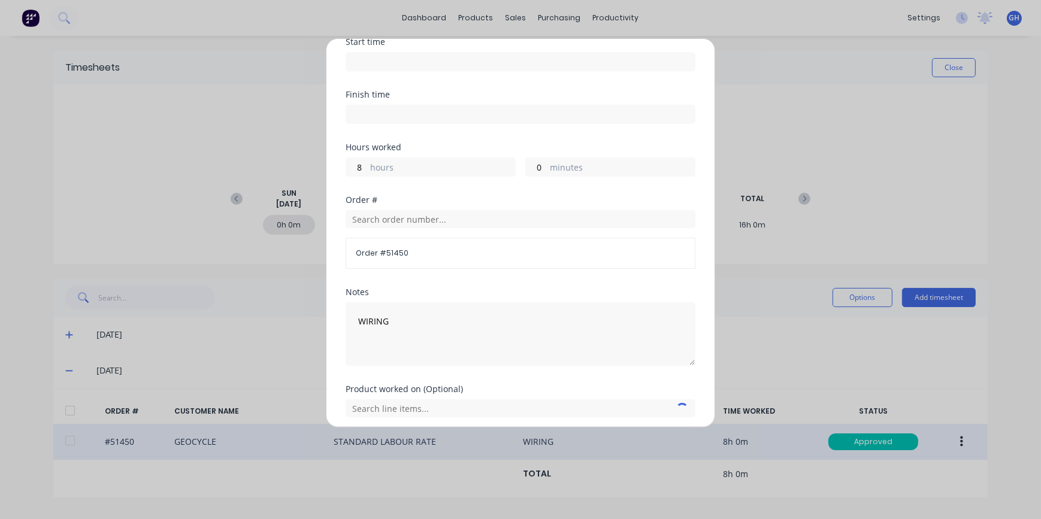
scroll to position [189, 0]
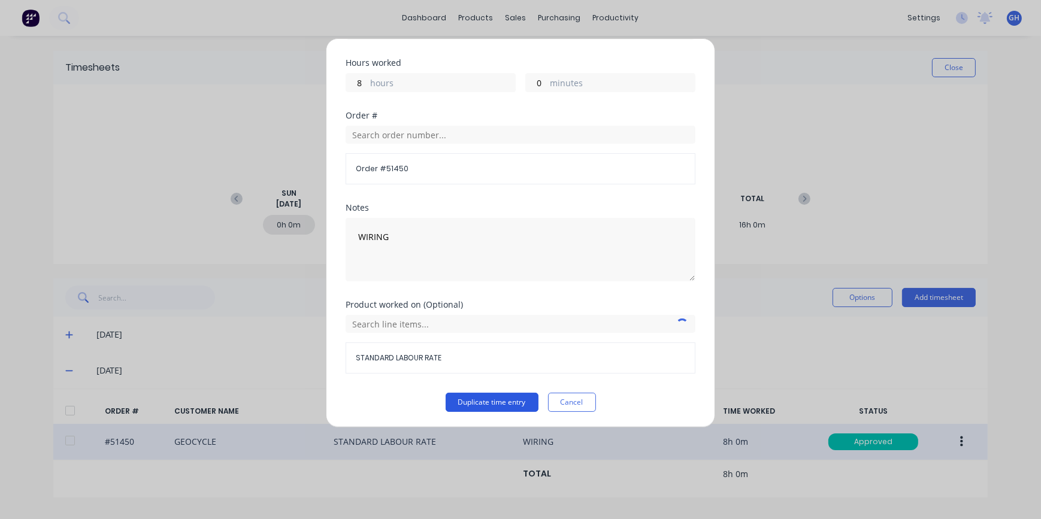
click at [503, 405] on button "Duplicate time entry" at bounding box center [492, 402] width 93 height 19
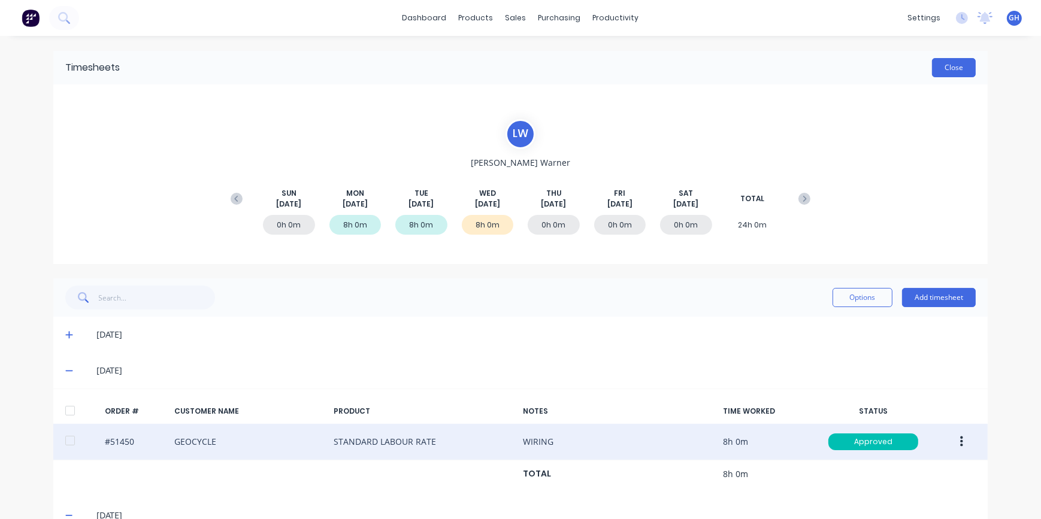
click at [953, 64] on button "Close" at bounding box center [954, 67] width 44 height 19
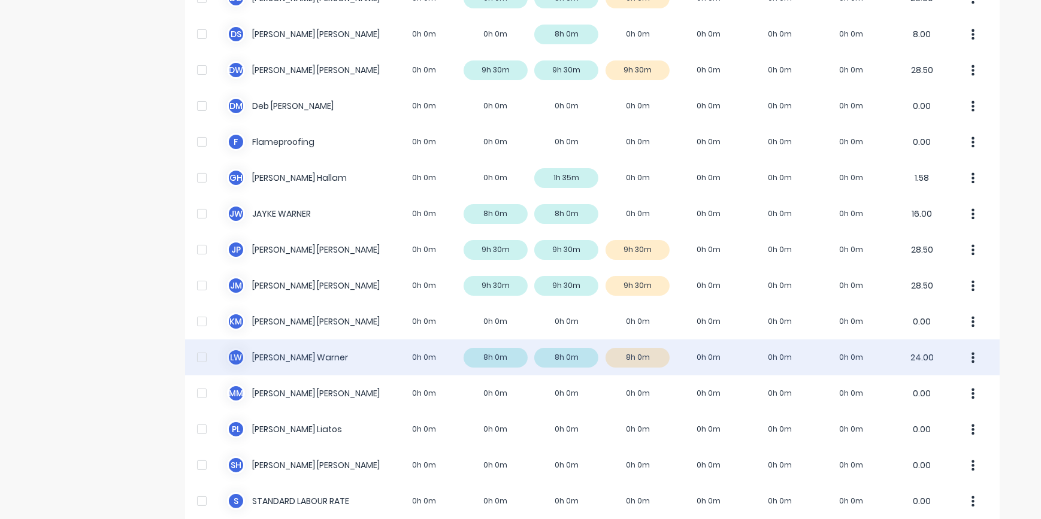
scroll to position [217, 0]
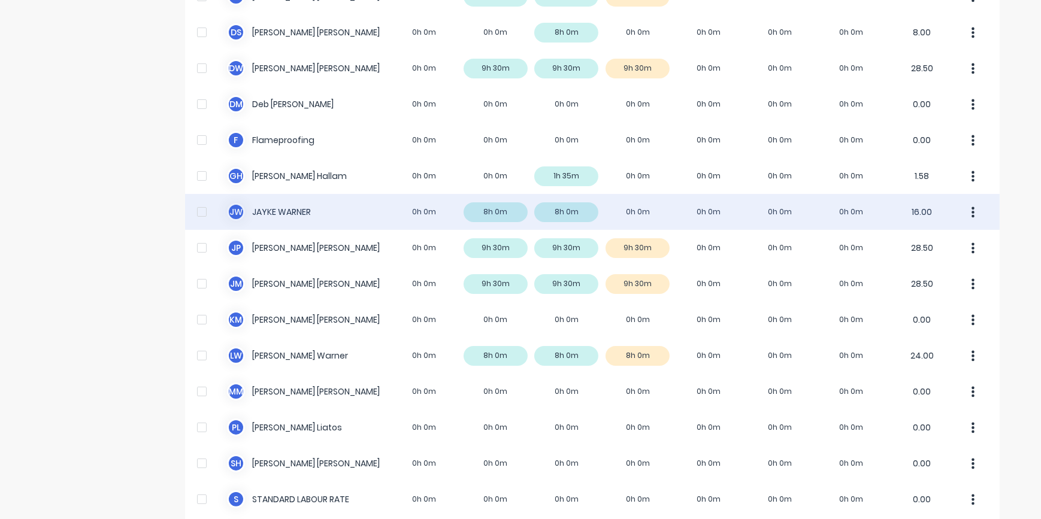
click at [526, 215] on div "[PERSON_NAME] [PERSON_NAME] 0h 0m 8h 0m 8h 0m 0h 0m 0h 0m 0h 0m 0h 0m 16.00" at bounding box center [592, 212] width 815 height 36
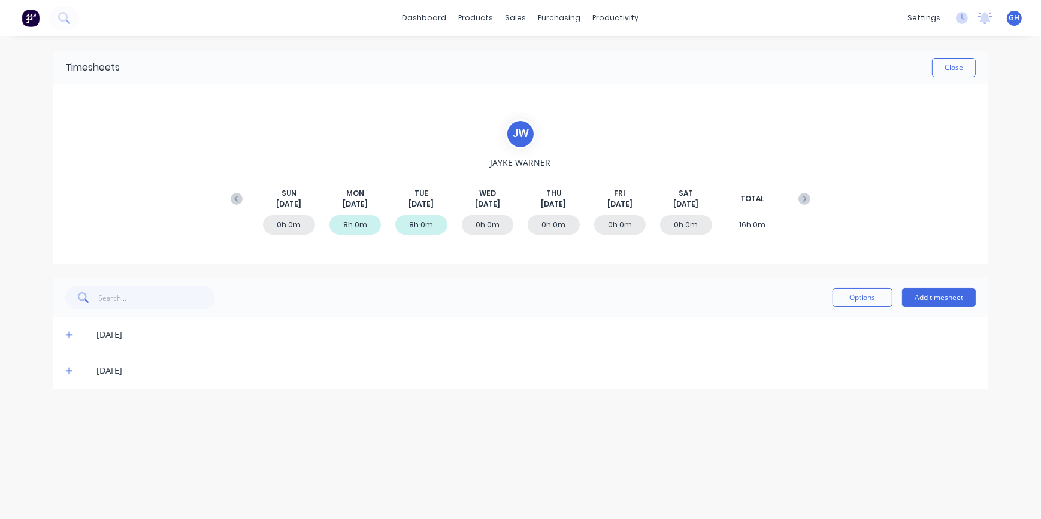
click at [70, 371] on icon at bounding box center [69, 371] width 8 height 8
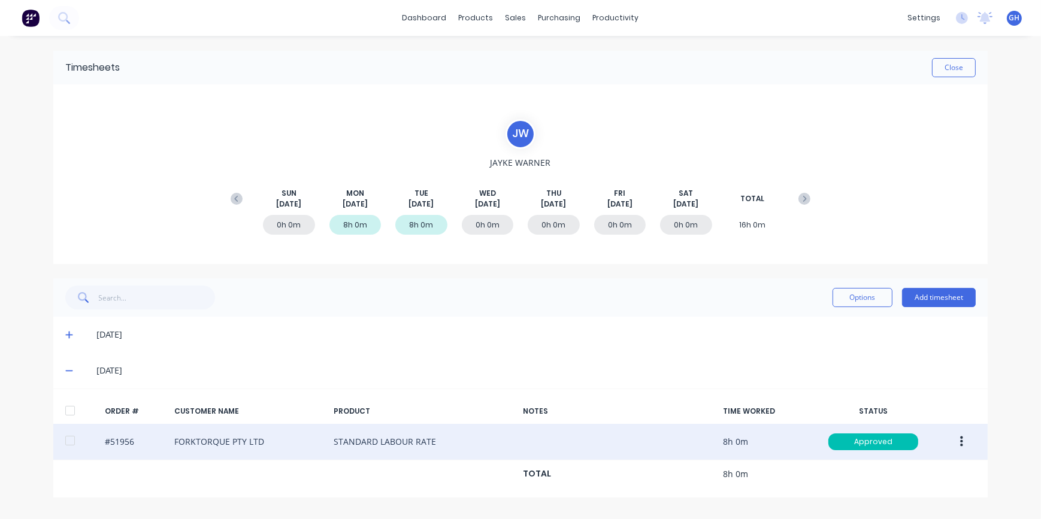
click at [965, 445] on button "button" at bounding box center [962, 442] width 28 height 22
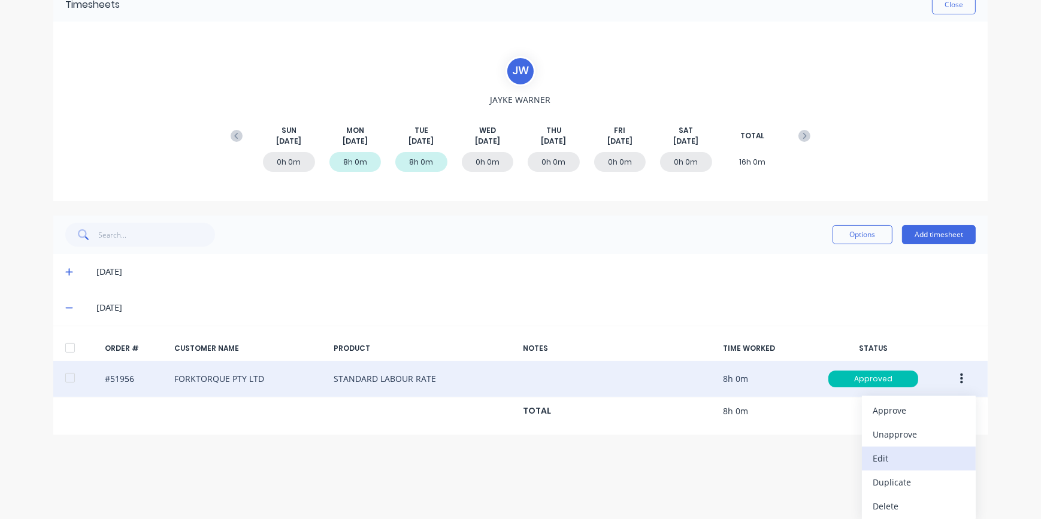
scroll to position [65, 0]
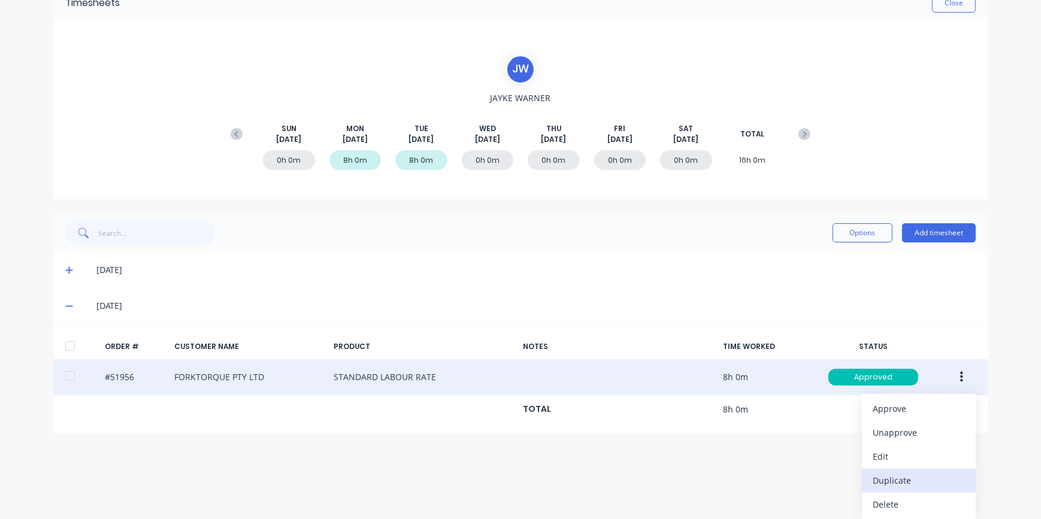
click at [900, 478] on div "Duplicate" at bounding box center [919, 480] width 92 height 17
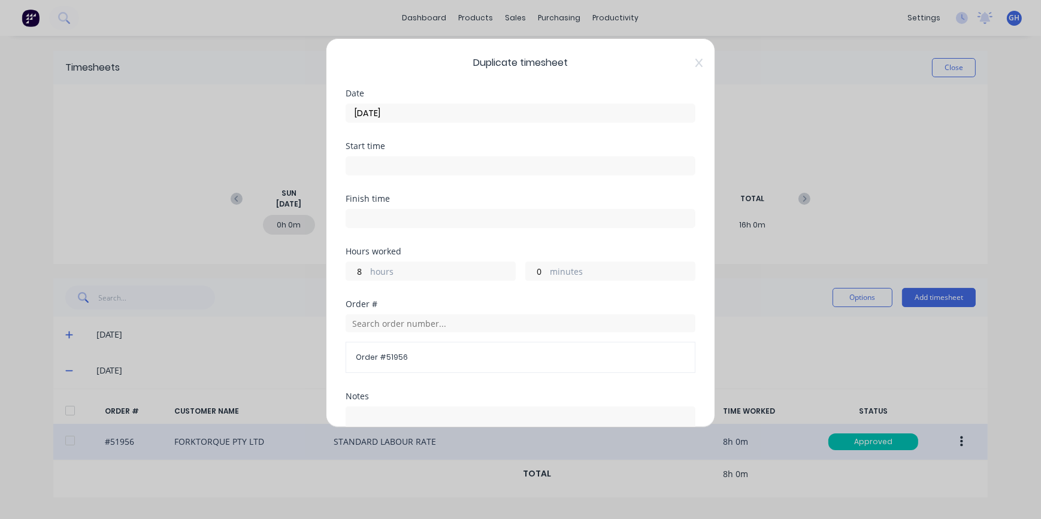
click at [373, 111] on input "[DATE]" at bounding box center [520, 113] width 349 height 18
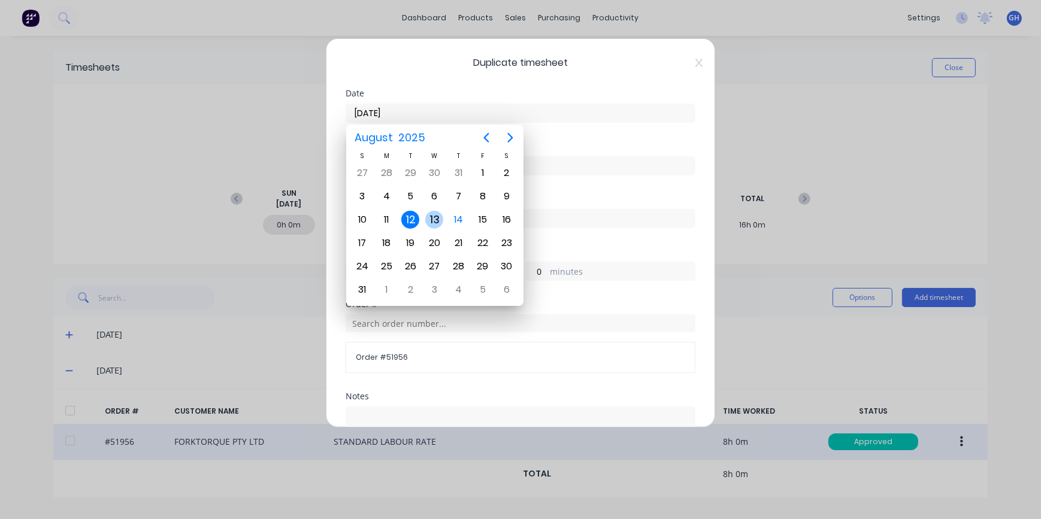
click at [443, 222] on div "13" at bounding box center [434, 220] width 24 height 23
type input "[DATE]"
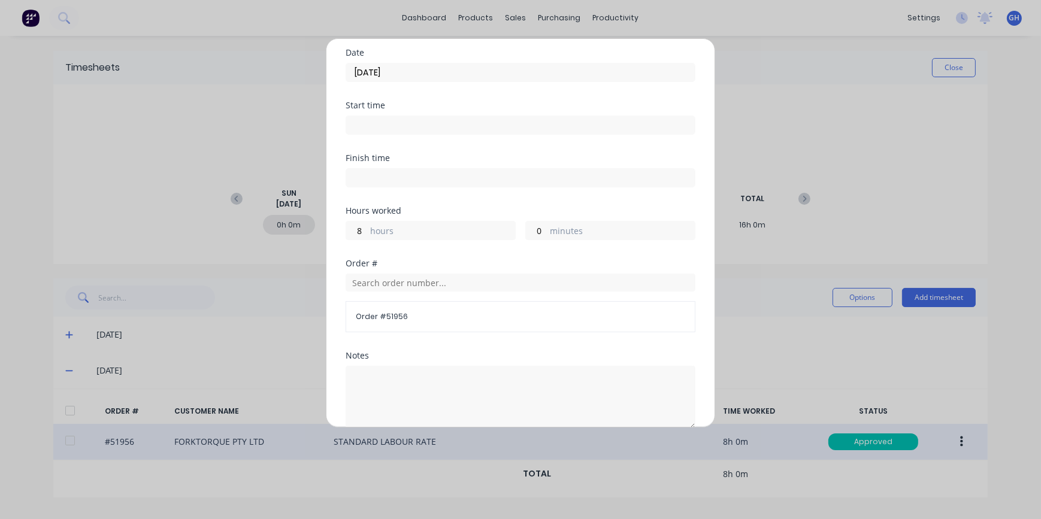
scroll to position [189, 0]
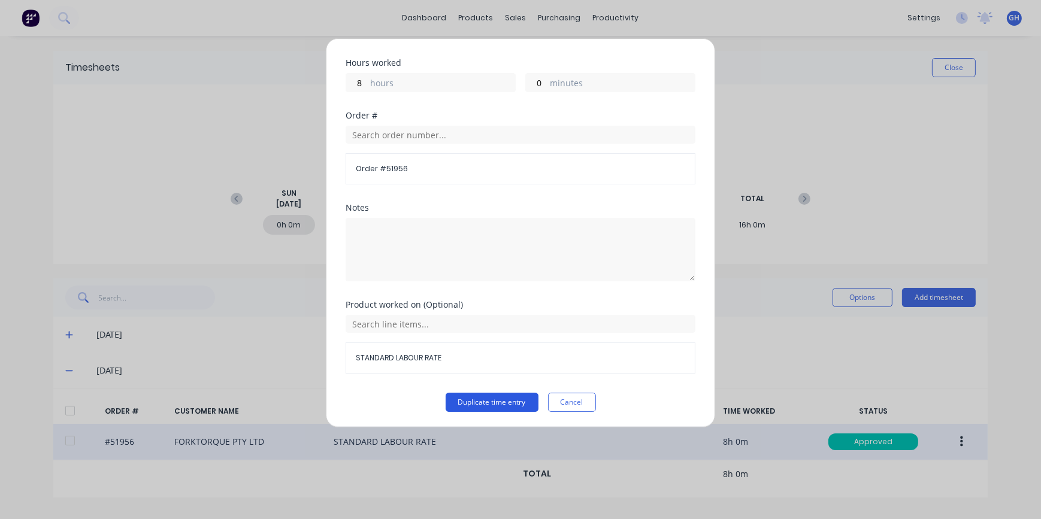
click at [483, 401] on button "Duplicate time entry" at bounding box center [492, 402] width 93 height 19
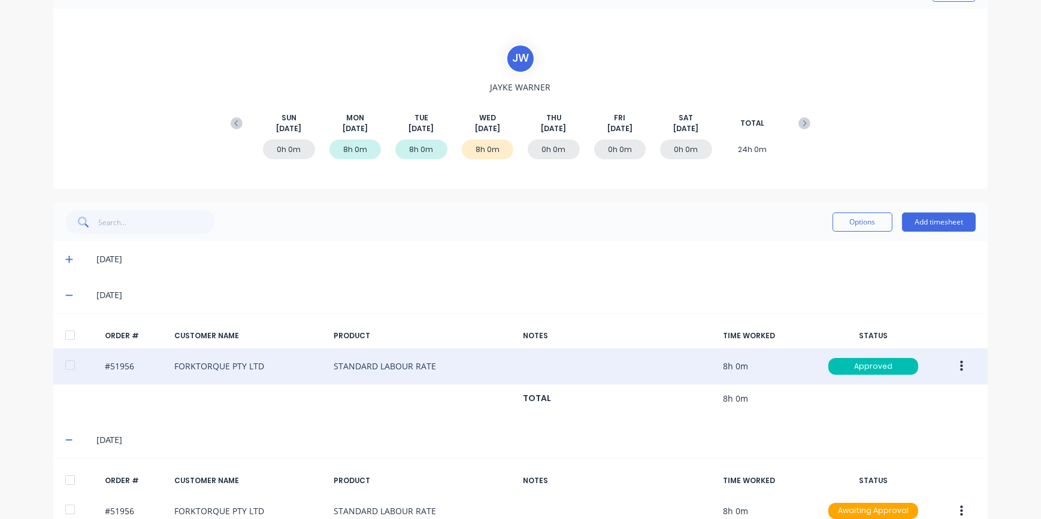
scroll to position [0, 0]
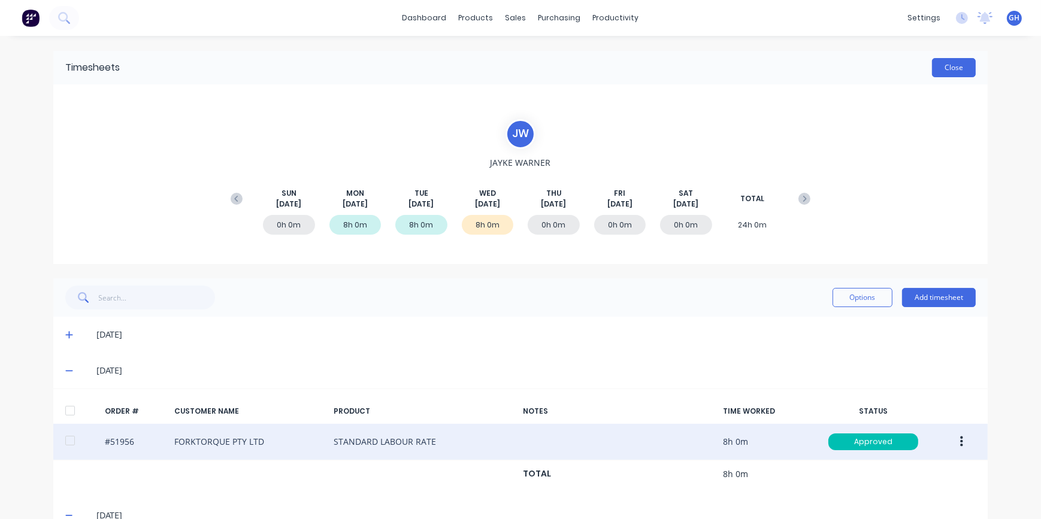
click at [943, 71] on button "Close" at bounding box center [954, 67] width 44 height 19
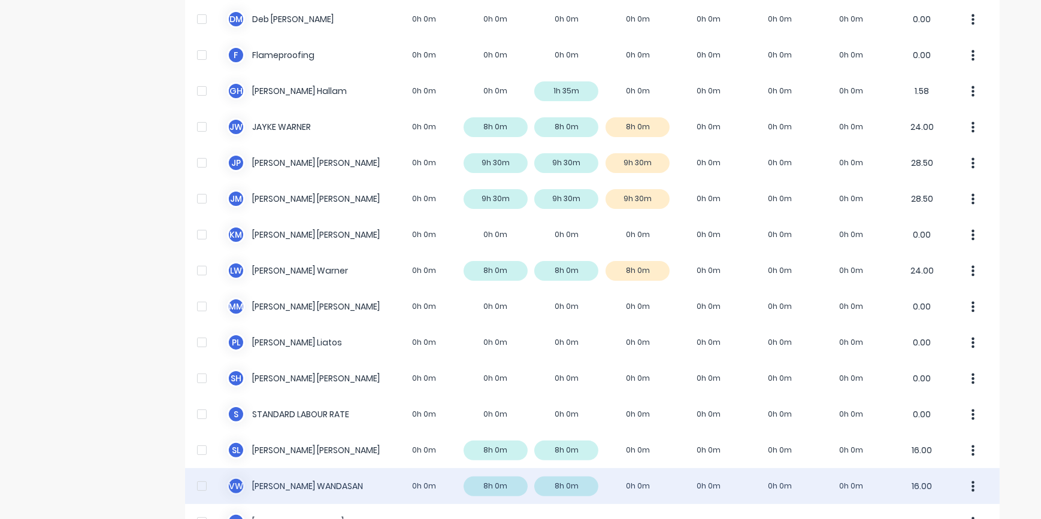
scroll to position [378, 0]
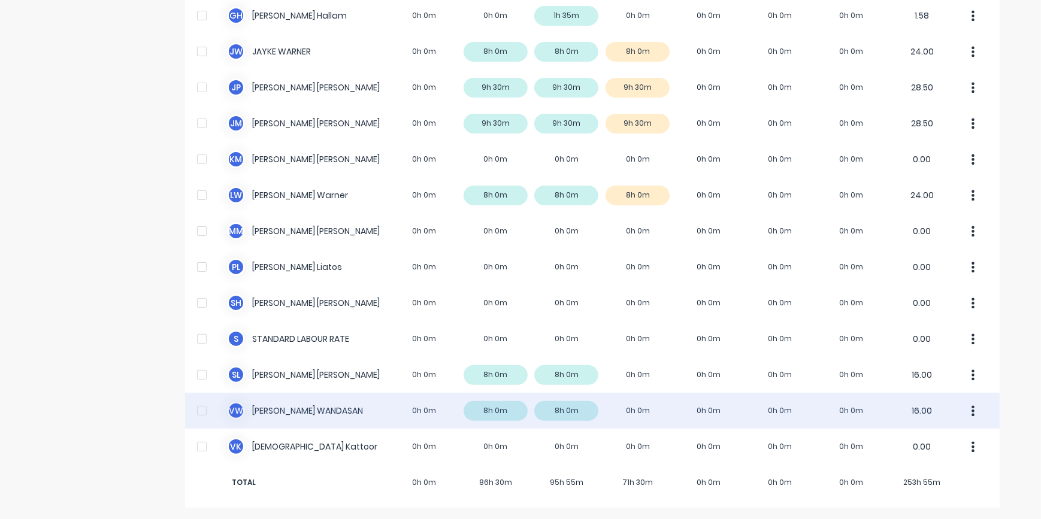
click at [647, 407] on div "V W [PERSON_NAME] 0h 0m 8h 0m 8h 0m 0h 0m 0h 0m 0h 0m 0h 0m 16.00" at bounding box center [592, 411] width 815 height 36
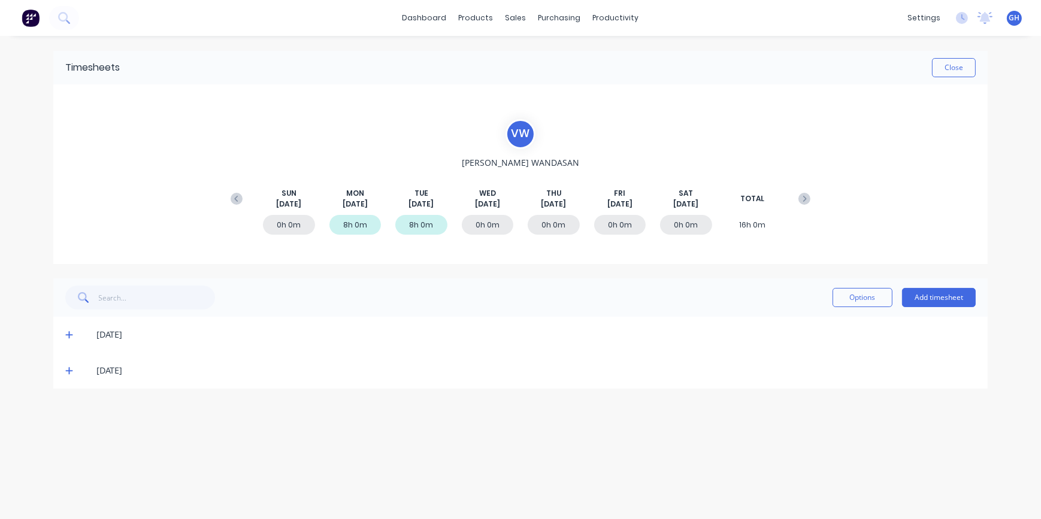
click at [71, 373] on icon at bounding box center [69, 371] width 8 height 8
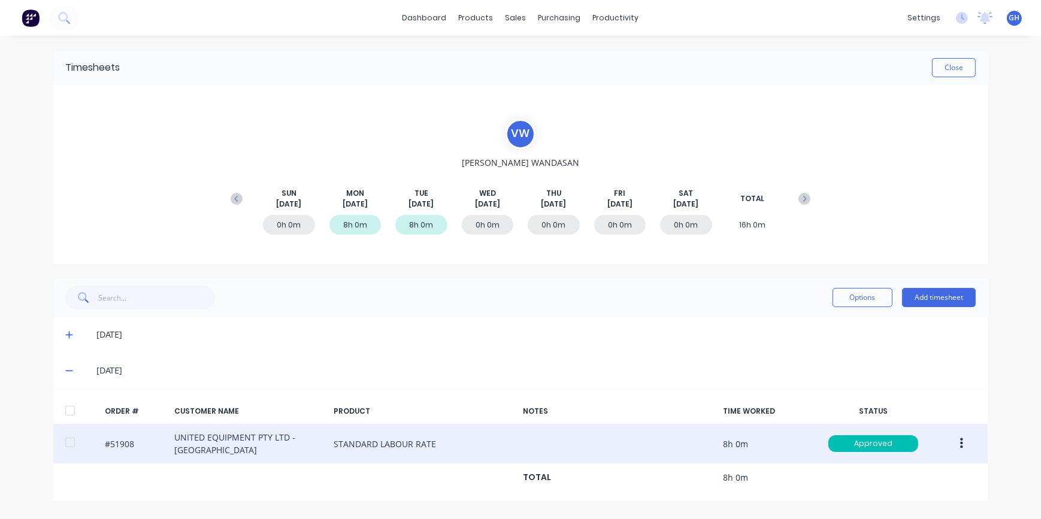
click at [961, 446] on icon "button" at bounding box center [961, 443] width 3 height 13
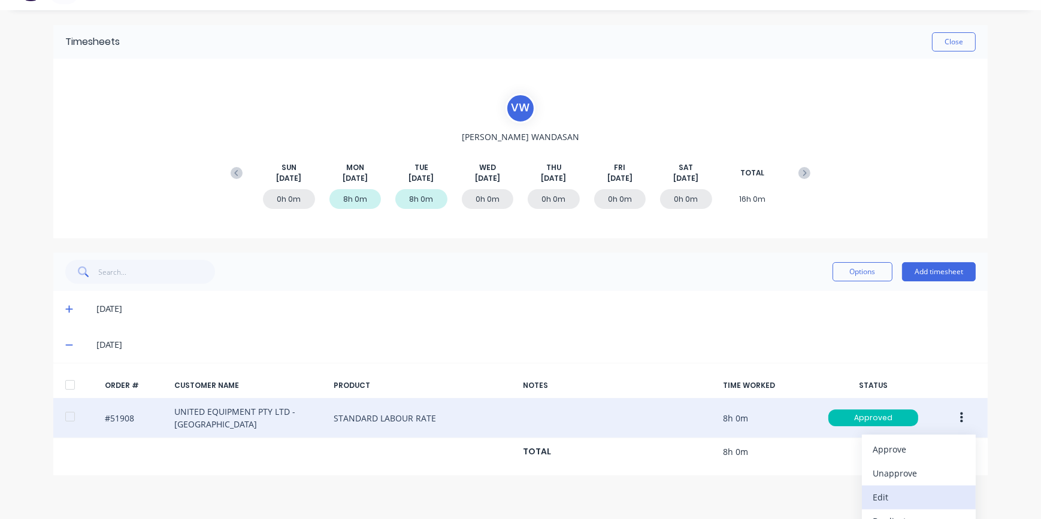
scroll to position [66, 0]
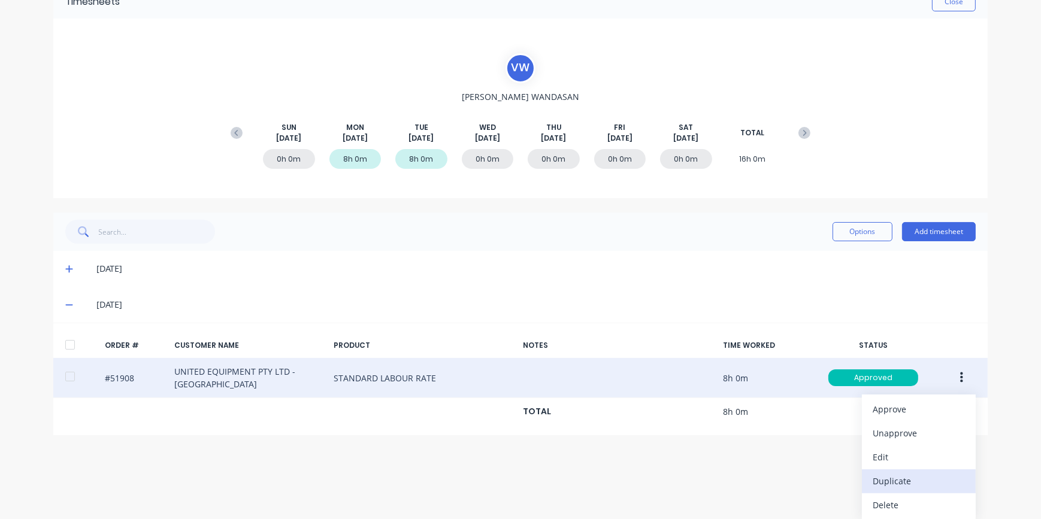
click at [901, 484] on div "Duplicate" at bounding box center [919, 481] width 92 height 17
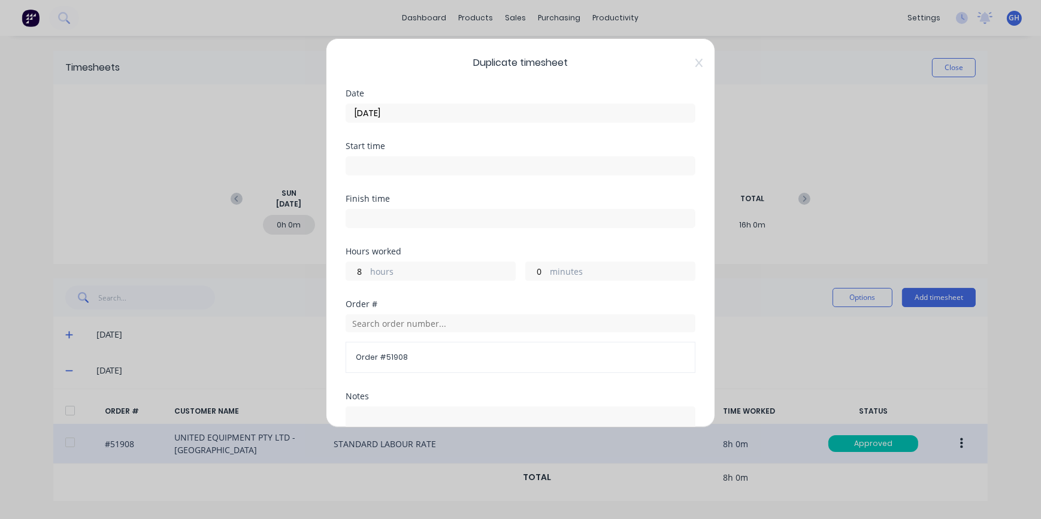
click at [365, 114] on input "[DATE]" at bounding box center [520, 113] width 349 height 18
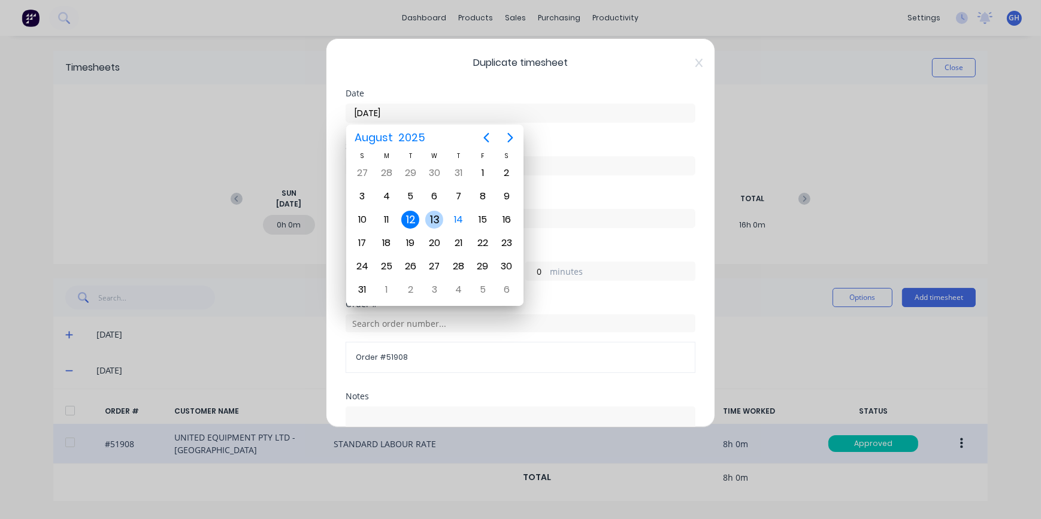
click at [436, 222] on div "13" at bounding box center [434, 220] width 18 height 18
type input "[DATE]"
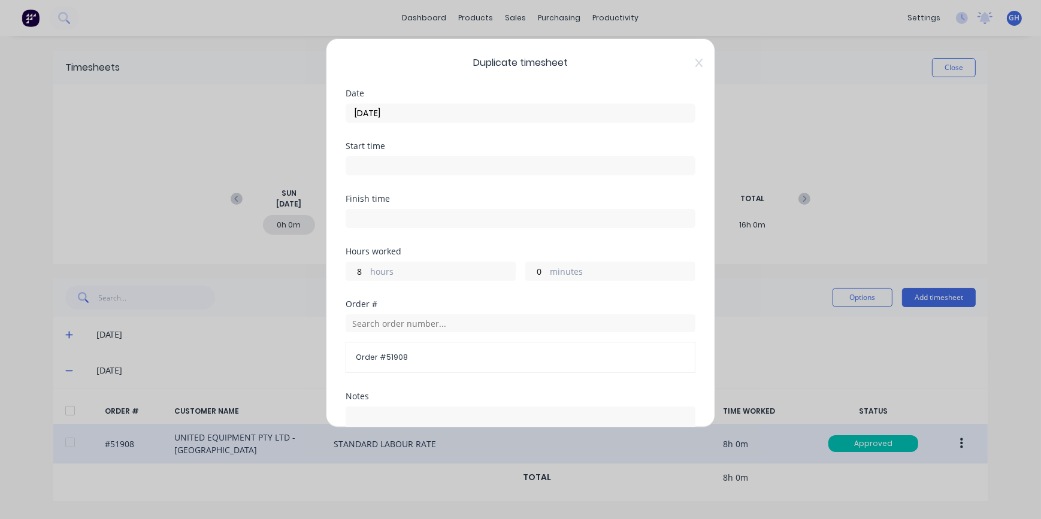
scroll to position [189, 0]
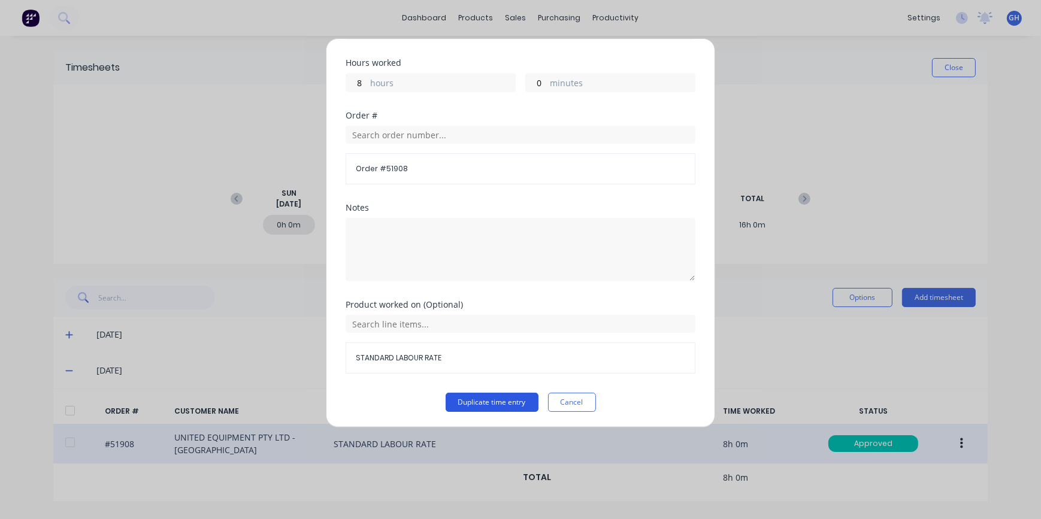
click at [476, 403] on button "Duplicate time entry" at bounding box center [492, 402] width 93 height 19
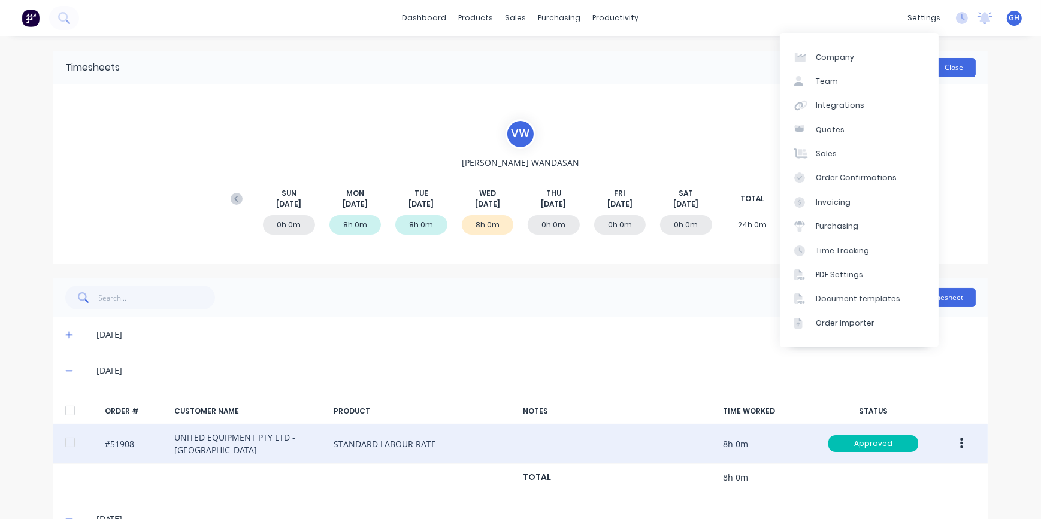
click at [951, 71] on button "Close" at bounding box center [954, 67] width 44 height 19
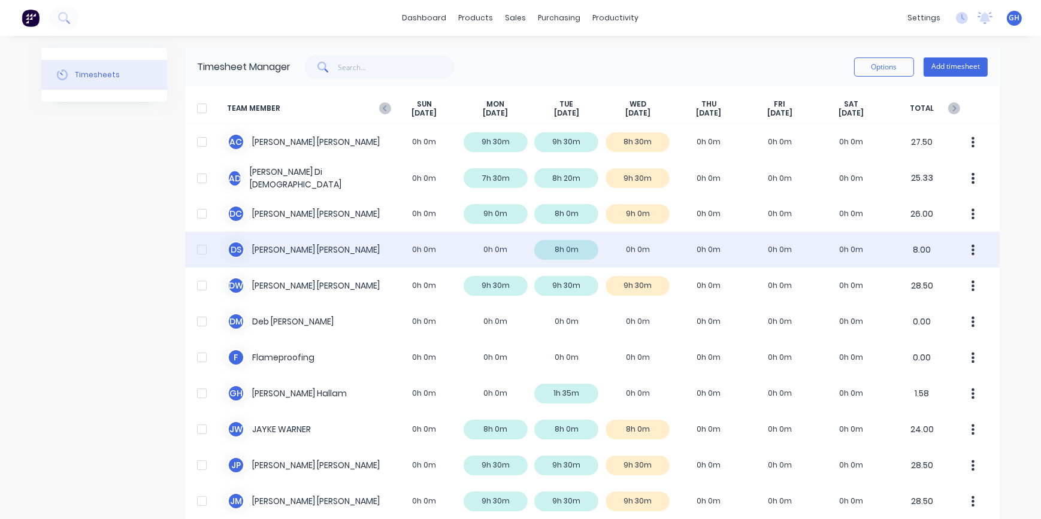
click at [639, 255] on div "D S [PERSON_NAME] 0h 0m 0h 0m 8h 0m 0h 0m 0h 0m 0h 0m 0h 0m 8.00" at bounding box center [592, 250] width 815 height 36
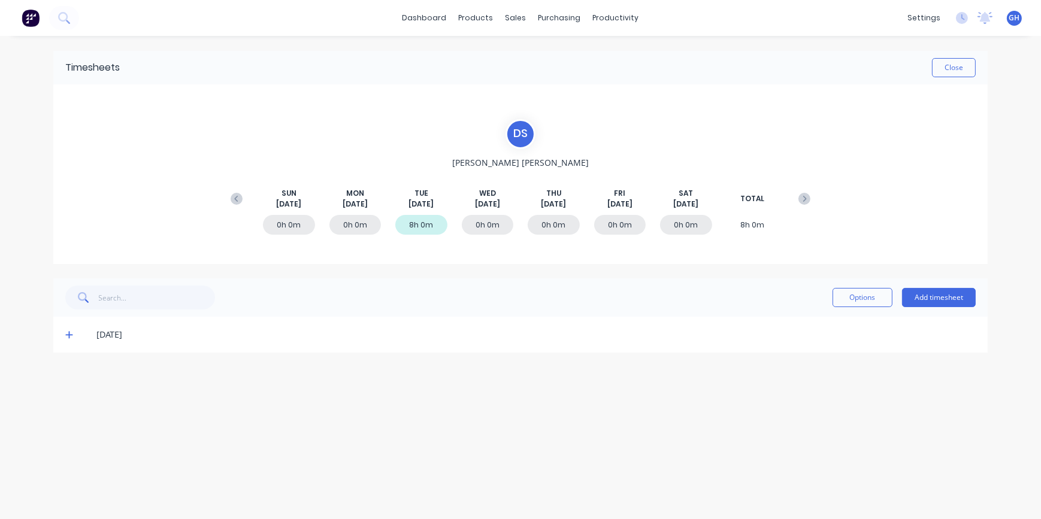
click at [67, 336] on icon at bounding box center [69, 335] width 8 height 8
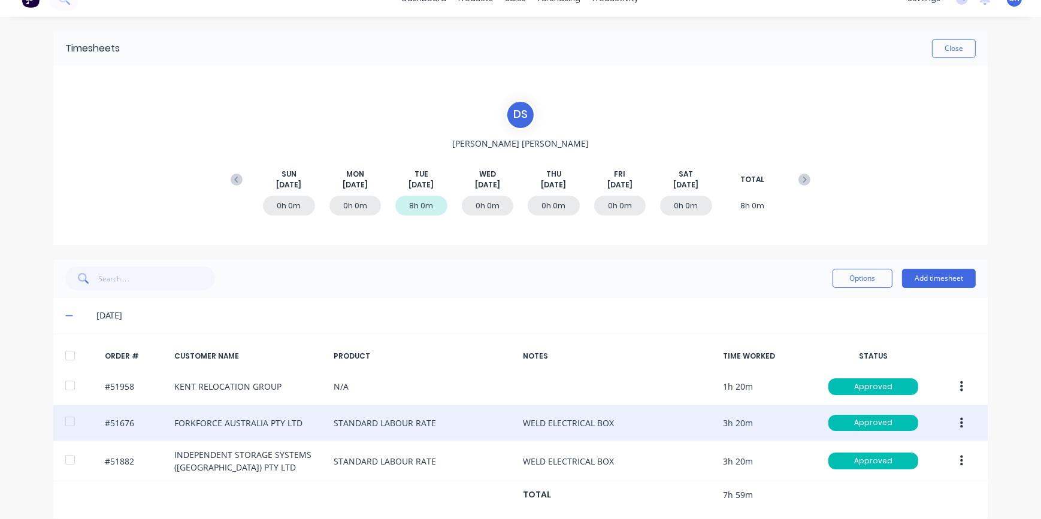
scroll to position [32, 0]
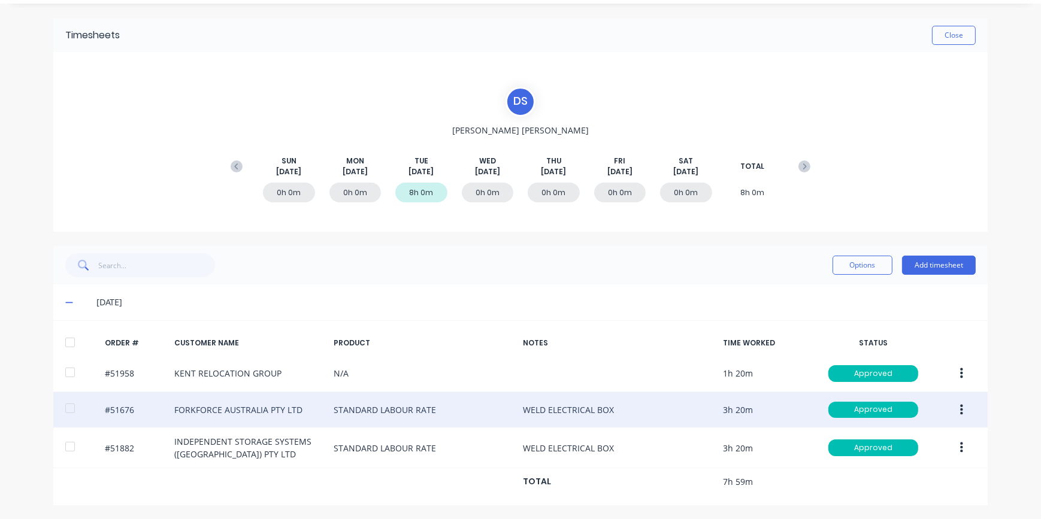
click at [960, 409] on icon "button" at bounding box center [961, 409] width 3 height 11
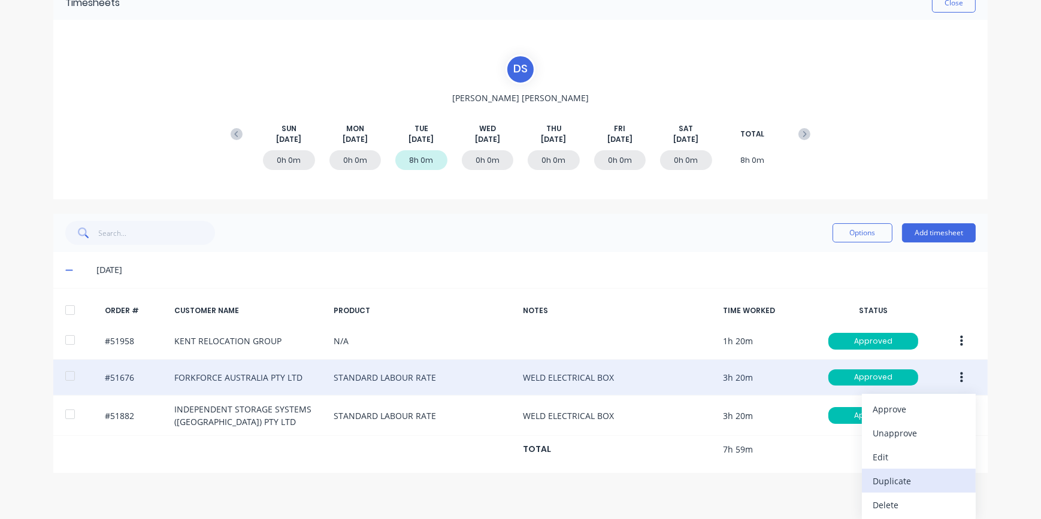
click at [891, 488] on div "Duplicate" at bounding box center [919, 481] width 92 height 17
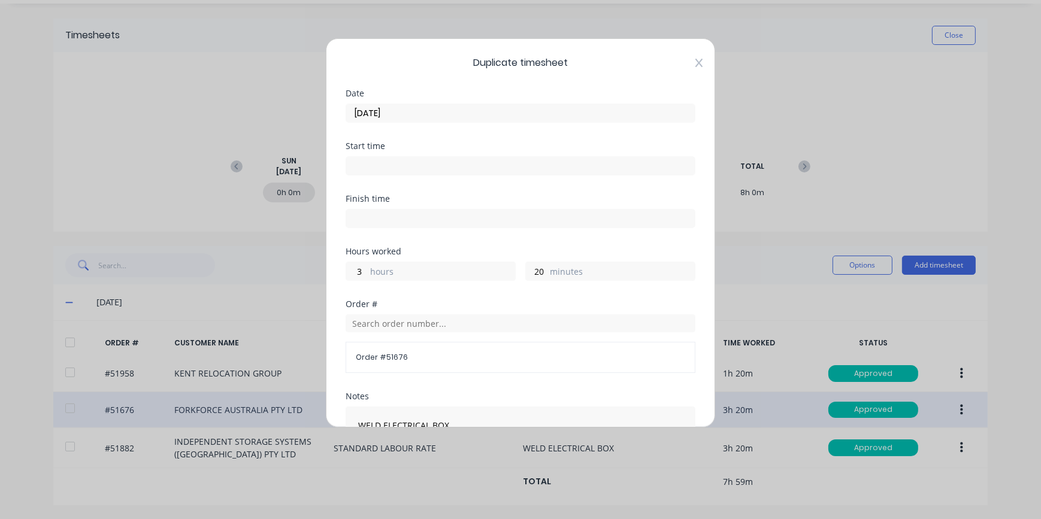
click at [696, 62] on icon at bounding box center [699, 63] width 7 height 10
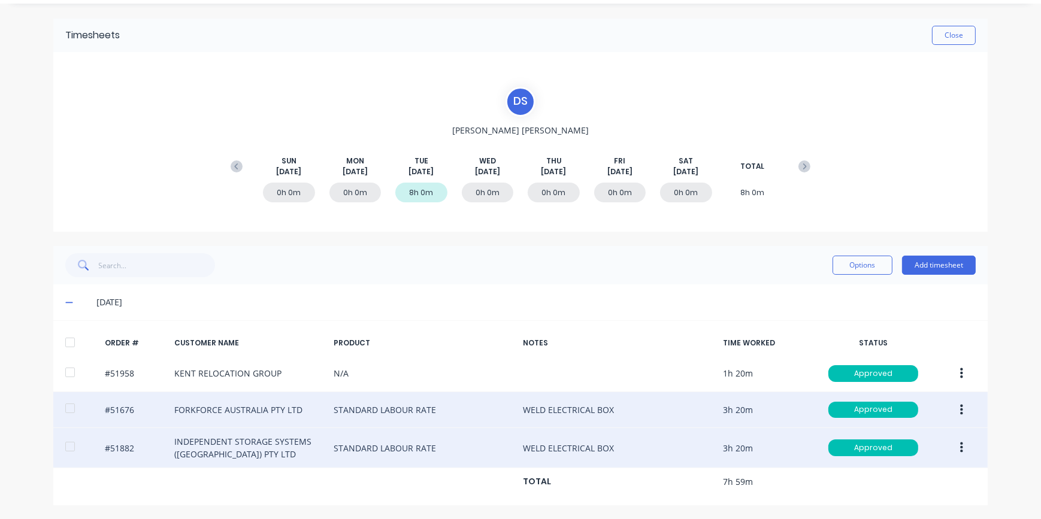
click at [960, 446] on icon "button" at bounding box center [961, 448] width 3 height 11
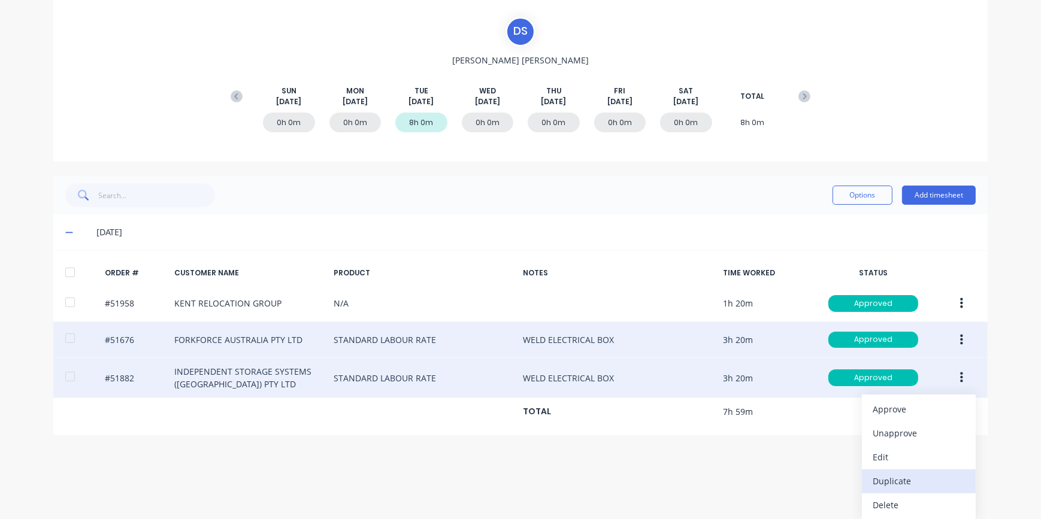
click at [902, 478] on div "Duplicate" at bounding box center [919, 481] width 92 height 17
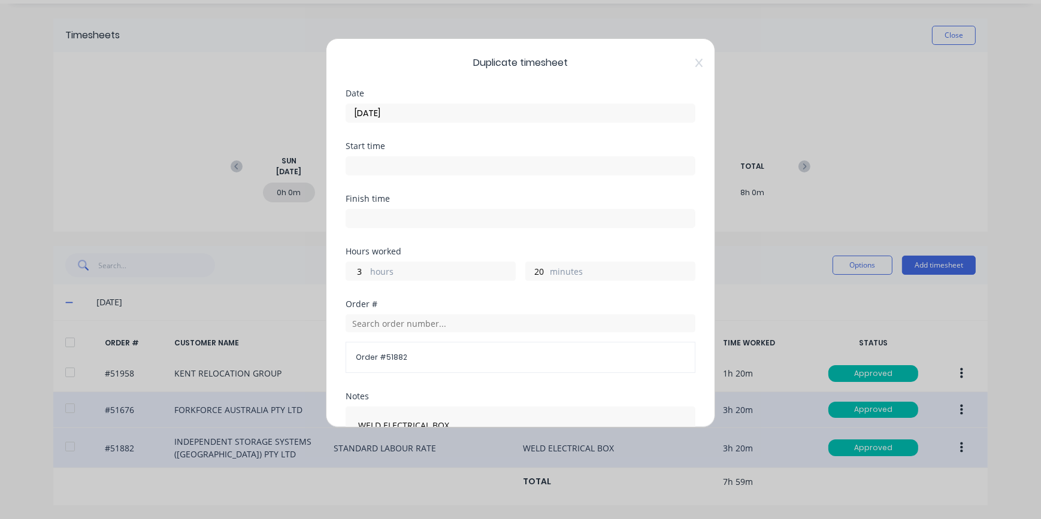
click at [370, 113] on input "[DATE]" at bounding box center [520, 113] width 349 height 18
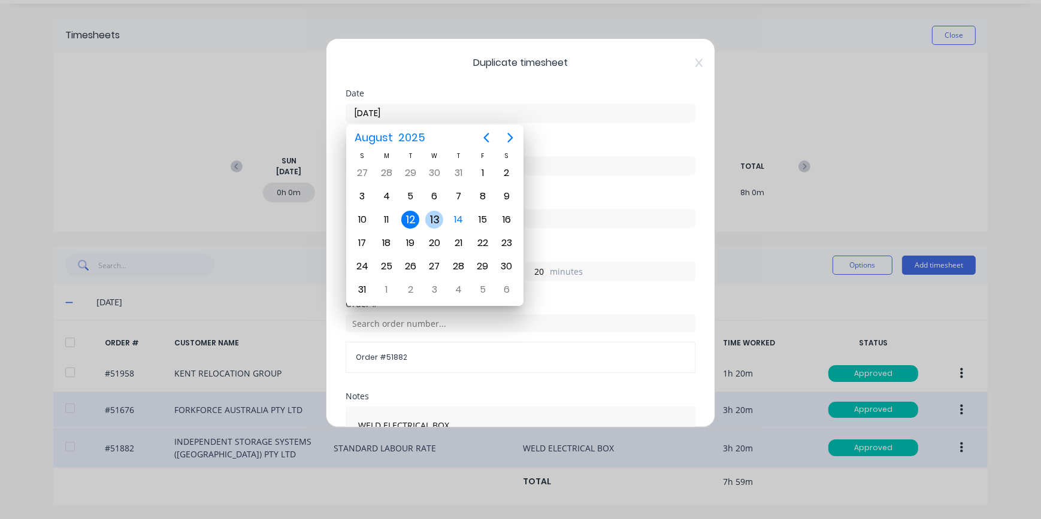
click at [442, 223] on div "13" at bounding box center [434, 220] width 18 height 18
type input "[DATE]"
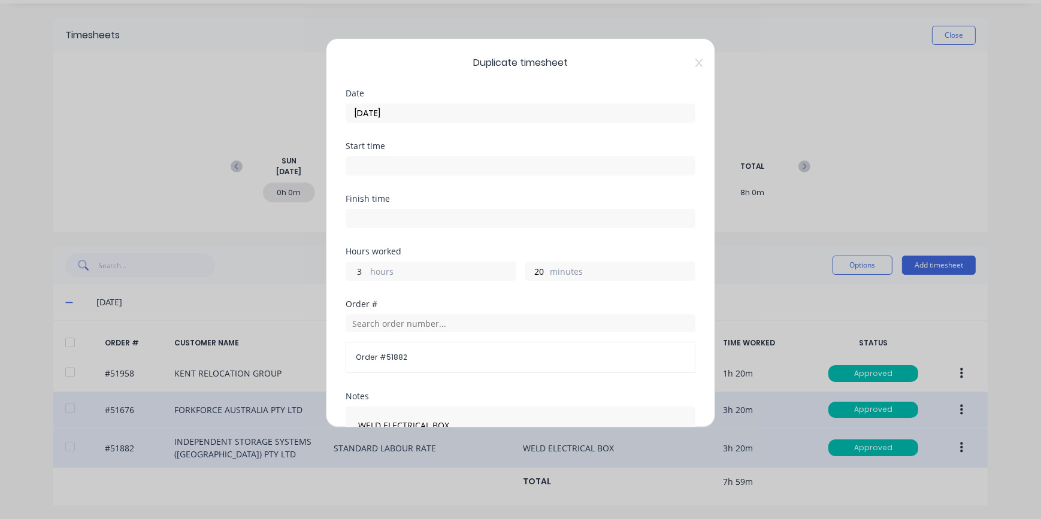
drag, startPoint x: 363, startPoint y: 268, endPoint x: 333, endPoint y: 268, distance: 30.6
click at [333, 268] on div "Duplicate timesheet Date [DATE] Start time Finish time Hours worked 3 hours 20 …" at bounding box center [520, 232] width 389 height 389
type input "4"
drag, startPoint x: 544, startPoint y: 269, endPoint x: 526, endPoint y: 269, distance: 18.0
click at [528, 269] on div "20 minutes" at bounding box center [610, 271] width 170 height 19
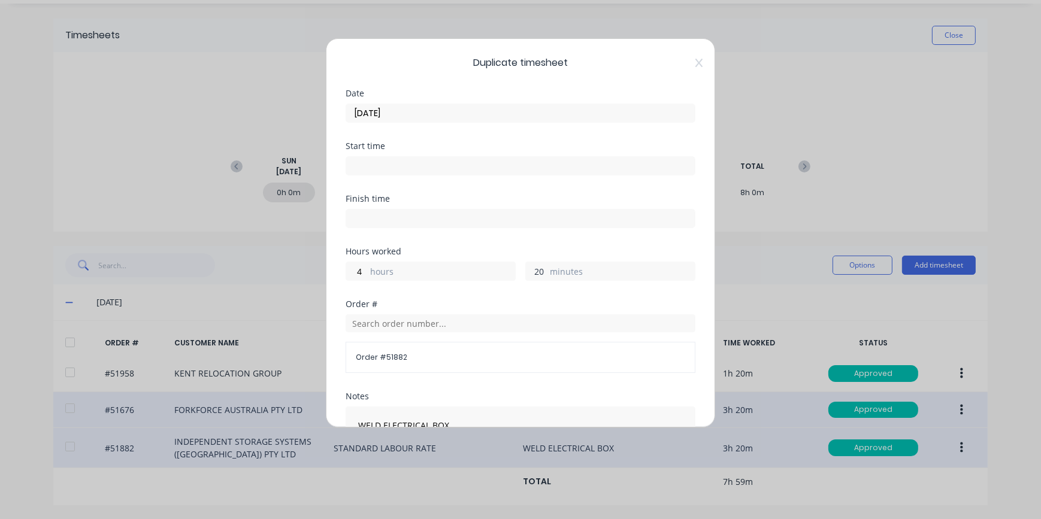
click at [539, 269] on input "20" at bounding box center [536, 271] width 21 height 18
type input "2"
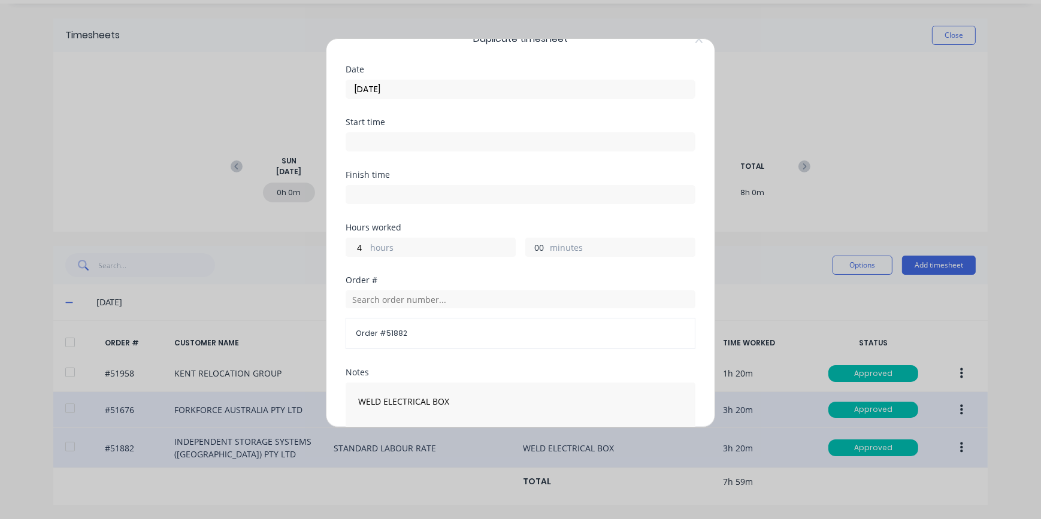
scroll to position [189, 0]
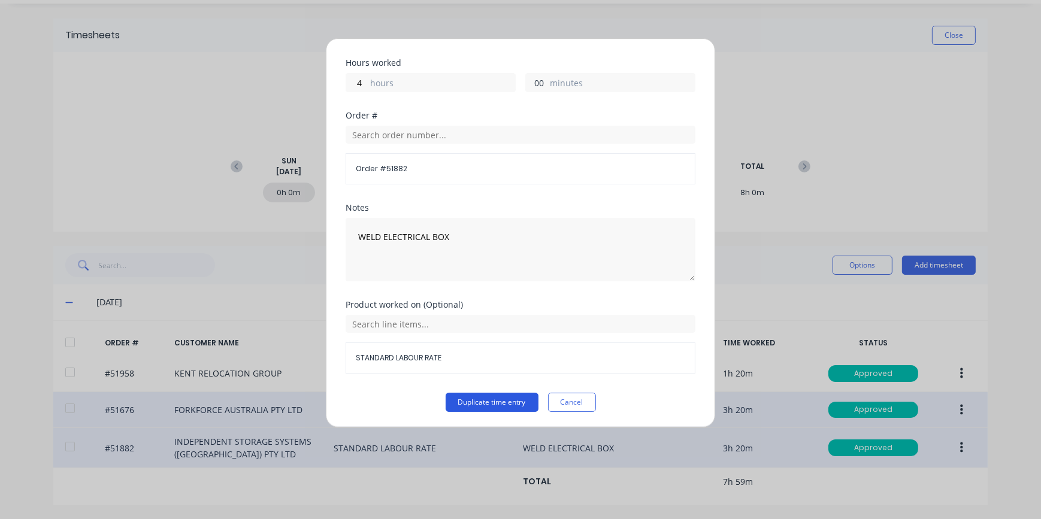
type input "00"
click at [511, 398] on button "Duplicate time entry" at bounding box center [492, 402] width 93 height 19
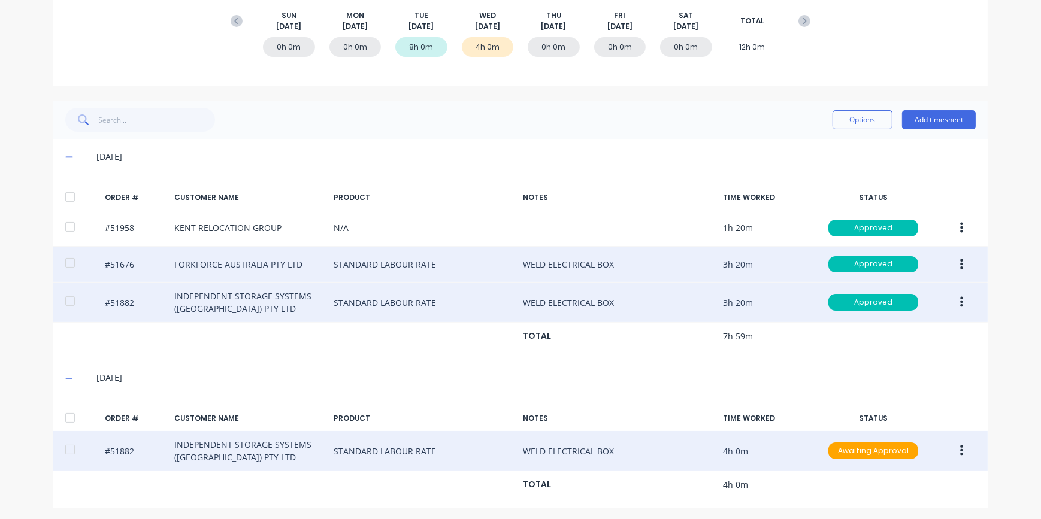
scroll to position [181, 0]
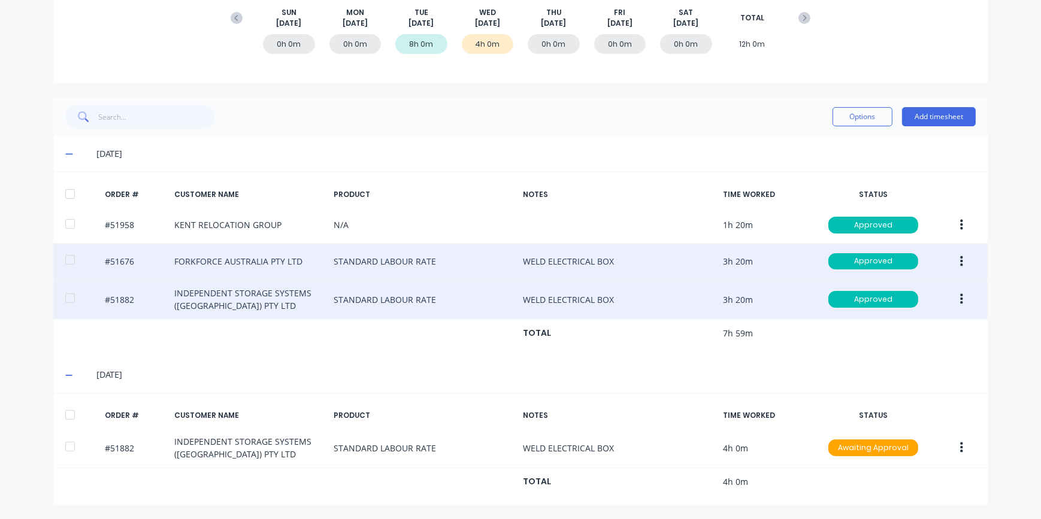
click at [960, 261] on icon "button" at bounding box center [961, 261] width 3 height 11
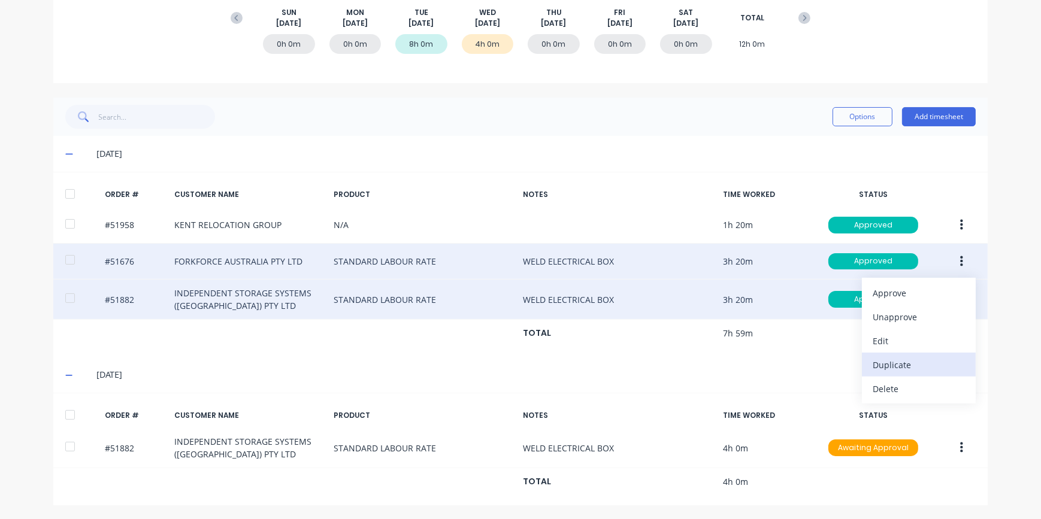
click at [892, 371] on div "Duplicate" at bounding box center [919, 365] width 92 height 17
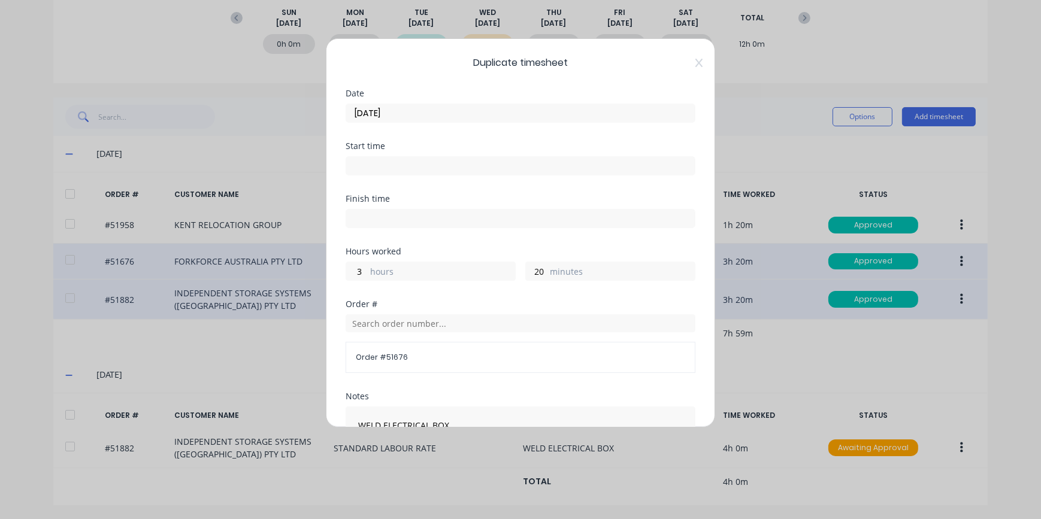
click at [392, 110] on input "[DATE]" at bounding box center [520, 113] width 349 height 18
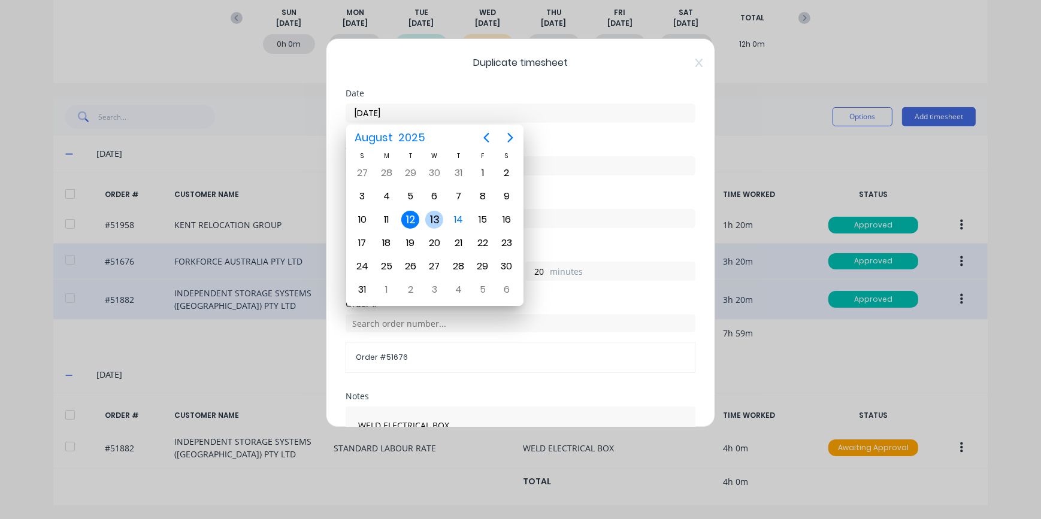
click at [437, 224] on div "13" at bounding box center [434, 220] width 18 height 18
type input "[DATE]"
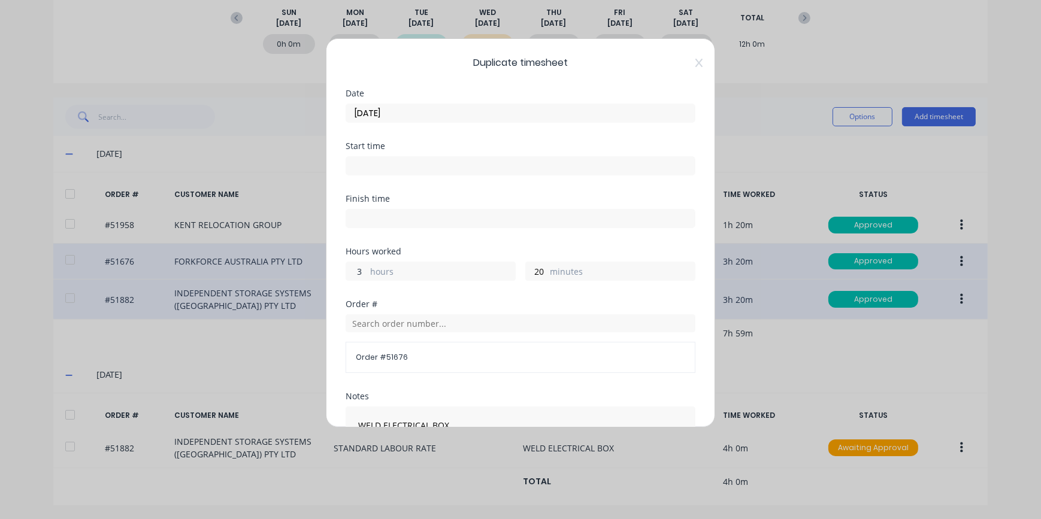
drag, startPoint x: 363, startPoint y: 273, endPoint x: 321, endPoint y: 271, distance: 42.6
click at [348, 273] on input "3" at bounding box center [356, 271] width 21 height 18
type input "4"
drag, startPoint x: 540, startPoint y: 268, endPoint x: 507, endPoint y: 270, distance: 32.4
click at [515, 270] on div "4 hours 20 minutes" at bounding box center [521, 270] width 350 height 22
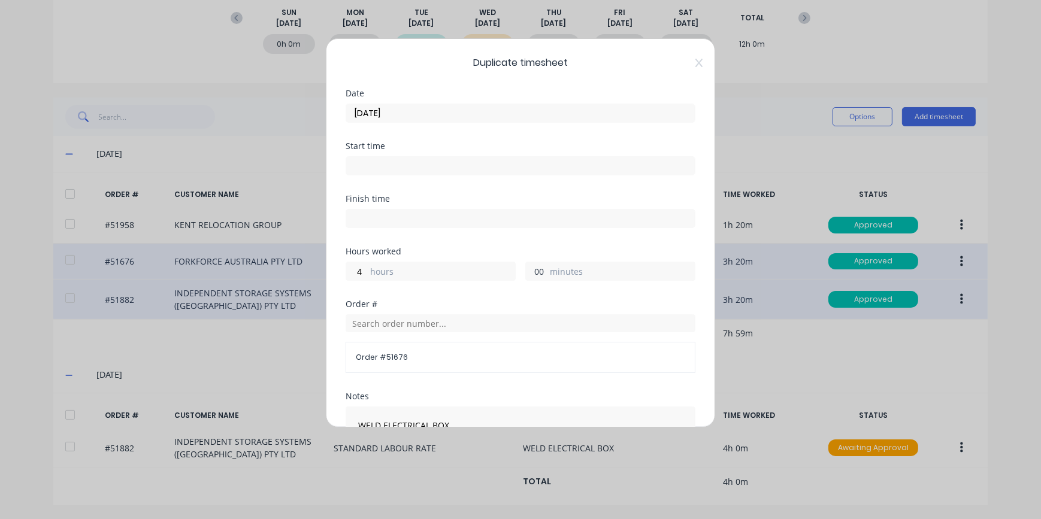
type input "00"
click at [502, 300] on div "Order #" at bounding box center [521, 304] width 350 height 8
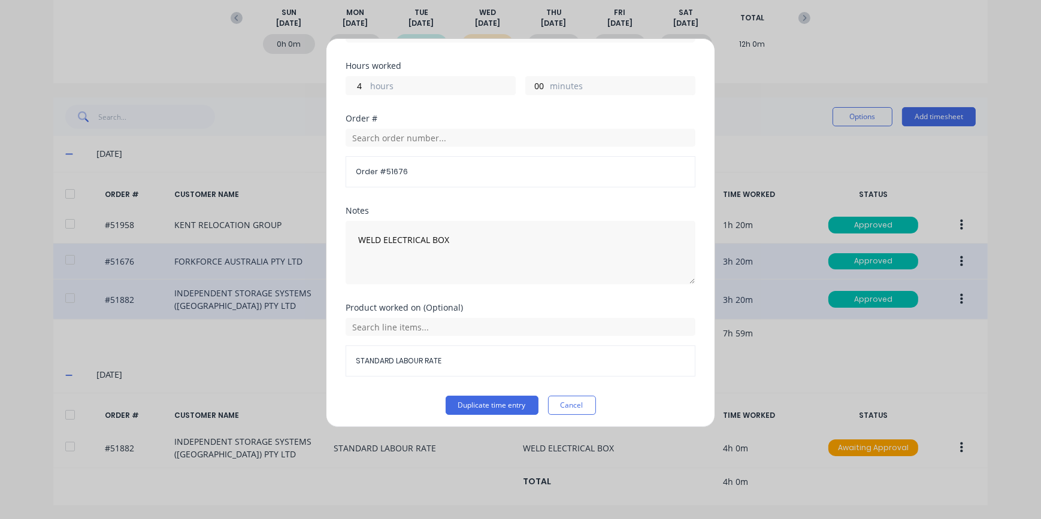
scroll to position [189, 0]
click at [481, 404] on button "Duplicate time entry" at bounding box center [492, 402] width 93 height 19
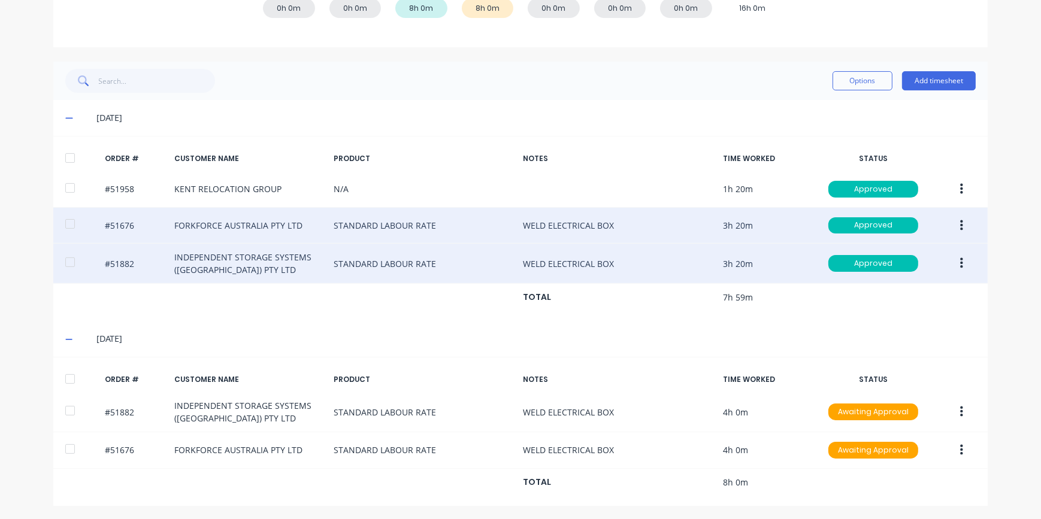
scroll to position [0, 0]
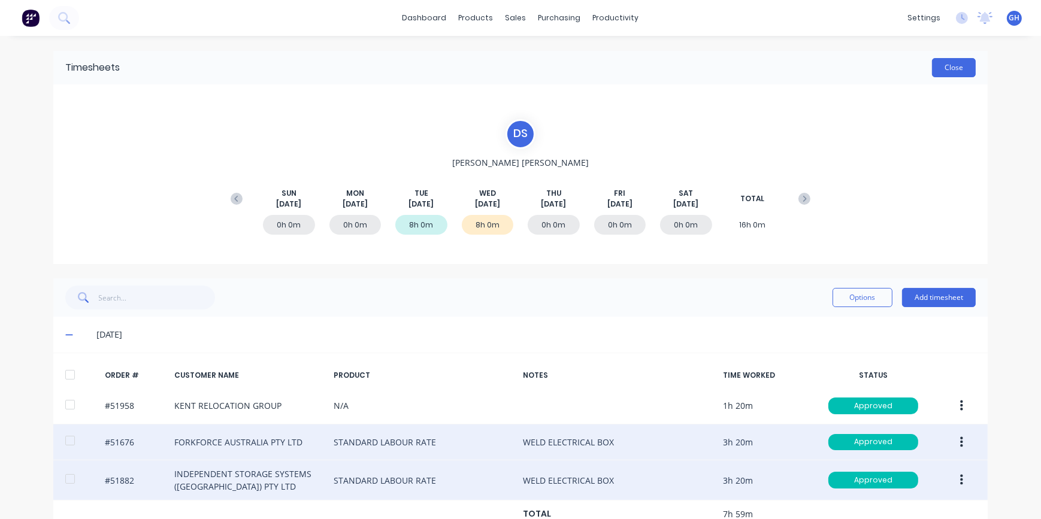
click at [941, 72] on button "Close" at bounding box center [954, 67] width 44 height 19
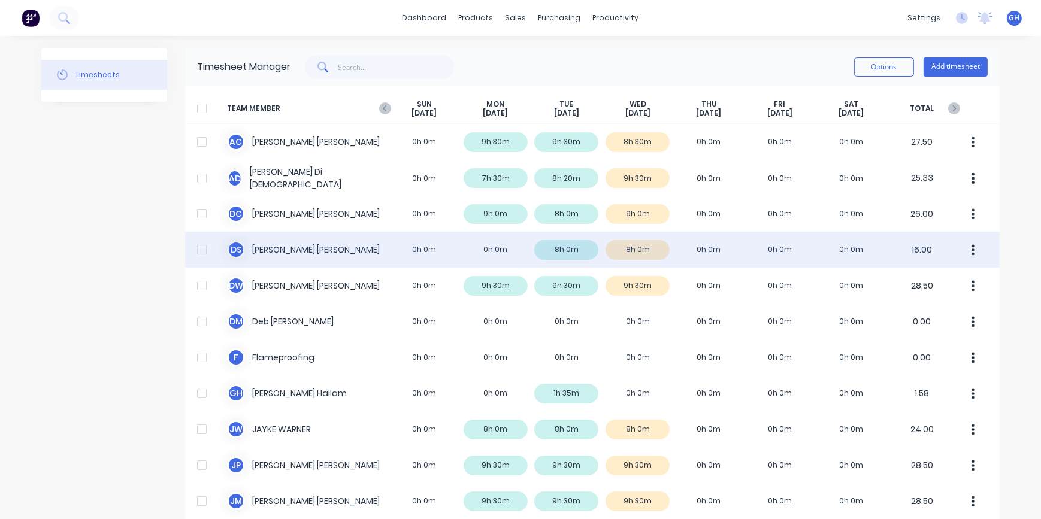
click at [632, 252] on div "D S [PERSON_NAME] 0h 0m 0h 0m 8h 0m 8h 0m 0h 0m 0h 0m 0h 0m 16.00" at bounding box center [592, 250] width 815 height 36
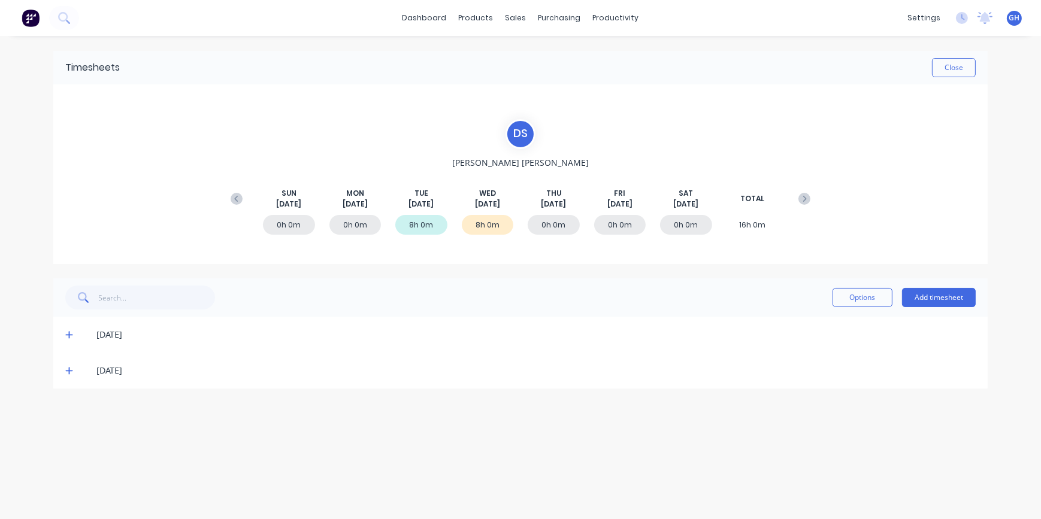
click at [67, 371] on icon at bounding box center [69, 371] width 8 height 8
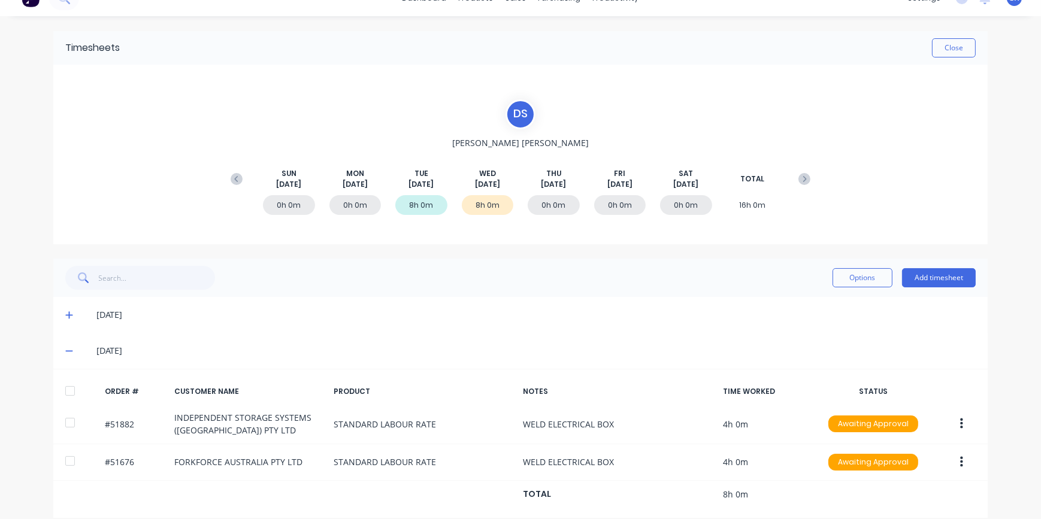
scroll to position [32, 0]
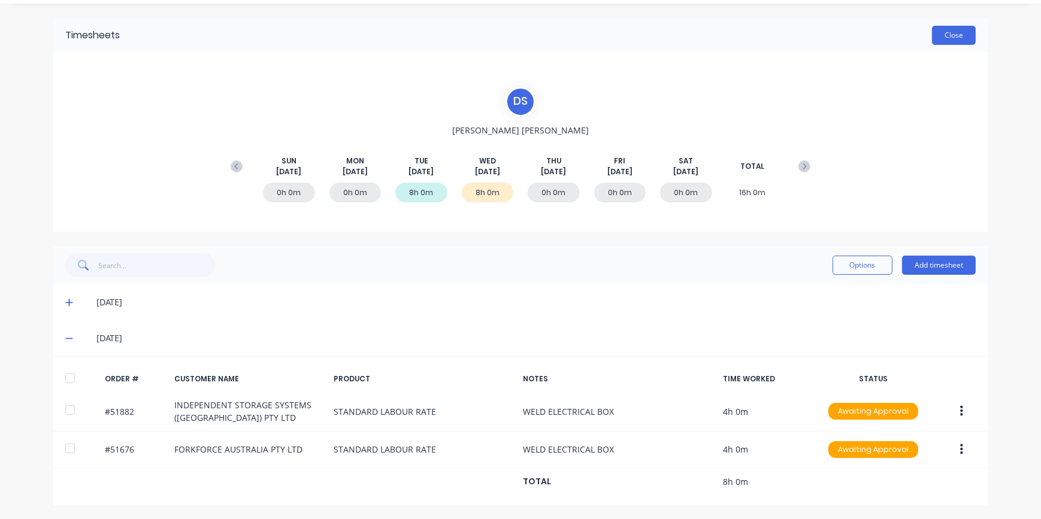
click at [950, 39] on button "Close" at bounding box center [954, 35] width 44 height 19
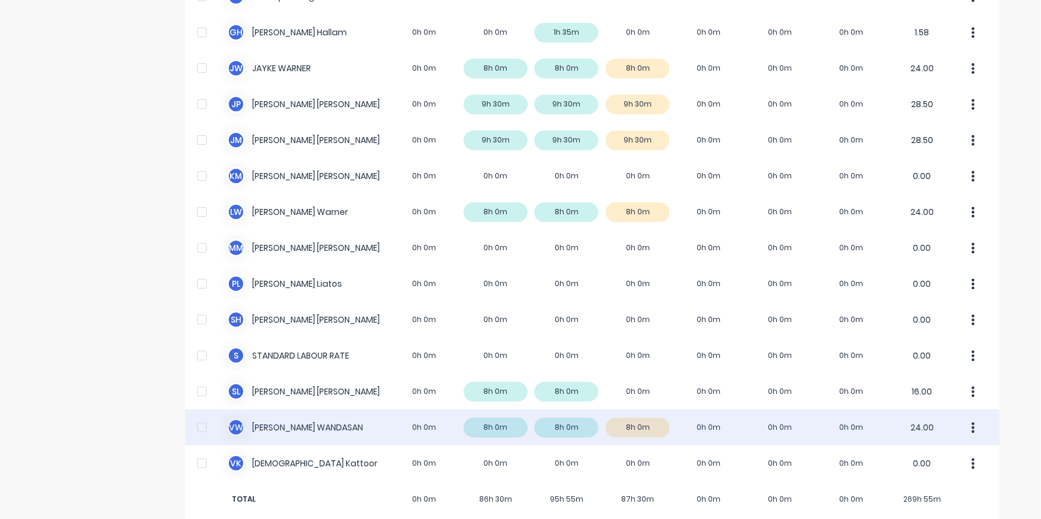
scroll to position [378, 0]
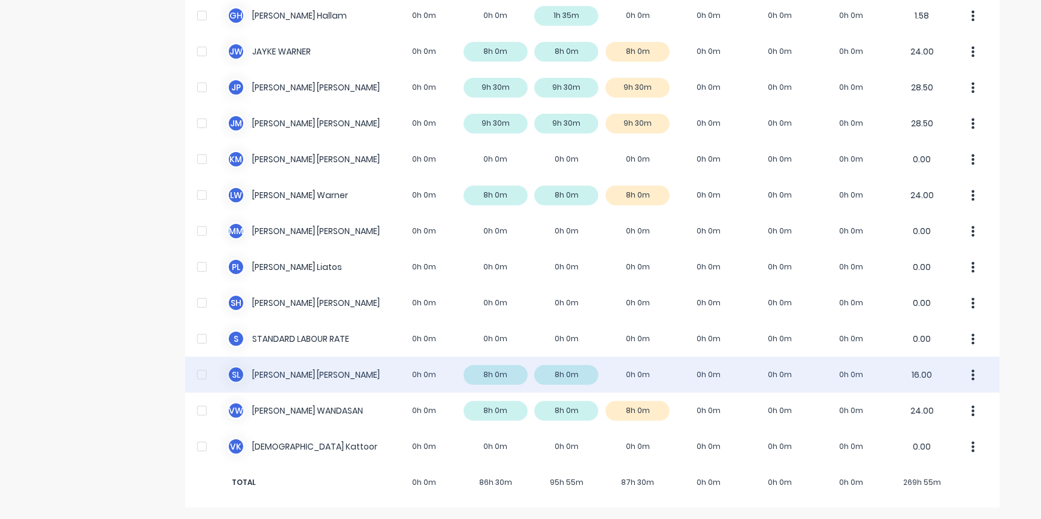
click at [641, 377] on div "S L [PERSON_NAME] 0h 0m 8h 0m 8h 0m 0h 0m 0h 0m 0h 0m 0h 0m 16.00" at bounding box center [592, 375] width 815 height 36
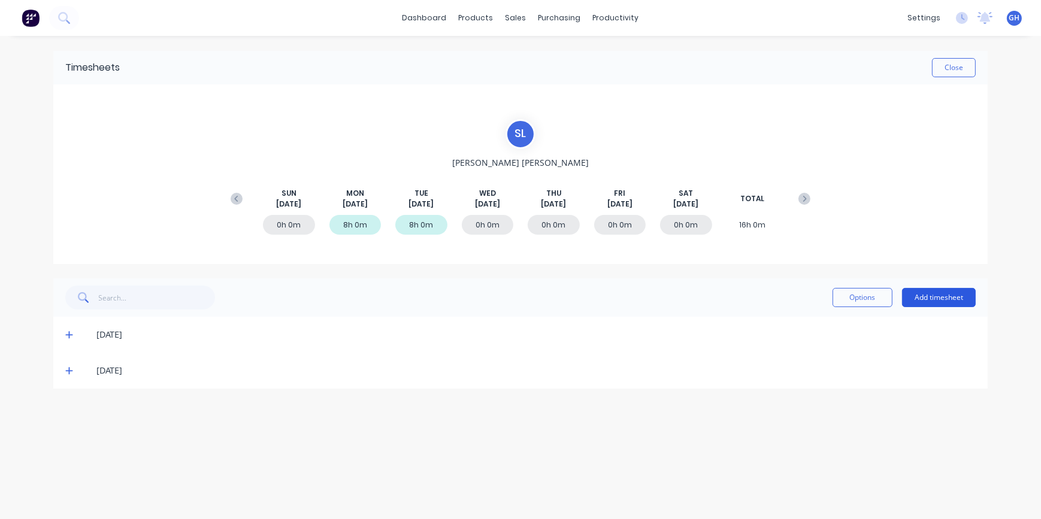
click at [947, 299] on button "Add timesheet" at bounding box center [939, 297] width 74 height 19
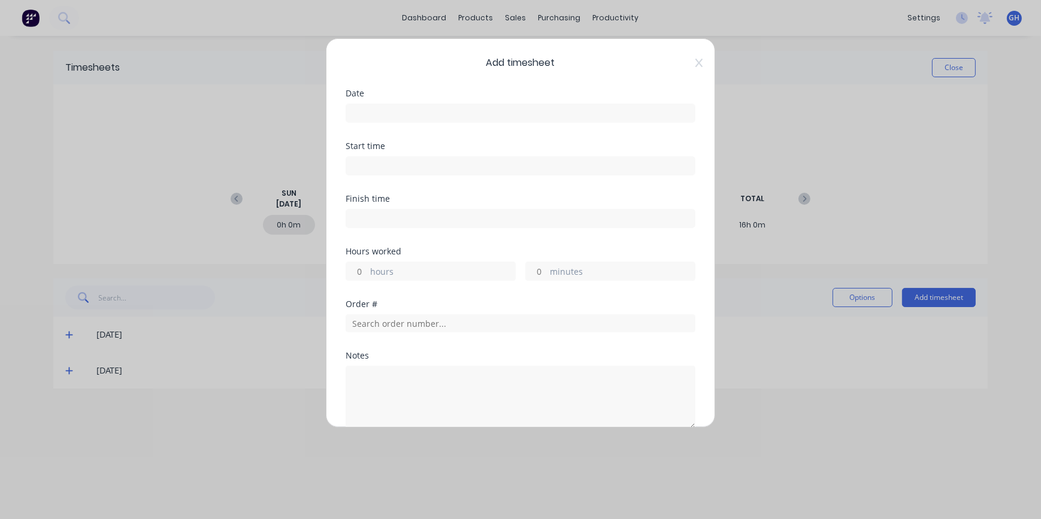
click at [370, 104] on label at bounding box center [521, 113] width 350 height 19
click at [370, 104] on input at bounding box center [520, 113] width 349 height 18
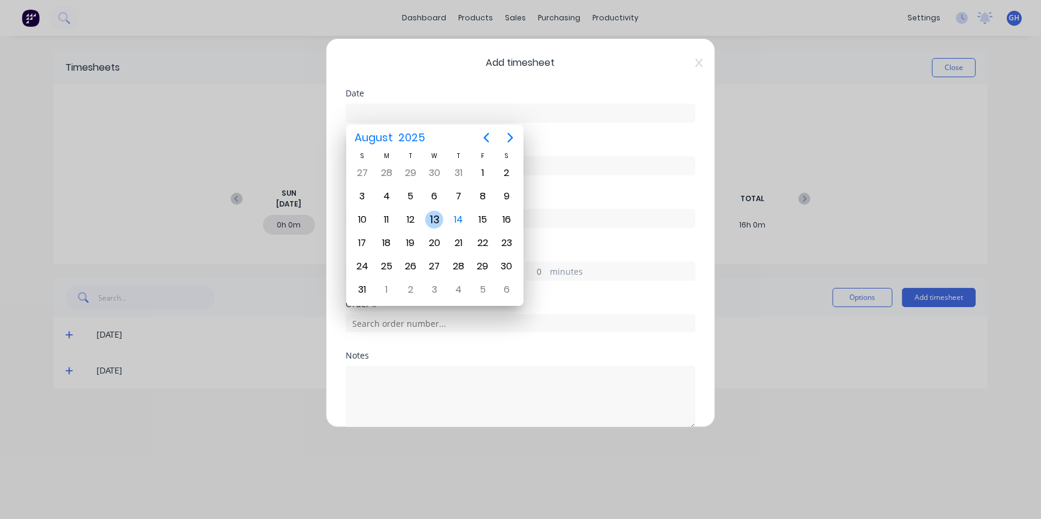
click at [434, 222] on div "13" at bounding box center [434, 220] width 18 height 18
type input "[DATE]"
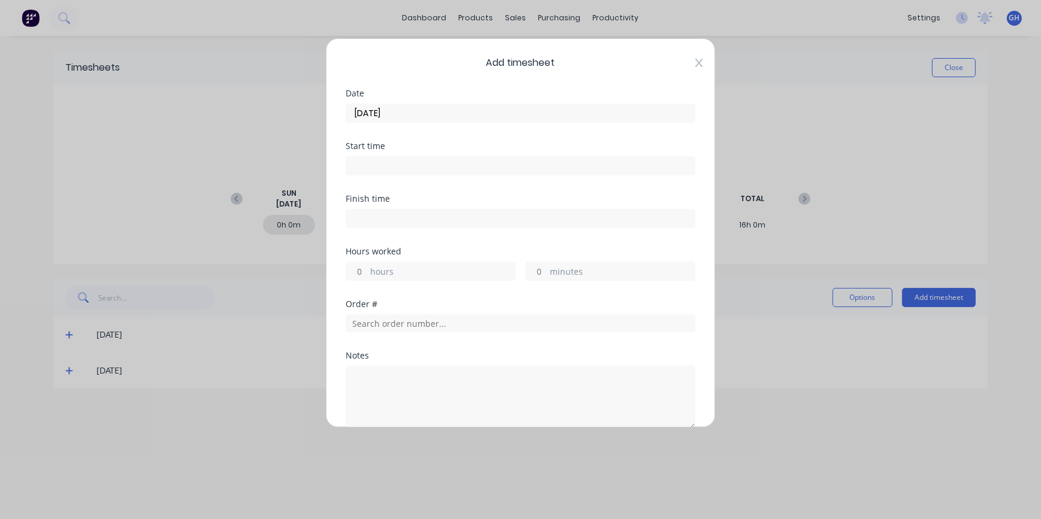
click at [696, 65] on icon at bounding box center [699, 63] width 7 height 10
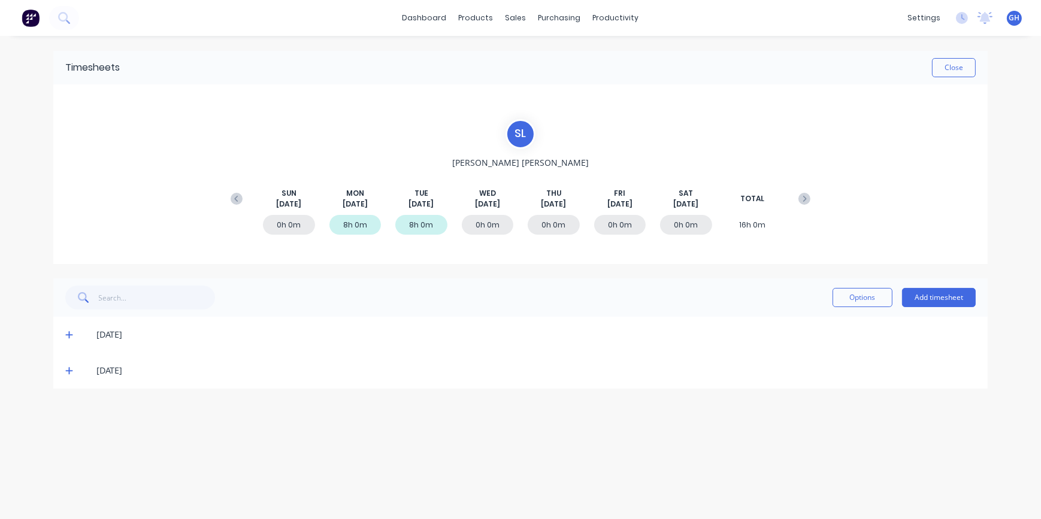
click at [70, 373] on icon at bounding box center [69, 371] width 8 height 8
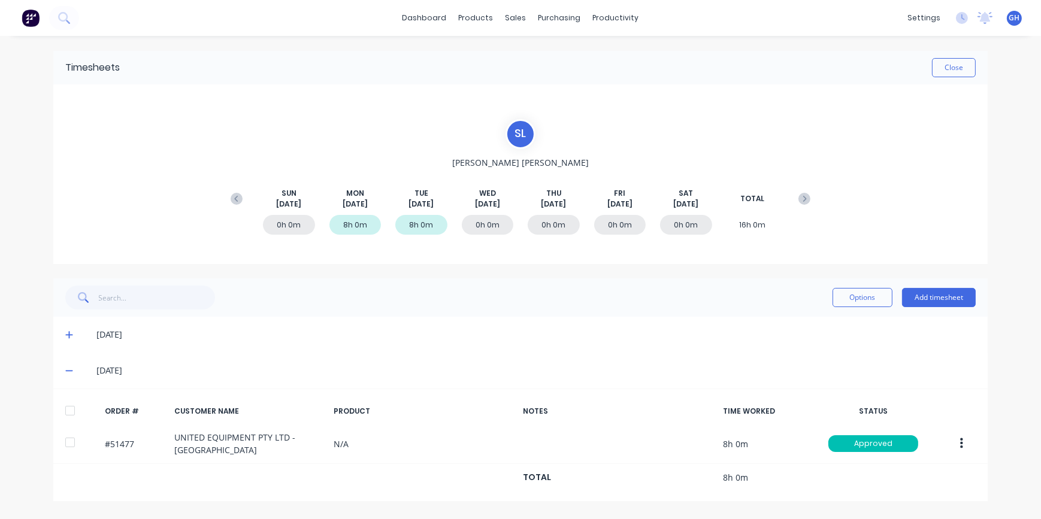
click at [71, 371] on icon at bounding box center [69, 371] width 8 height 8
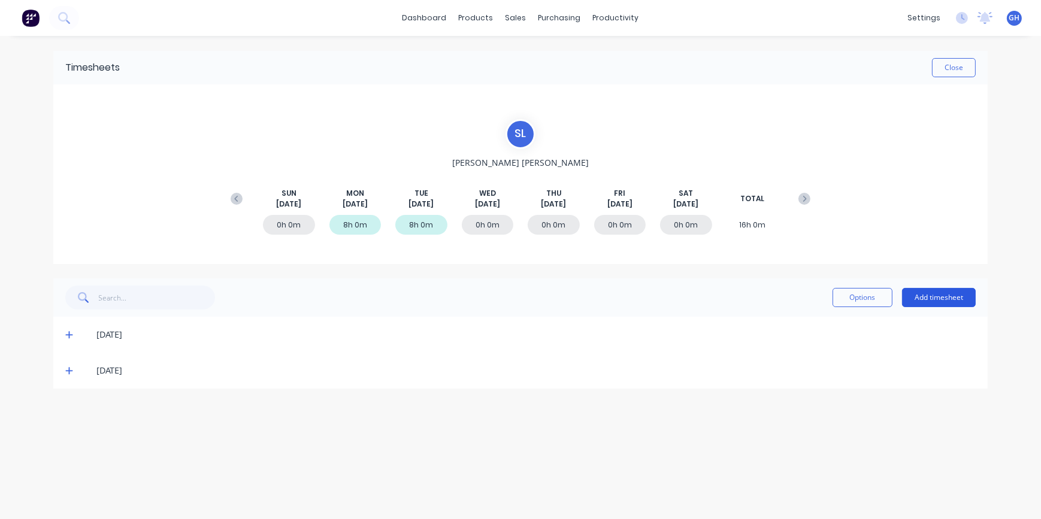
click at [920, 300] on button "Add timesheet" at bounding box center [939, 297] width 74 height 19
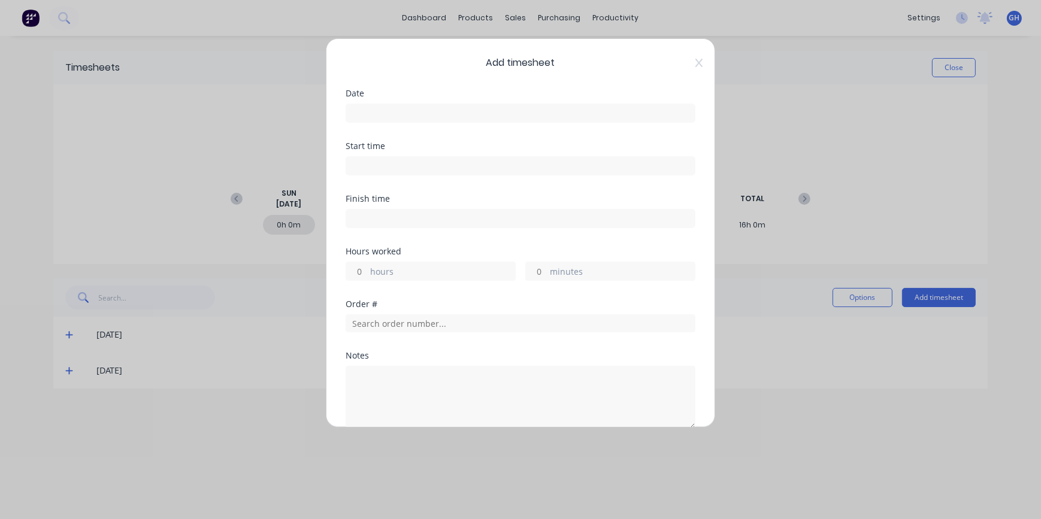
click at [402, 113] on input at bounding box center [520, 113] width 349 height 18
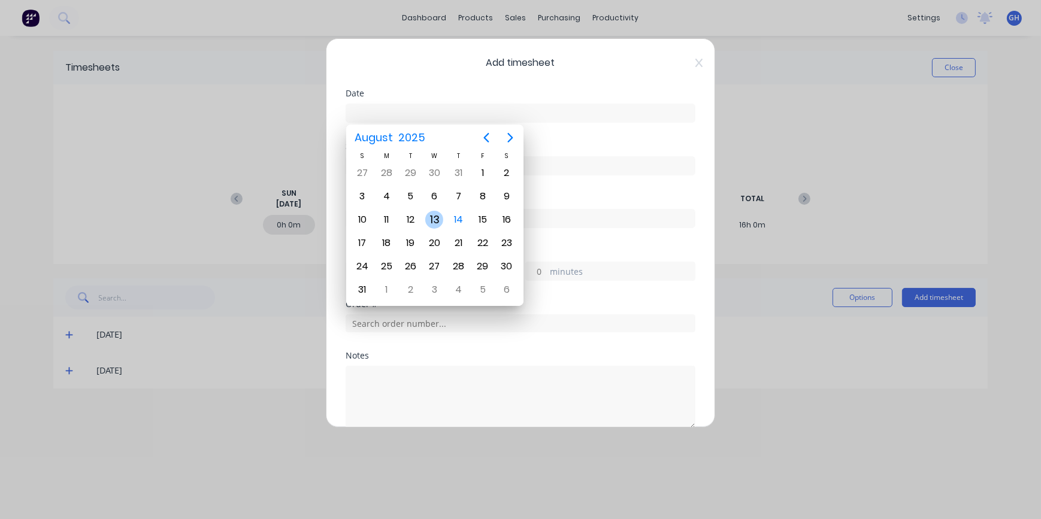
click at [430, 220] on div "13" at bounding box center [434, 220] width 18 height 18
type input "[DATE]"
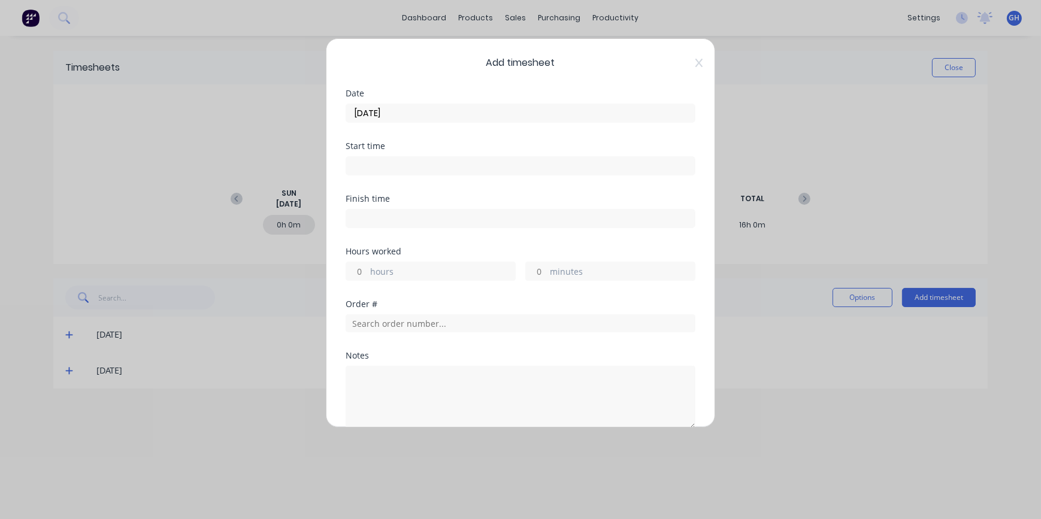
click at [361, 272] on input "hours" at bounding box center [356, 271] width 21 height 18
type input "2"
click at [366, 321] on input "text" at bounding box center [521, 324] width 350 height 18
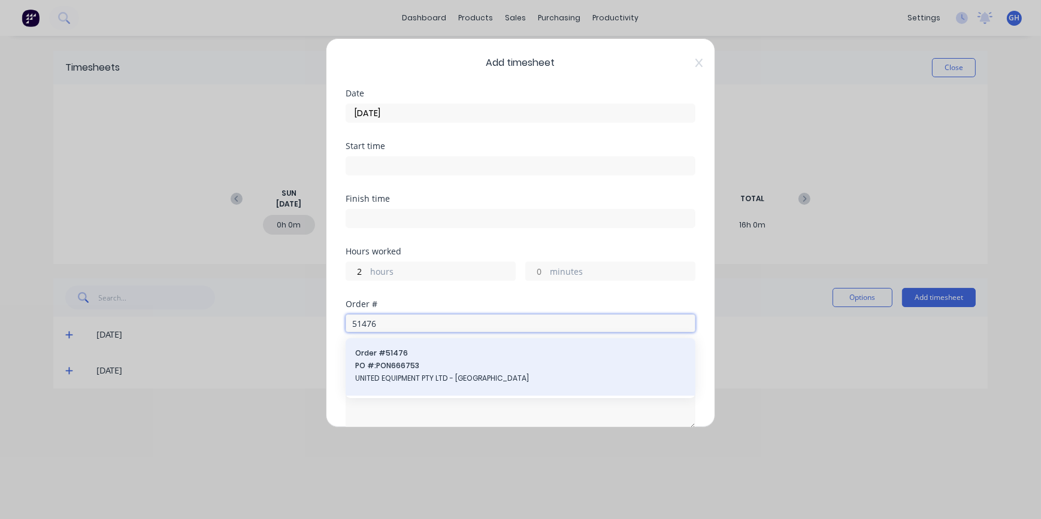
type input "51476"
click at [401, 382] on span "UNITED EQUIPMENT PTY LTD - [GEOGRAPHIC_DATA]" at bounding box center [520, 378] width 331 height 11
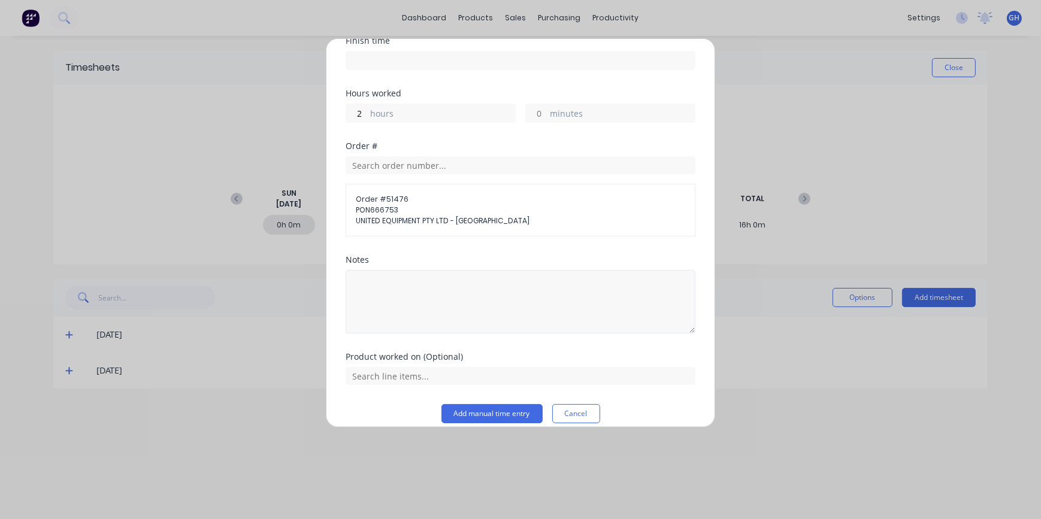
scroll to position [170, 0]
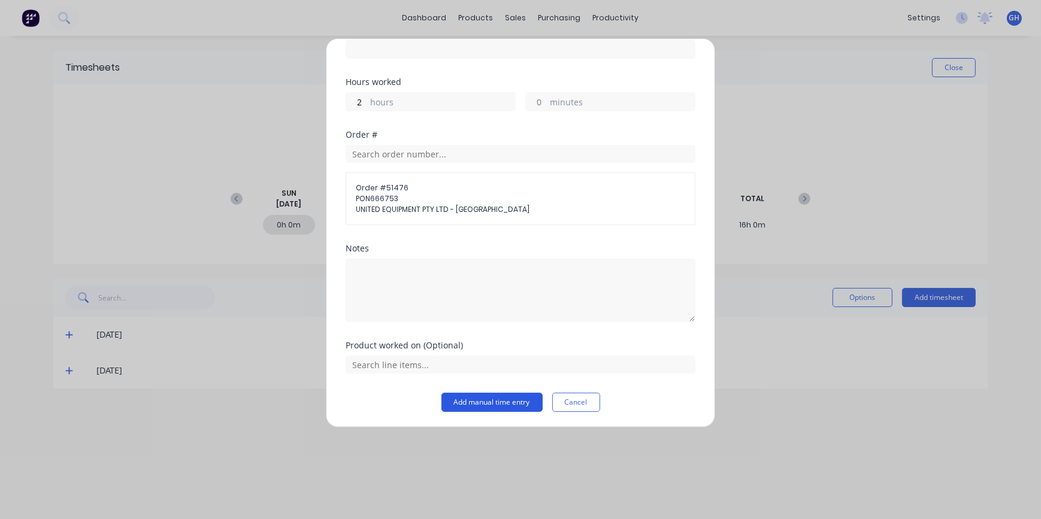
click at [481, 406] on button "Add manual time entry" at bounding box center [492, 402] width 101 height 19
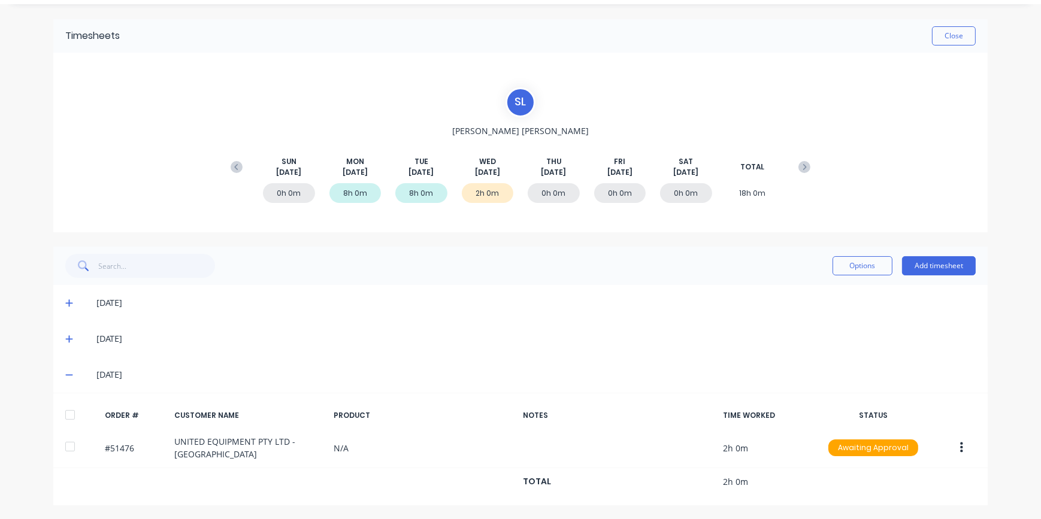
scroll to position [32, 0]
click at [933, 269] on button "Add timesheet" at bounding box center [939, 265] width 74 height 19
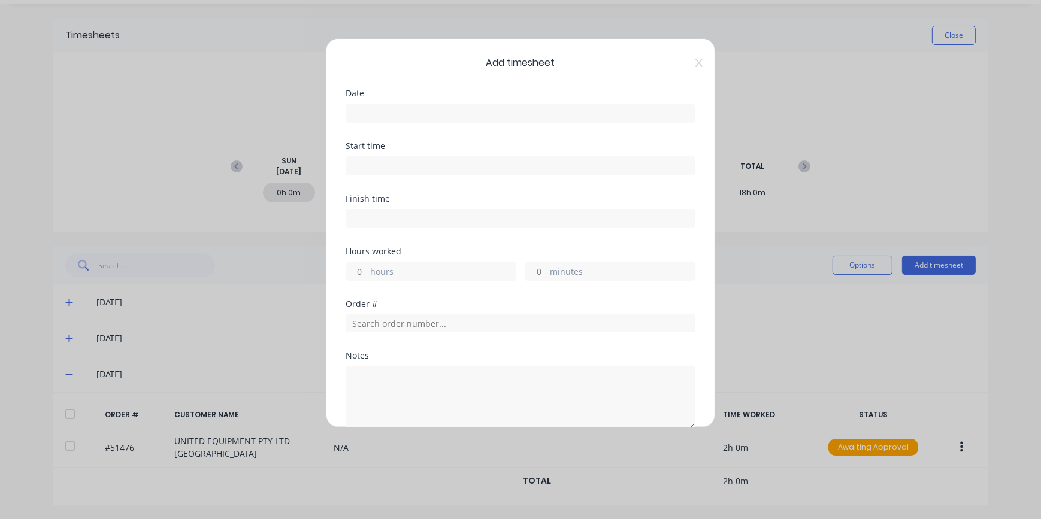
click at [363, 114] on input at bounding box center [520, 113] width 349 height 18
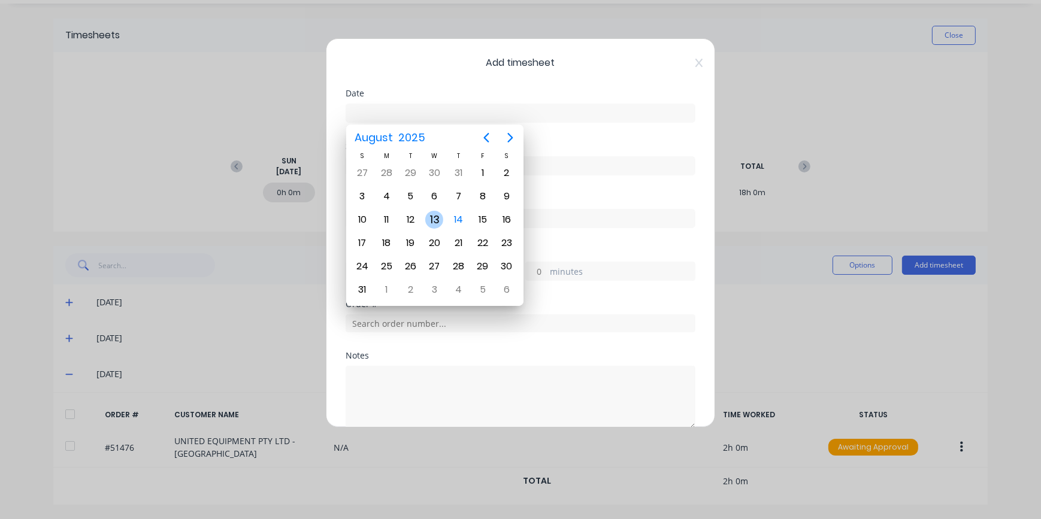
click at [431, 215] on div "13" at bounding box center [434, 220] width 18 height 18
type input "[DATE]"
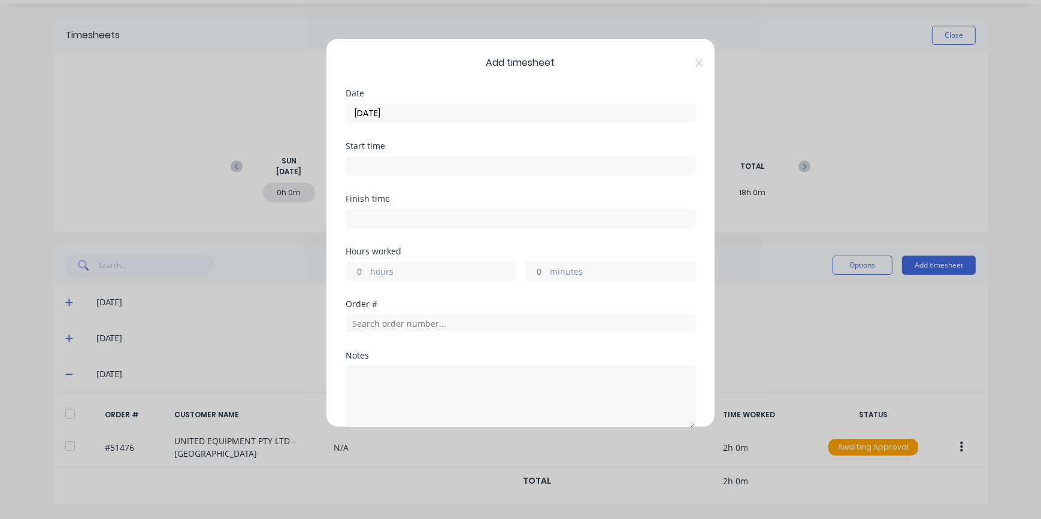
click at [359, 271] on input "hours" at bounding box center [356, 271] width 21 height 18
type input "1"
click at [361, 324] on input "text" at bounding box center [521, 324] width 350 height 18
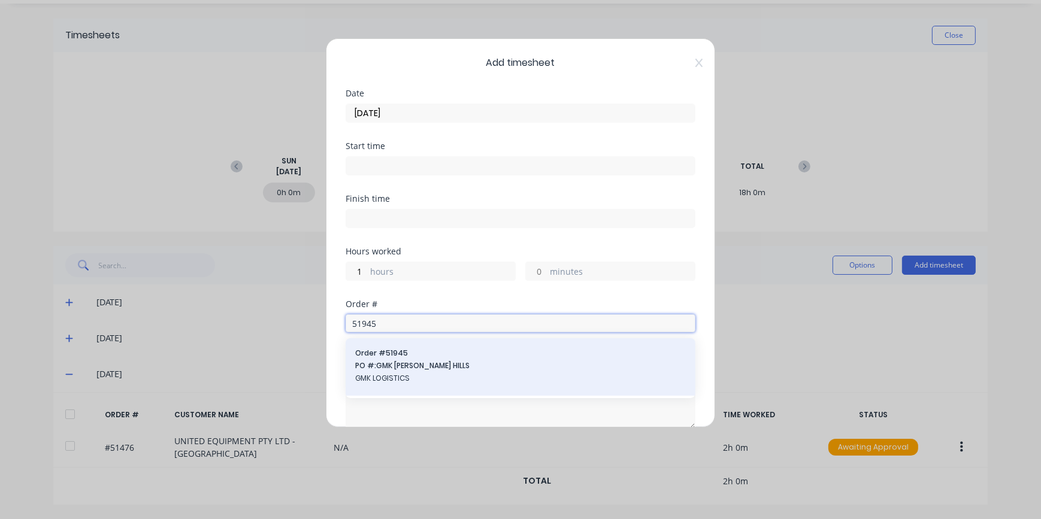
type input "51945"
click at [383, 377] on span "GMK LOGISTICS" at bounding box center [520, 378] width 331 height 11
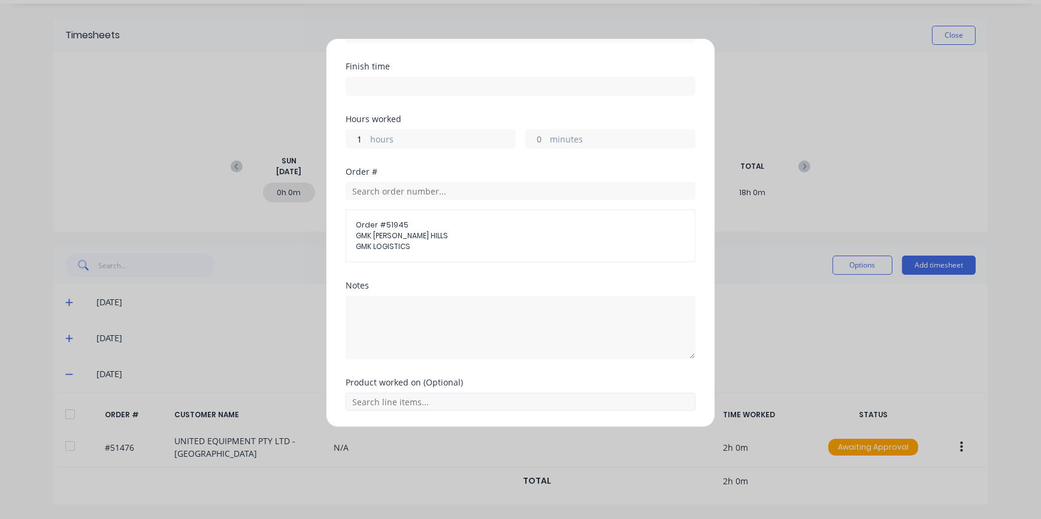
scroll to position [170, 0]
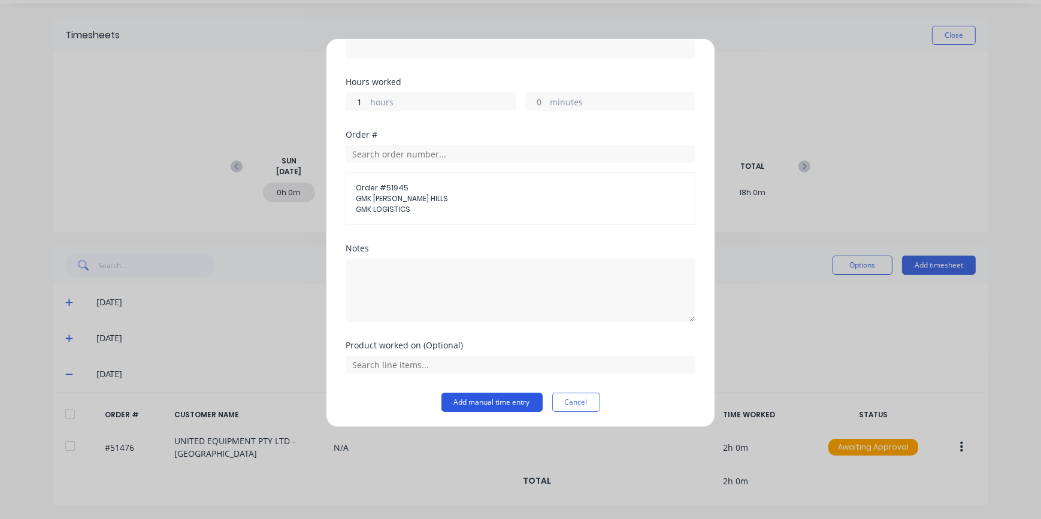
click at [493, 403] on button "Add manual time entry" at bounding box center [492, 402] width 101 height 19
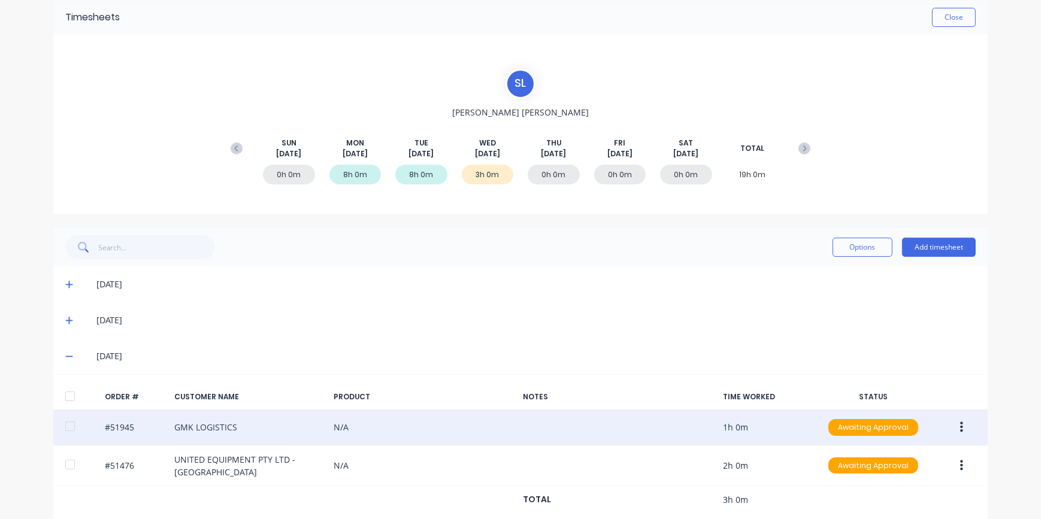
scroll to position [68, 0]
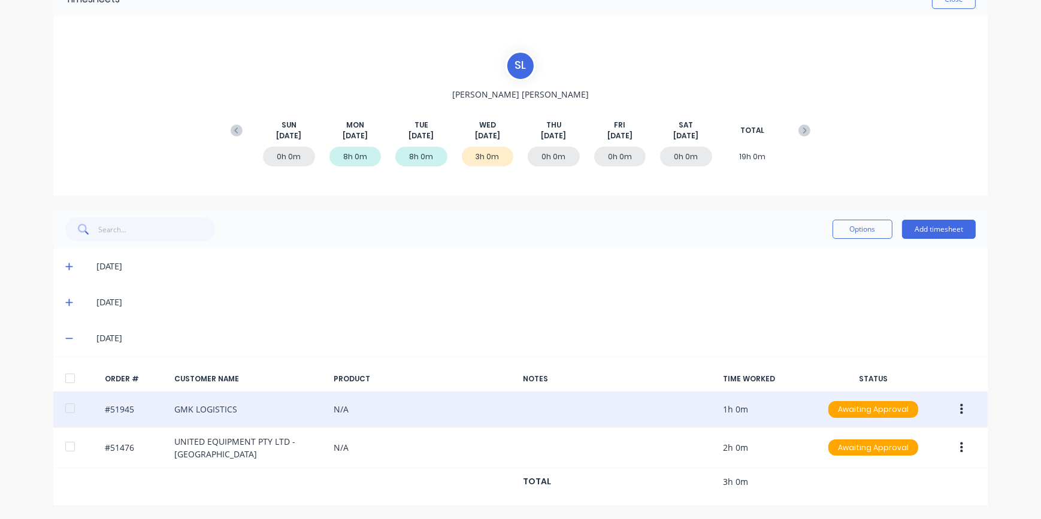
click at [962, 410] on button "button" at bounding box center [962, 410] width 28 height 22
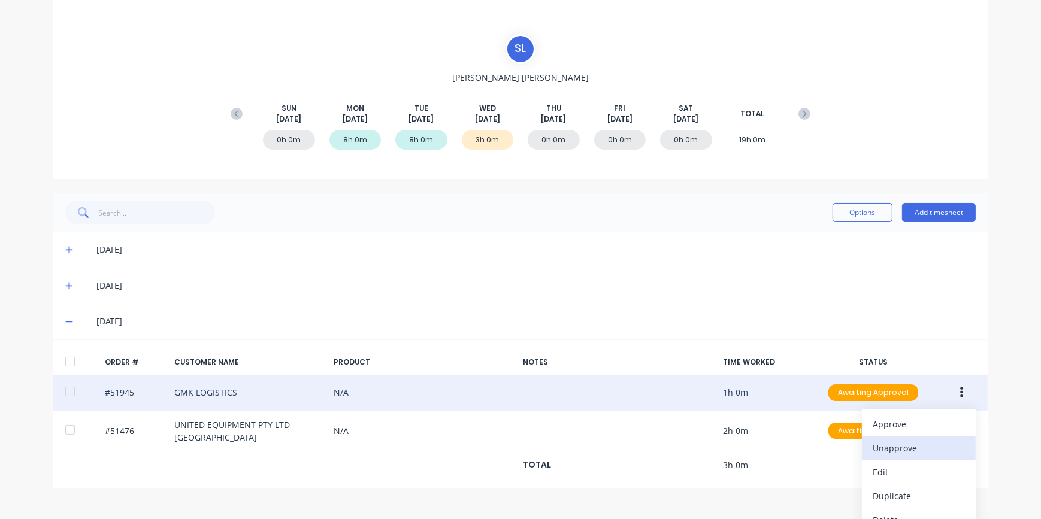
scroll to position [101, 0]
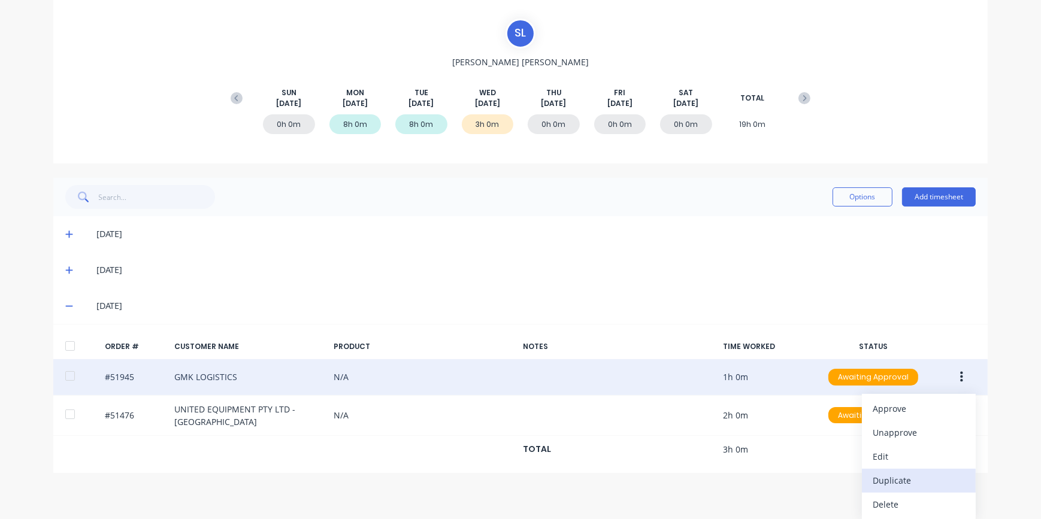
click at [893, 482] on div "Duplicate" at bounding box center [919, 480] width 92 height 17
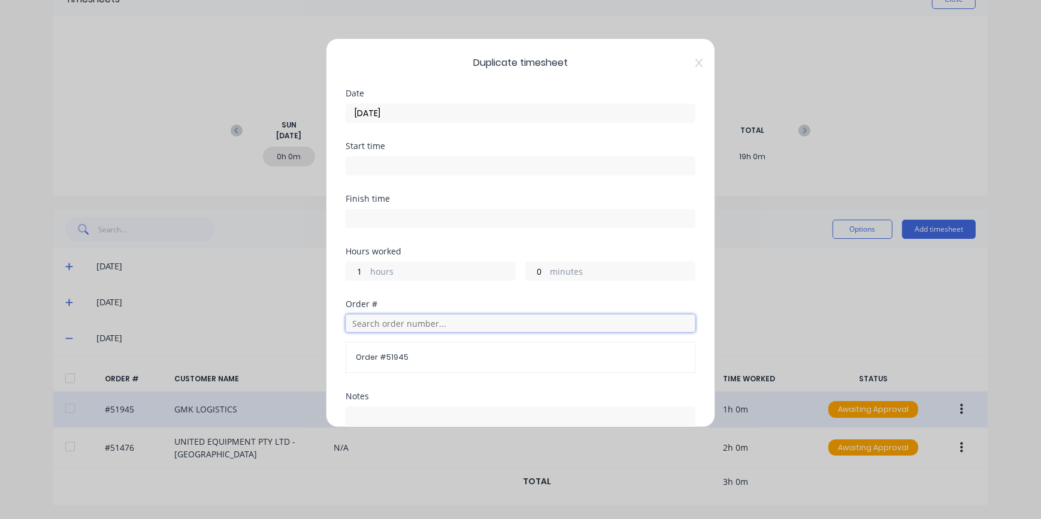
click at [373, 324] on input "text" at bounding box center [521, 324] width 350 height 18
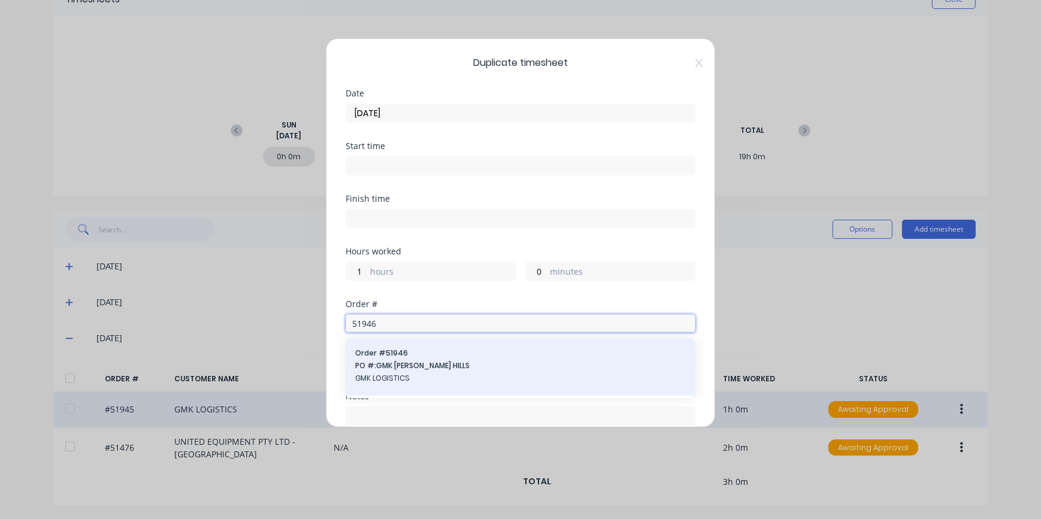
type input "51946"
click at [395, 374] on span "GMK LOGISTICS" at bounding box center [520, 378] width 331 height 11
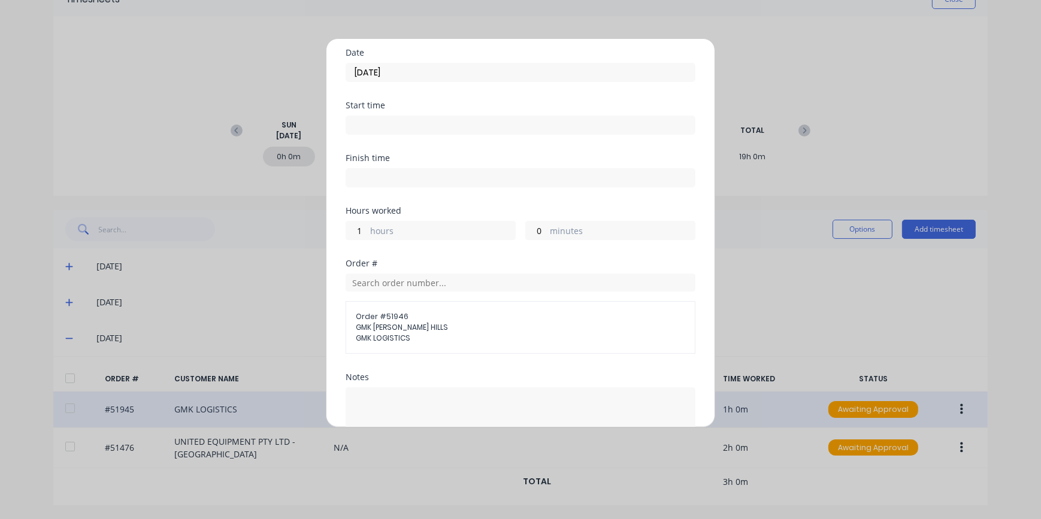
scroll to position [170, 0]
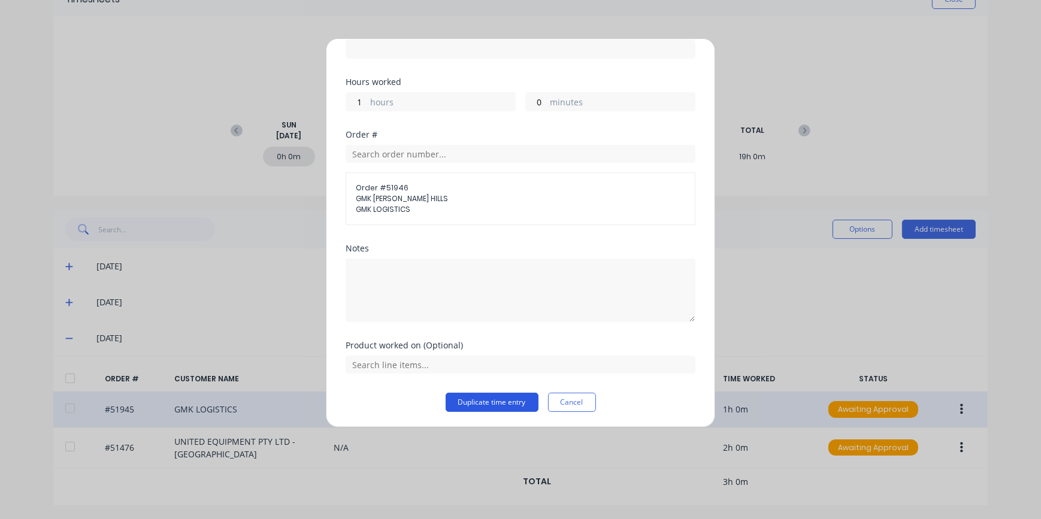
click at [477, 404] on button "Duplicate time entry" at bounding box center [492, 402] width 93 height 19
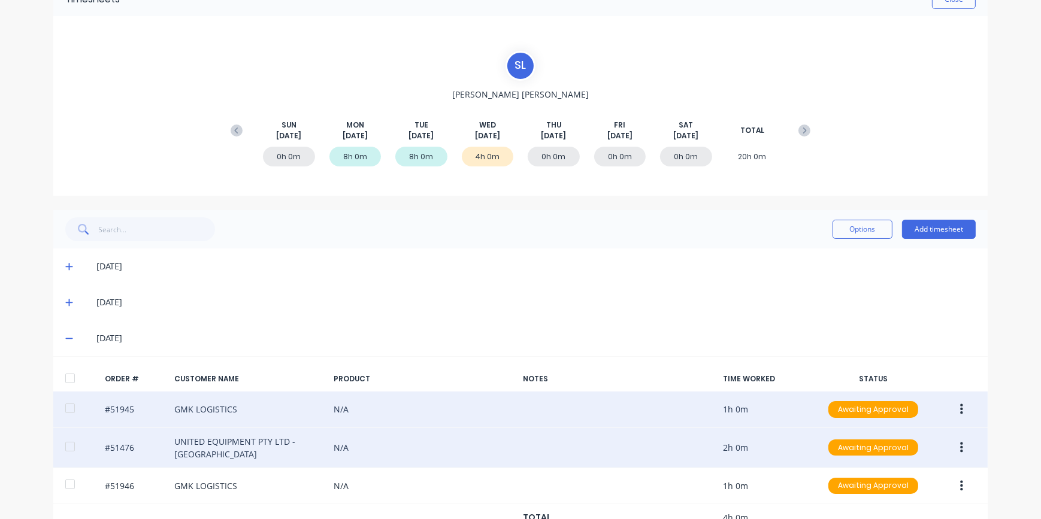
scroll to position [101, 0]
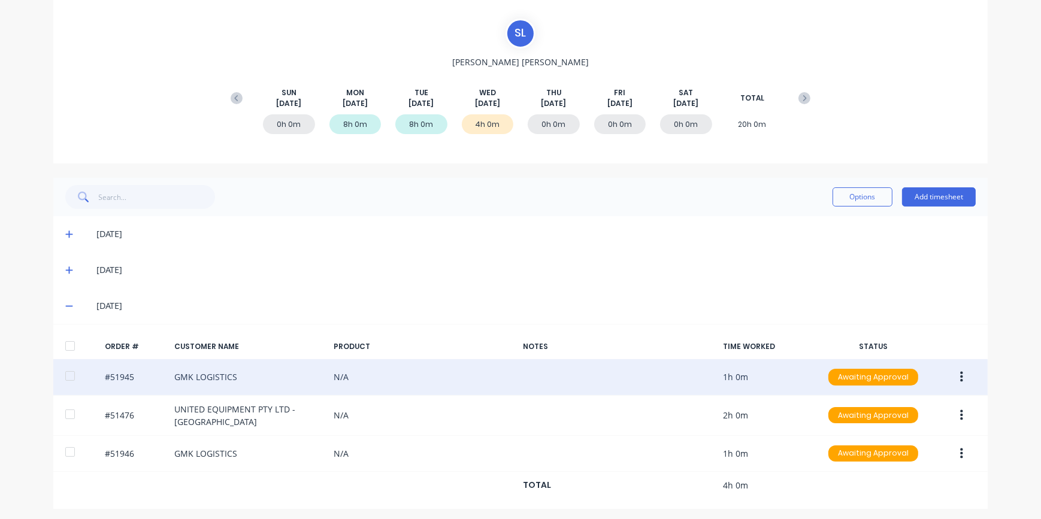
click at [960, 382] on button "button" at bounding box center [962, 378] width 28 height 22
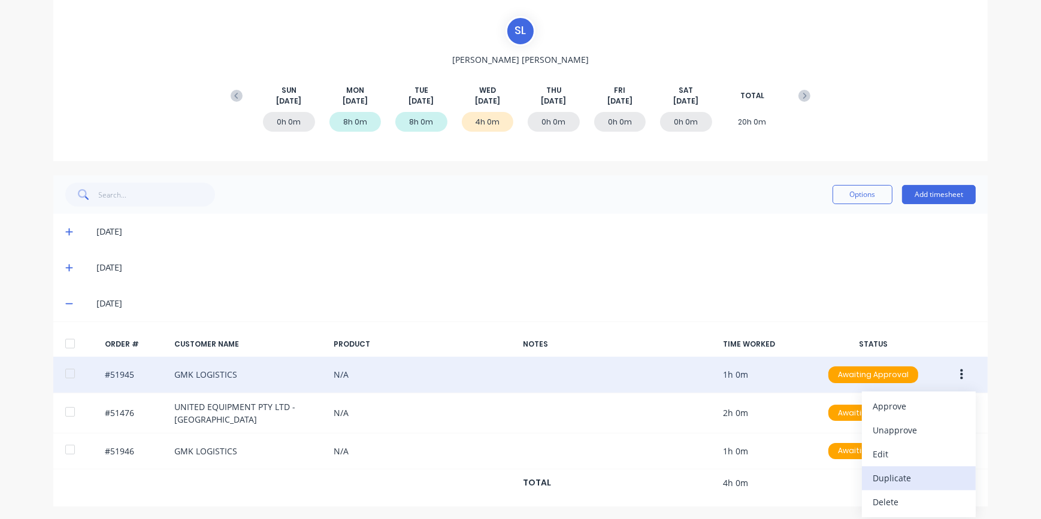
scroll to position [104, 0]
click at [886, 481] on div "Duplicate" at bounding box center [919, 477] width 92 height 17
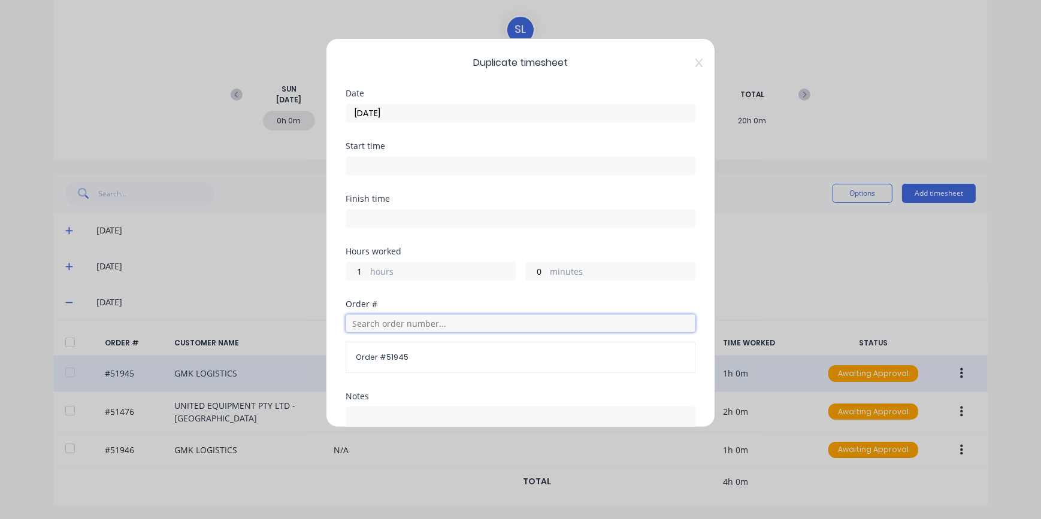
click at [366, 327] on input "text" at bounding box center [521, 324] width 350 height 18
type input "51947"
click at [401, 383] on div "Order # 51947 PO #: GMK [PERSON_NAME] HILLS GMK LOGISTICS" at bounding box center [520, 367] width 331 height 38
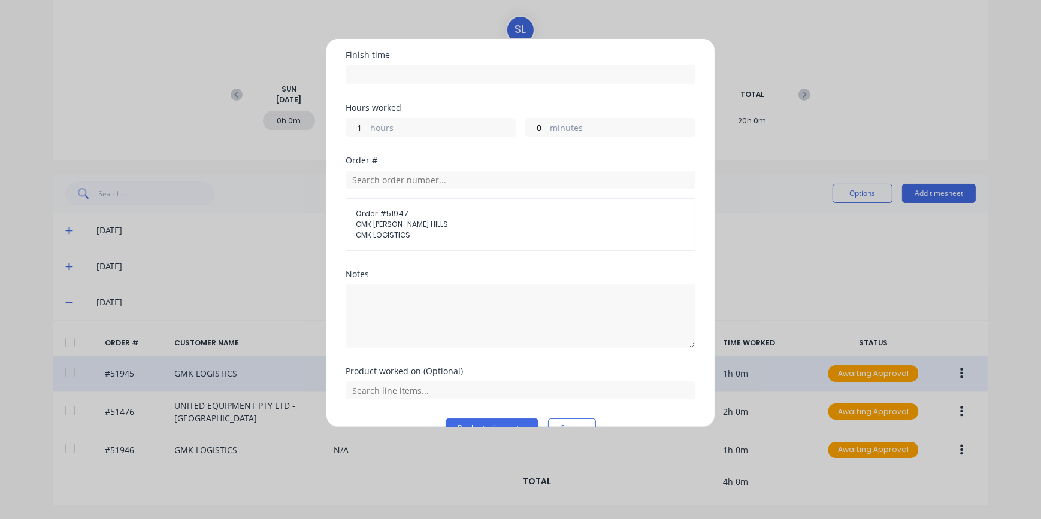
scroll to position [170, 0]
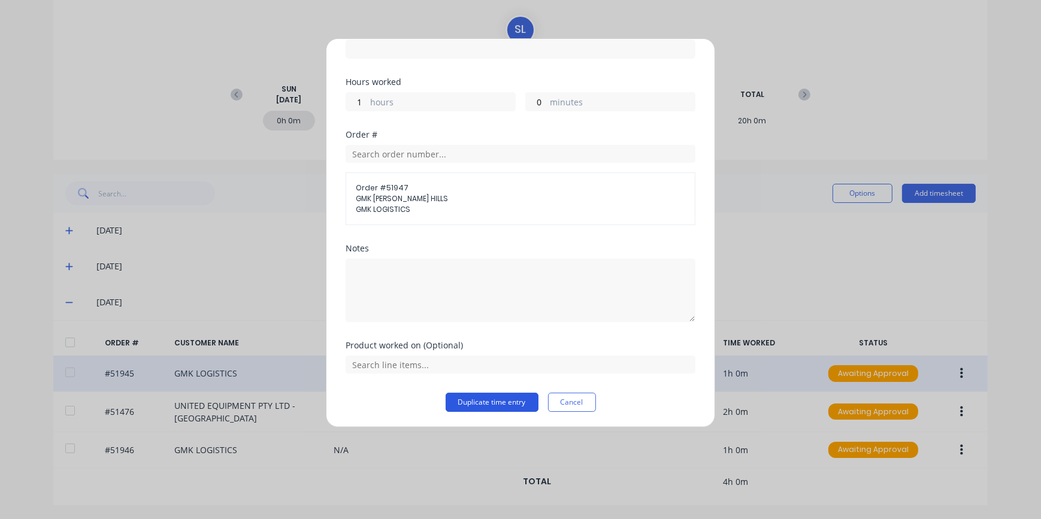
drag, startPoint x: 484, startPoint y: 398, endPoint x: 496, endPoint y: 395, distance: 11.6
click at [491, 399] on button "Duplicate time entry" at bounding box center [492, 402] width 93 height 19
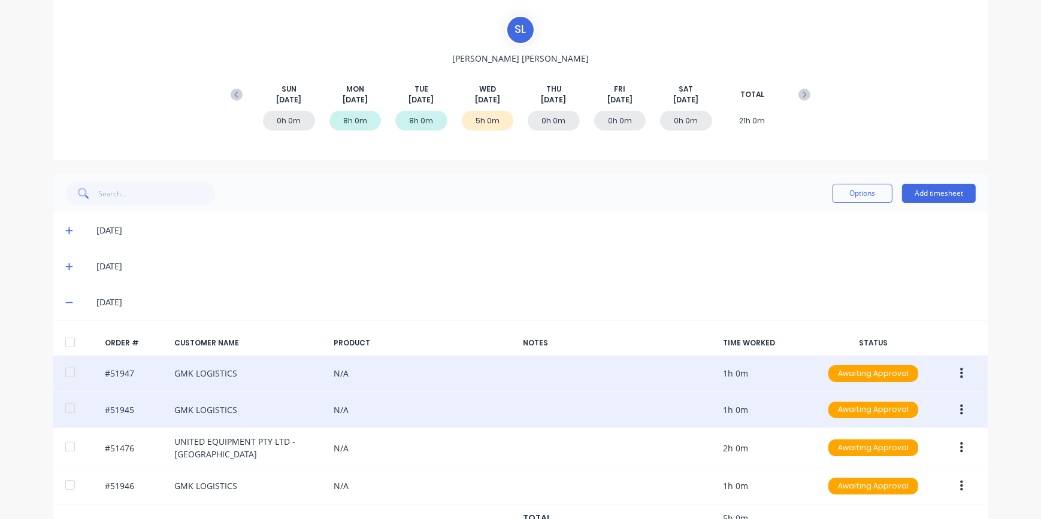
click at [960, 376] on icon "button" at bounding box center [961, 373] width 3 height 11
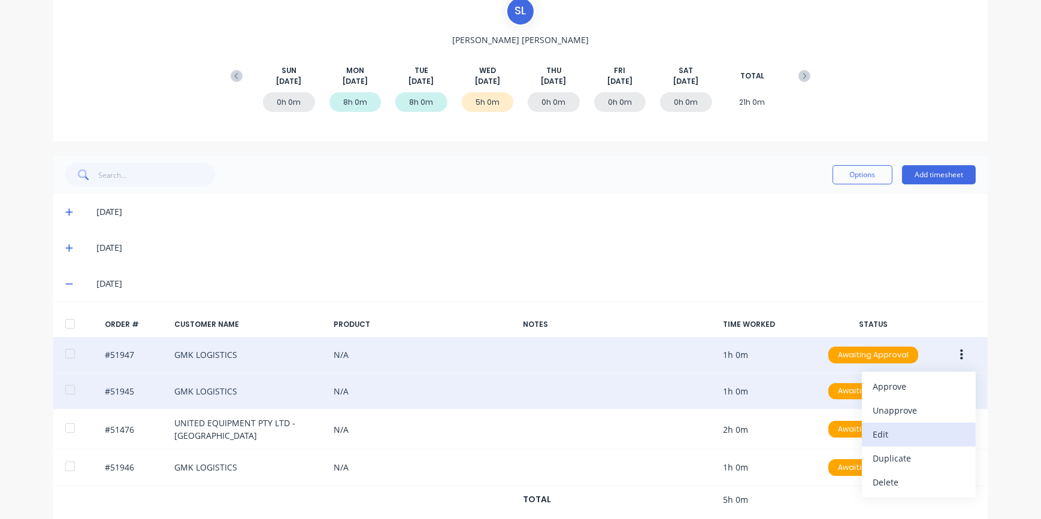
scroll to position [141, 0]
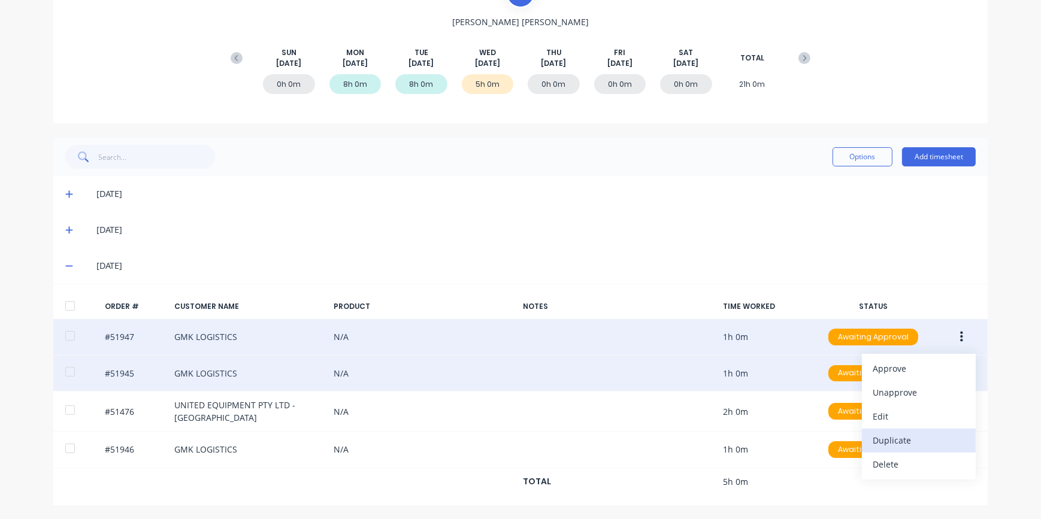
click at [901, 440] on div "Duplicate" at bounding box center [919, 440] width 92 height 17
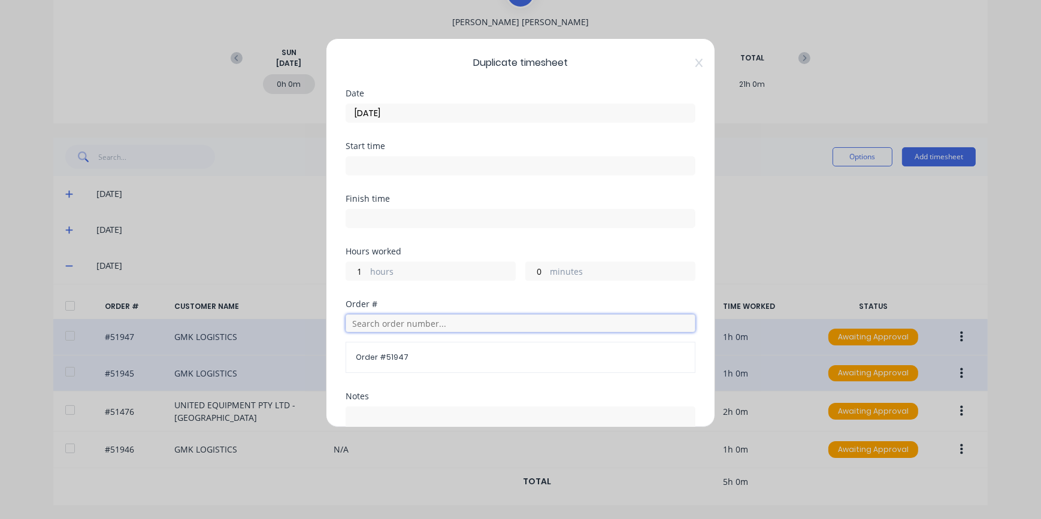
click at [384, 323] on input "text" at bounding box center [521, 324] width 350 height 18
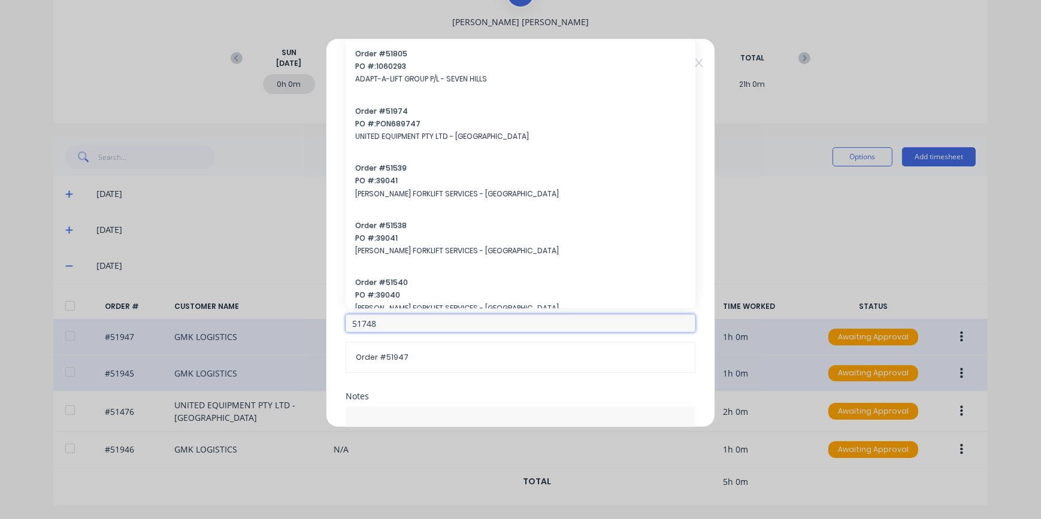
click at [373, 319] on input "51748" at bounding box center [521, 324] width 350 height 18
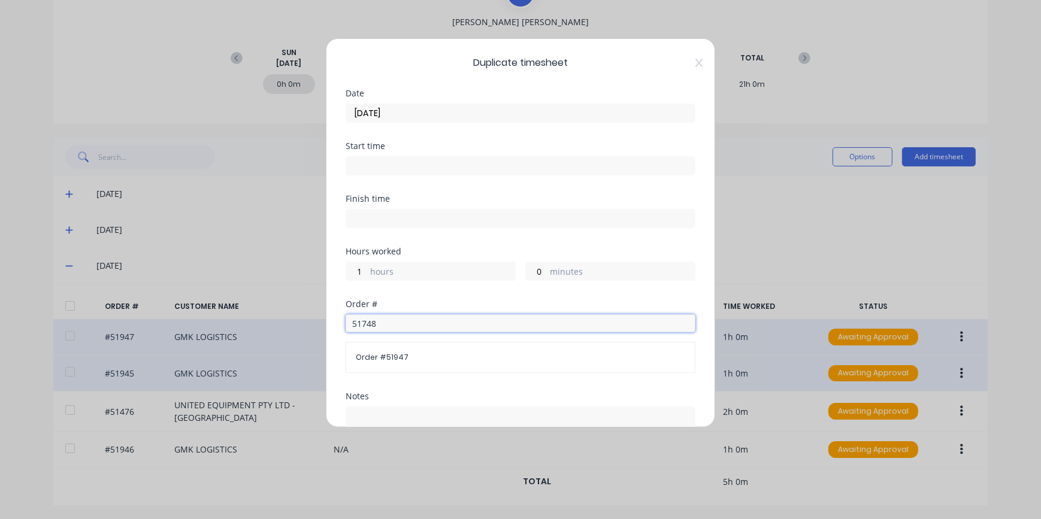
click at [378, 324] on input "51748" at bounding box center [521, 324] width 350 height 18
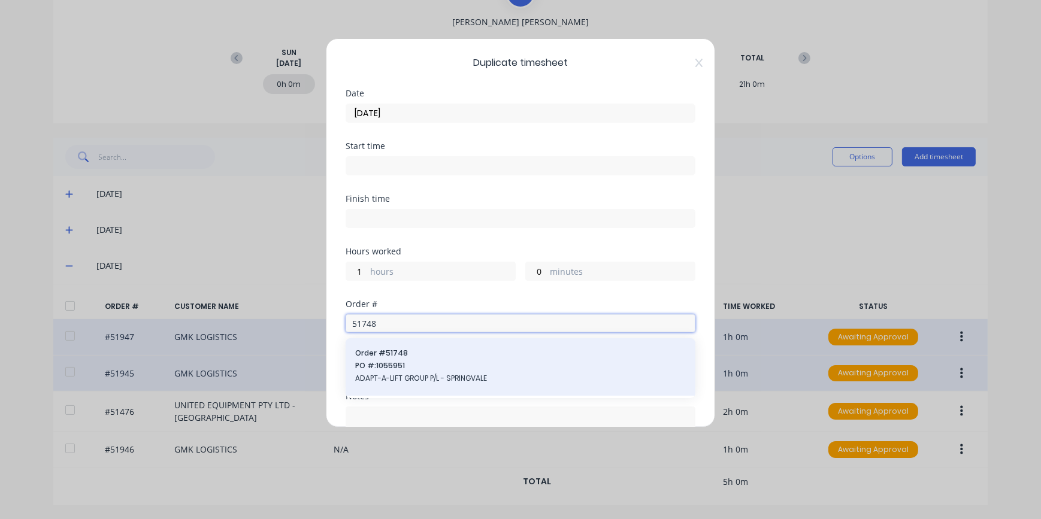
type input "51748"
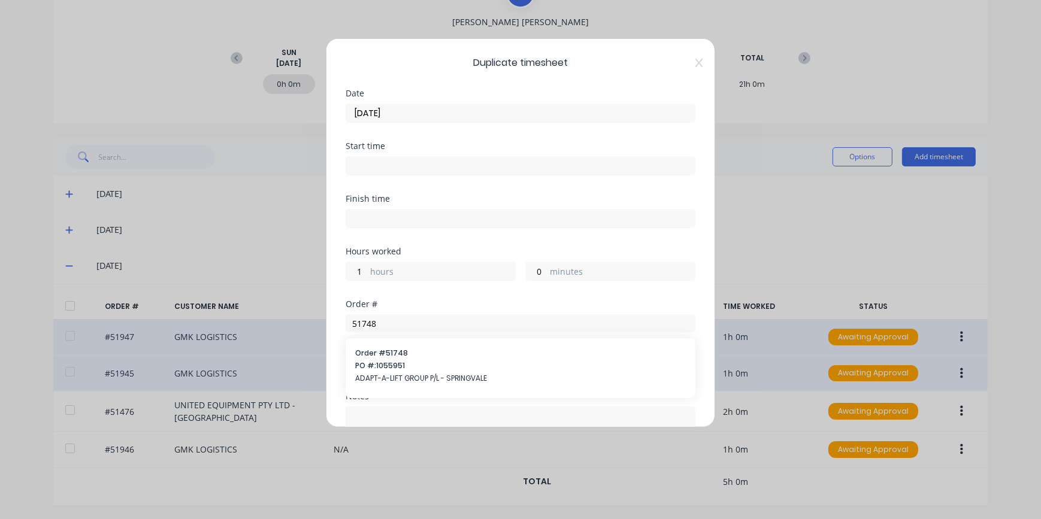
click at [401, 381] on span "ADAPT-A-LIFT GROUP P/L - SPRINGVALE" at bounding box center [520, 378] width 331 height 11
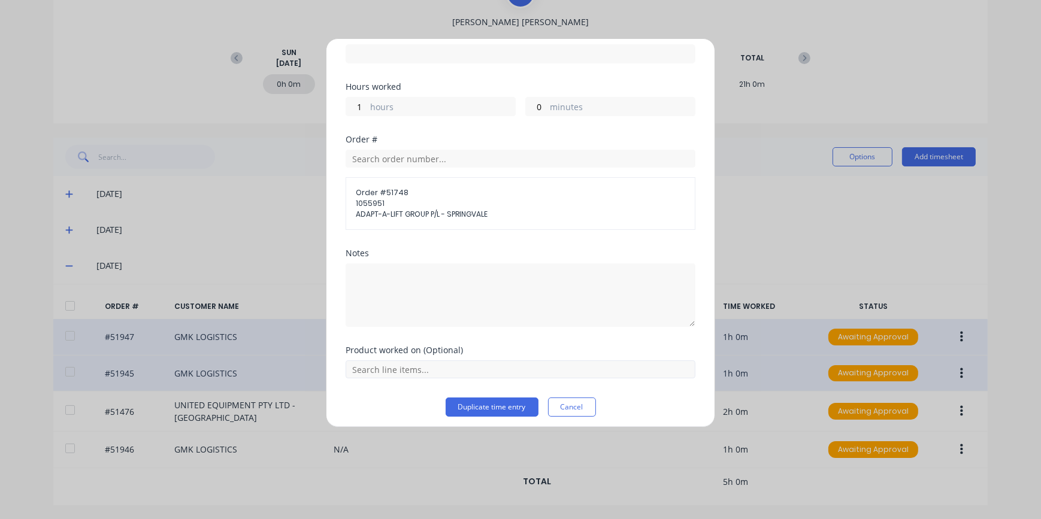
scroll to position [170, 0]
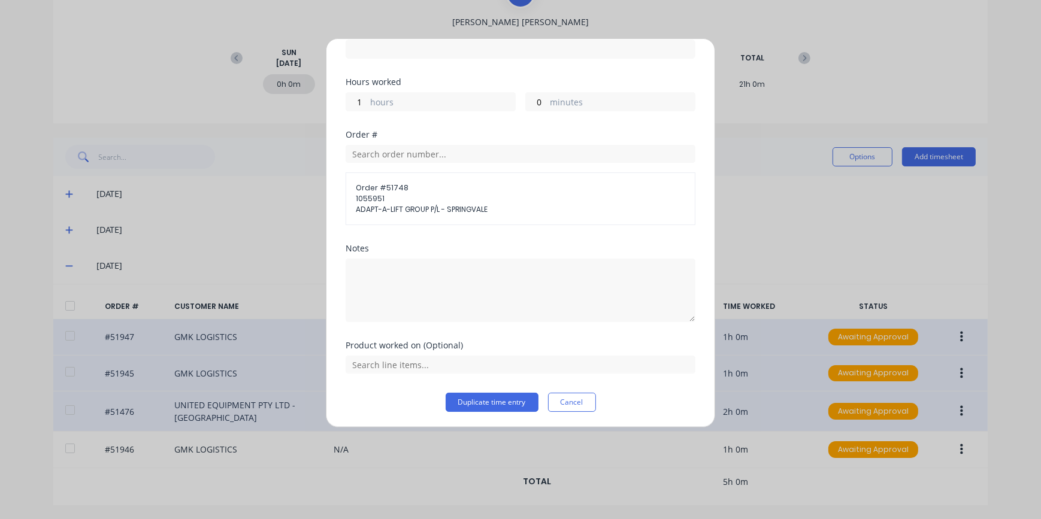
drag, startPoint x: 479, startPoint y: 401, endPoint x: 474, endPoint y: 393, distance: 9.5
click at [480, 401] on button "Duplicate time entry" at bounding box center [492, 402] width 93 height 19
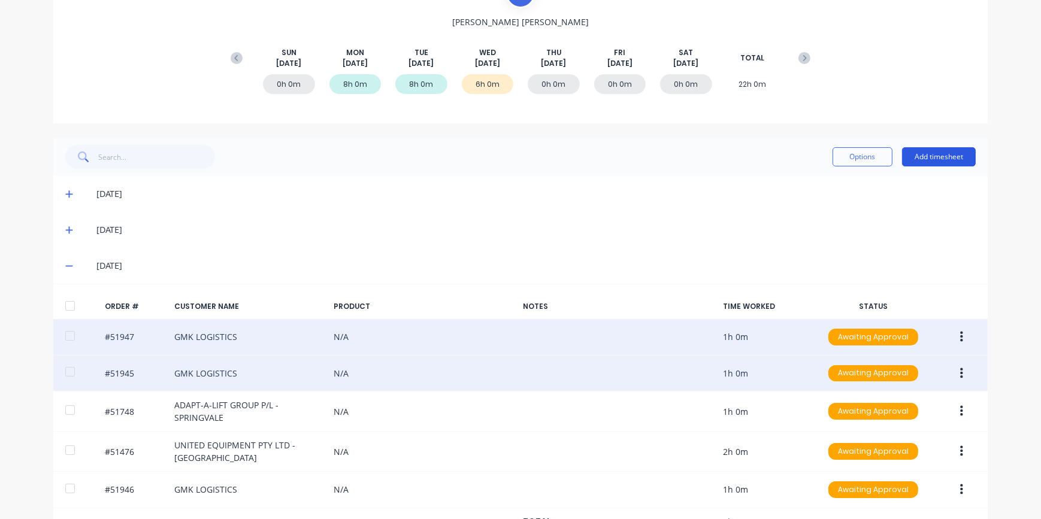
click at [944, 158] on button "Add timesheet" at bounding box center [939, 156] width 74 height 19
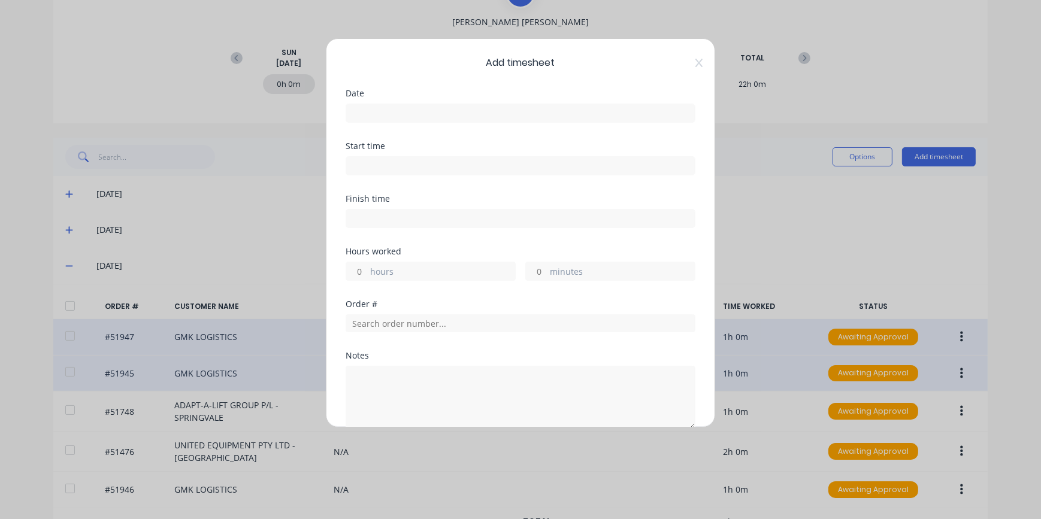
click at [696, 64] on icon at bounding box center [699, 63] width 7 height 10
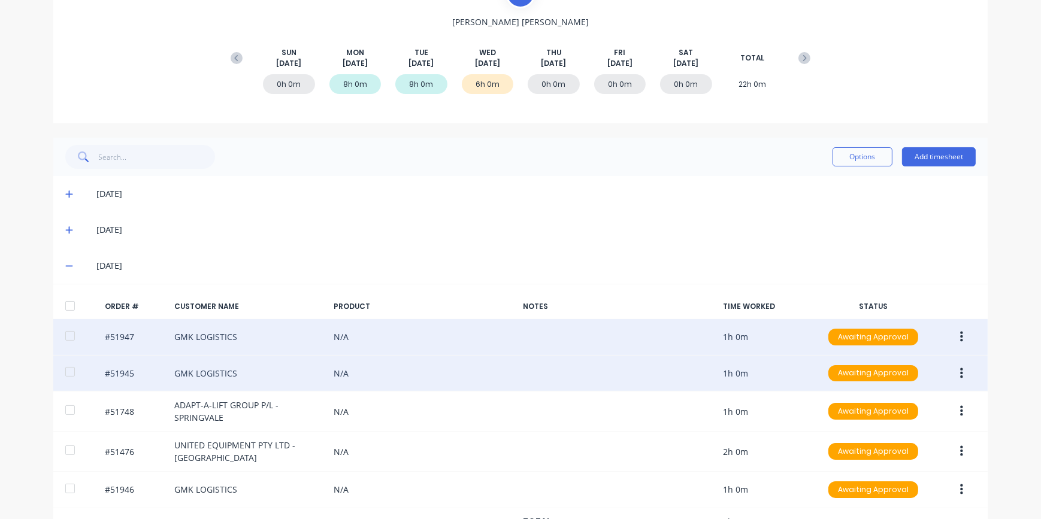
drag, startPoint x: 954, startPoint y: 372, endPoint x: 963, endPoint y: 372, distance: 9.0
click at [955, 371] on button "button" at bounding box center [962, 374] width 28 height 22
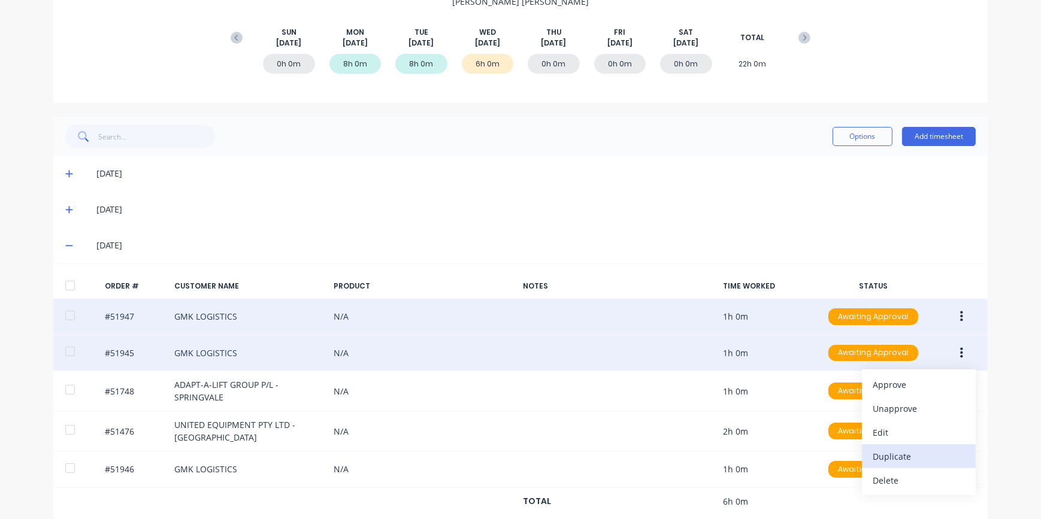
scroll to position [180, 0]
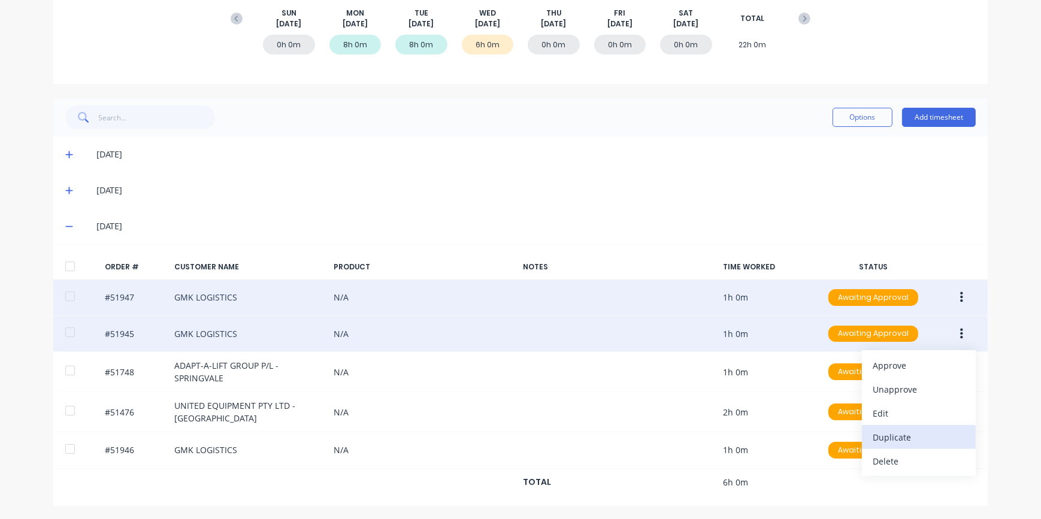
click at [899, 446] on button "Duplicate" at bounding box center [919, 437] width 114 height 24
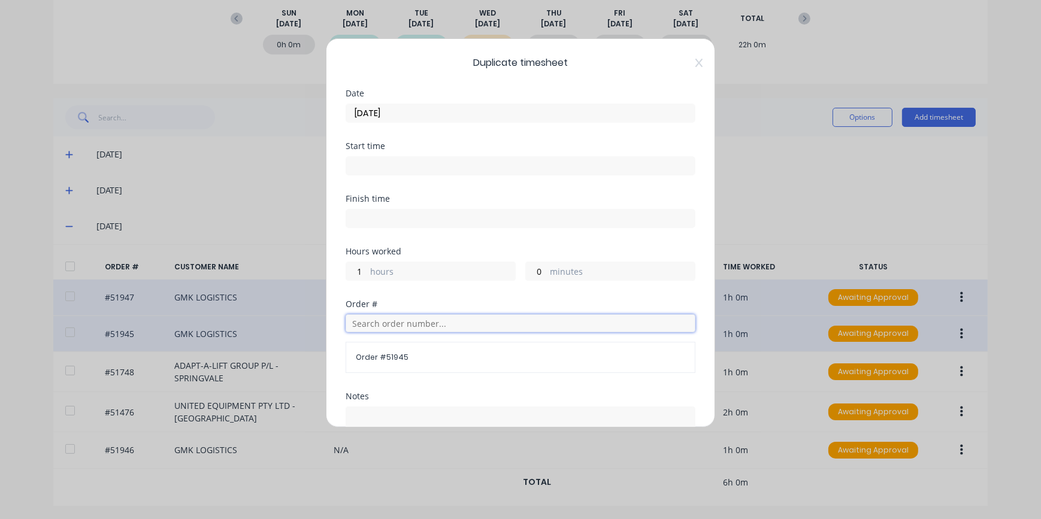
click at [365, 323] on input "text" at bounding box center [521, 324] width 350 height 18
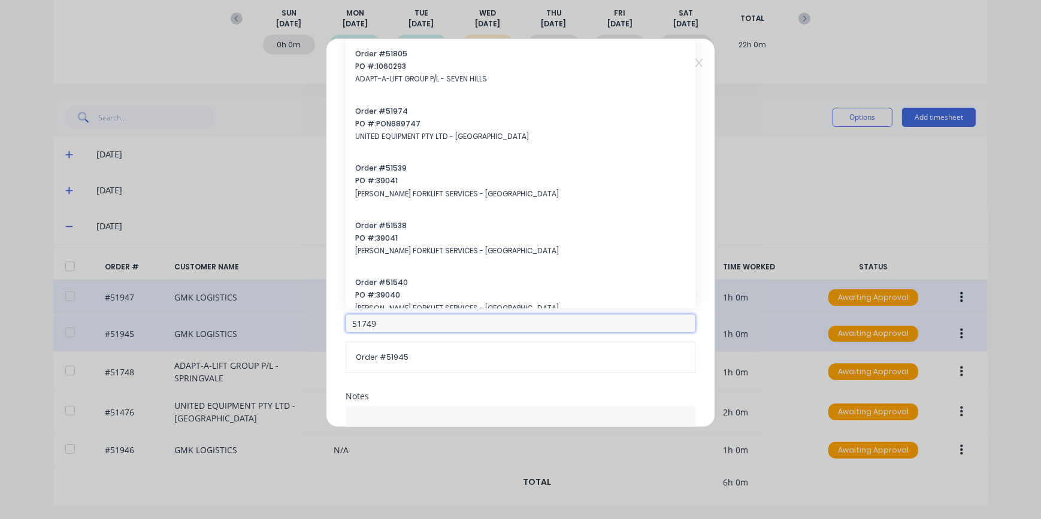
click at [383, 321] on input "51749" at bounding box center [521, 324] width 350 height 18
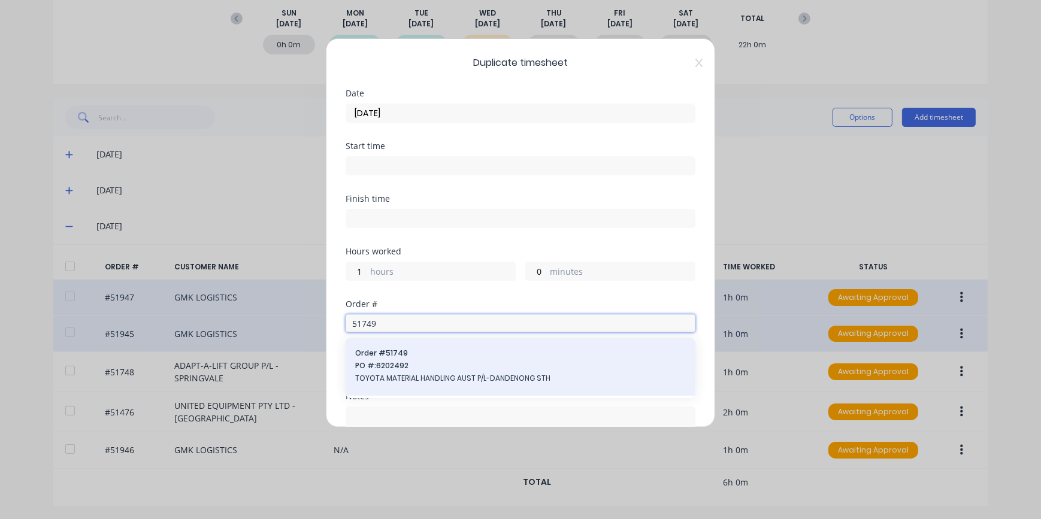
type input "51749"
click at [463, 375] on span "TOYOTA MATERIAL HANDLING AUST P/L-DANDENONG STH" at bounding box center [520, 378] width 331 height 11
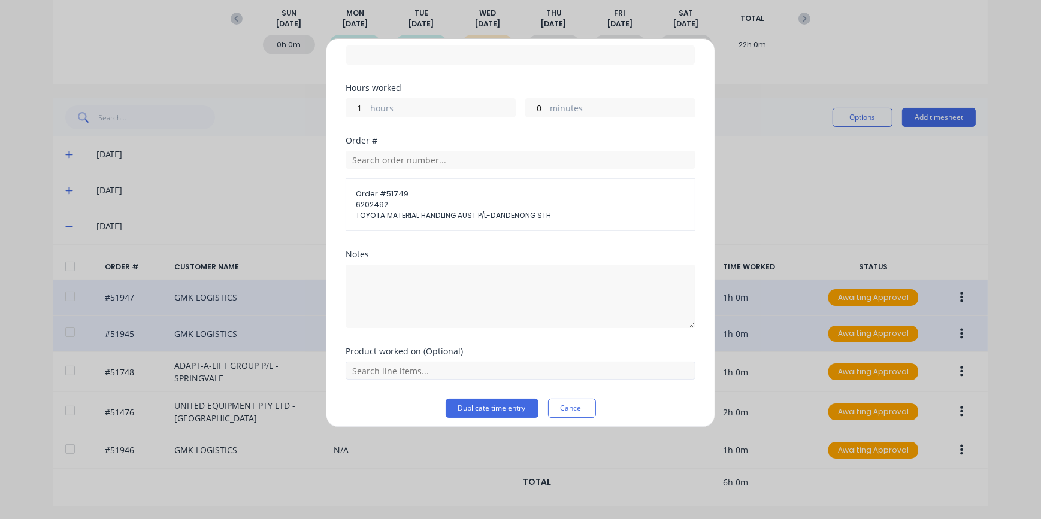
scroll to position [170, 0]
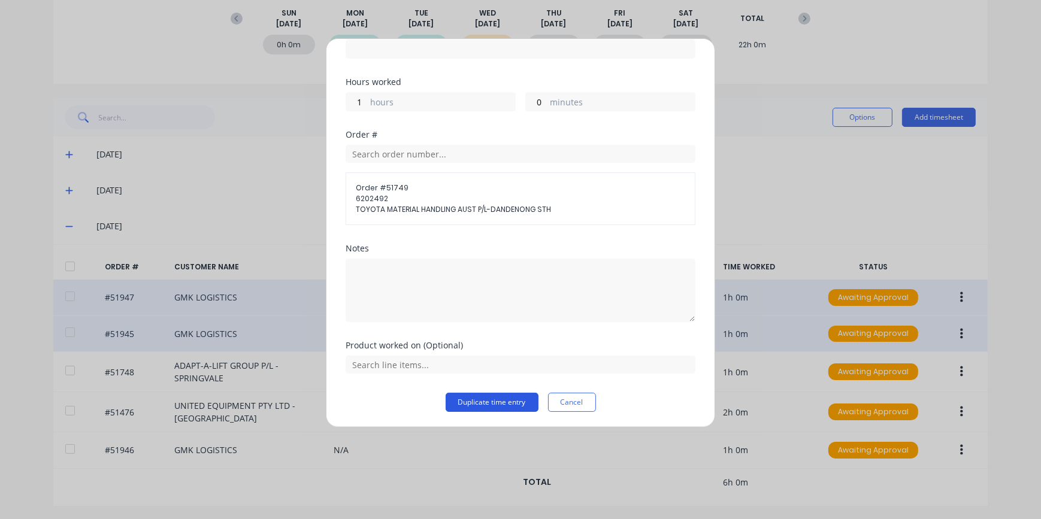
click at [494, 401] on button "Duplicate time entry" at bounding box center [492, 402] width 93 height 19
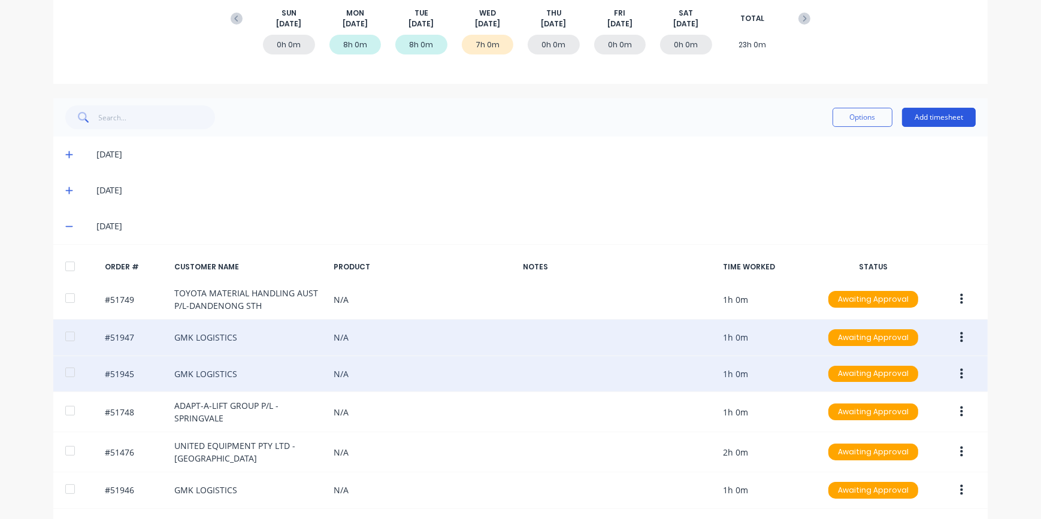
click at [936, 116] on button "Add timesheet" at bounding box center [939, 117] width 74 height 19
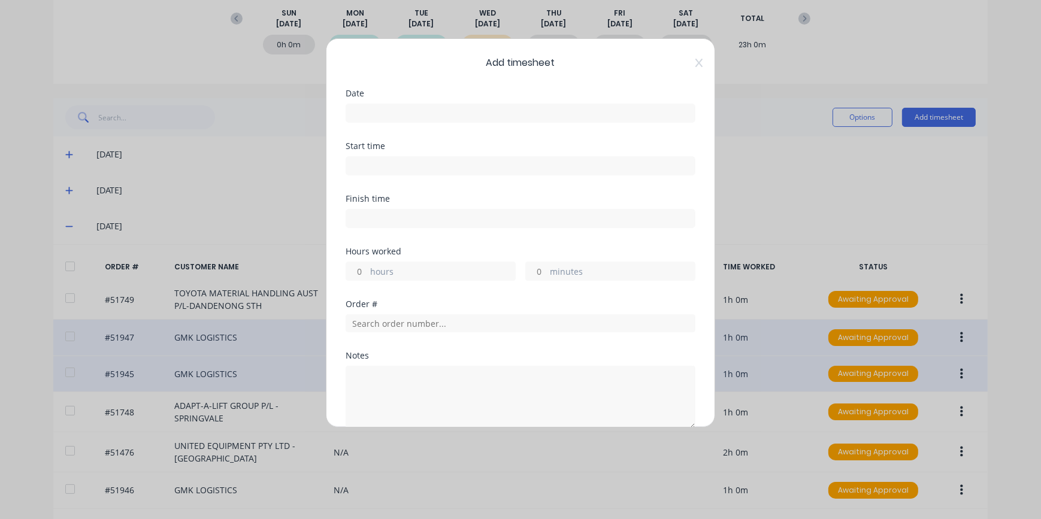
click at [698, 62] on div "Add timesheet Date Start time Finish time Hours worked hours minutes Order # No…" at bounding box center [520, 232] width 389 height 389
click at [696, 64] on icon at bounding box center [699, 63] width 7 height 10
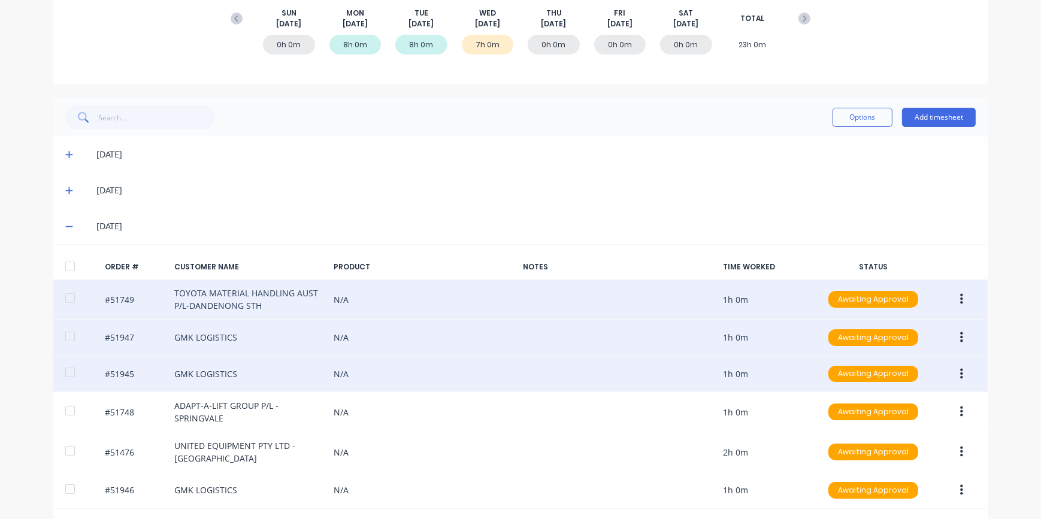
click at [959, 300] on button "button" at bounding box center [962, 300] width 28 height 22
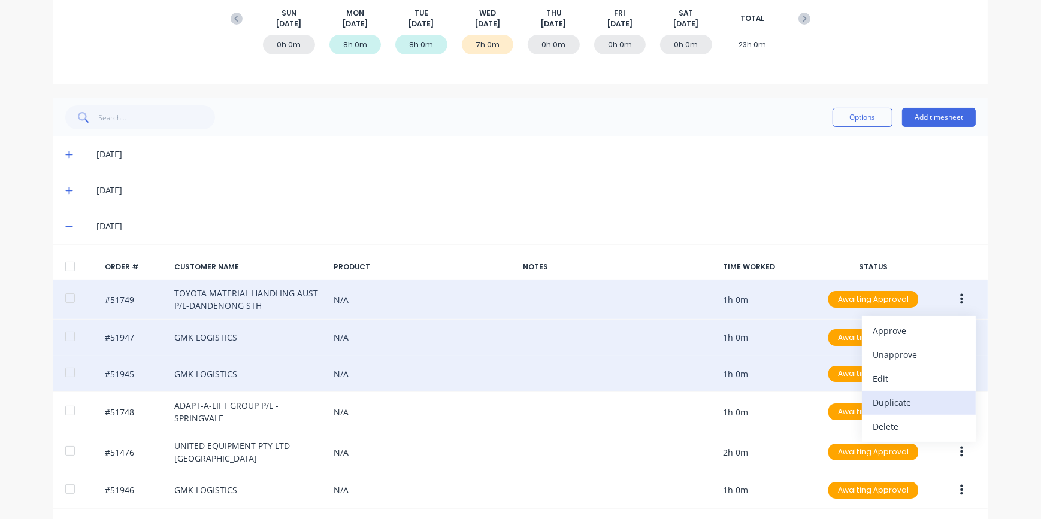
click at [896, 403] on div "Duplicate" at bounding box center [919, 402] width 92 height 17
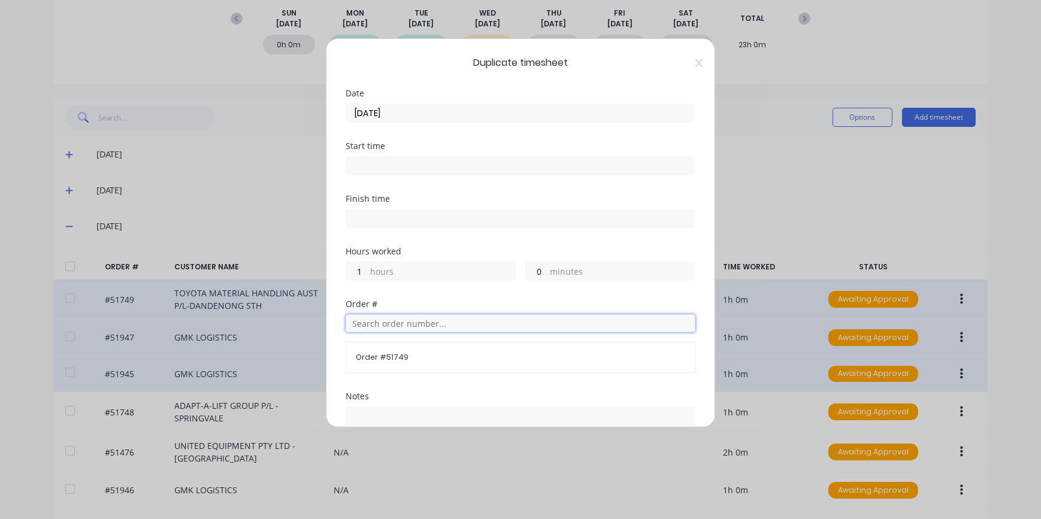
click at [377, 324] on input "text" at bounding box center [521, 324] width 350 height 18
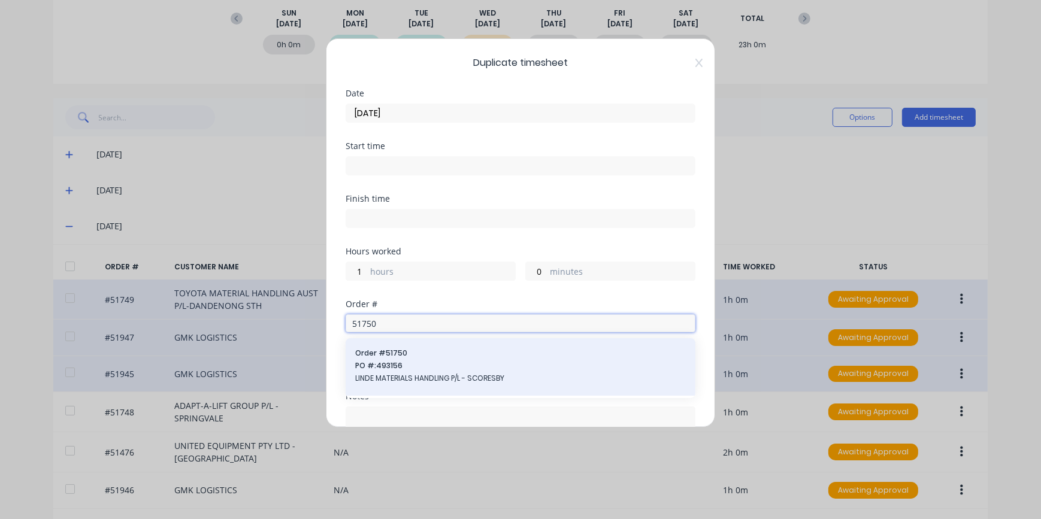
type input "51750"
click at [421, 374] on span "LINDE MATERIALS HANDLING P/L - SCORESBY" at bounding box center [520, 378] width 331 height 11
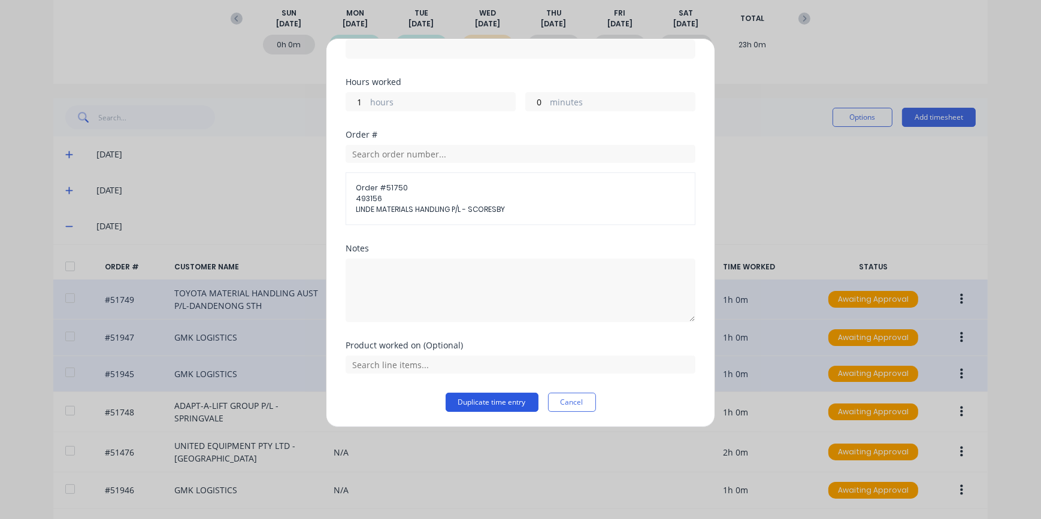
click at [495, 406] on button "Duplicate time entry" at bounding box center [492, 402] width 93 height 19
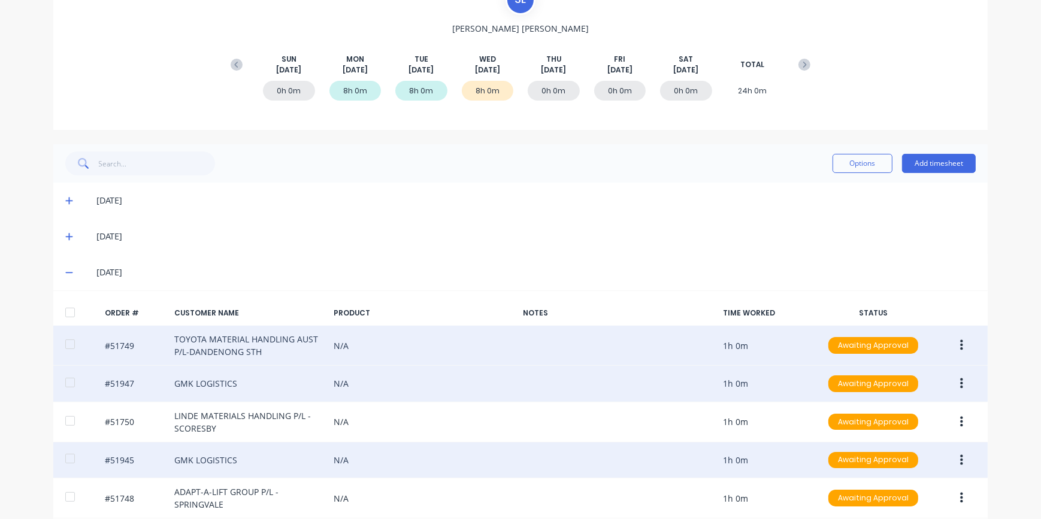
scroll to position [0, 0]
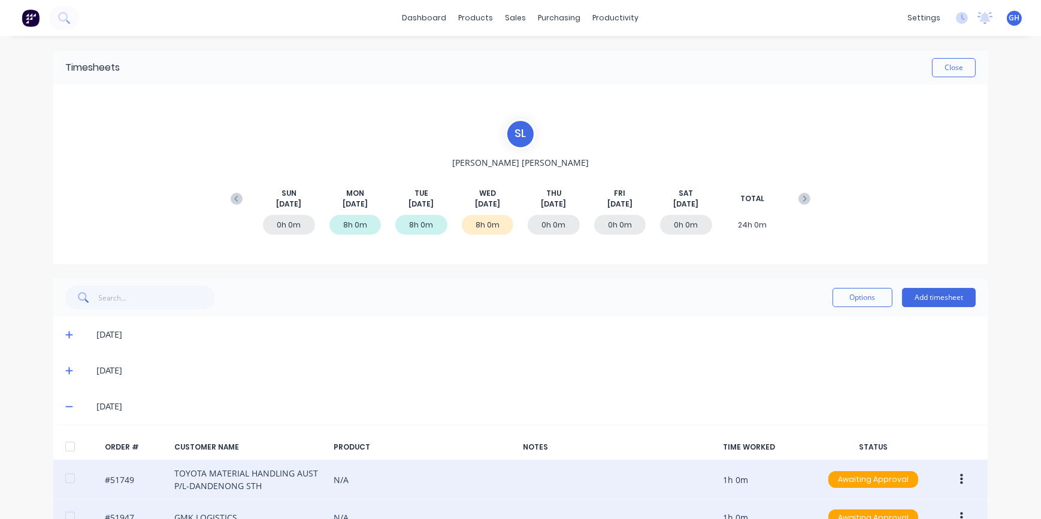
click at [65, 403] on icon at bounding box center [69, 407] width 8 height 8
